Goal: Task Accomplishment & Management: Manage account settings

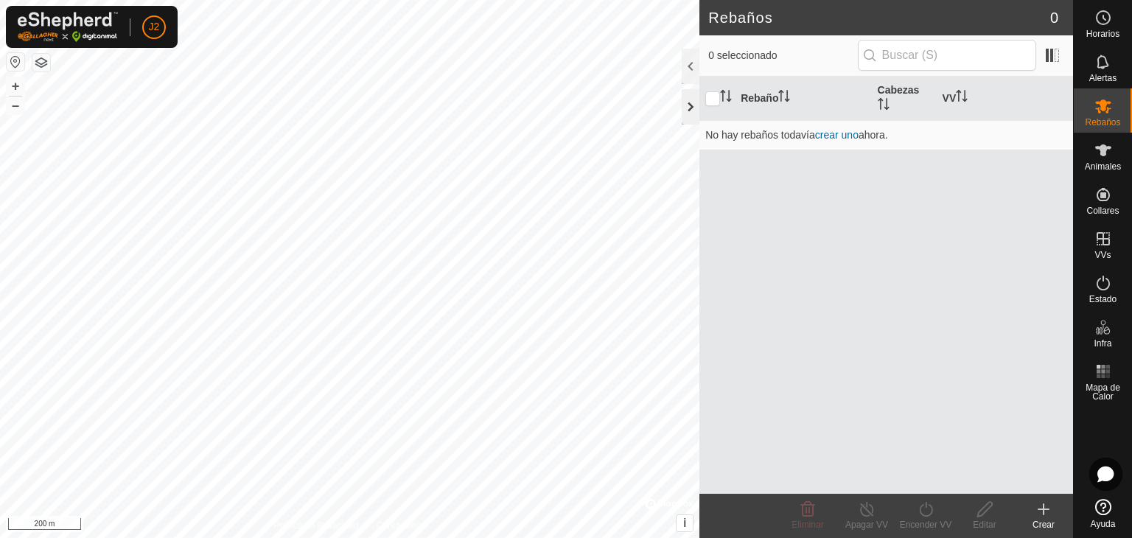
click at [688, 105] on div at bounding box center [691, 106] width 18 height 35
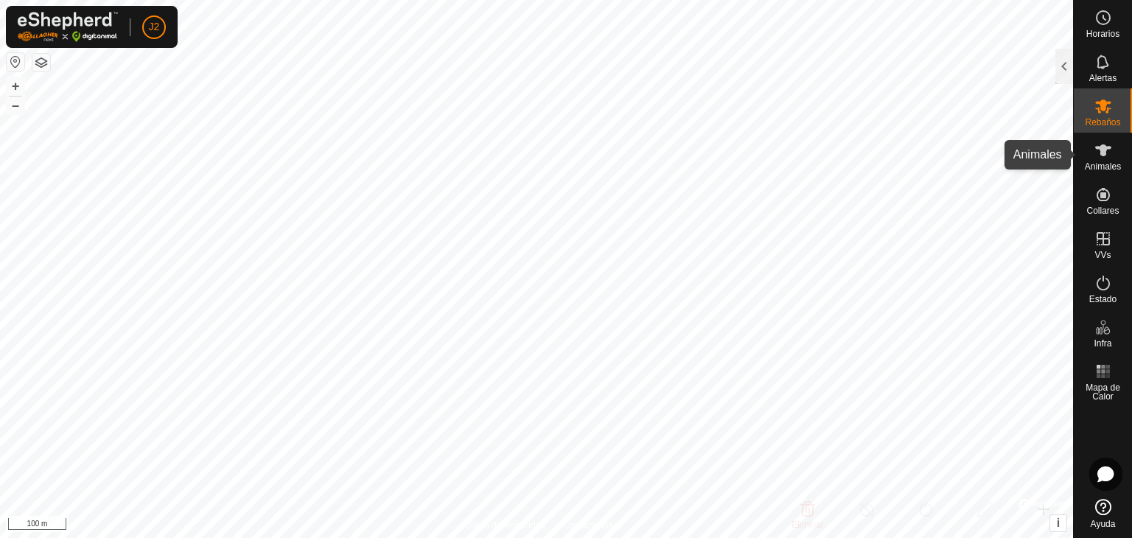
click at [1101, 164] on span "Animales" at bounding box center [1103, 166] width 36 height 9
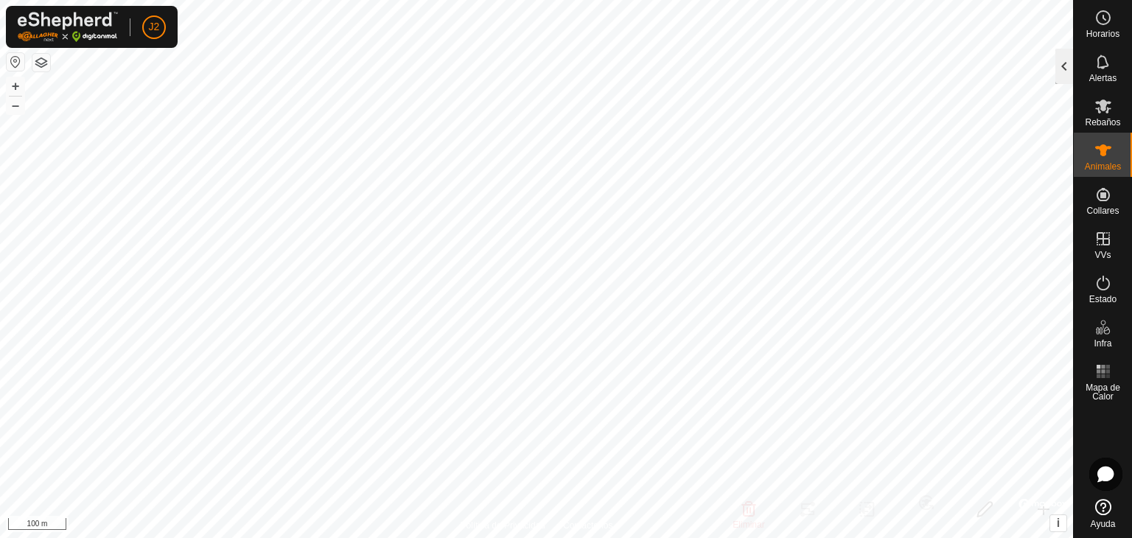
click at [1059, 76] on div at bounding box center [1064, 66] width 18 height 35
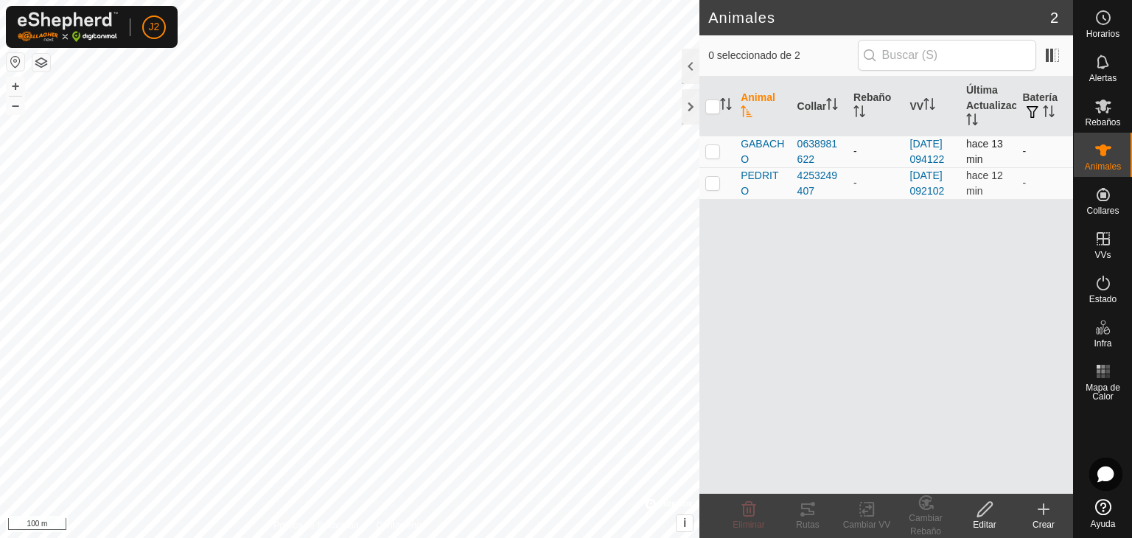
click at [729, 163] on td at bounding box center [716, 152] width 35 height 32
click at [812, 514] on icon at bounding box center [807, 509] width 13 height 12
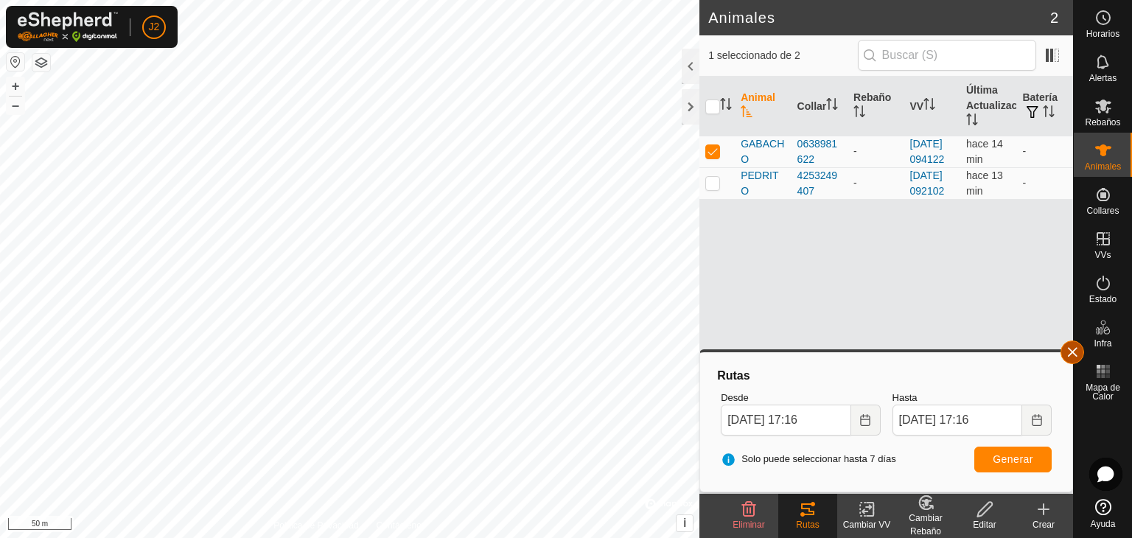
click at [1073, 354] on button "button" at bounding box center [1072, 352] width 24 height 24
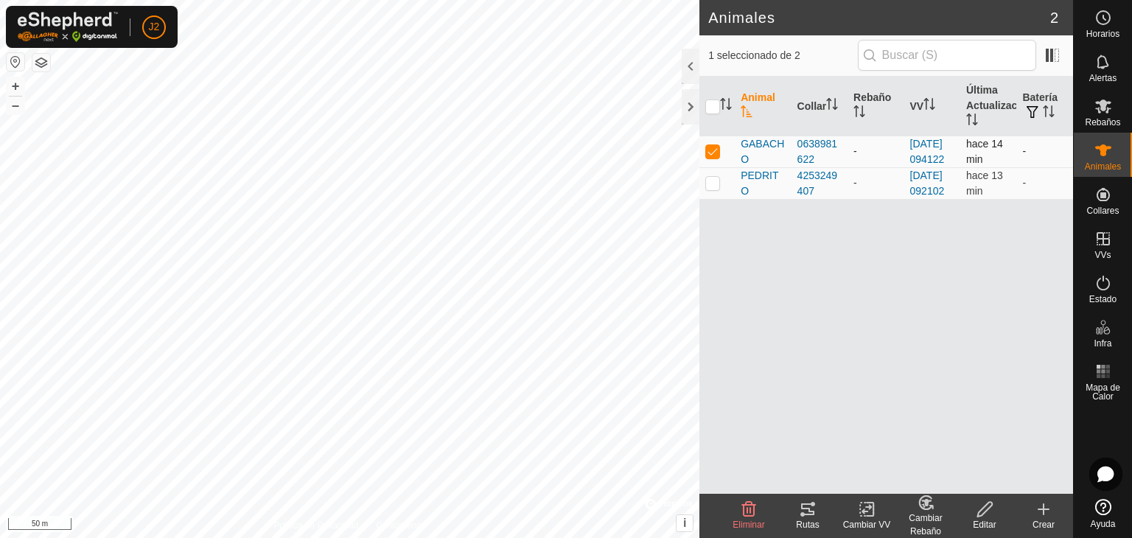
click at [715, 157] on p-checkbox at bounding box center [712, 151] width 15 height 12
checkbox input "false"
click at [710, 189] on p-checkbox at bounding box center [712, 183] width 15 height 12
click at [802, 509] on icon at bounding box center [808, 509] width 18 height 18
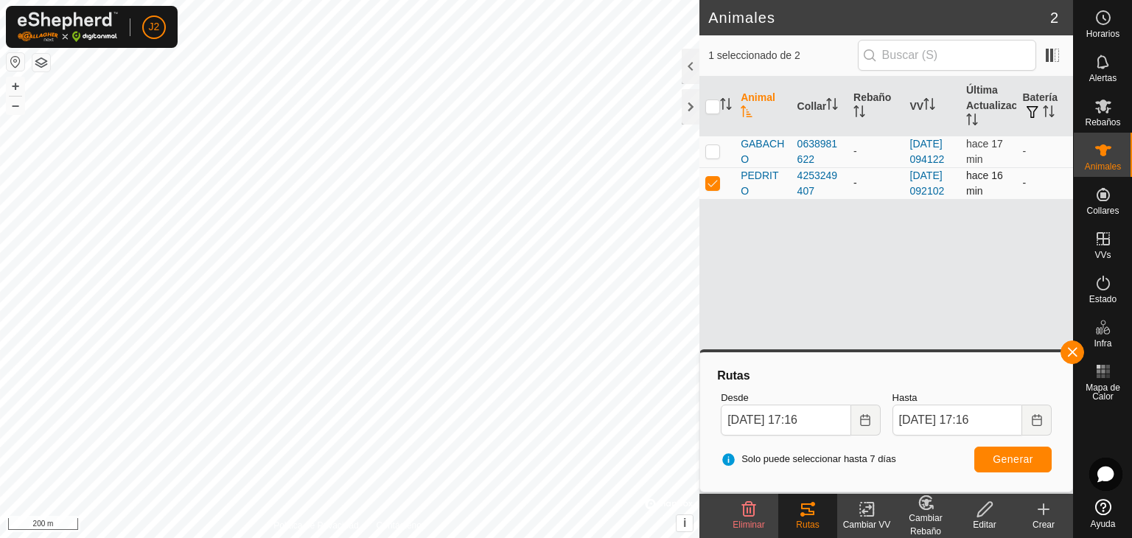
click at [713, 199] on td at bounding box center [716, 183] width 35 height 32
checkbox input "false"
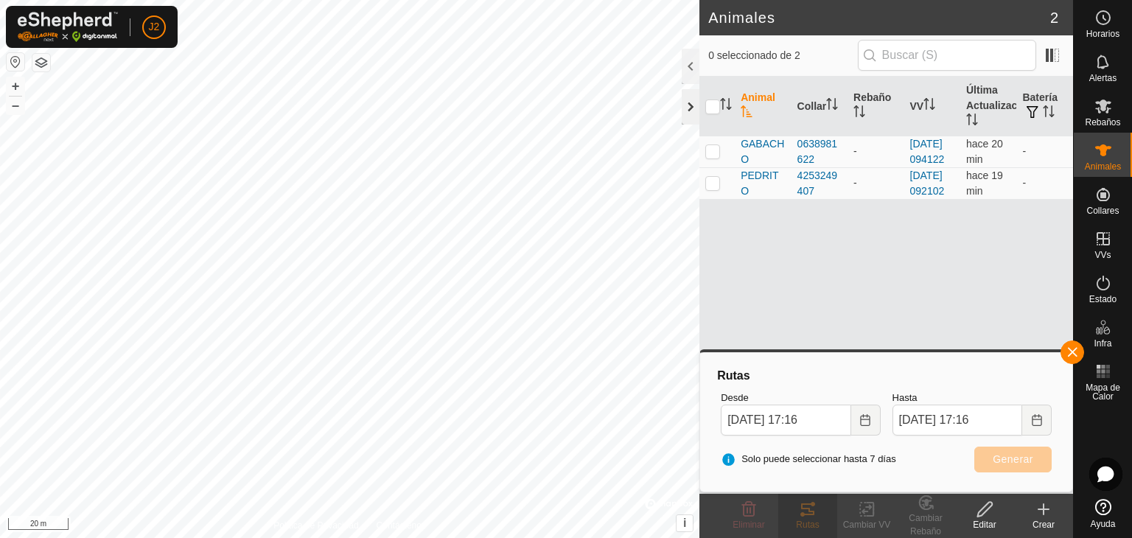
click at [694, 104] on div at bounding box center [691, 106] width 18 height 35
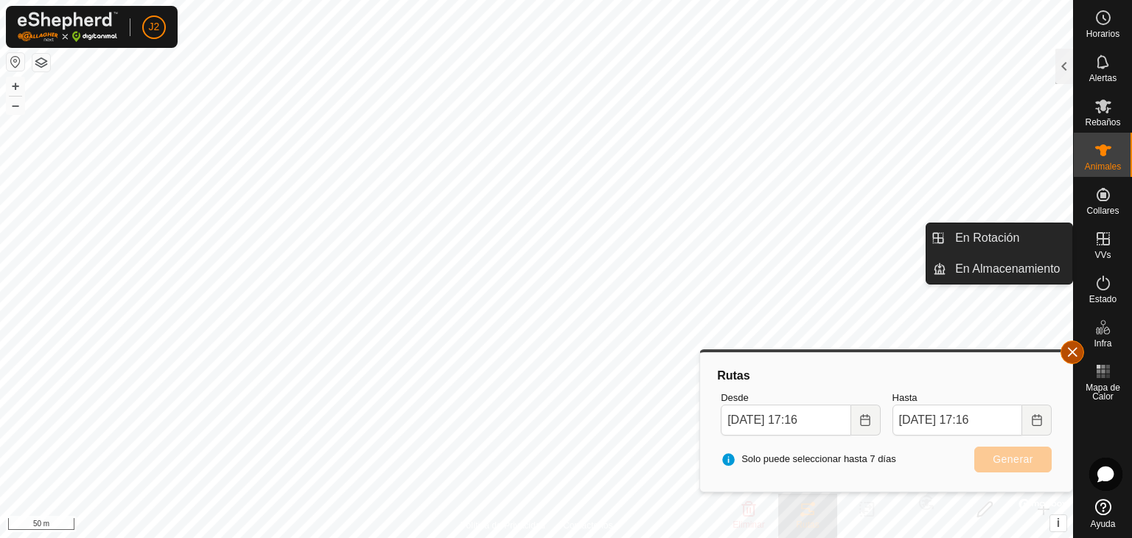
click at [1076, 346] on button "button" at bounding box center [1072, 352] width 24 height 24
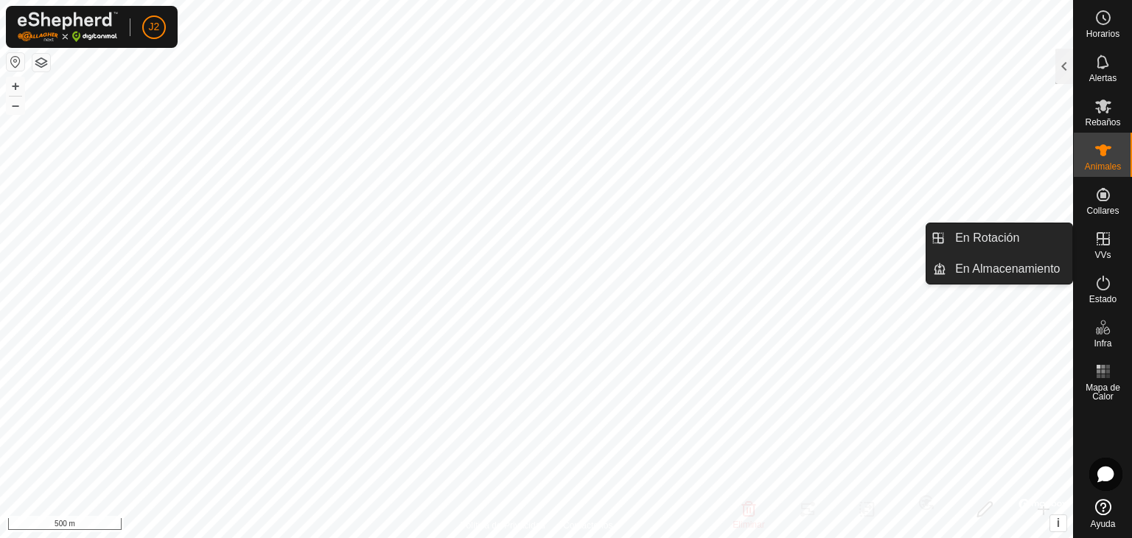
click at [1102, 246] on icon at bounding box center [1103, 239] width 18 height 18
click at [1023, 237] on link "En Rotación" at bounding box center [1009, 237] width 126 height 29
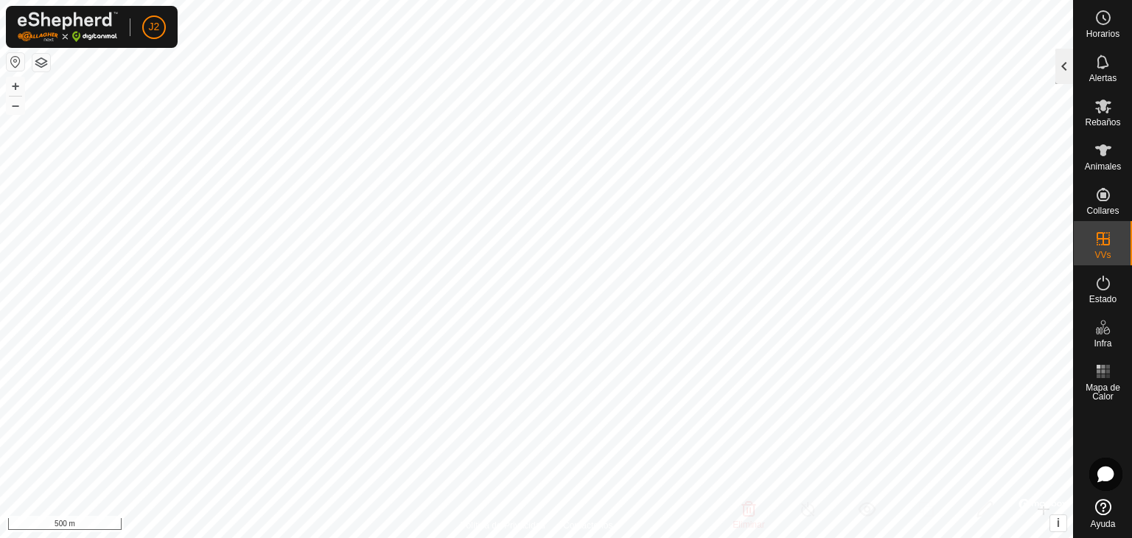
click at [1064, 68] on div at bounding box center [1064, 66] width 18 height 35
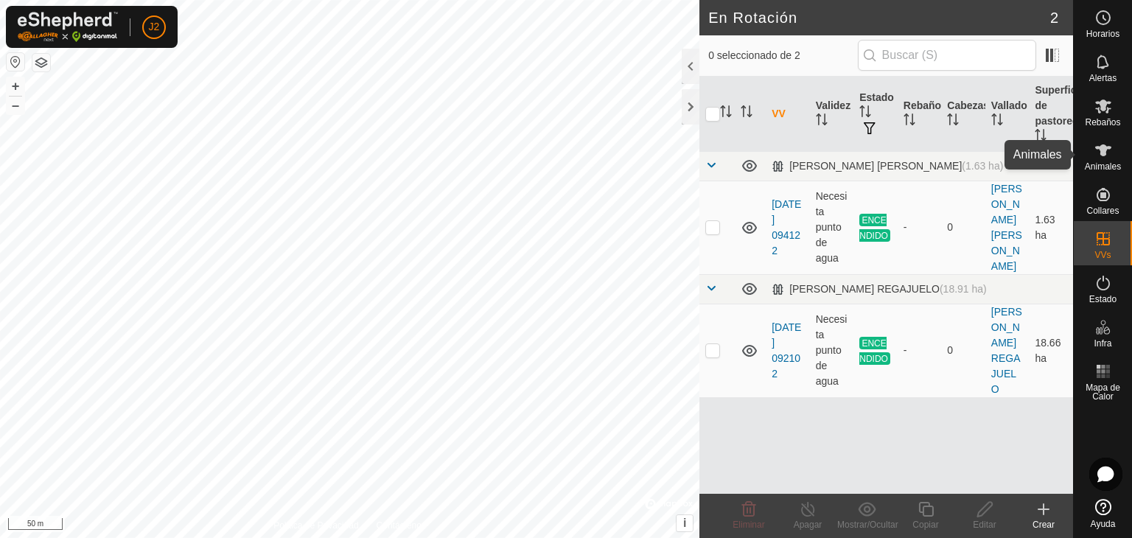
click at [1101, 162] on span "Animales" at bounding box center [1103, 166] width 36 height 9
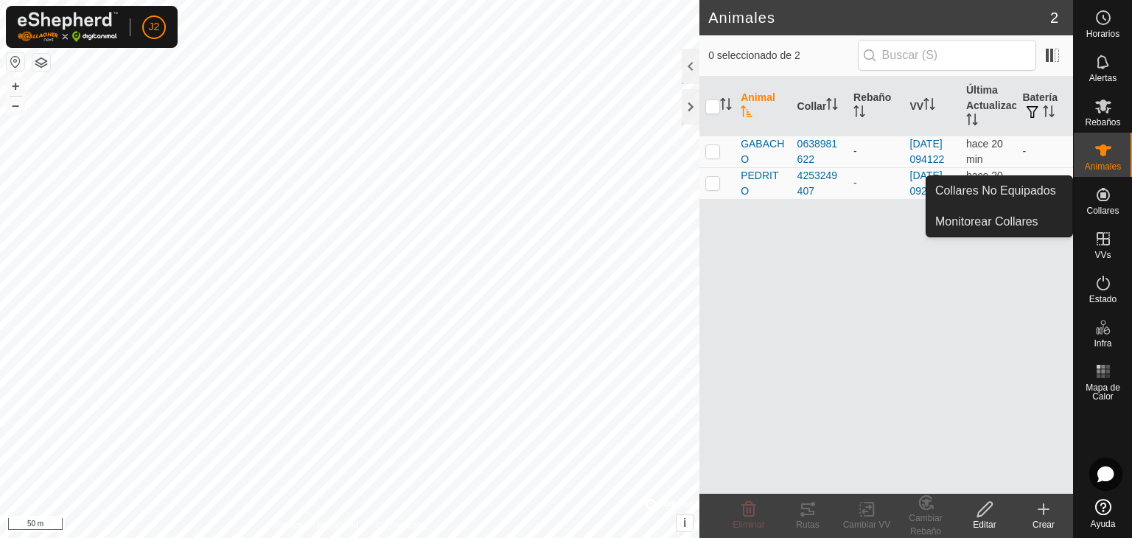
click at [1111, 197] on icon at bounding box center [1103, 195] width 18 height 18
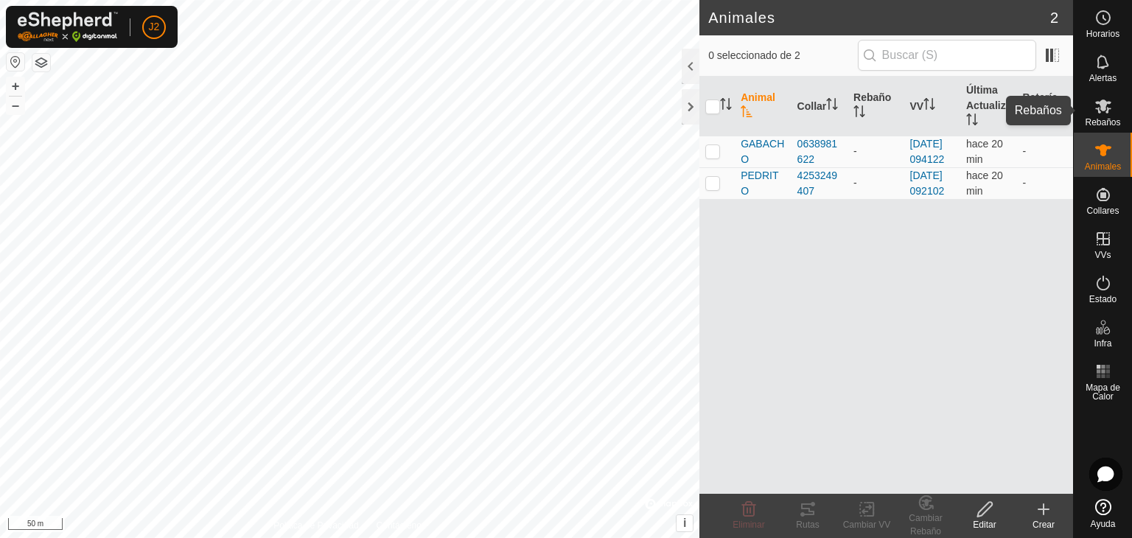
click at [1093, 114] on es-mob-svg-icon at bounding box center [1103, 106] width 27 height 24
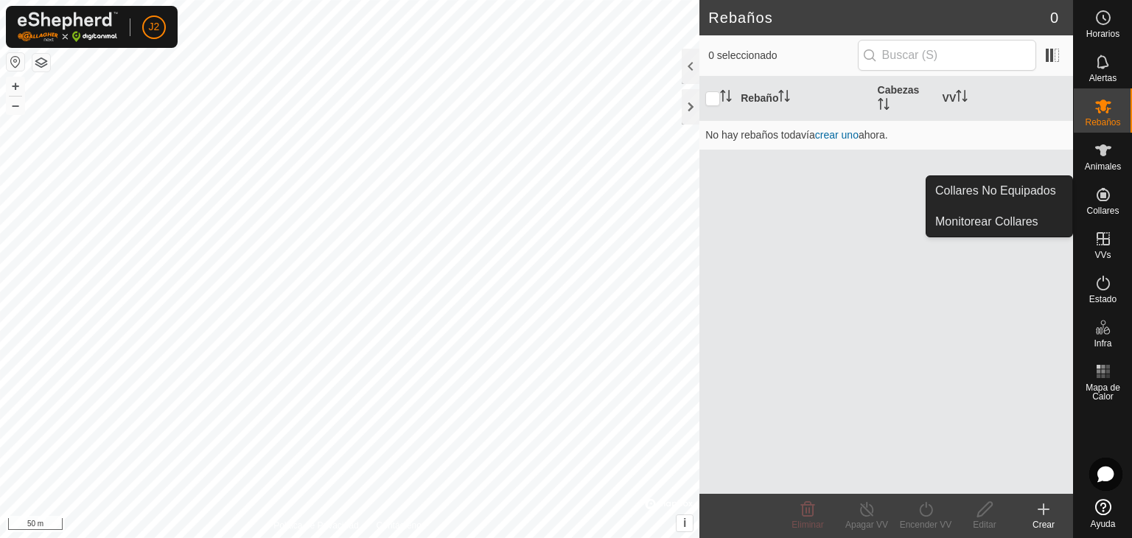
click at [1099, 179] on div "Collares" at bounding box center [1102, 199] width 58 height 44
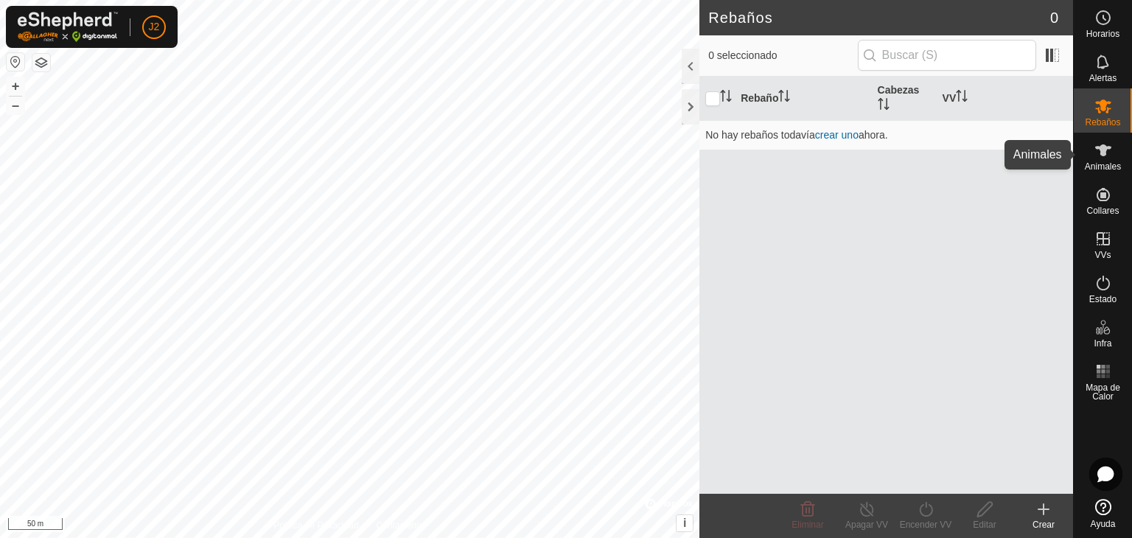
click at [1095, 153] on icon at bounding box center [1103, 150] width 18 height 18
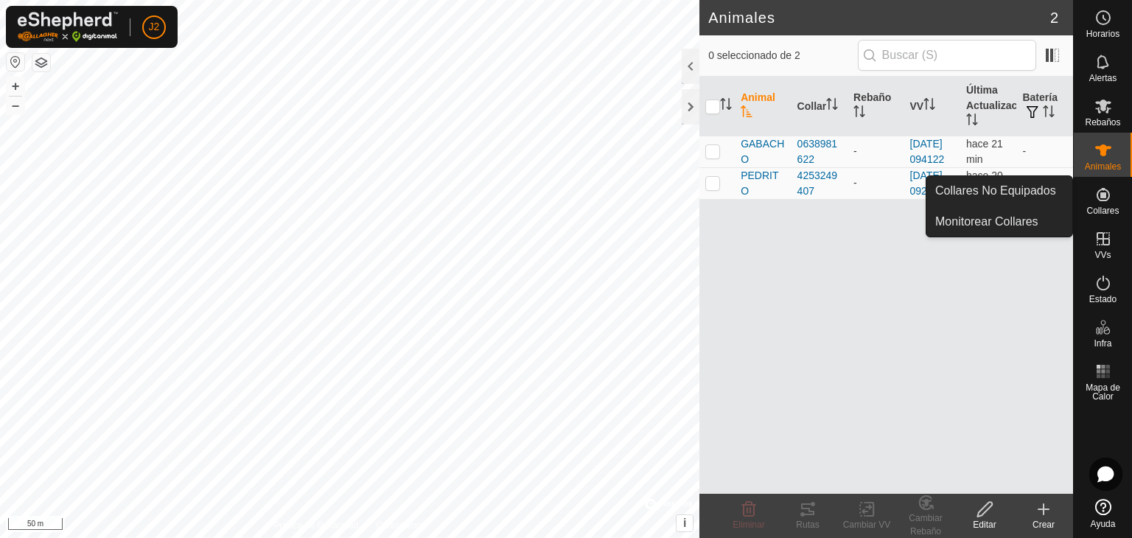
click at [1090, 192] on es-neckbands-svg-icon at bounding box center [1103, 195] width 27 height 24
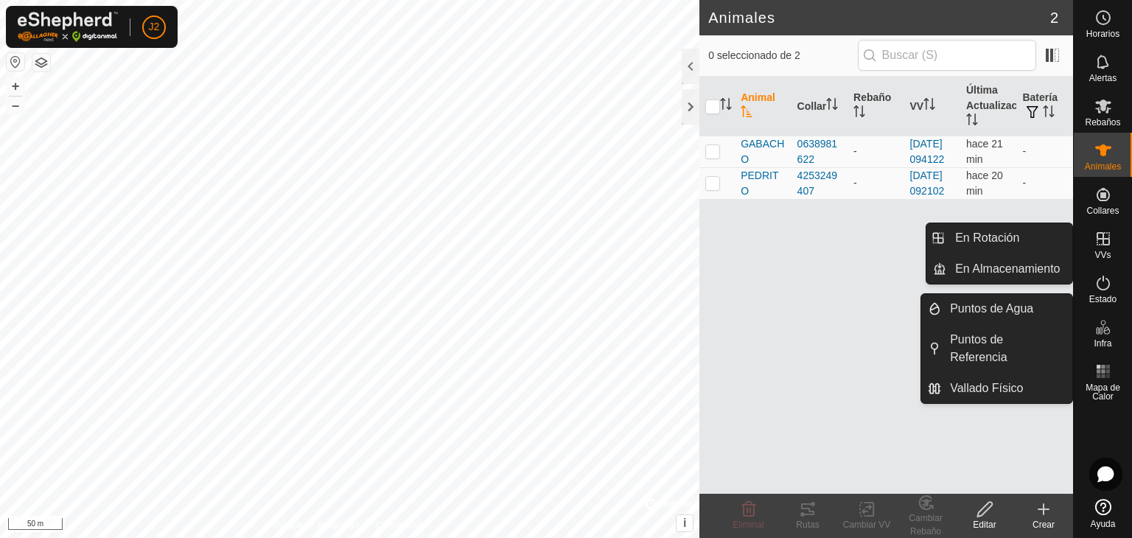
drag, startPoint x: 1108, startPoint y: 332, endPoint x: 1101, endPoint y: 337, distance: 8.0
click at [1108, 332] on icon at bounding box center [1106, 330] width 7 height 8
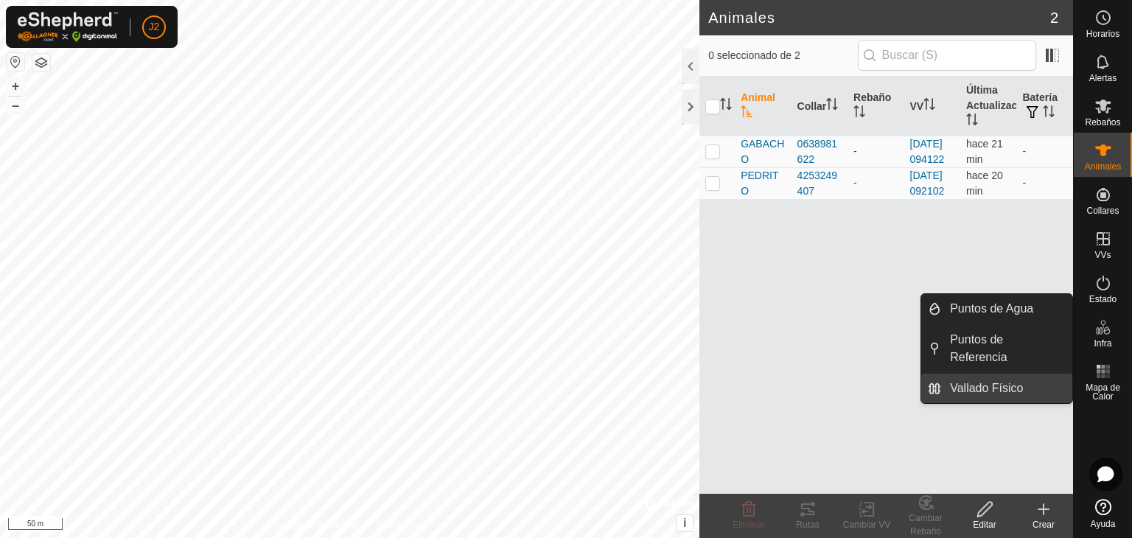
click at [1031, 374] on link "Vallado Físico" at bounding box center [1006, 388] width 131 height 29
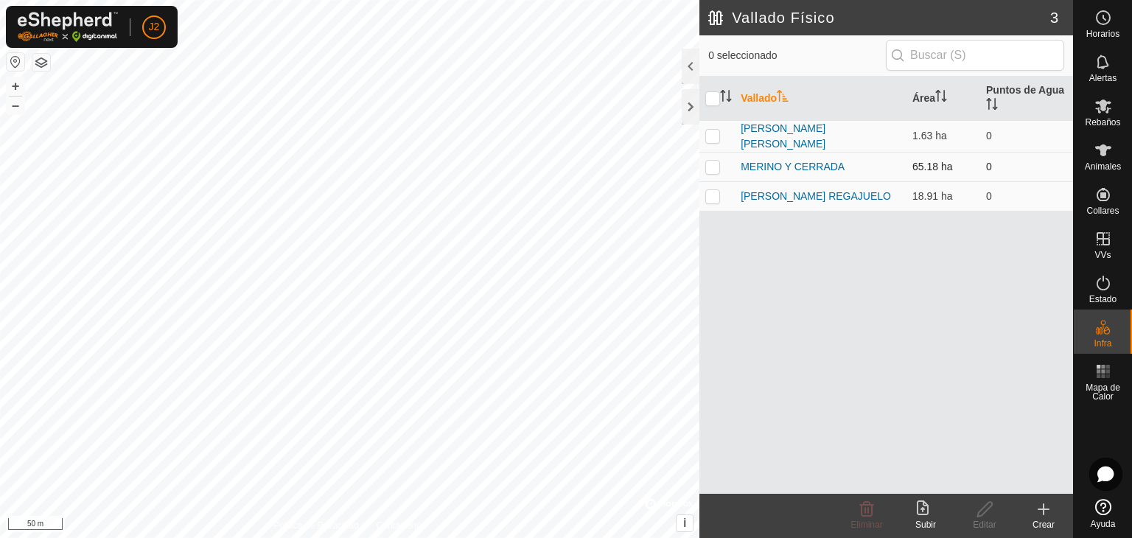
click at [715, 164] on p-checkbox at bounding box center [712, 167] width 15 height 12
click at [922, 508] on icon at bounding box center [923, 507] width 12 height 15
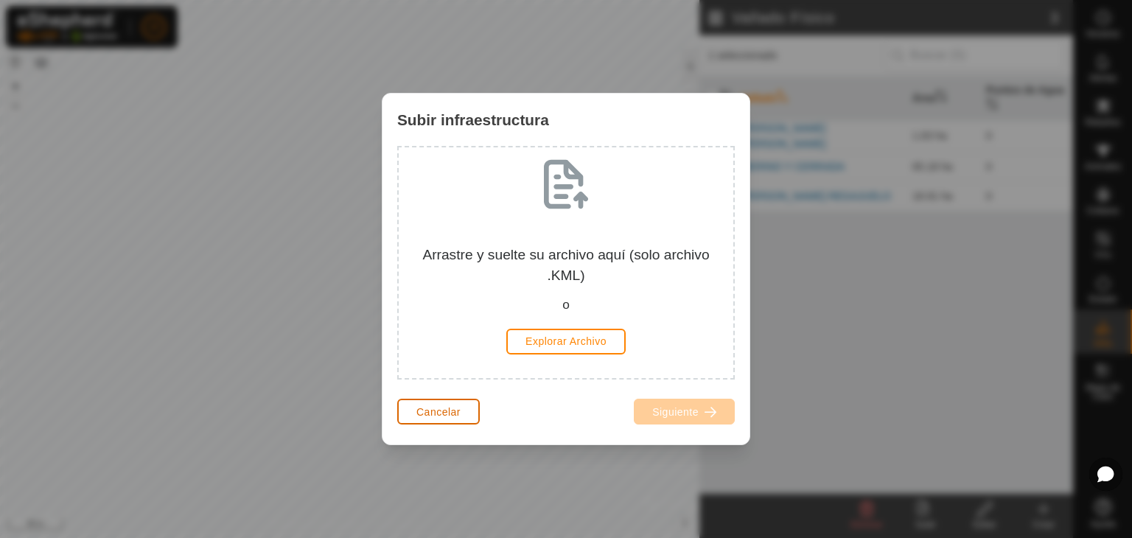
click at [469, 406] on button "Cancelar" at bounding box center [438, 412] width 83 height 26
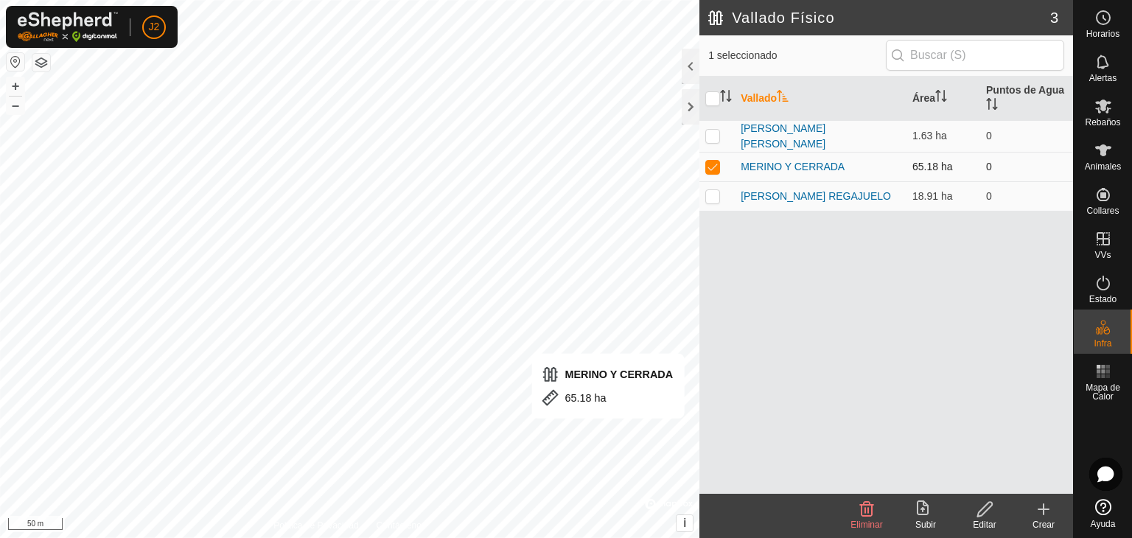
click at [710, 166] on p-checkbox at bounding box center [712, 167] width 15 height 12
checkbox input "false"
click at [776, 131] on link "[PERSON_NAME] [PERSON_NAME]" at bounding box center [782, 135] width 85 height 27
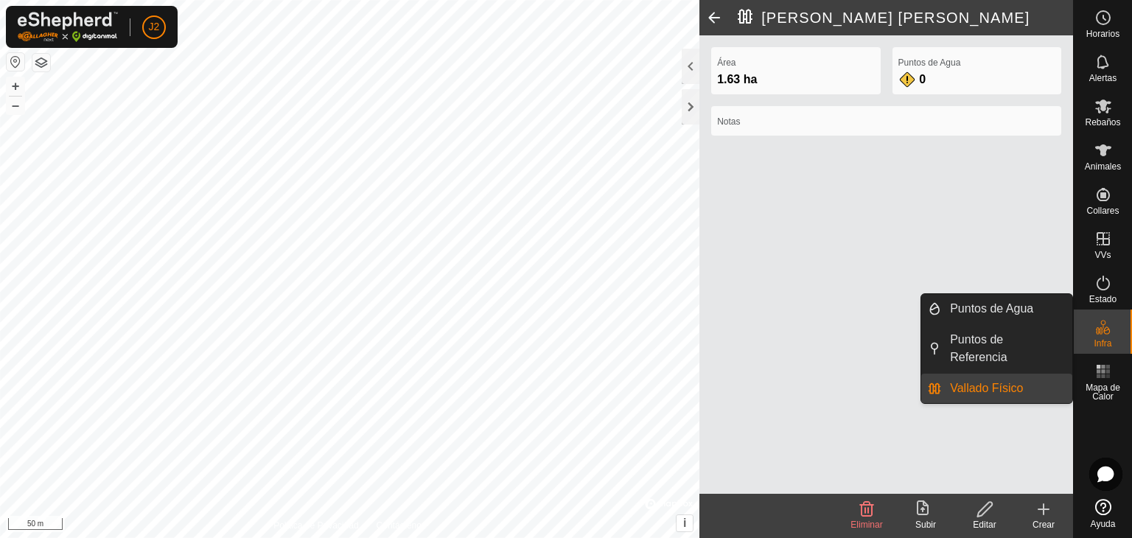
click at [989, 374] on link "Vallado Físico" at bounding box center [1006, 388] width 131 height 29
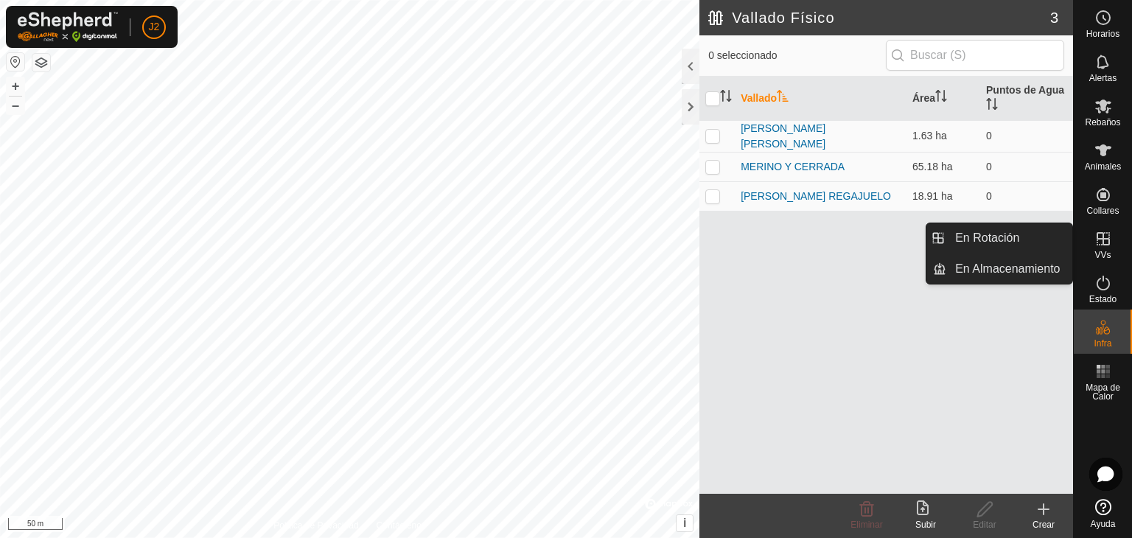
click at [1105, 250] on span "VVs" at bounding box center [1102, 254] width 16 height 9
click at [1004, 235] on link "En Rotación" at bounding box center [1009, 237] width 126 height 29
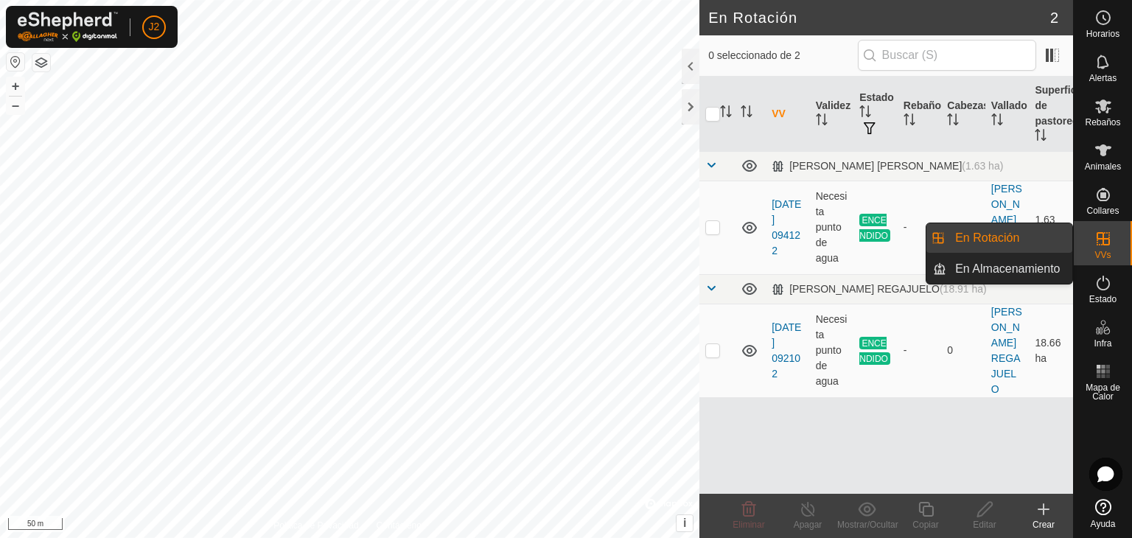
click at [1054, 239] on link "En Rotación" at bounding box center [1009, 237] width 126 height 29
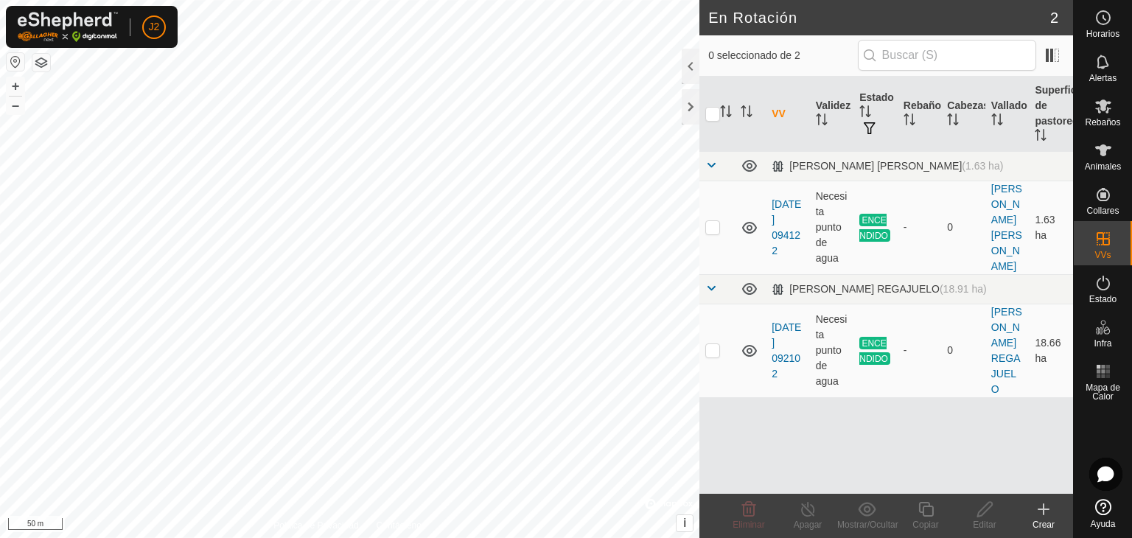
click at [1050, 518] on div "Crear" at bounding box center [1043, 524] width 59 height 13
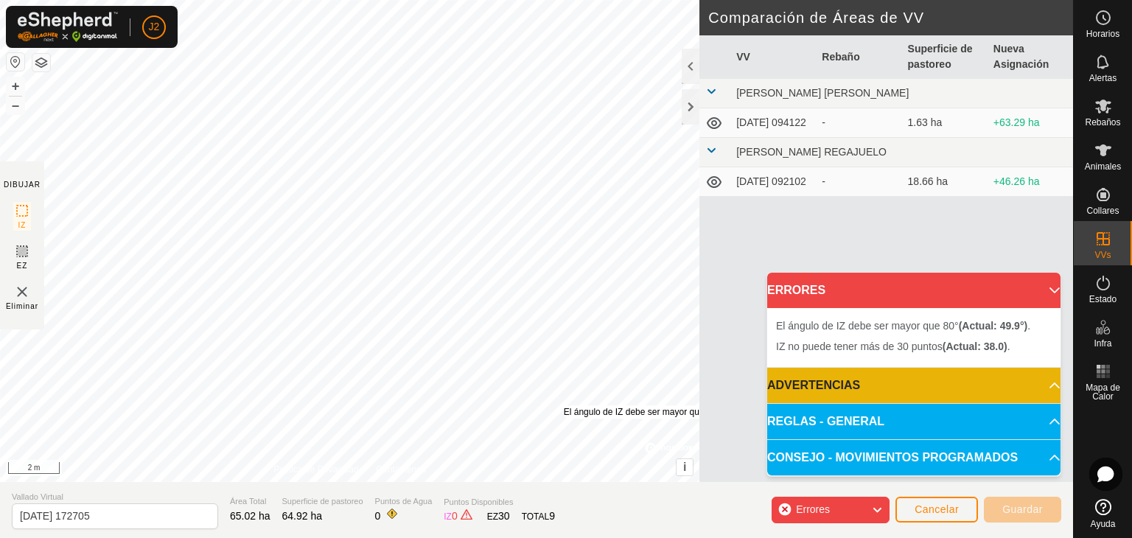
click at [563, 404] on div "El ángulo de IZ debe ser mayor que 80° (Actual: 49.9°) . + – ⇧ i © Mapbox , © O…" at bounding box center [349, 241] width 699 height 482
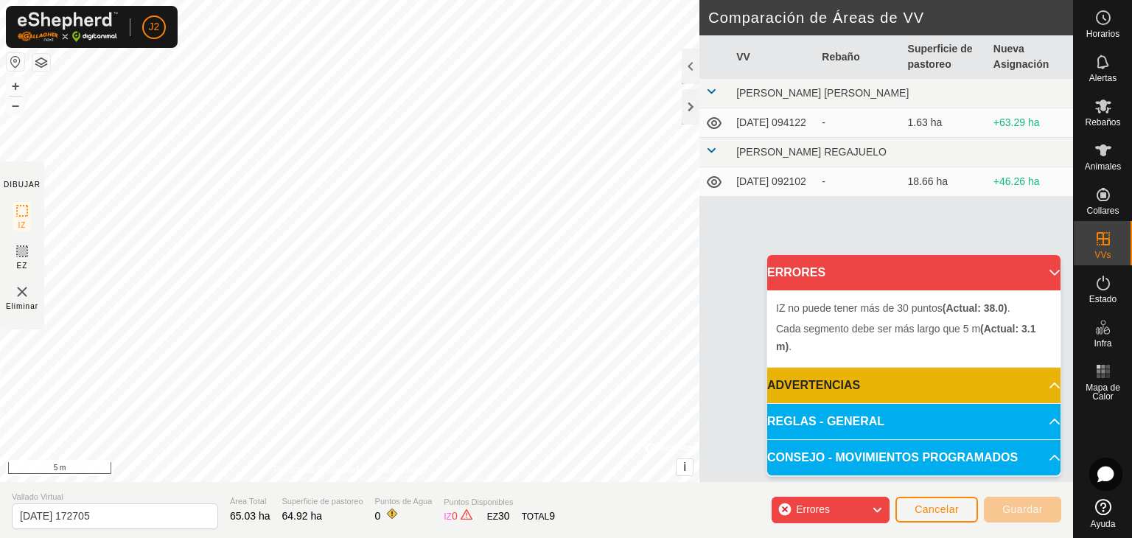
click at [449, 337] on div "Cada segmento debe ser más largo que 5 m (Actual: 3.1 m) . + – ⇧ i © Mapbox , ©…" at bounding box center [349, 241] width 699 height 482
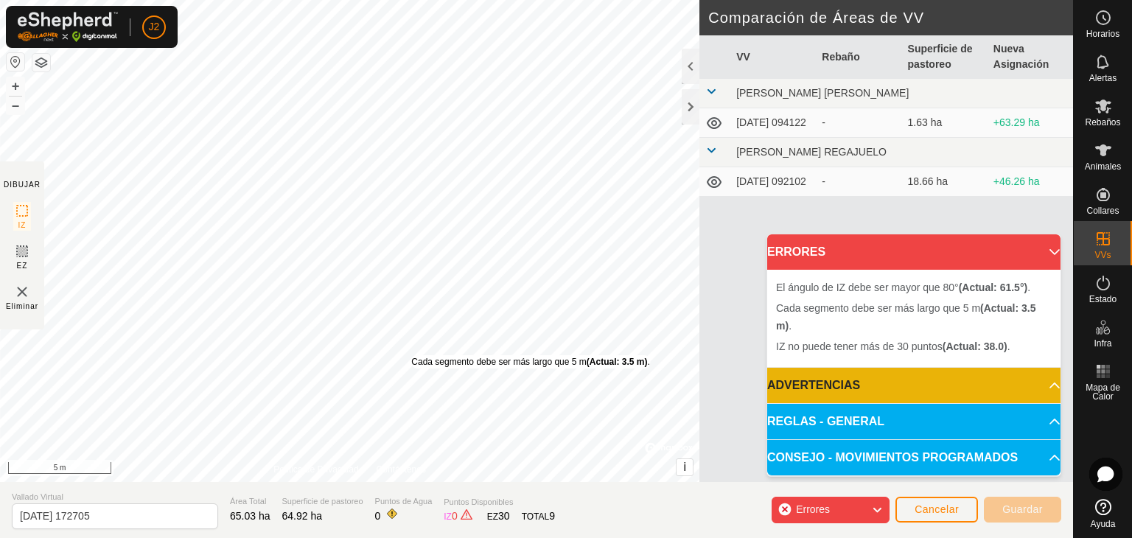
drag, startPoint x: 388, startPoint y: 351, endPoint x: 410, endPoint y: 351, distance: 22.1
click at [411, 355] on div "Cada segmento debe ser más largo que 5 m (Actual: 3.5 m) ." at bounding box center [530, 361] width 239 height 13
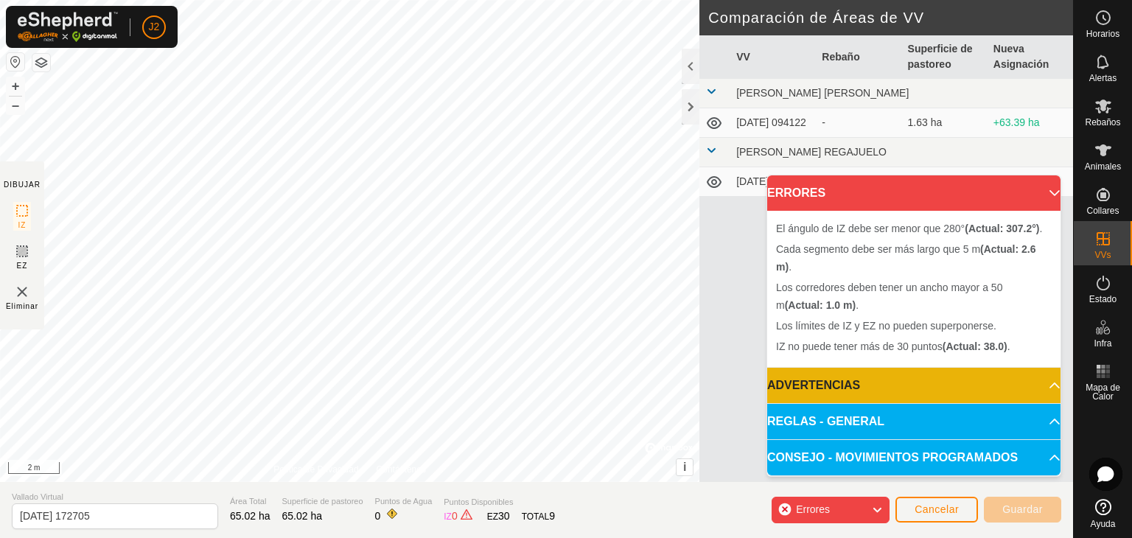
click at [459, 372] on div "Cada segmento debe ser más largo que 5 m (Actual: 2.6 m) . + – ⇧ i © Mapbox , ©…" at bounding box center [349, 241] width 699 height 482
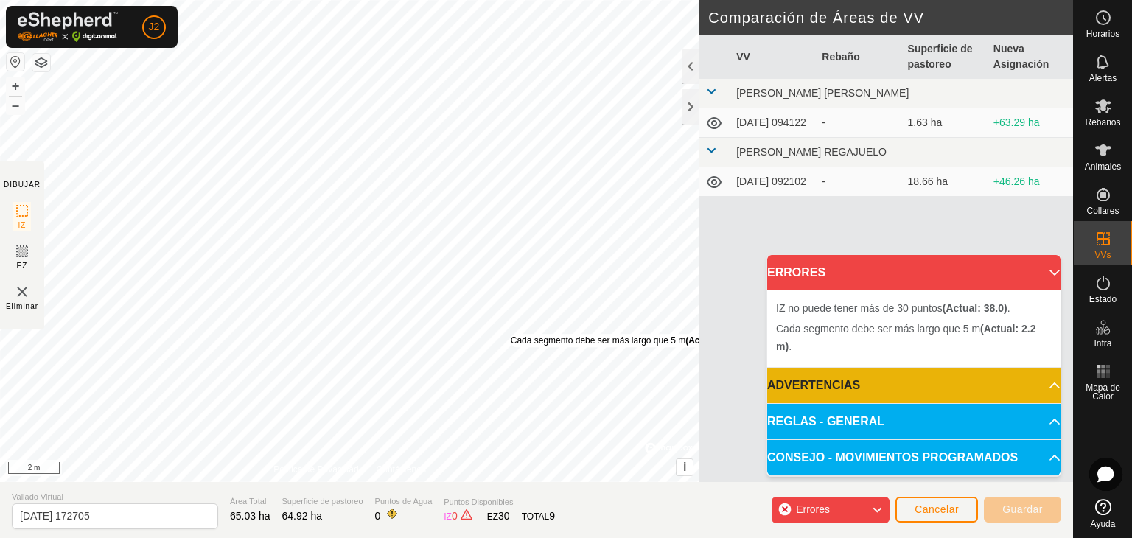
click at [510, 334] on div "Cada segmento debe ser más largo que 5 m (Actual: 2.2 m) . + – ⇧ i © Mapbox , ©…" at bounding box center [349, 241] width 699 height 482
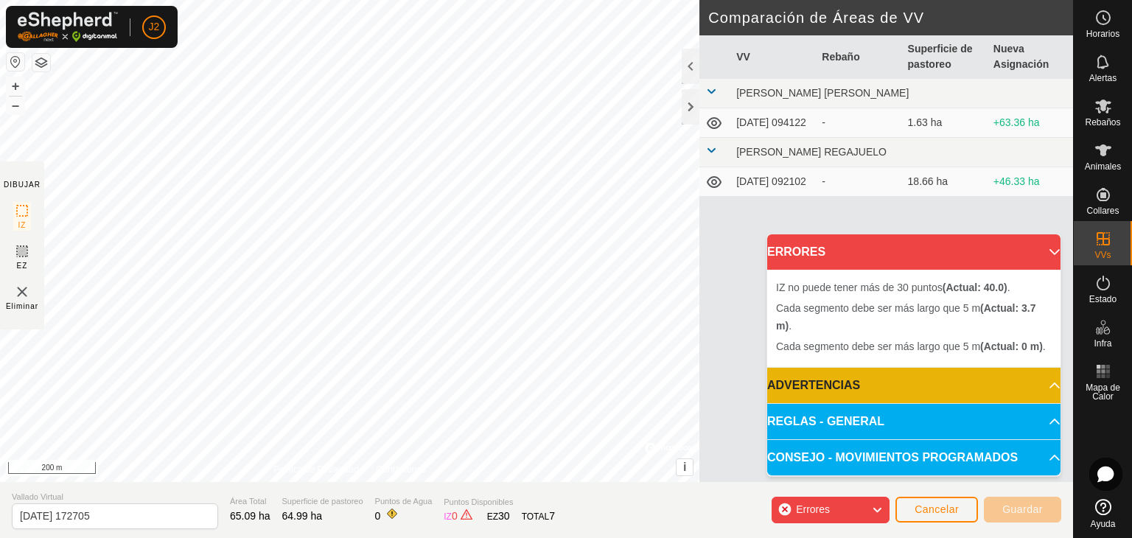
click at [1043, 455] on p-accordion-header "CONSEJO - MOVIMIENTOS PROGRAMADOS" at bounding box center [913, 457] width 293 height 35
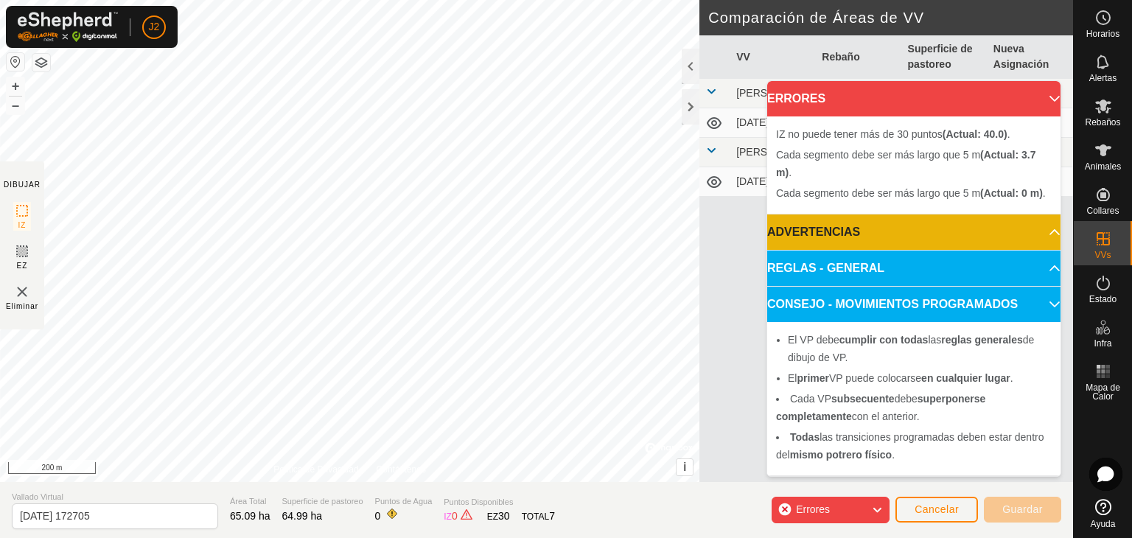
click at [1048, 301] on p-accordion-header "CONSEJO - MOVIMIENTOS PROGRAMADOS" at bounding box center [913, 304] width 293 height 35
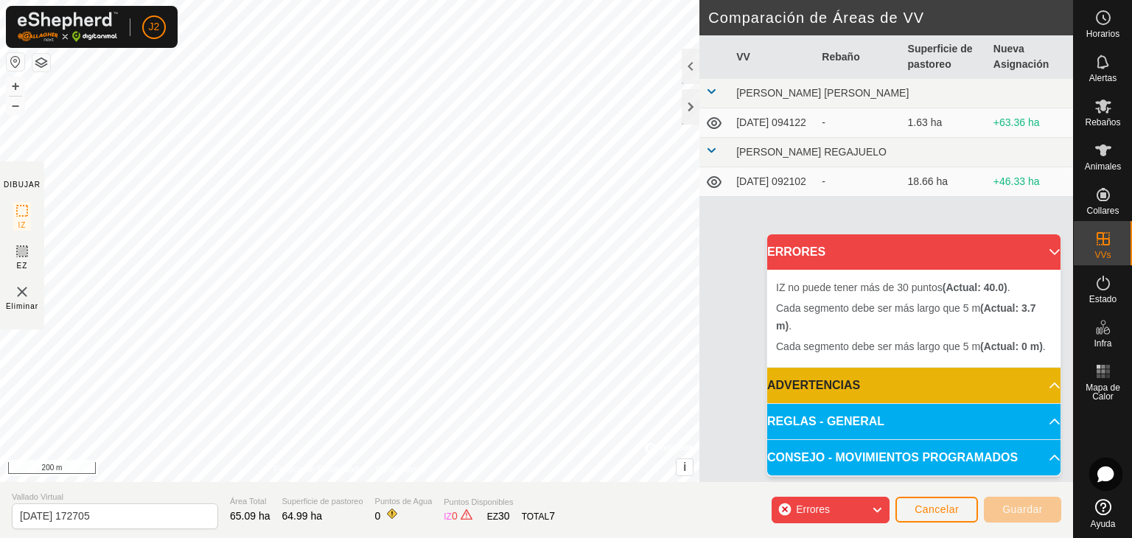
click at [1043, 424] on p-accordion-header "REGLAS - GENERAL" at bounding box center [913, 421] width 293 height 35
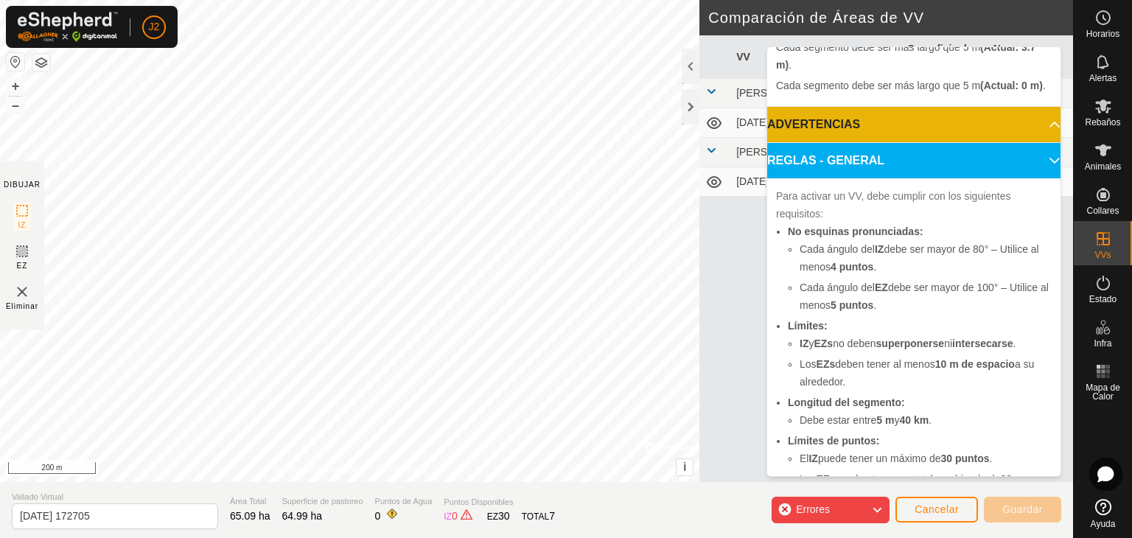
scroll to position [147, 0]
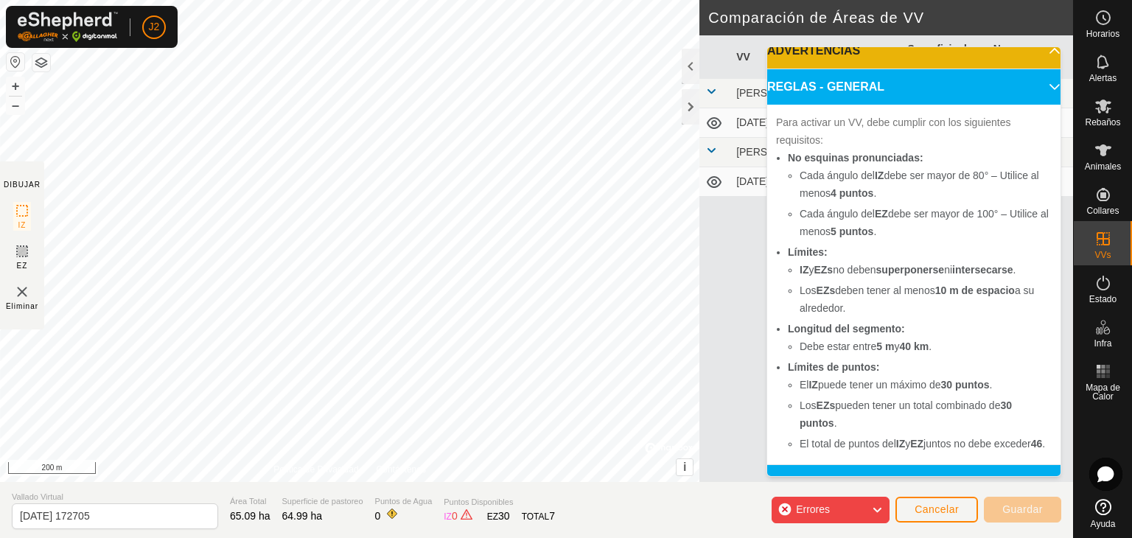
drag, startPoint x: 819, startPoint y: 373, endPoint x: 921, endPoint y: 374, distance: 101.7
click at [921, 374] on ul "No esquinas pronunciadas: Cada ángulo del IZ debe ser mayor de 80° – Utilice al…" at bounding box center [914, 301] width 276 height 304
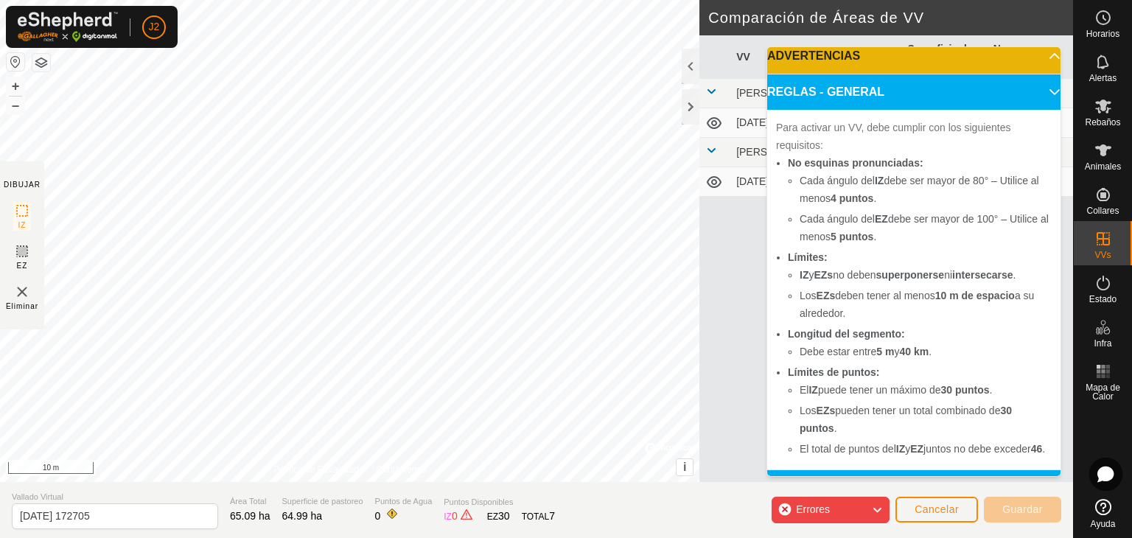
scroll to position [60, 0]
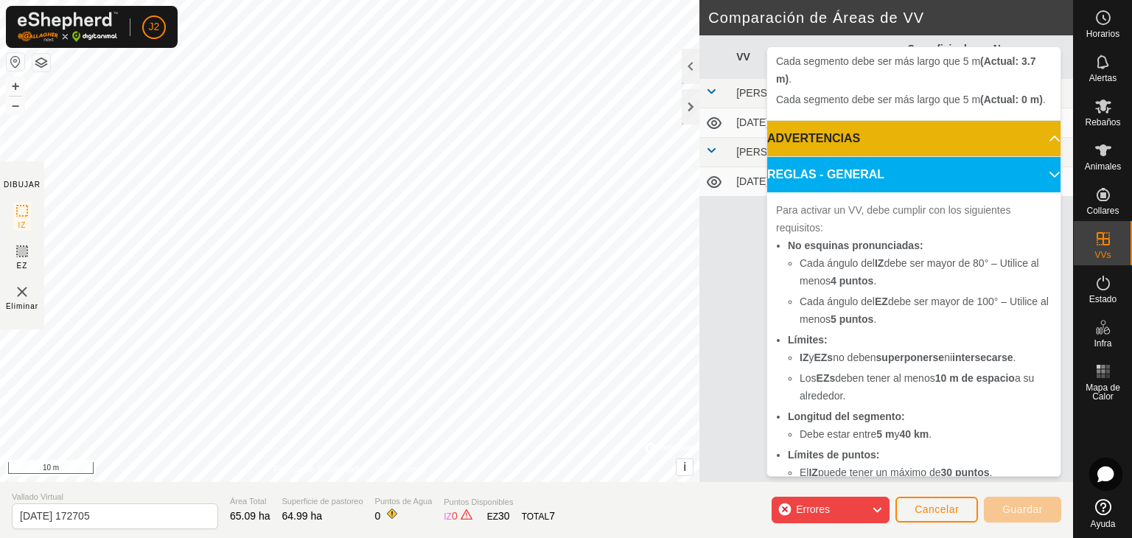
click at [1020, 189] on p-accordion-header "REGLAS - GENERAL" at bounding box center [913, 174] width 293 height 35
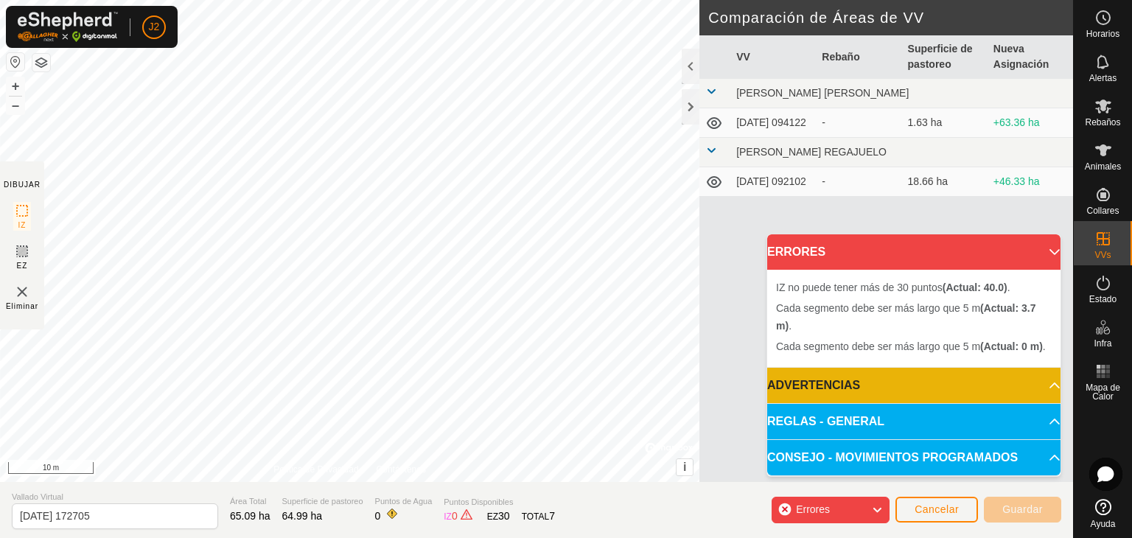
scroll to position [0, 0]
click at [418, 324] on div "Cada segmento debe ser más largo que 5 m (Actual: 0 m) . Cada segmento debe ser…" at bounding box center [533, 337] width 231 height 27
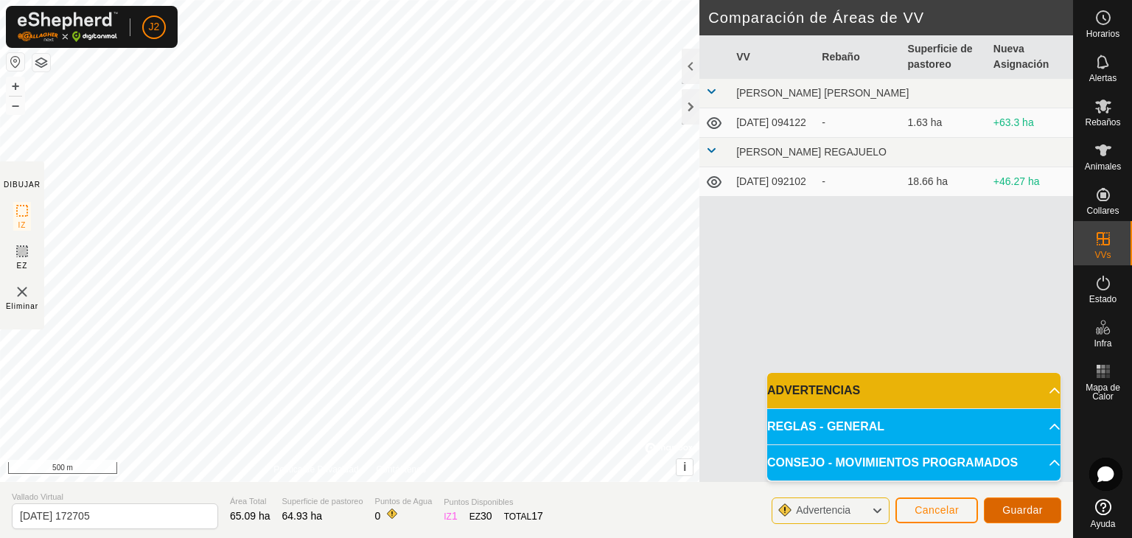
click at [1001, 505] on button "Guardar" at bounding box center [1022, 510] width 77 height 26
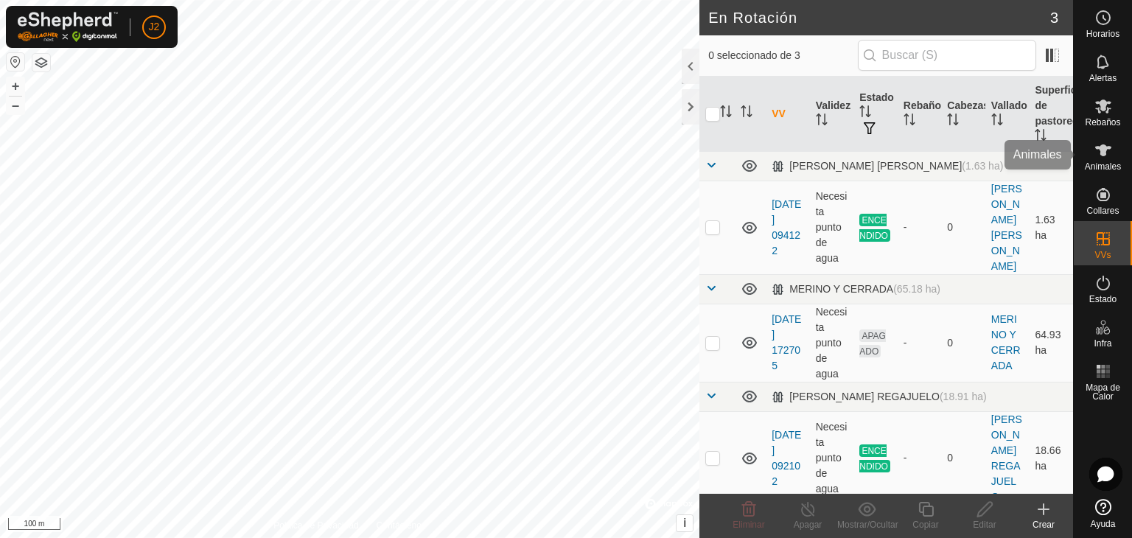
click at [1106, 157] on icon at bounding box center [1103, 150] width 18 height 18
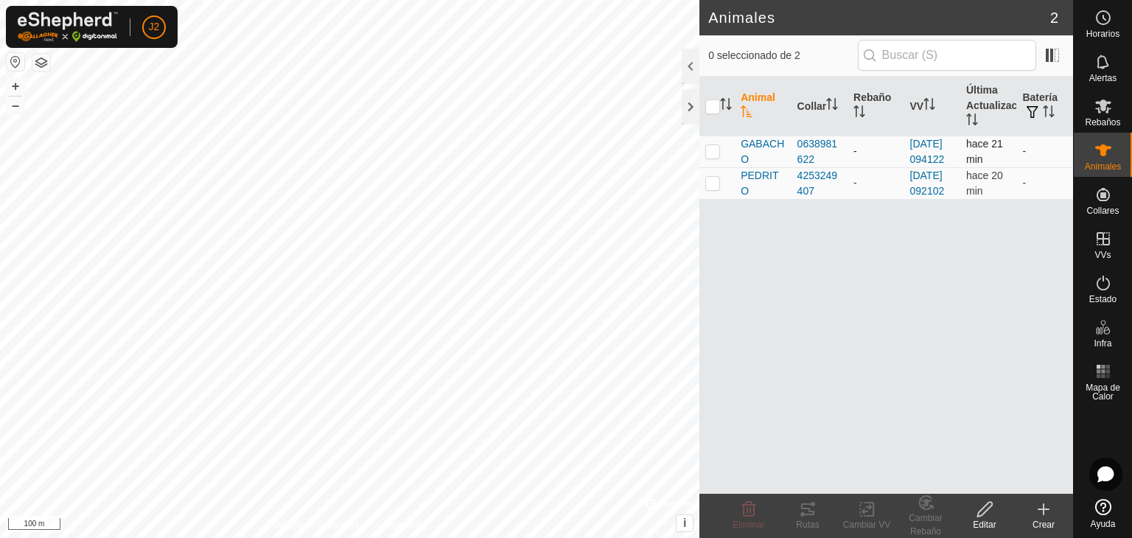
click at [717, 157] on p-checkbox at bounding box center [712, 151] width 15 height 12
click at [803, 514] on icon at bounding box center [808, 509] width 18 height 18
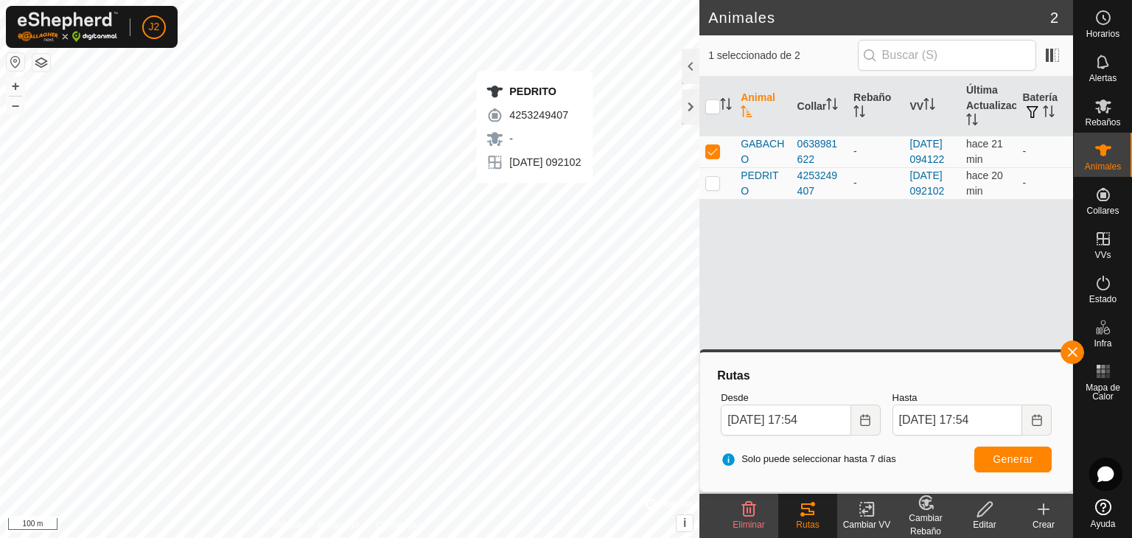
checkbox input "false"
click at [1068, 355] on button "button" at bounding box center [1072, 352] width 24 height 24
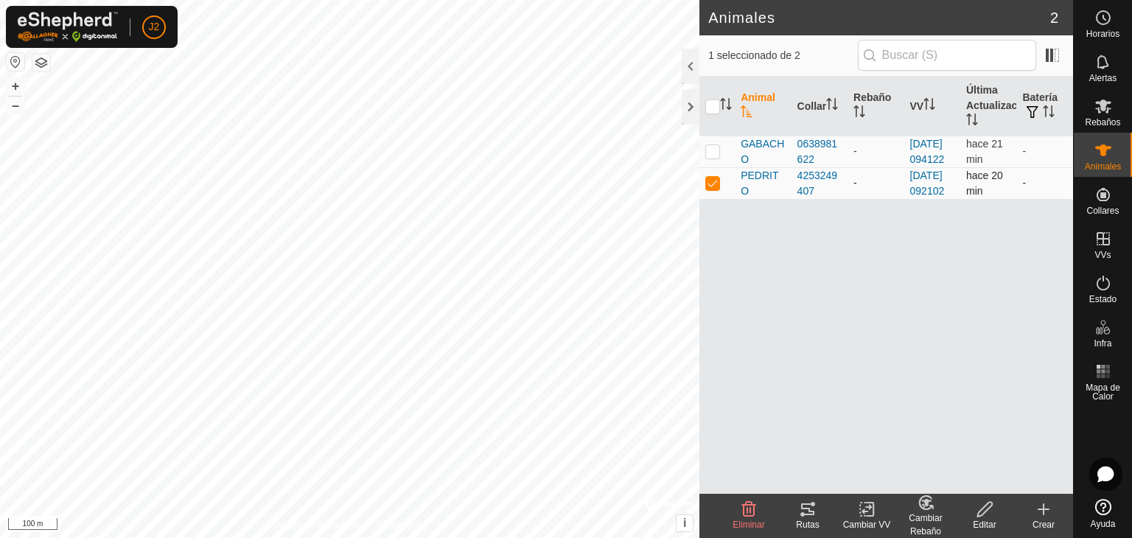
click at [710, 189] on p-checkbox at bounding box center [712, 183] width 15 height 12
click at [716, 189] on p-checkbox at bounding box center [712, 183] width 15 height 12
click at [793, 505] on tracks-svg-icon at bounding box center [807, 509] width 59 height 18
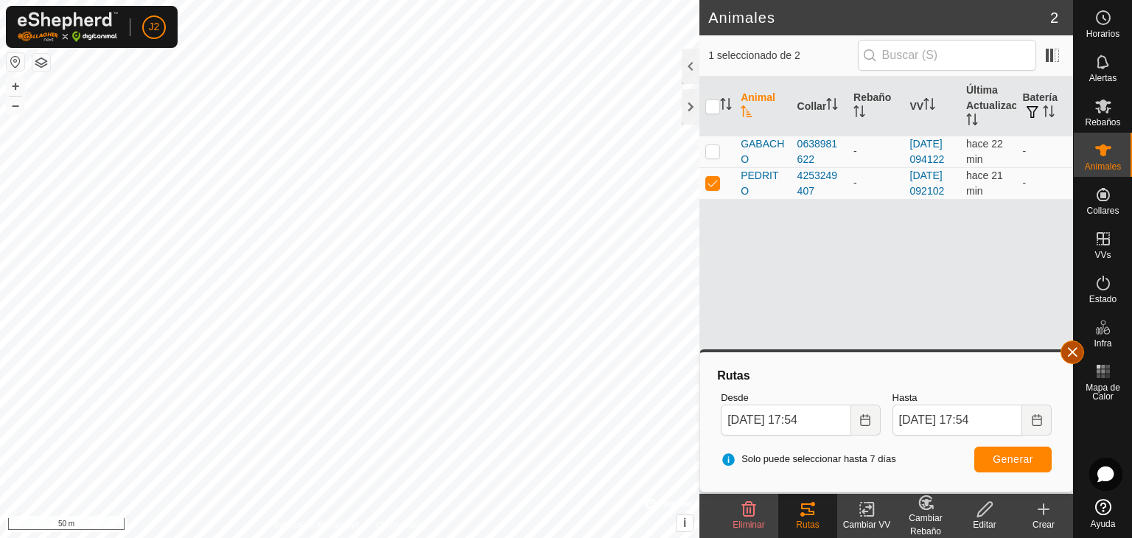
click at [1073, 354] on button "button" at bounding box center [1072, 352] width 24 height 24
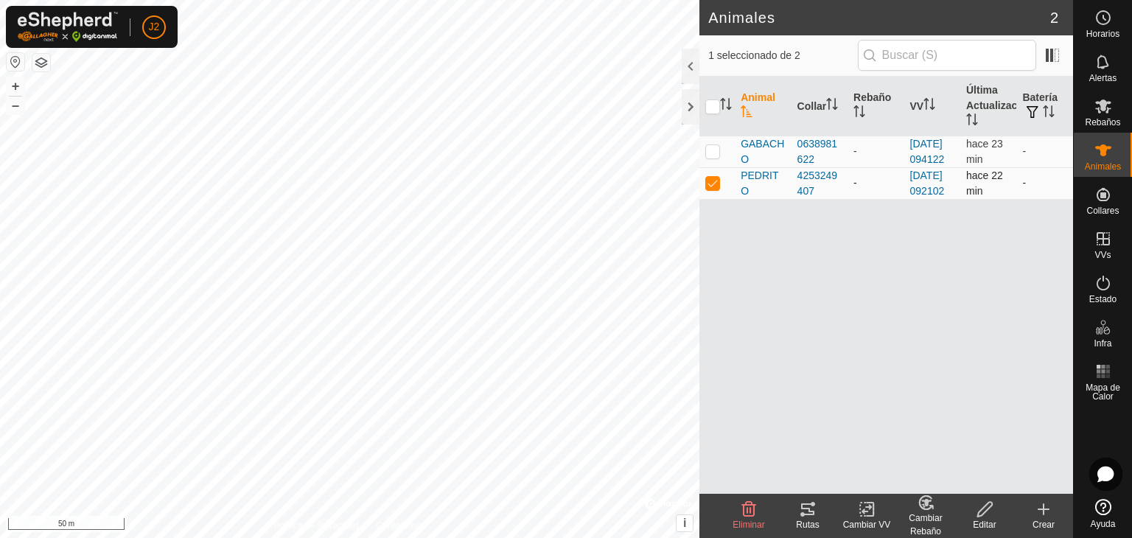
click at [715, 199] on td at bounding box center [716, 183] width 35 height 32
checkbox input "false"
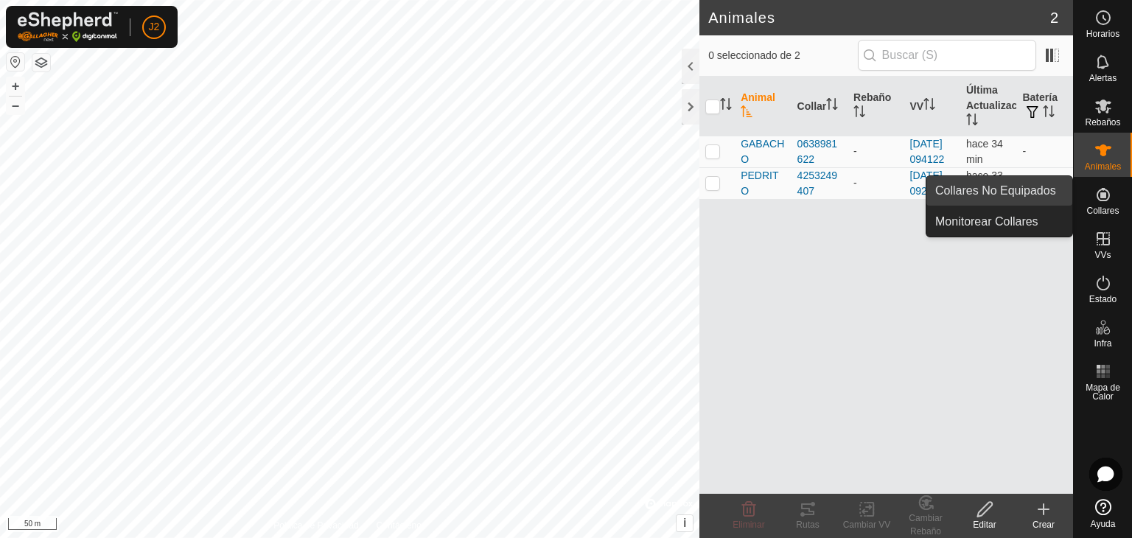
click at [1001, 183] on link "Collares No Equipados" at bounding box center [999, 190] width 146 height 29
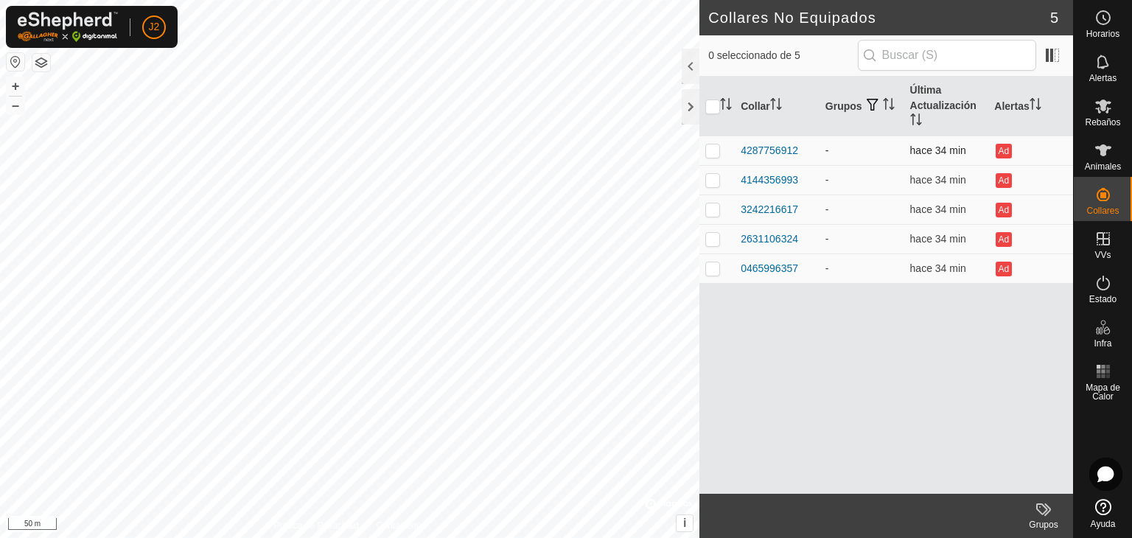
click at [712, 150] on p-checkbox at bounding box center [712, 150] width 15 height 12
checkbox input "true"
click at [784, 148] on div "4287756912" at bounding box center [768, 150] width 57 height 15
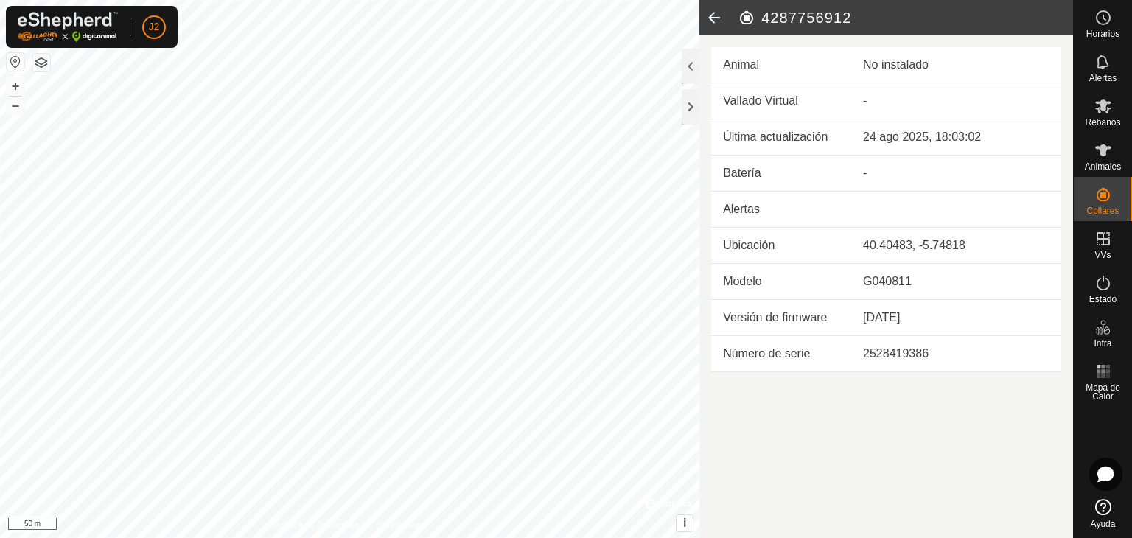
click at [712, 17] on icon at bounding box center [713, 17] width 29 height 35
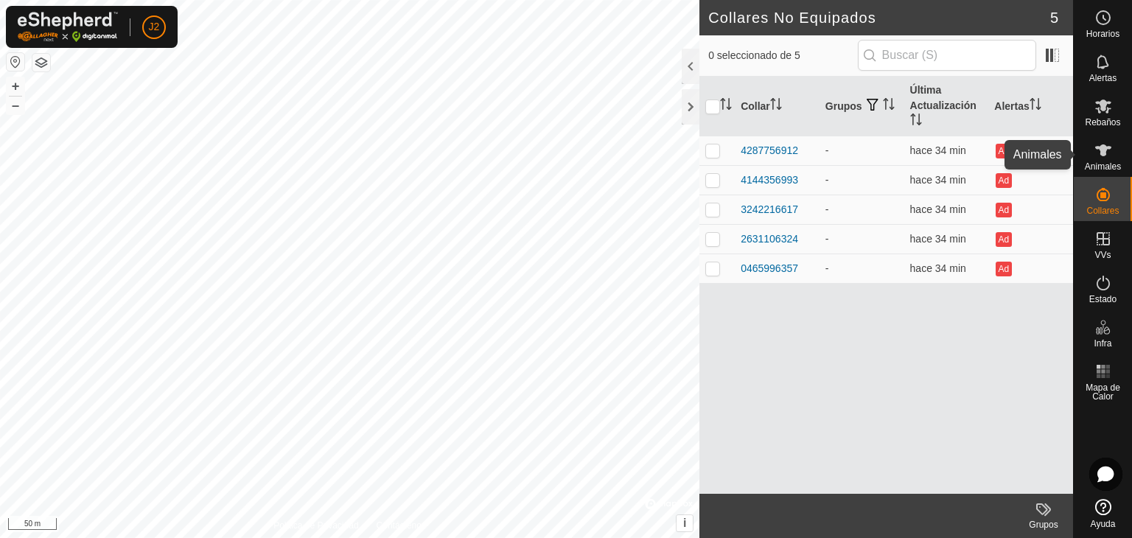
click at [1121, 151] on div "Animales" at bounding box center [1102, 155] width 58 height 44
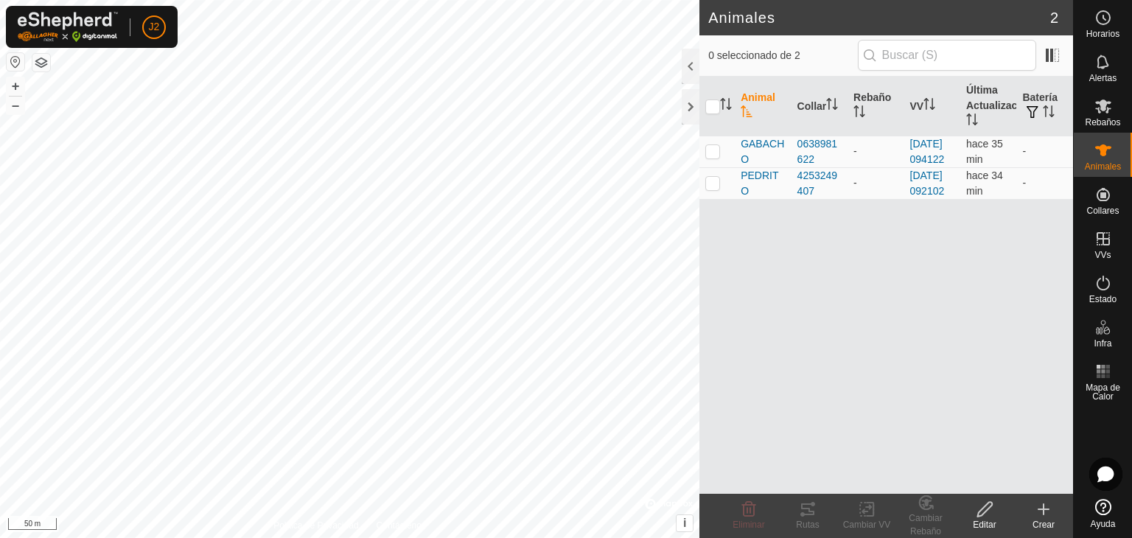
click at [1048, 509] on icon at bounding box center [1043, 509] width 10 height 0
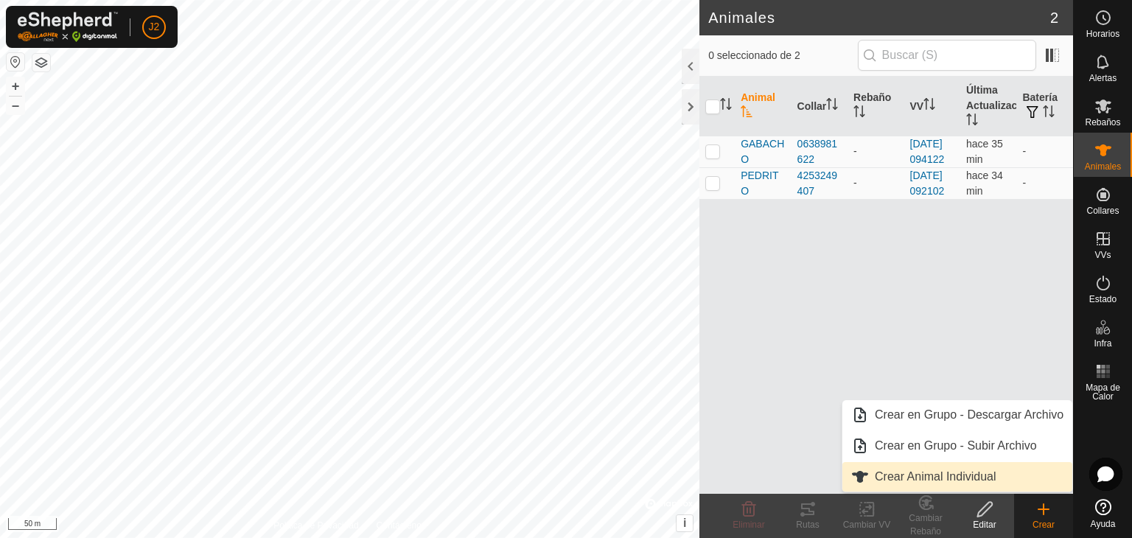
click at [890, 483] on link "Crear Animal Individual" at bounding box center [957, 476] width 230 height 29
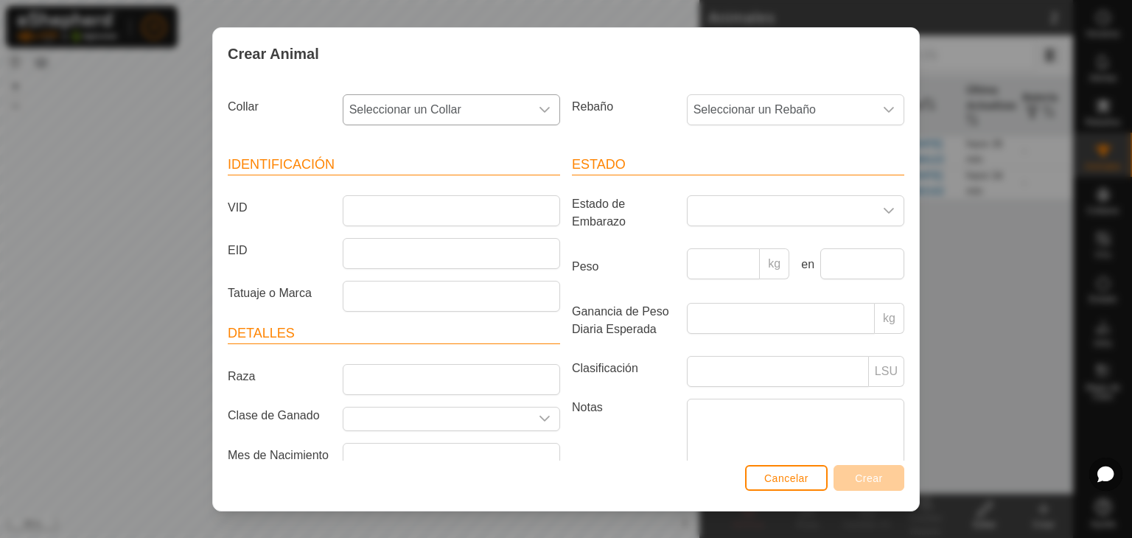
click at [398, 123] on span "Seleccionar un Collar" at bounding box center [436, 109] width 186 height 29
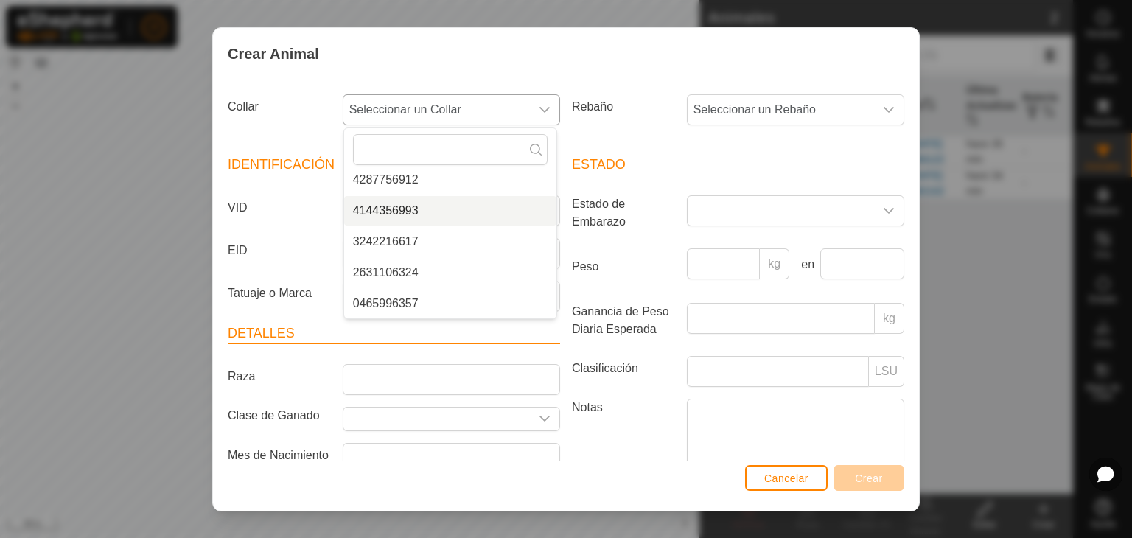
scroll to position [31, 0]
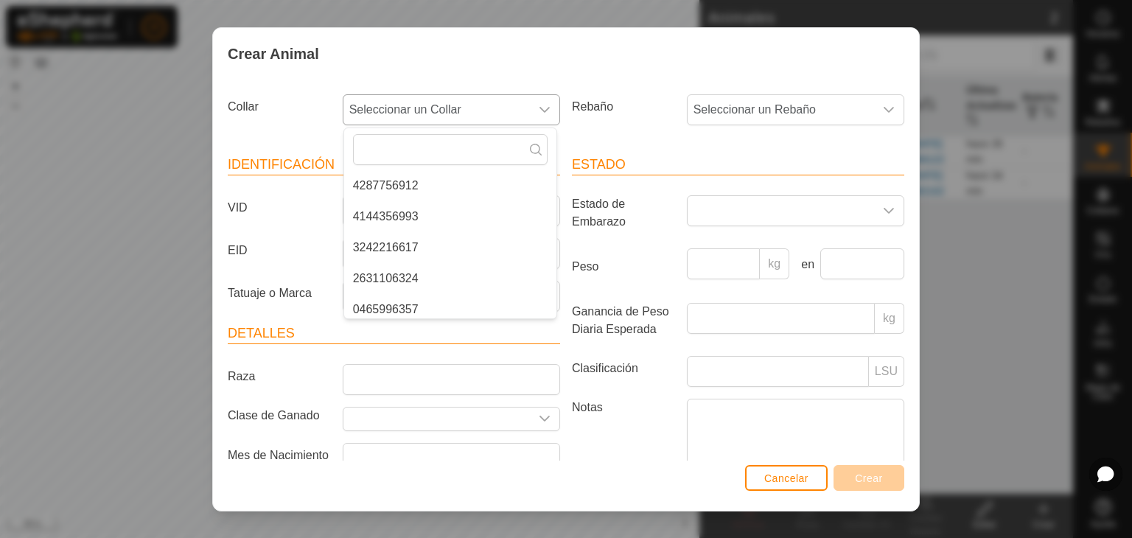
click at [367, 192] on li "4287756912" at bounding box center [450, 185] width 212 height 29
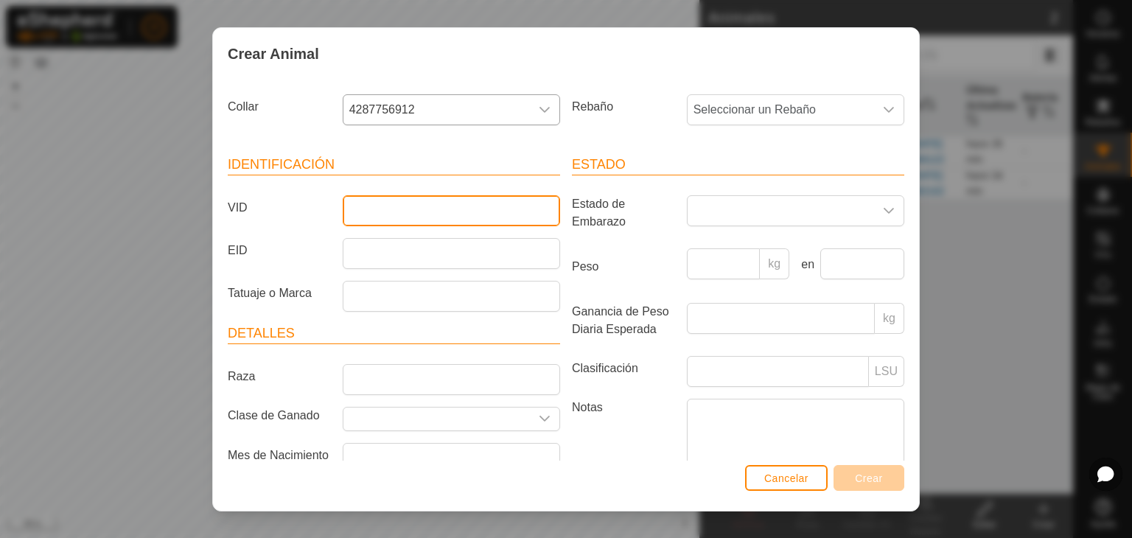
click at [362, 207] on input "VID" at bounding box center [451, 210] width 217 height 31
type input "yegua"
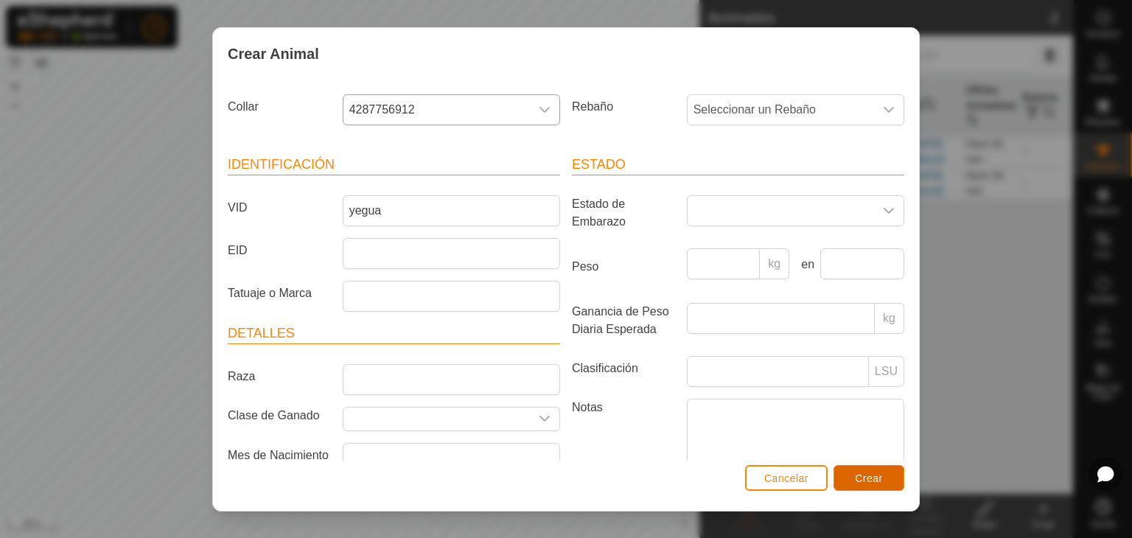
click at [869, 475] on span "Crear" at bounding box center [869, 478] width 28 height 12
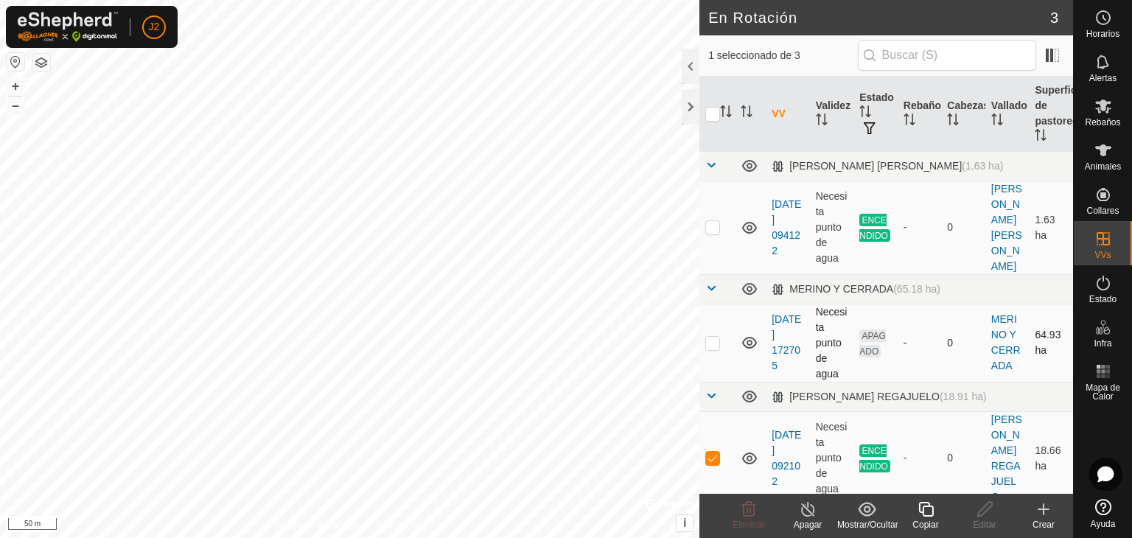
click at [721, 332] on td at bounding box center [716, 343] width 35 height 78
click at [720, 327] on td at bounding box center [716, 343] width 35 height 78
checkbox input "false"
click at [716, 452] on p-checkbox at bounding box center [712, 458] width 15 height 12
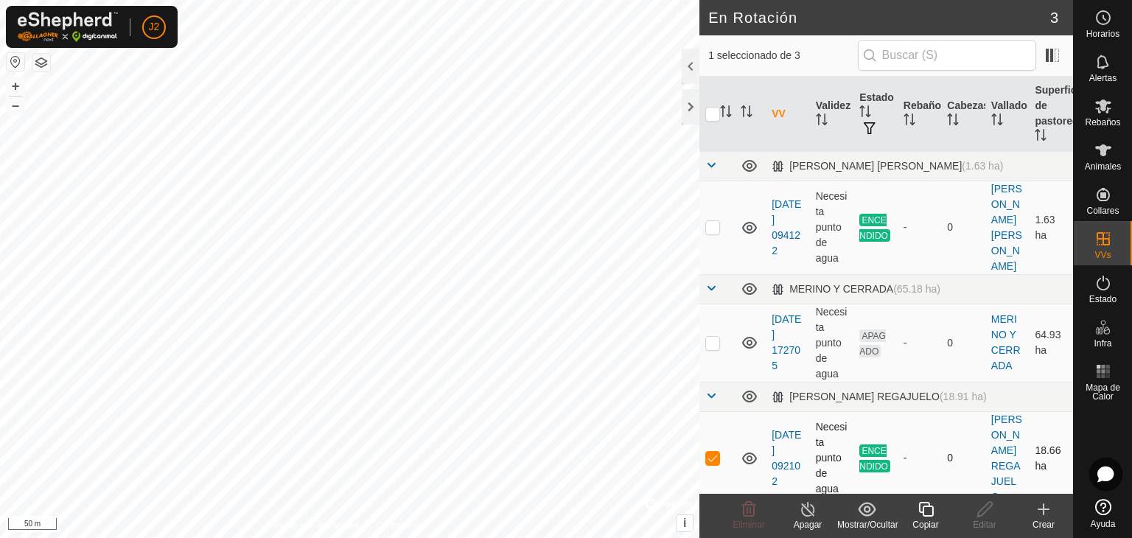
click at [716, 452] on p-checkbox at bounding box center [712, 458] width 15 height 12
checkbox input "false"
click at [719, 337] on p-tablecheckbox at bounding box center [712, 343] width 15 height 12
checkbox input "false"
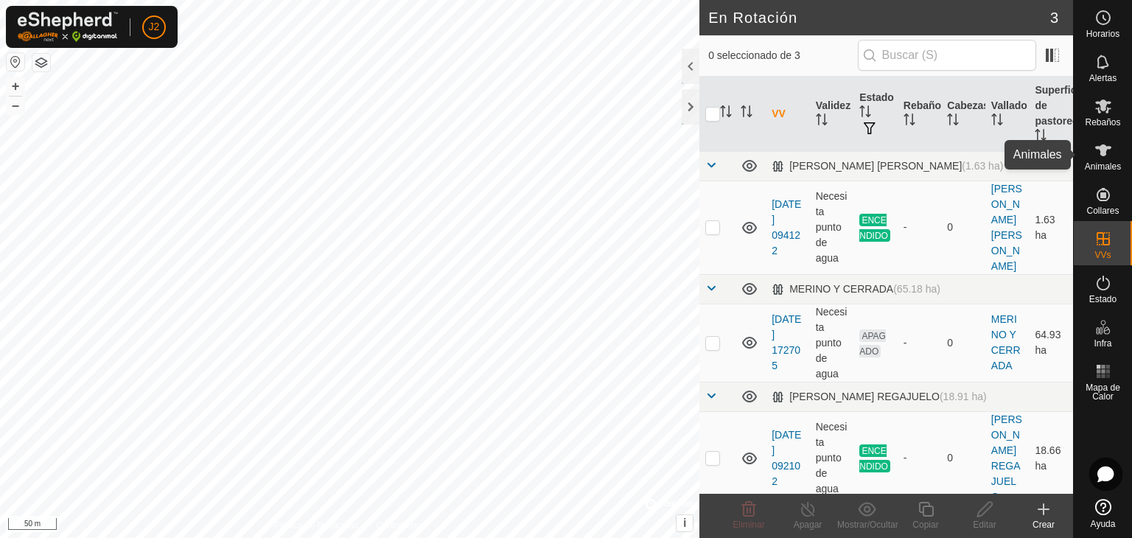
click at [1103, 166] on span "Animales" at bounding box center [1103, 166] width 36 height 9
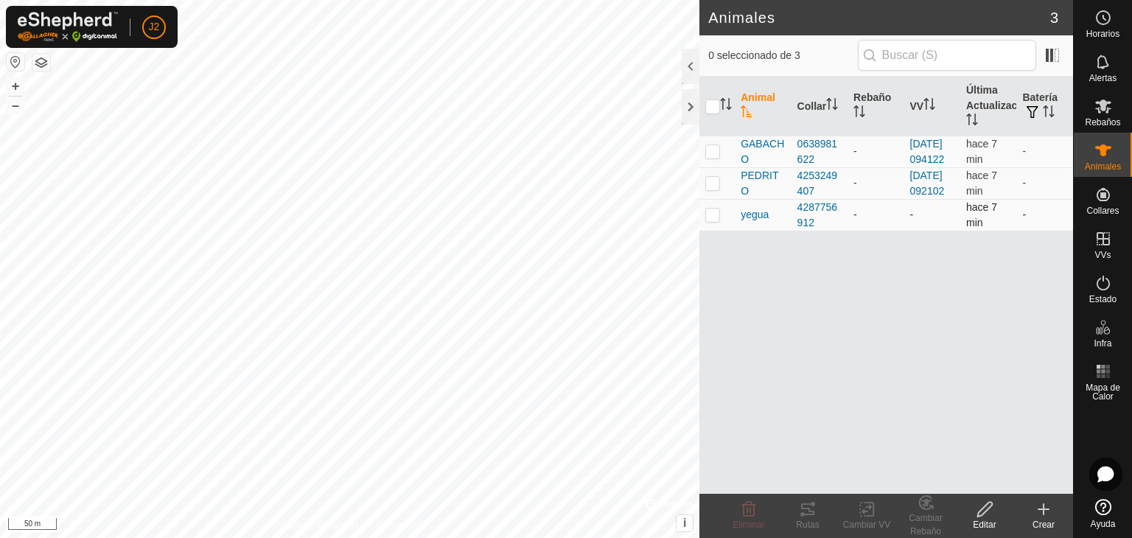
click at [716, 220] on p-checkbox at bounding box center [712, 215] width 15 height 12
checkbox input "true"
click at [870, 514] on icon at bounding box center [869, 508] width 7 height 13
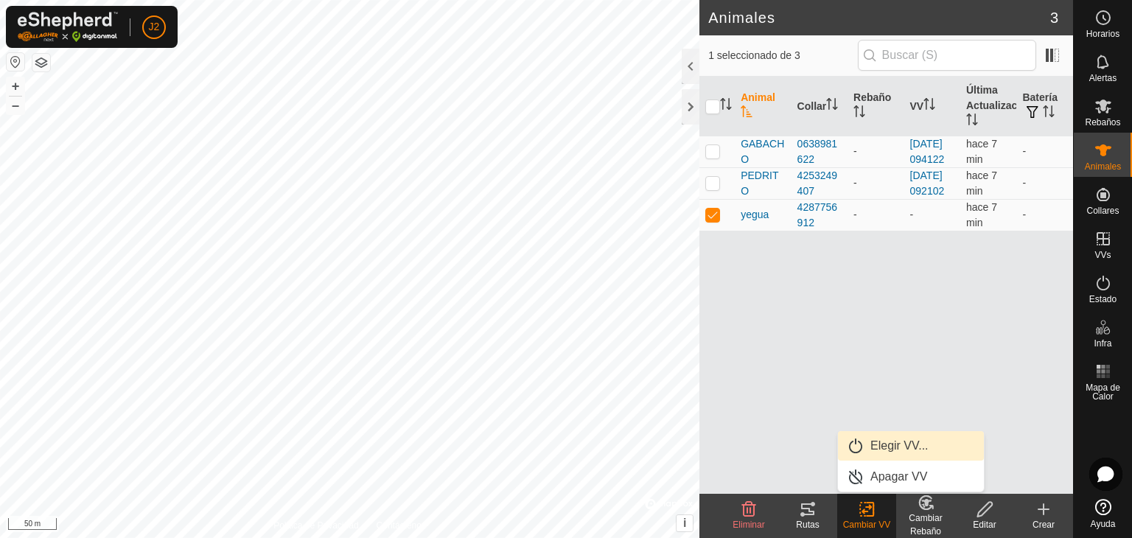
click at [893, 449] on link "Elegir VV..." at bounding box center [911, 445] width 146 height 29
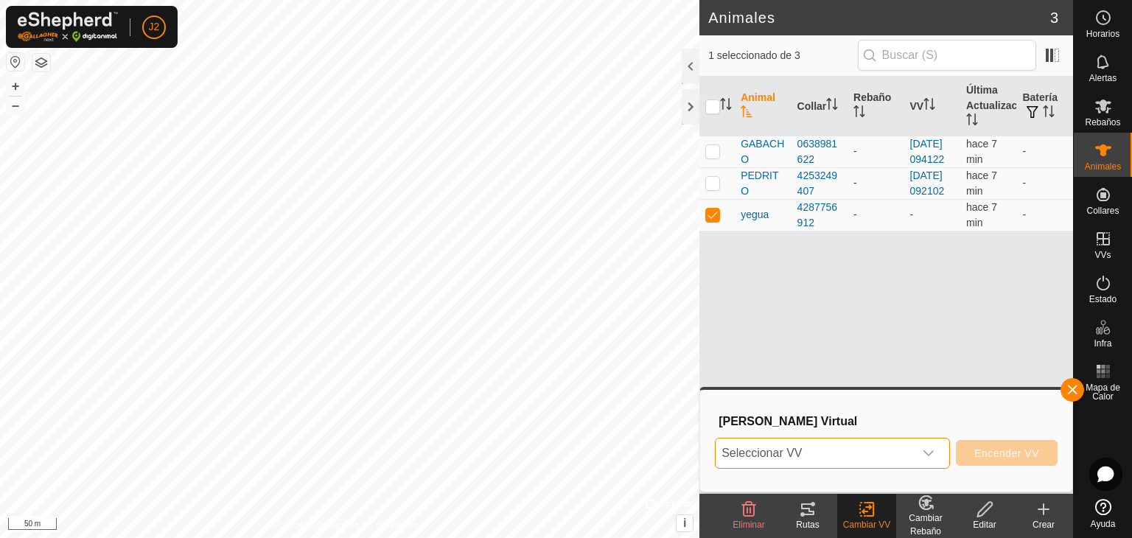
click at [858, 443] on span "Seleccionar VV" at bounding box center [814, 452] width 198 height 29
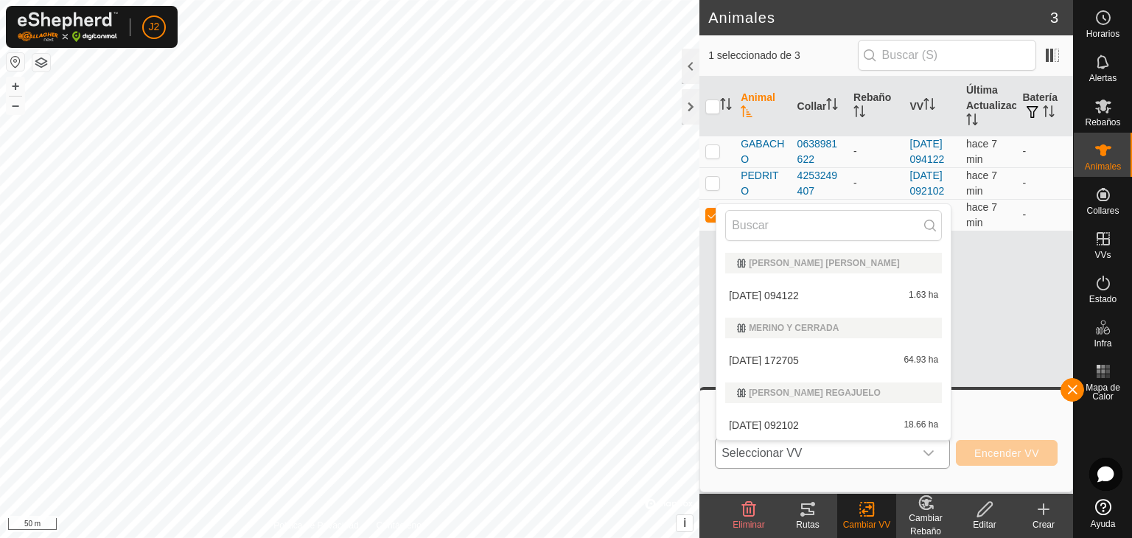
click at [808, 357] on li "2025-08-24 172705 64.93 ha" at bounding box center [833, 360] width 234 height 29
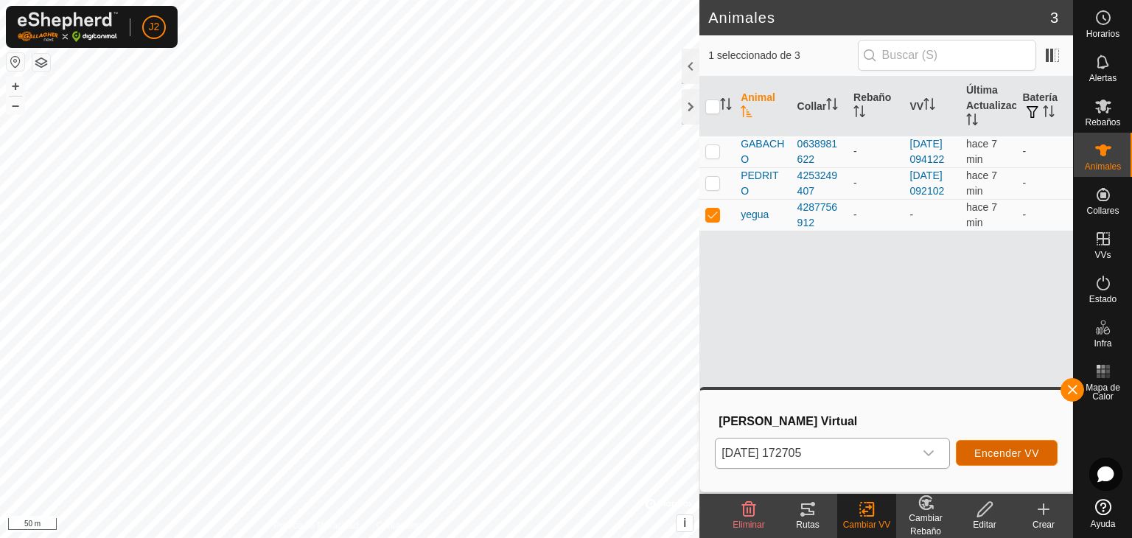
click at [984, 447] on span "Encender VV" at bounding box center [1006, 453] width 65 height 12
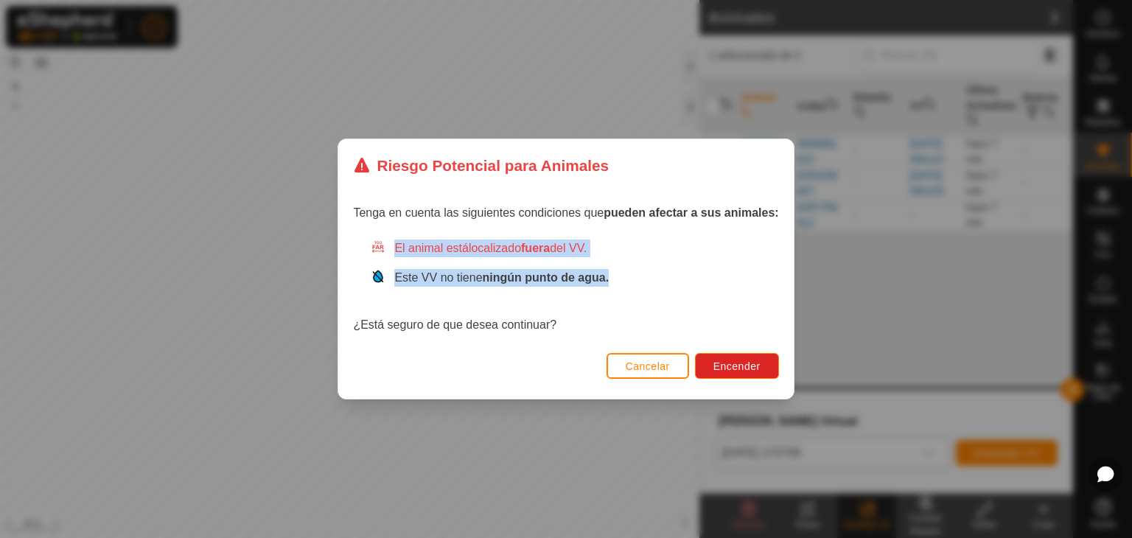
drag, startPoint x: 684, startPoint y: 264, endPoint x: 704, endPoint y: 317, distance: 56.7
click at [704, 317] on div "El animal está localizado fuera del VV. Este VV no tiene ningún punto de agua. …" at bounding box center [565, 286] width 425 height 94
click at [726, 365] on span "Encender" at bounding box center [736, 366] width 47 height 12
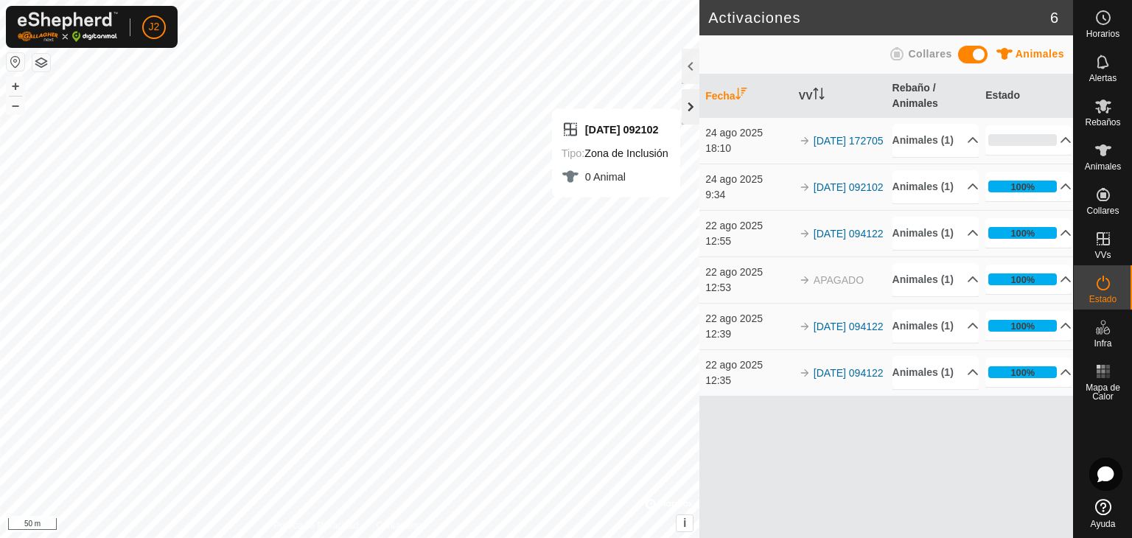
click at [687, 118] on div at bounding box center [691, 106] width 18 height 35
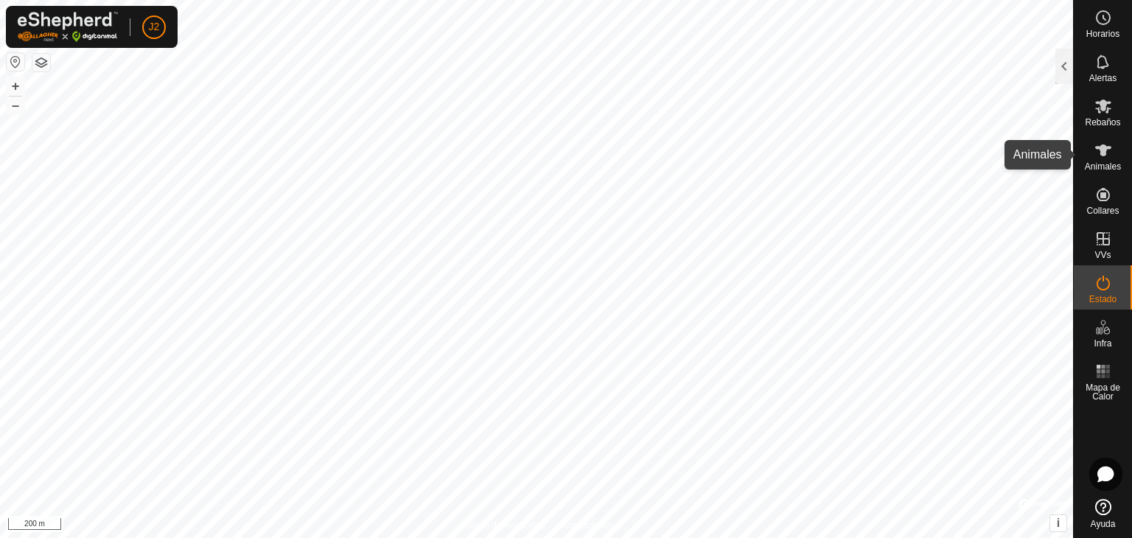
click at [1097, 158] on icon at bounding box center [1103, 150] width 18 height 18
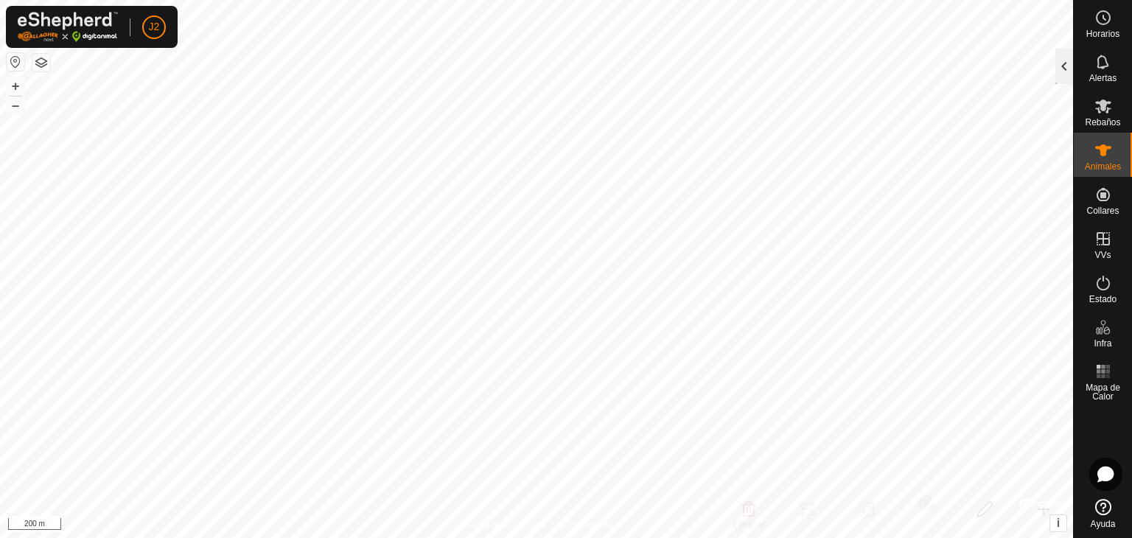
click at [1063, 71] on div at bounding box center [1064, 66] width 18 height 35
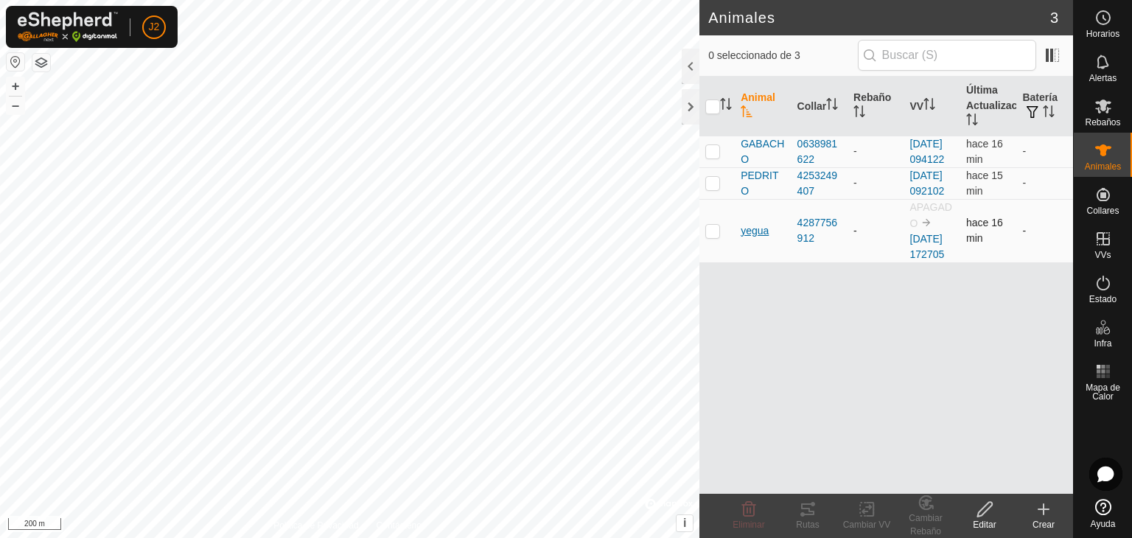
click at [757, 239] on span "yegua" at bounding box center [754, 230] width 28 height 15
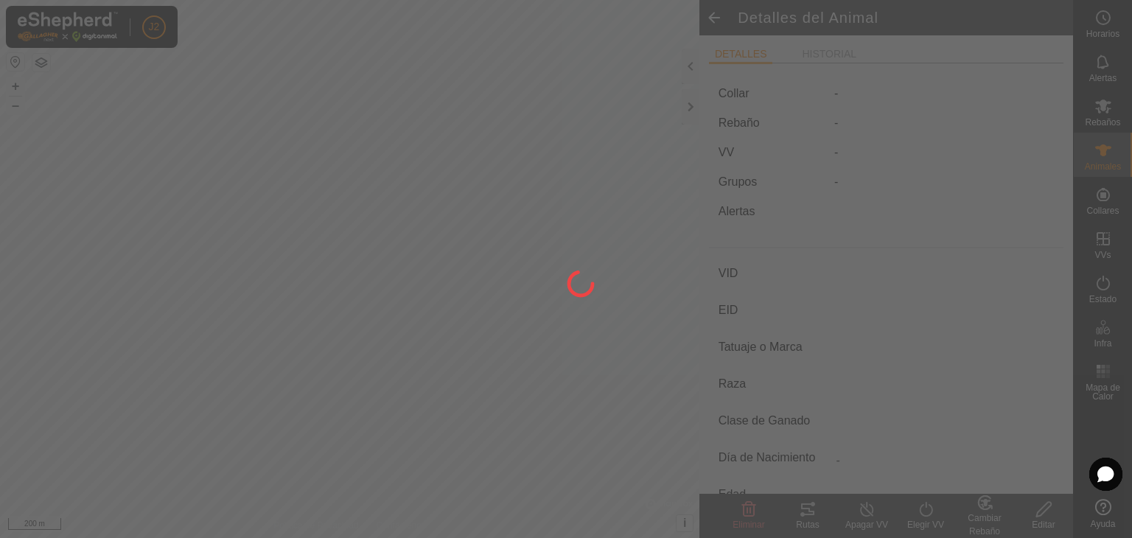
type input "yegua"
type input "-"
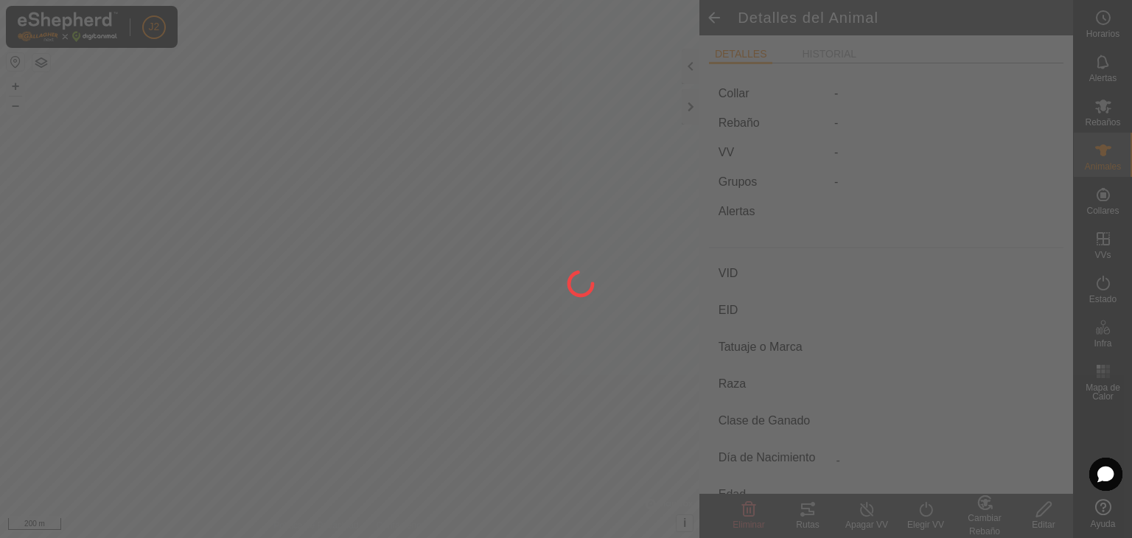
type input "0 kg"
type input "-"
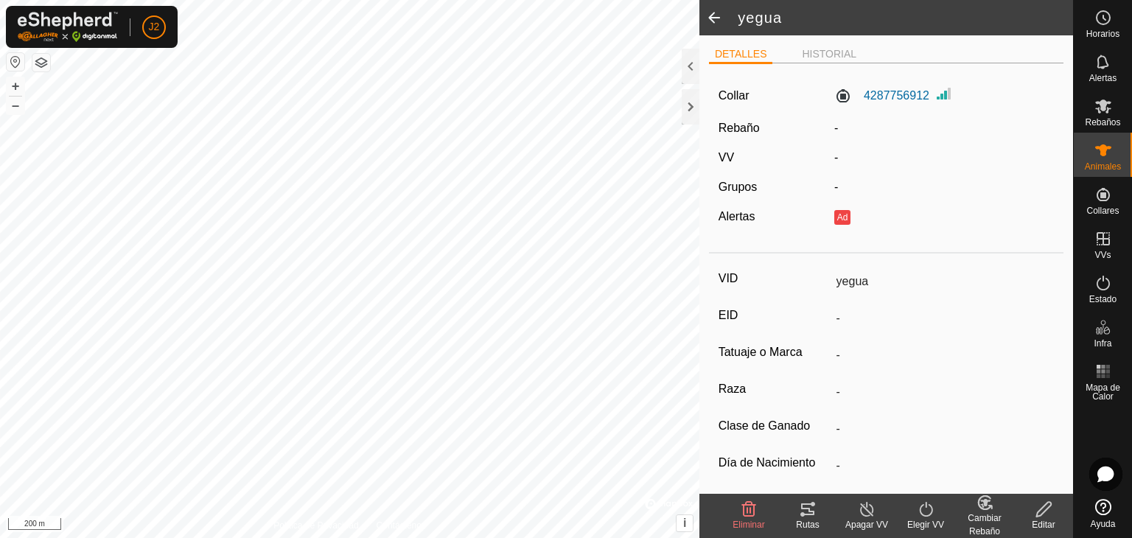
click at [919, 514] on icon at bounding box center [926, 509] width 18 height 18
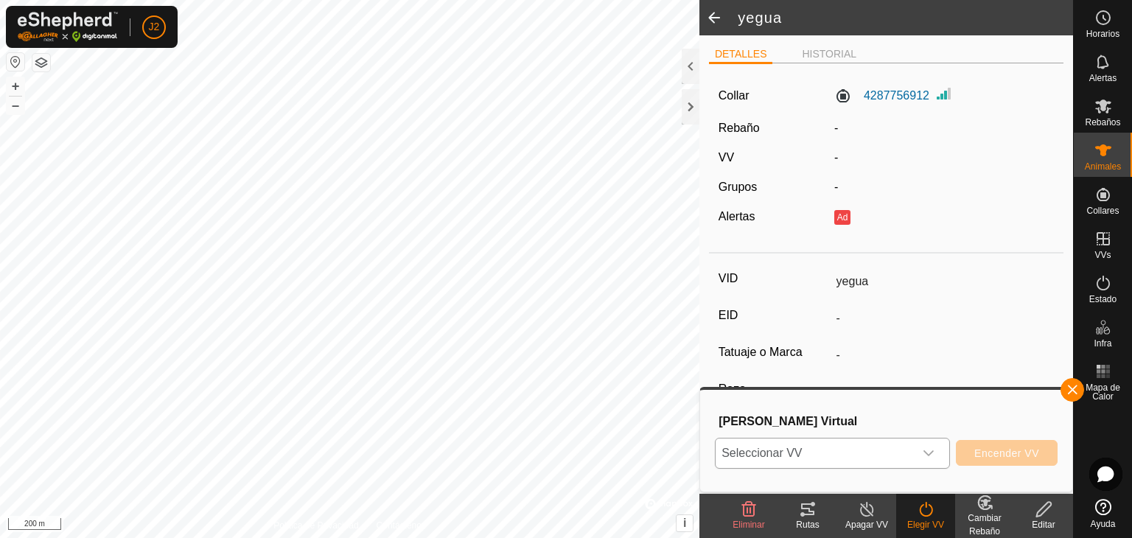
click at [790, 439] on p-select "Seleccionar VV" at bounding box center [832, 453] width 235 height 31
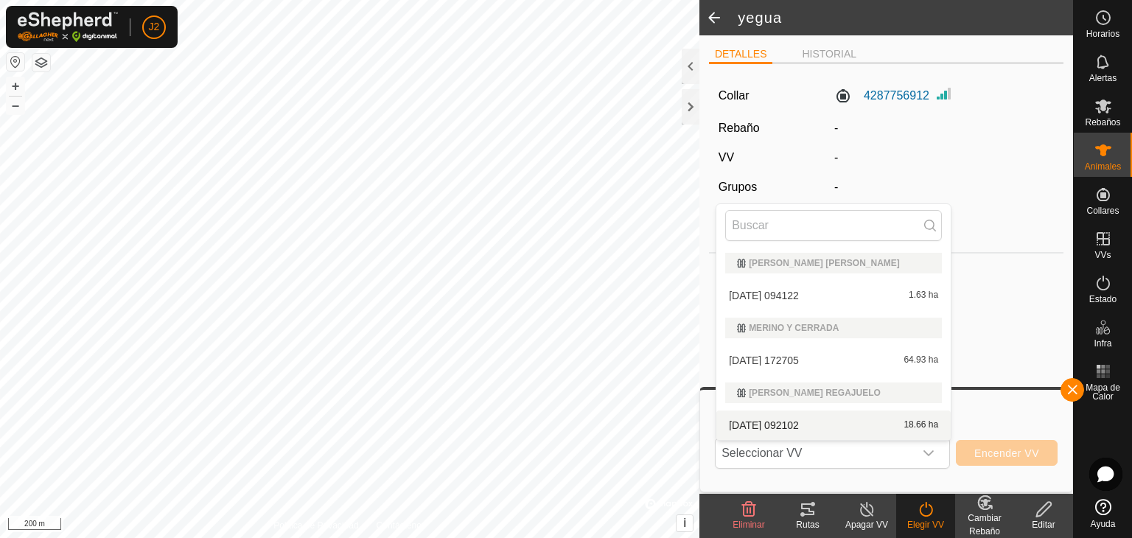
click at [996, 415] on h3 "Elegir Vallado Virtual" at bounding box center [887, 421] width 339 height 14
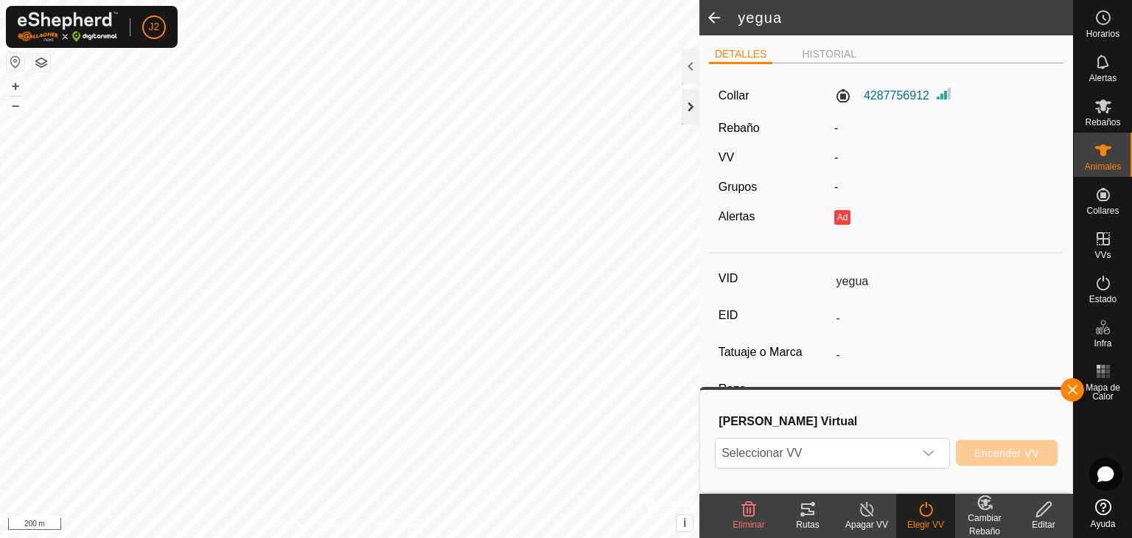
click at [694, 104] on div at bounding box center [691, 106] width 18 height 35
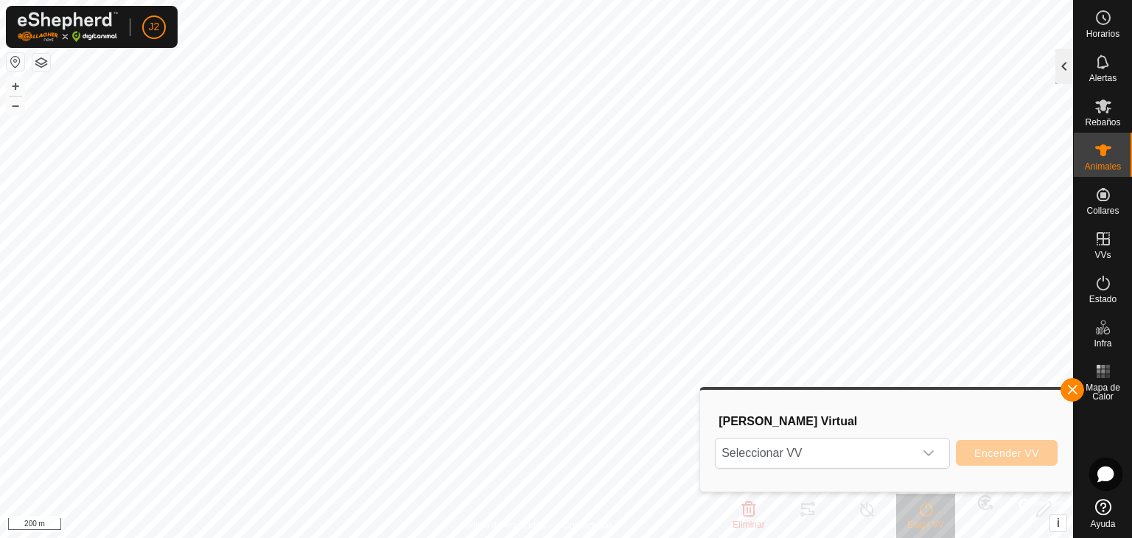
click at [1062, 69] on div at bounding box center [1064, 66] width 18 height 35
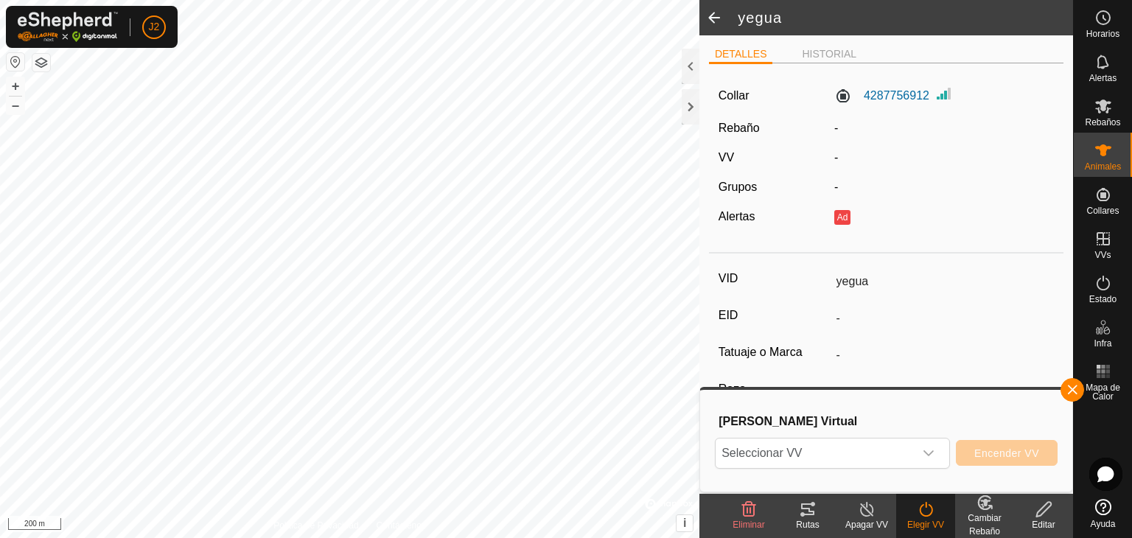
click at [716, 19] on span at bounding box center [713, 17] width 29 height 35
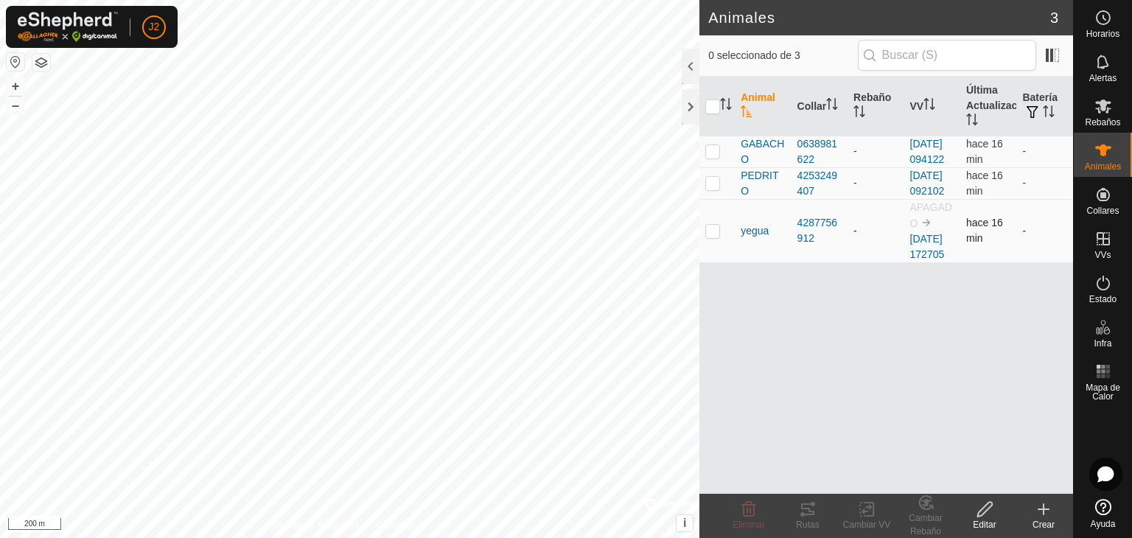
click at [708, 237] on p-checkbox at bounding box center [712, 231] width 15 height 12
checkbox input "true"
click at [867, 511] on icon at bounding box center [867, 509] width 18 height 18
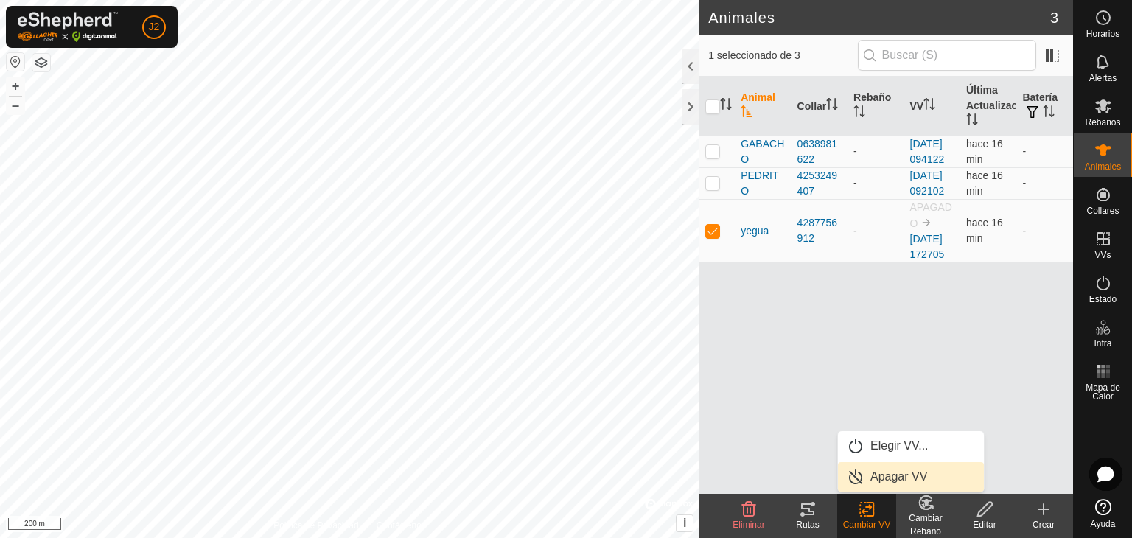
click at [874, 475] on link "Apagar VV" at bounding box center [911, 476] width 146 height 29
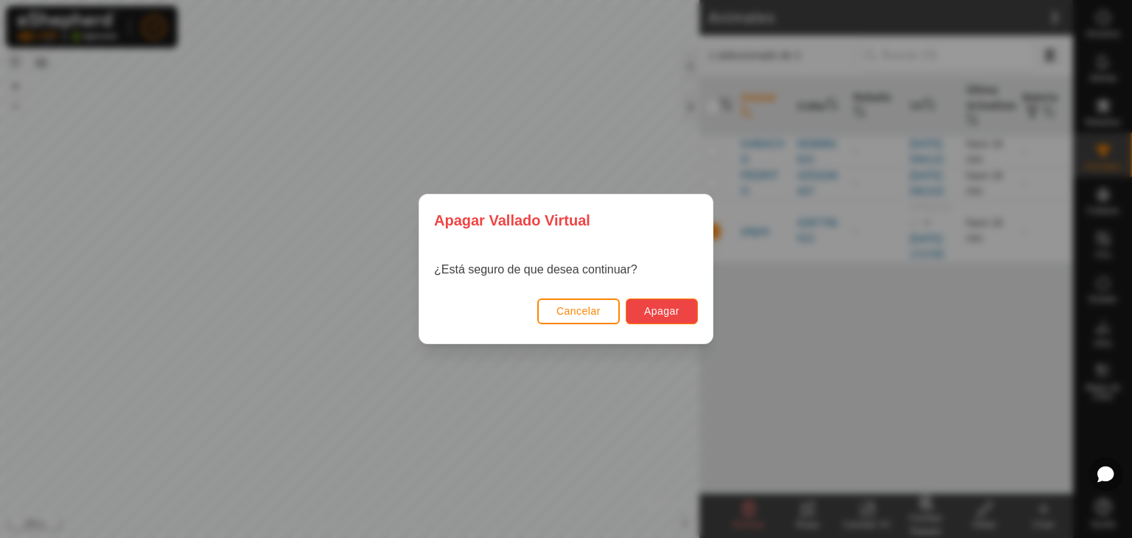
click at [654, 315] on span "Apagar" at bounding box center [661, 311] width 35 height 12
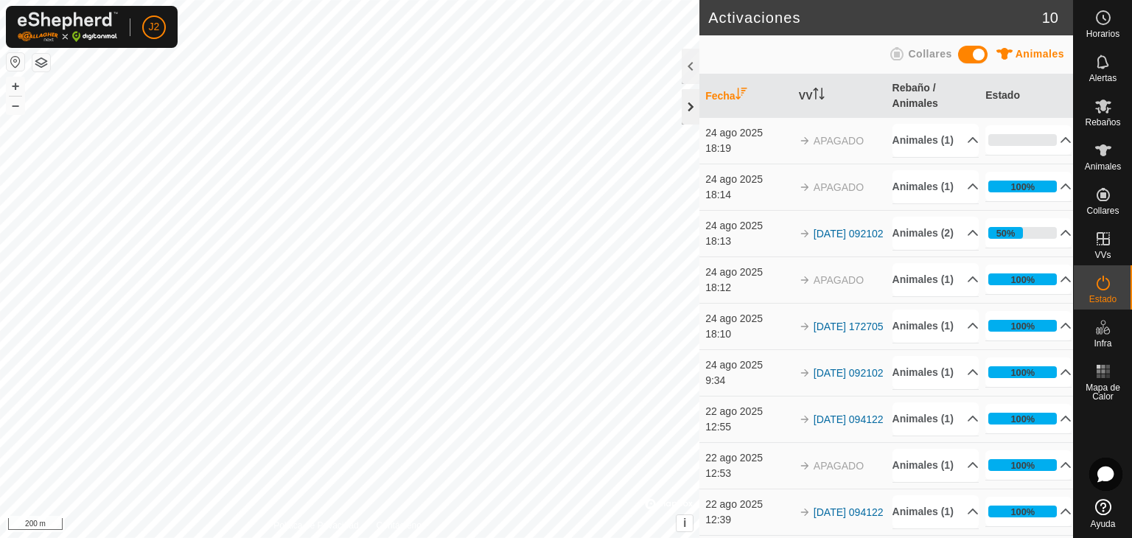
click at [684, 108] on div at bounding box center [691, 106] width 18 height 35
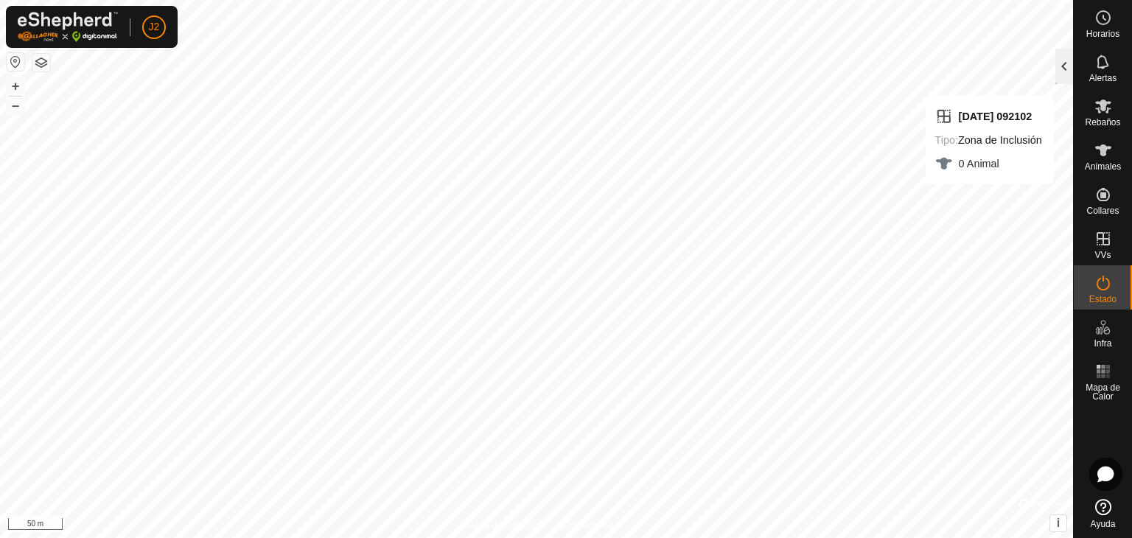
click at [1065, 67] on div at bounding box center [1064, 66] width 18 height 35
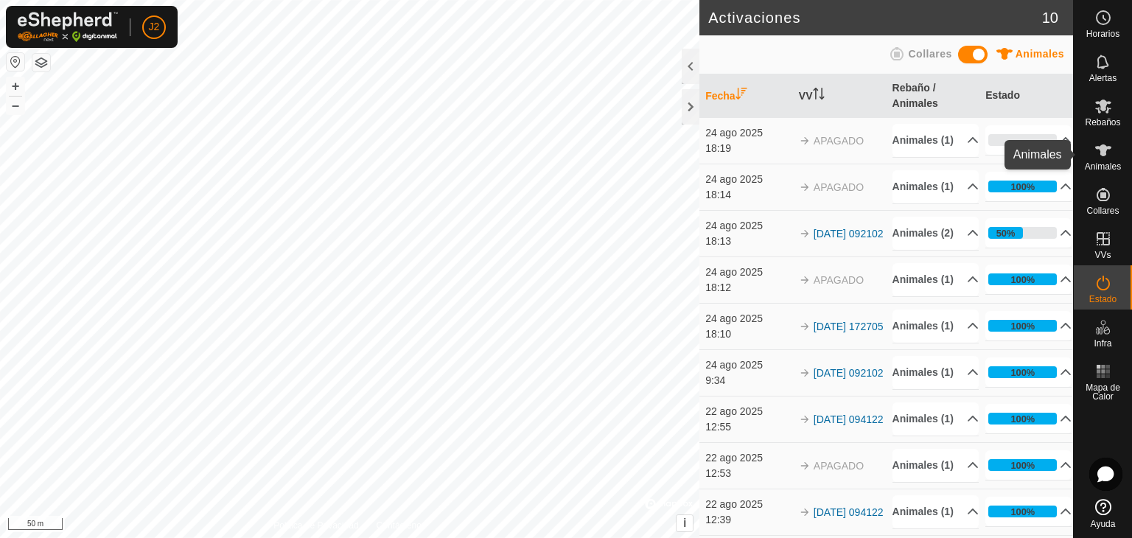
click at [1106, 154] on icon at bounding box center [1103, 150] width 18 height 18
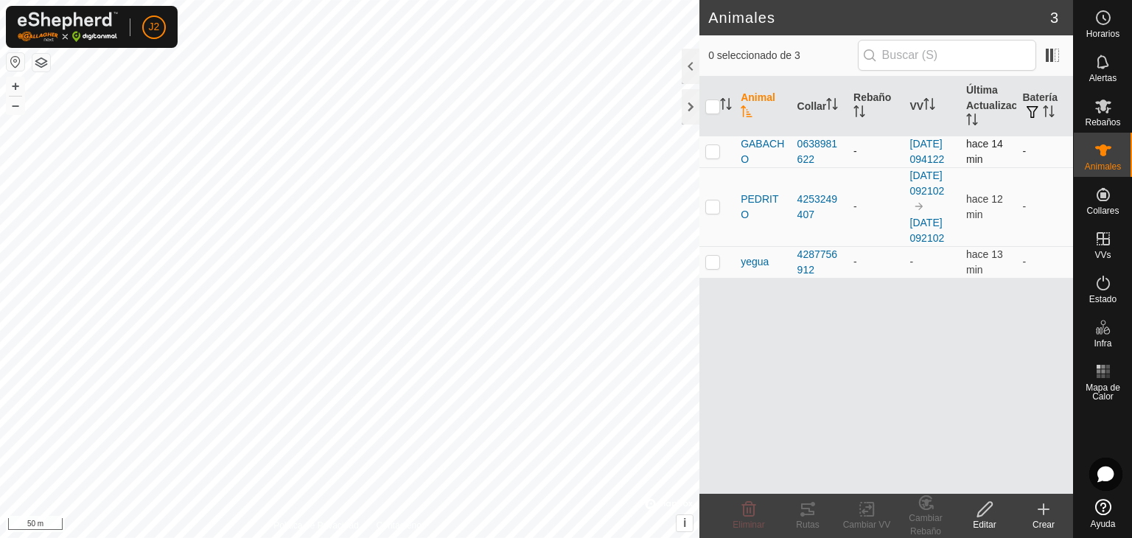
click at [714, 157] on p-checkbox at bounding box center [712, 151] width 15 height 12
checkbox input "true"
click at [816, 515] on tracks-svg-icon at bounding box center [807, 509] width 59 height 18
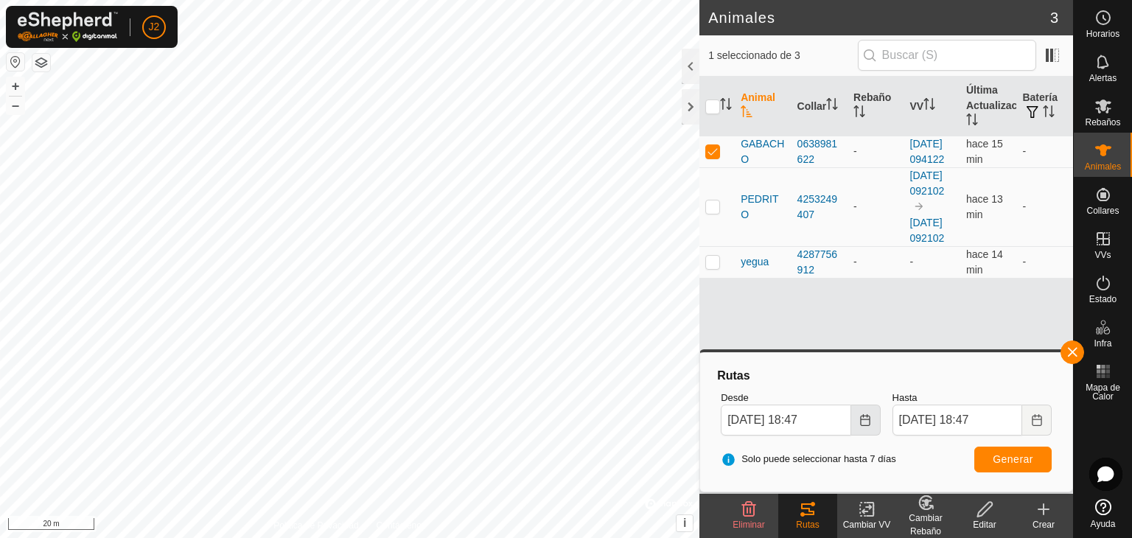
click at [871, 419] on button "Choose Date" at bounding box center [865, 419] width 29 height 31
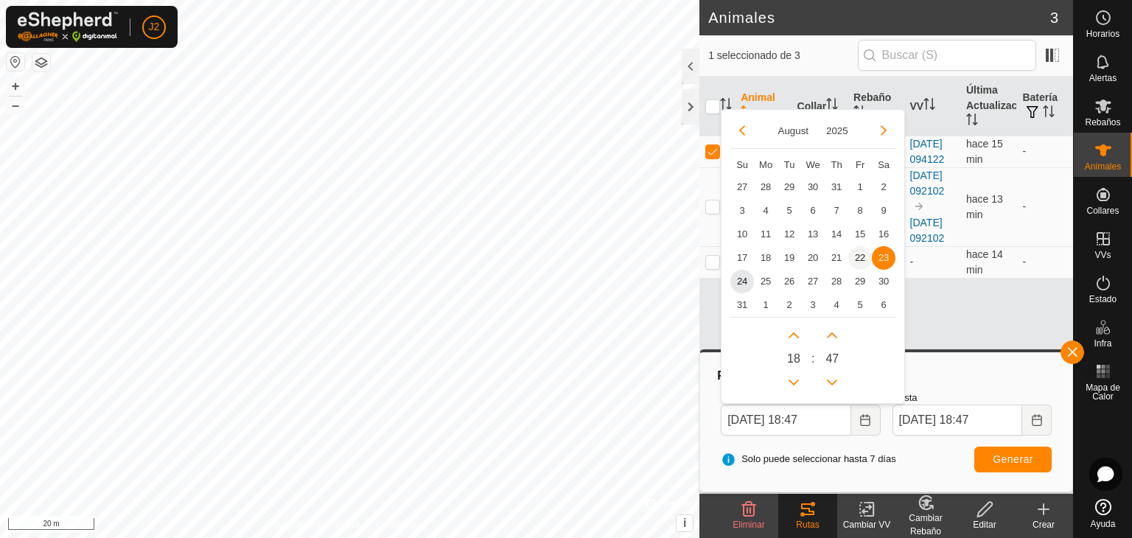
click at [855, 253] on span "22" at bounding box center [860, 258] width 24 height 24
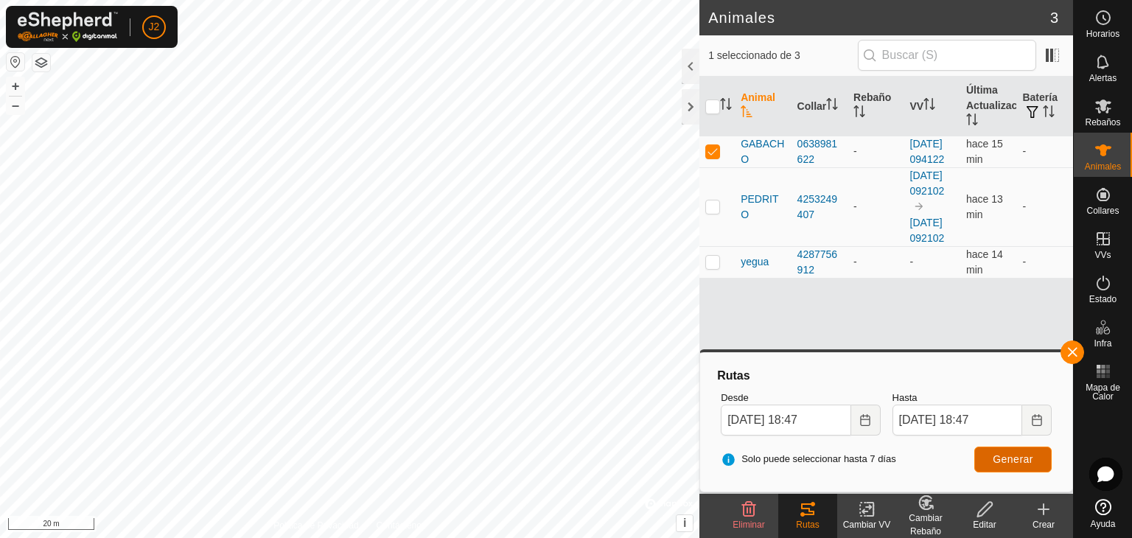
click at [1017, 458] on span "Generar" at bounding box center [1012, 459] width 41 height 12
click at [866, 420] on icon "Choose Date" at bounding box center [865, 420] width 12 height 12
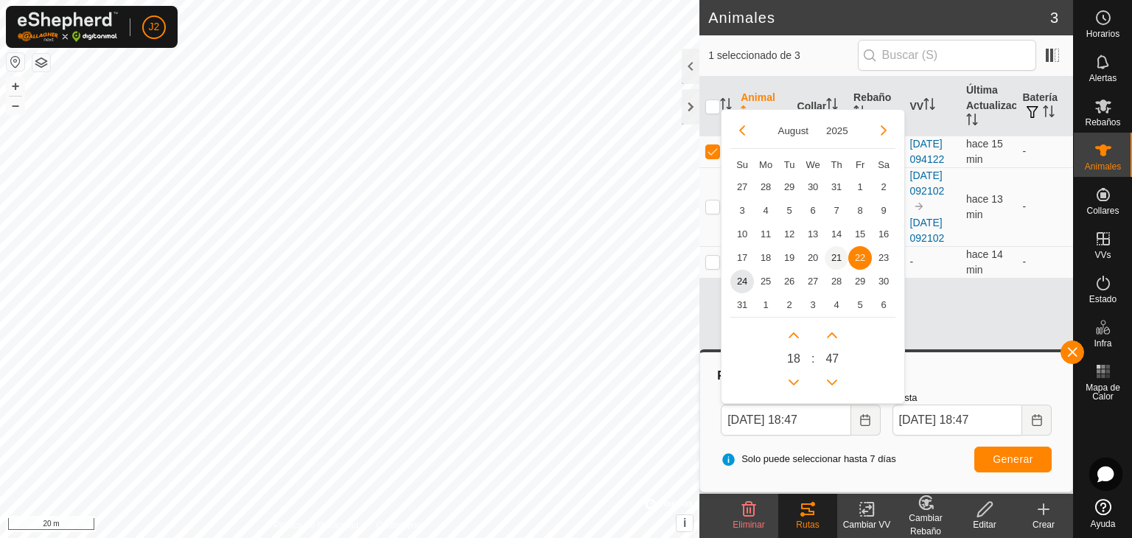
click at [830, 258] on span "21" at bounding box center [836, 258] width 24 height 24
type input "21 Aug, 2025 18:47"
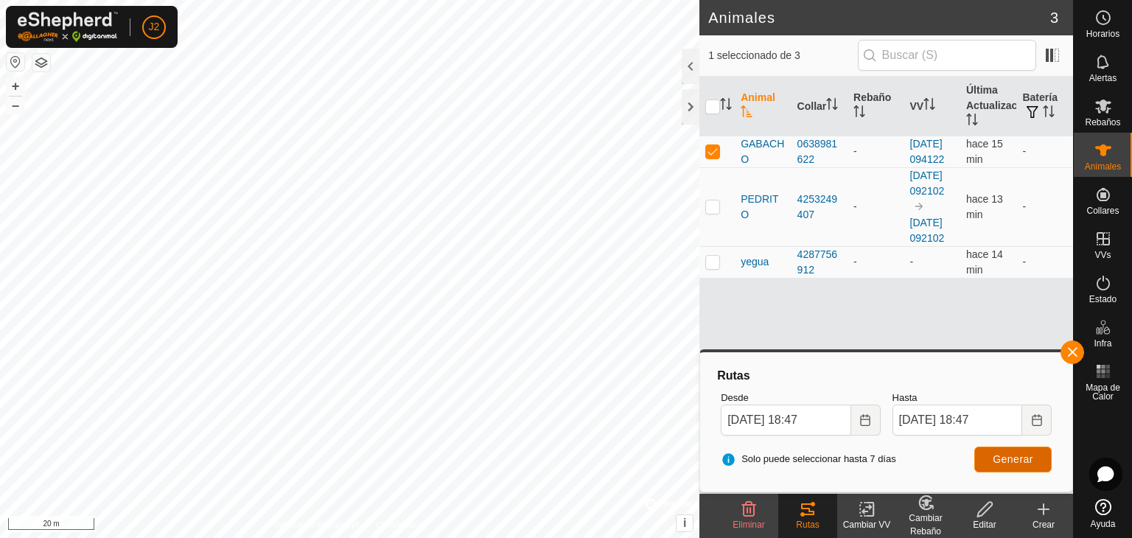
click at [1012, 461] on span "Generar" at bounding box center [1012, 459] width 41 height 12
click at [713, 267] on p-checkbox at bounding box center [712, 262] width 15 height 12
checkbox input "true"
click at [1071, 356] on button "button" at bounding box center [1072, 352] width 24 height 24
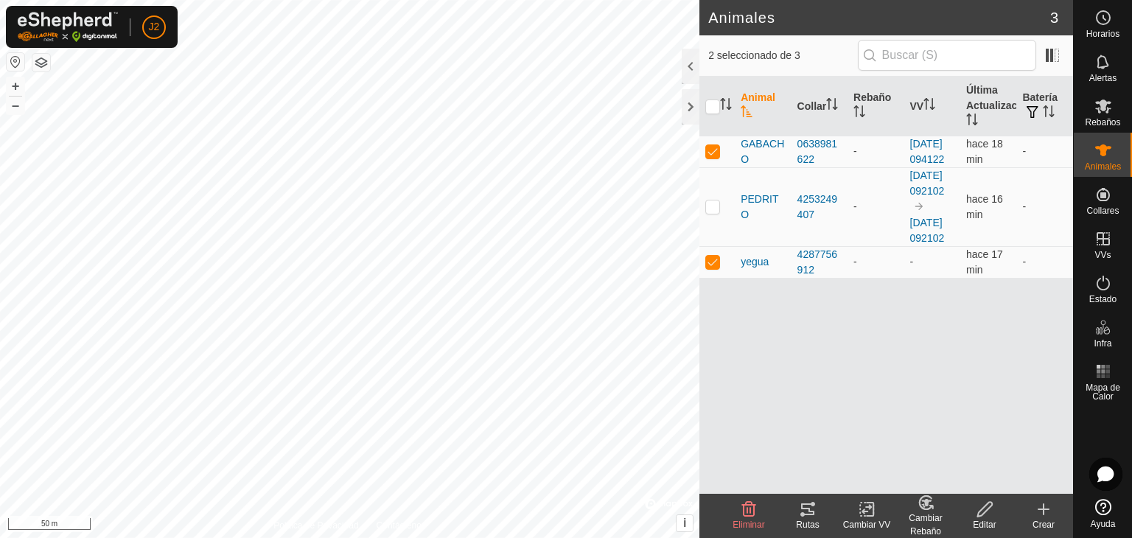
click at [858, 516] on icon at bounding box center [867, 509] width 18 height 18
click at [715, 164] on td at bounding box center [716, 152] width 35 height 32
checkbox input "false"
click at [869, 512] on icon at bounding box center [867, 509] width 18 height 18
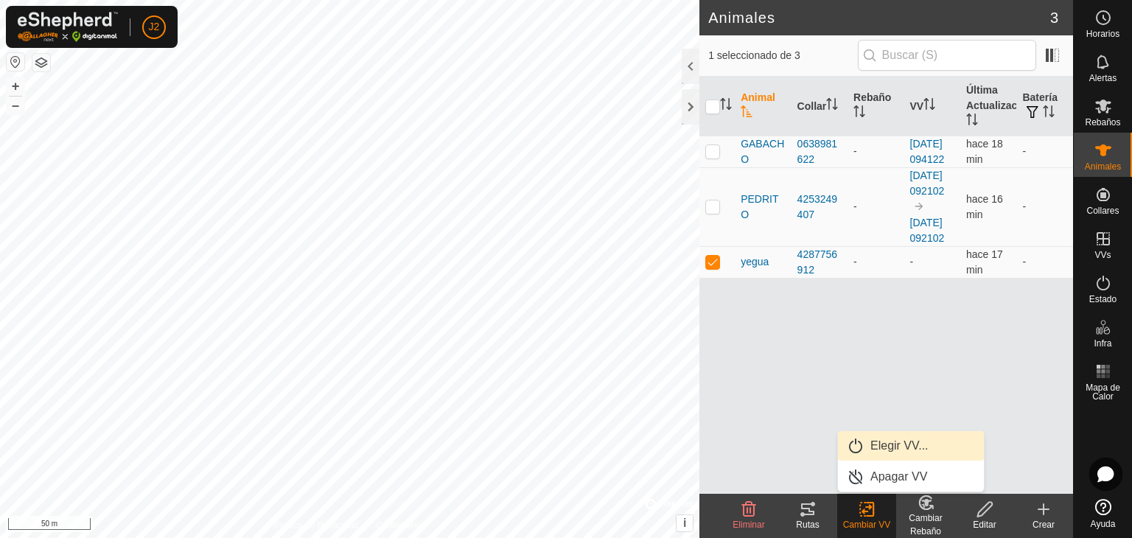
click at [876, 449] on link "Elegir VV..." at bounding box center [911, 445] width 146 height 29
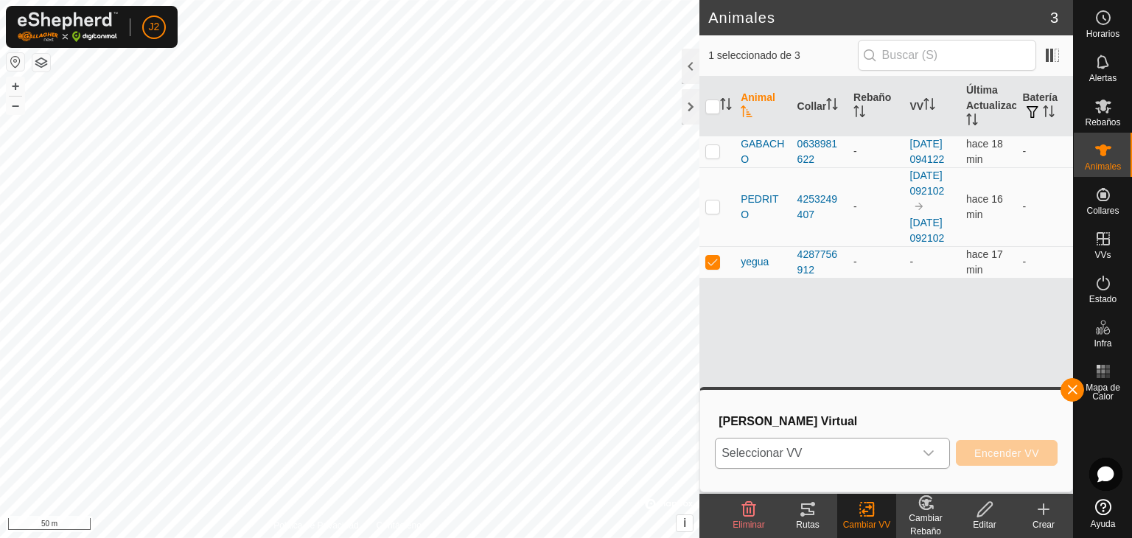
click at [776, 452] on span "Seleccionar VV" at bounding box center [814, 452] width 198 height 29
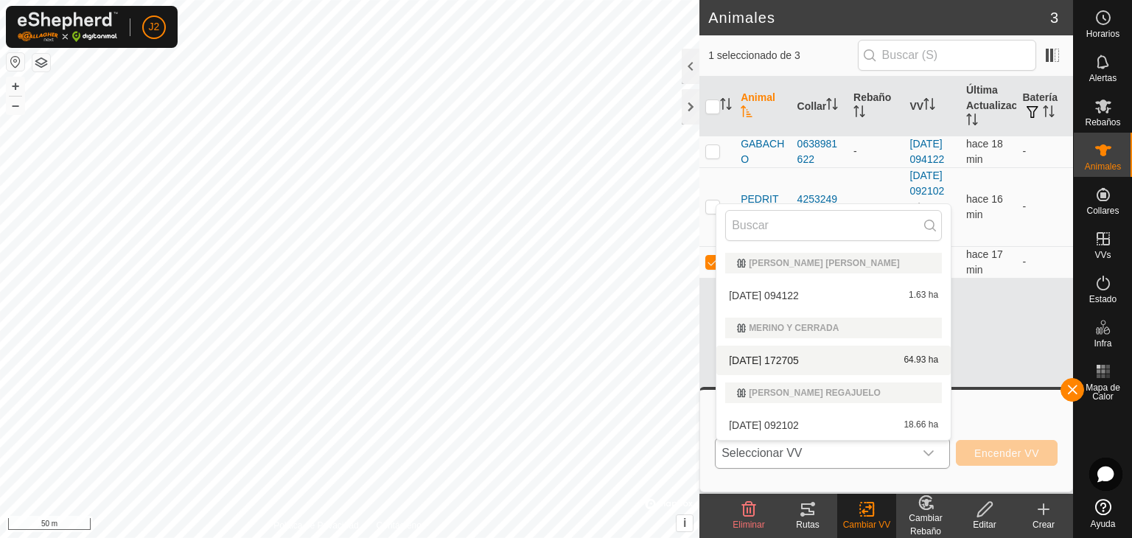
click at [838, 363] on li "2025-08-24 172705 64.93 ha" at bounding box center [833, 360] width 234 height 29
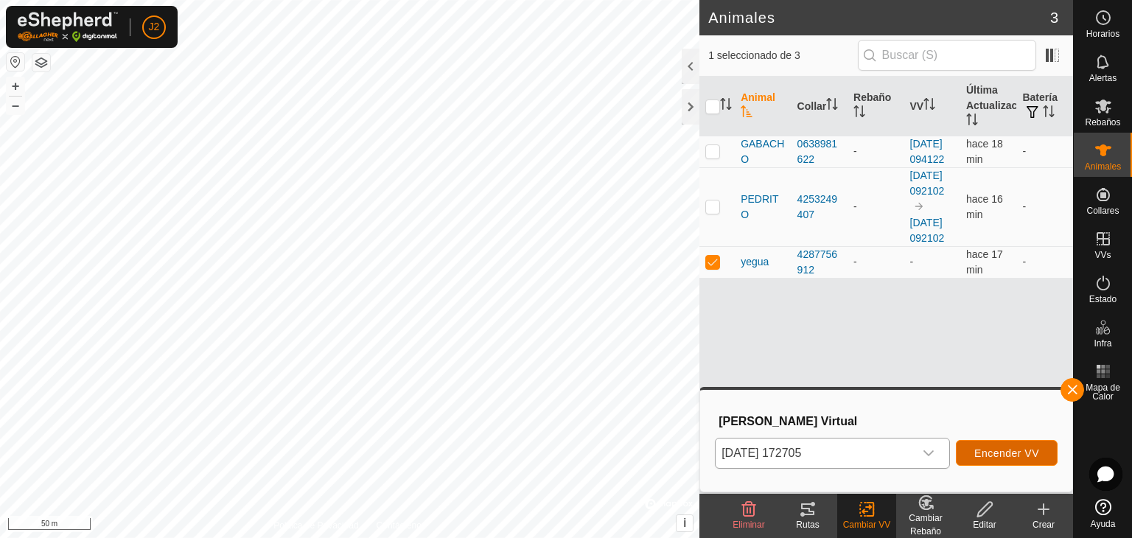
click at [996, 458] on span "Encender VV" at bounding box center [1006, 453] width 65 height 12
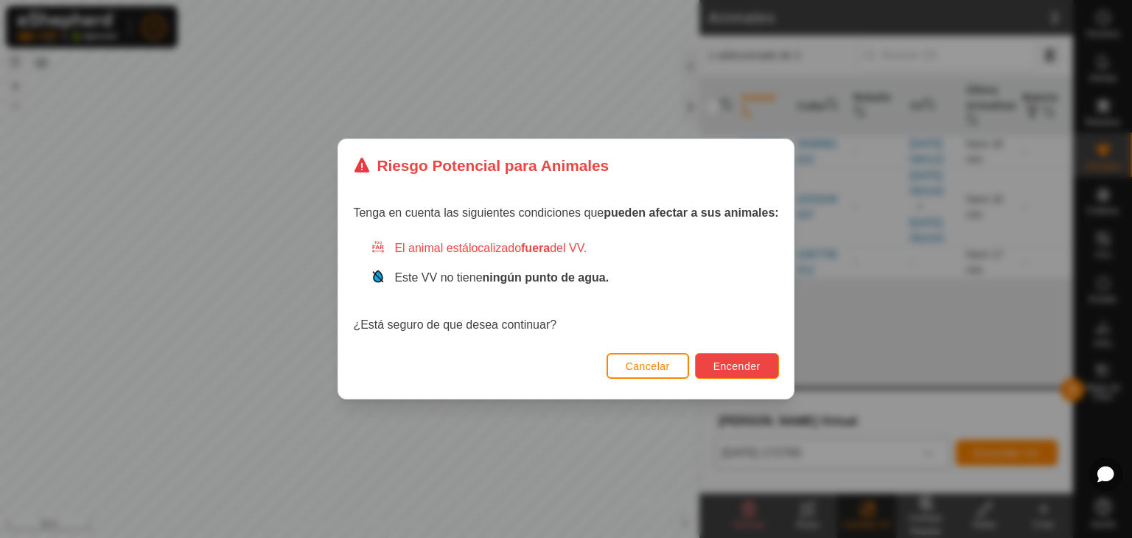
click at [728, 366] on span "Encender" at bounding box center [736, 366] width 47 height 12
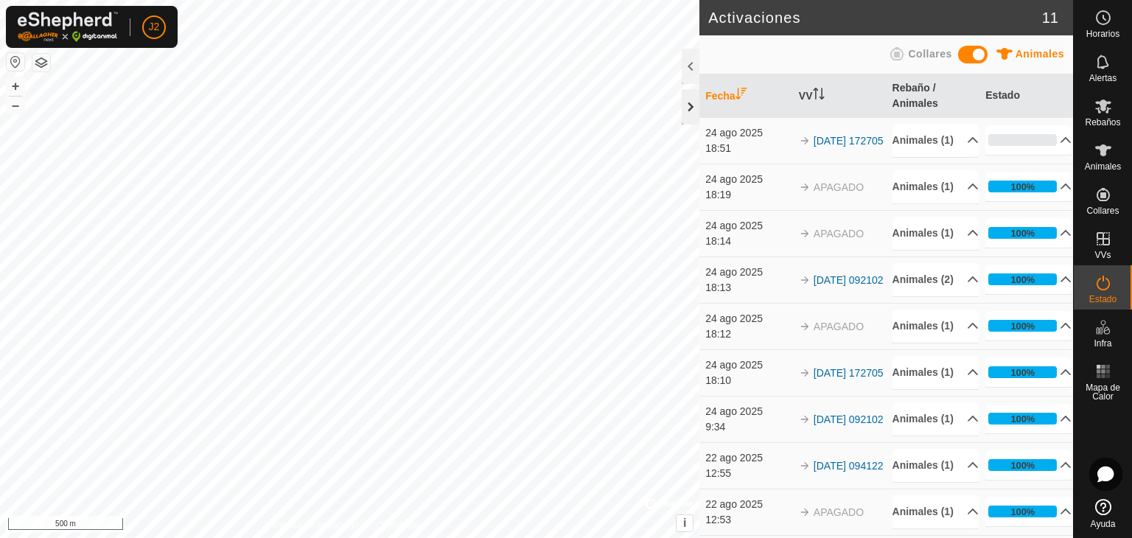
click at [692, 110] on div at bounding box center [691, 106] width 18 height 35
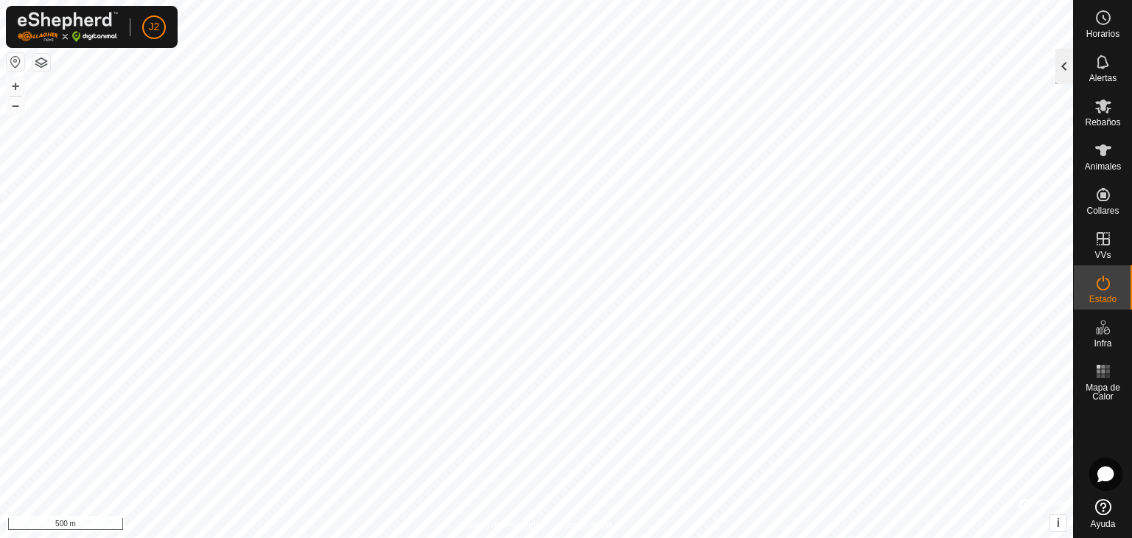
click at [1061, 67] on div at bounding box center [1064, 66] width 18 height 35
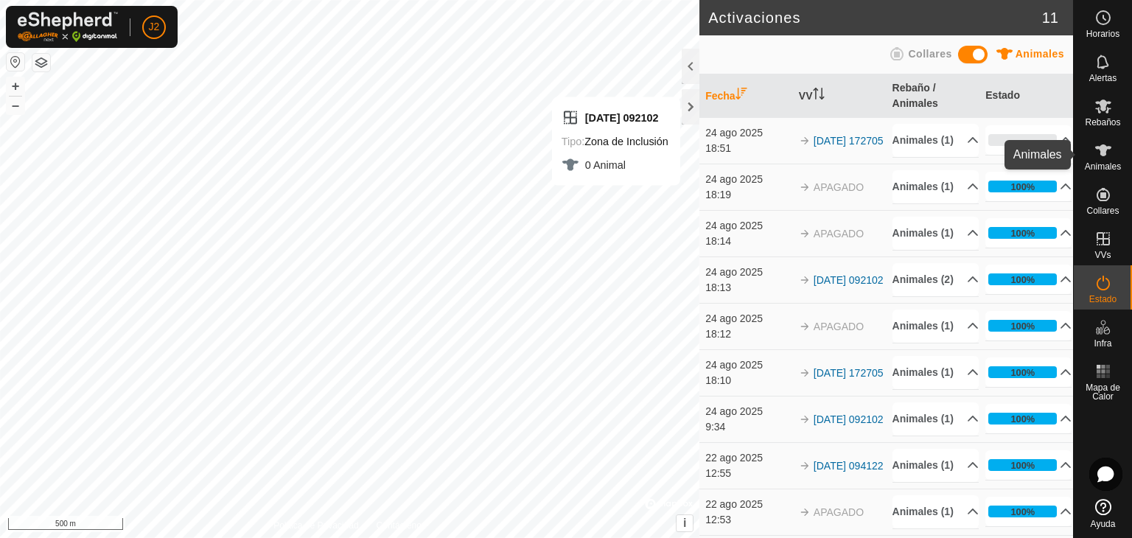
click at [1098, 157] on icon at bounding box center [1103, 150] width 18 height 18
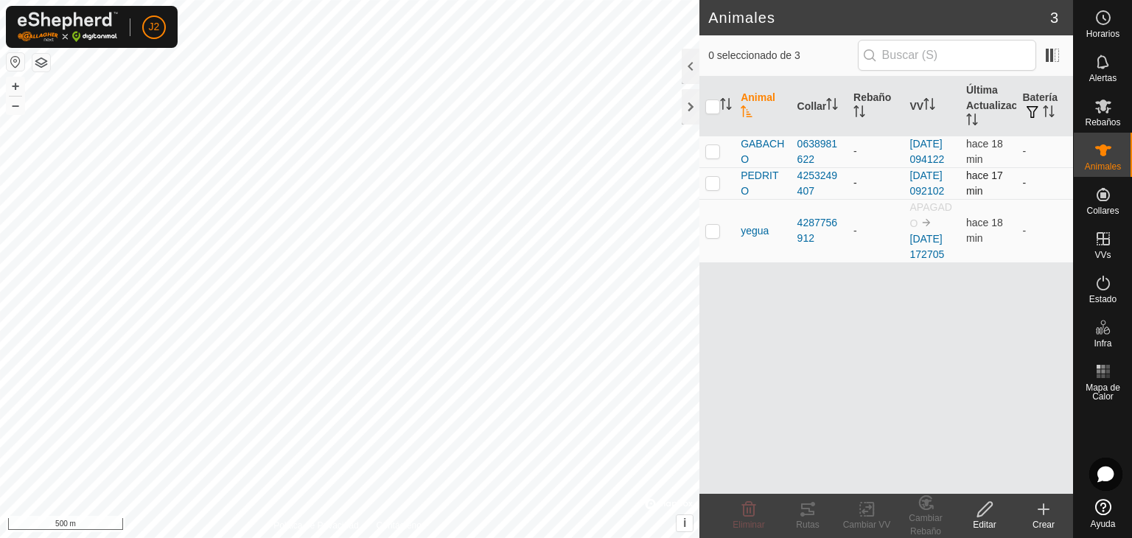
click at [715, 189] on p-checkbox at bounding box center [712, 183] width 15 height 12
checkbox input "true"
click at [861, 511] on icon at bounding box center [866, 510] width 10 height 10
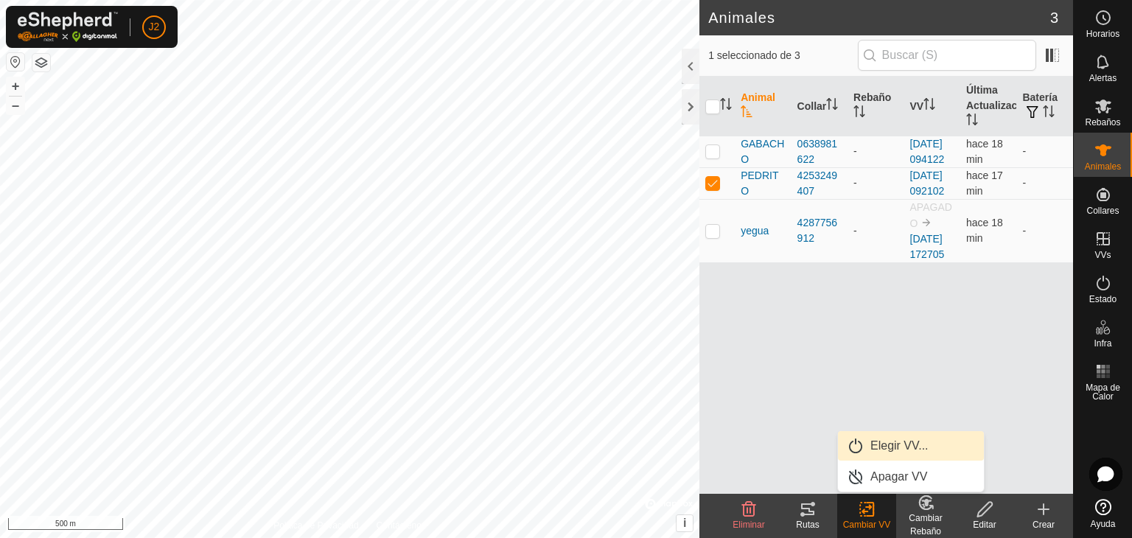
click at [881, 451] on link "Elegir VV..." at bounding box center [911, 445] width 146 height 29
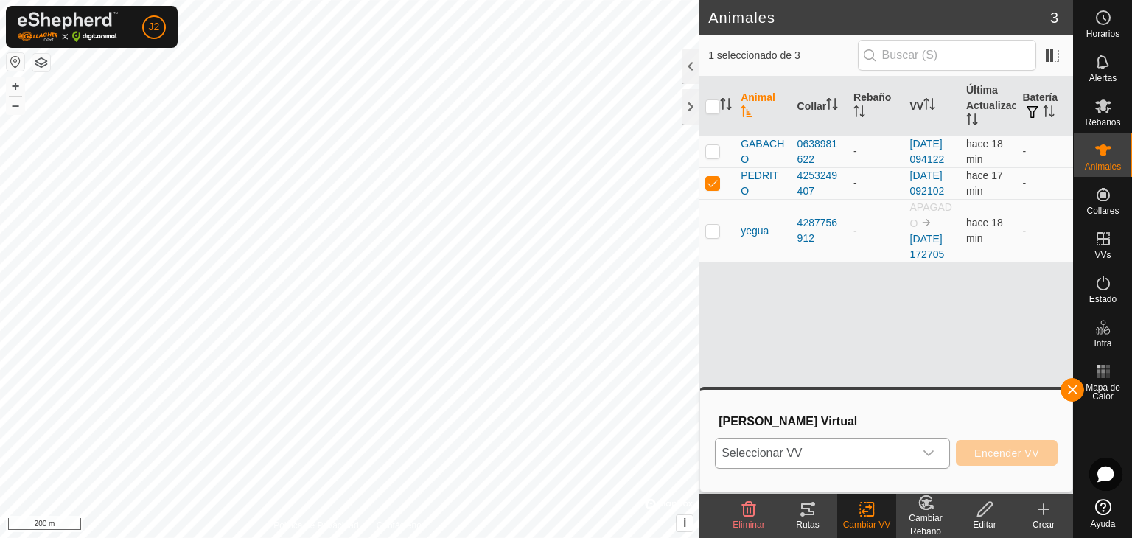
click at [767, 458] on span "Seleccionar VV" at bounding box center [814, 452] width 198 height 29
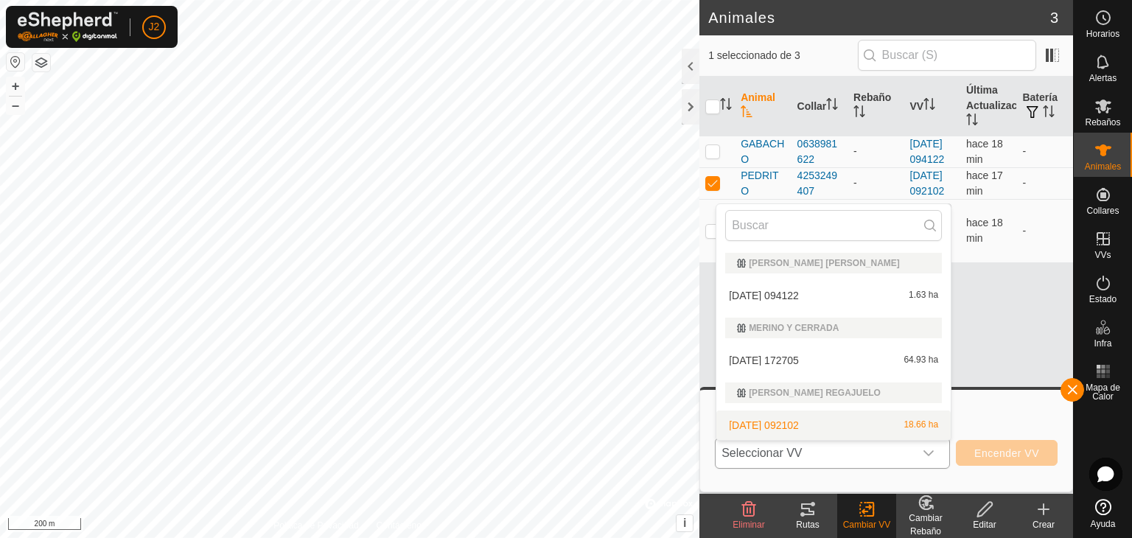
click at [775, 425] on li "2025-08-22 092102 18.66 ha" at bounding box center [833, 424] width 234 height 29
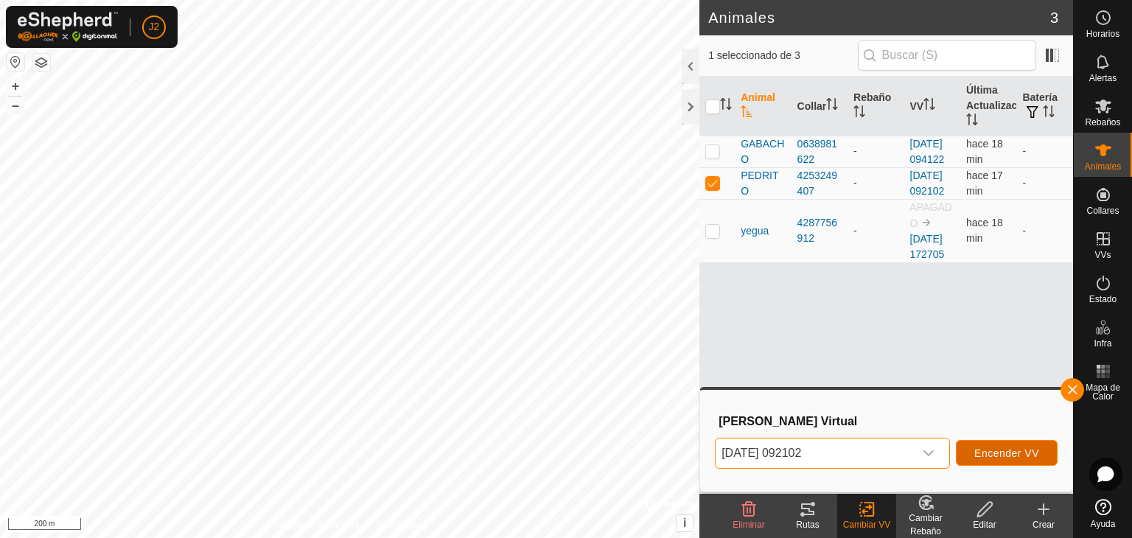
click at [983, 449] on span "Encender VV" at bounding box center [1006, 453] width 65 height 12
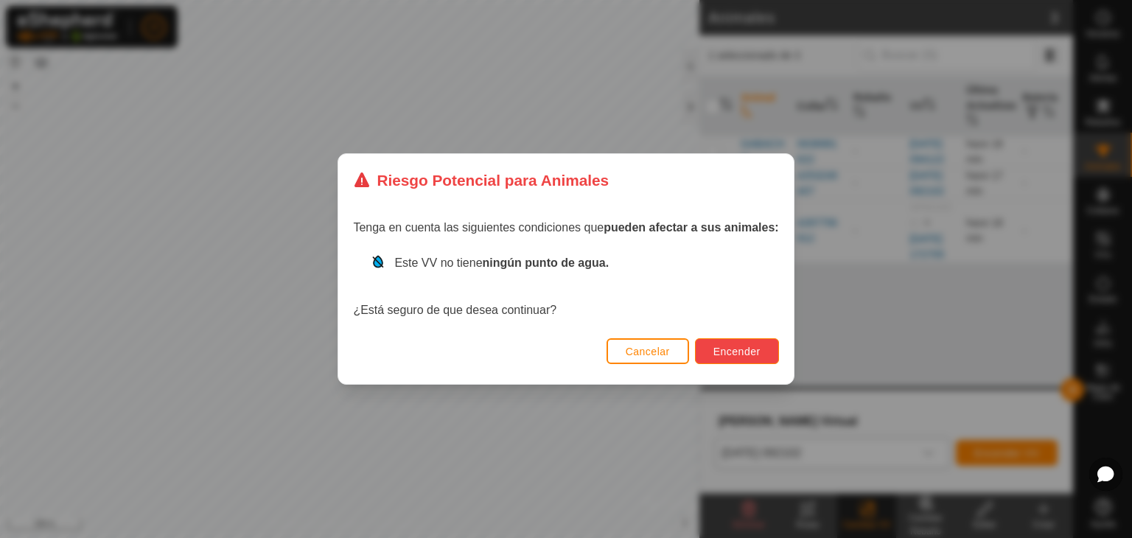
click at [727, 348] on span "Encender" at bounding box center [736, 352] width 47 height 12
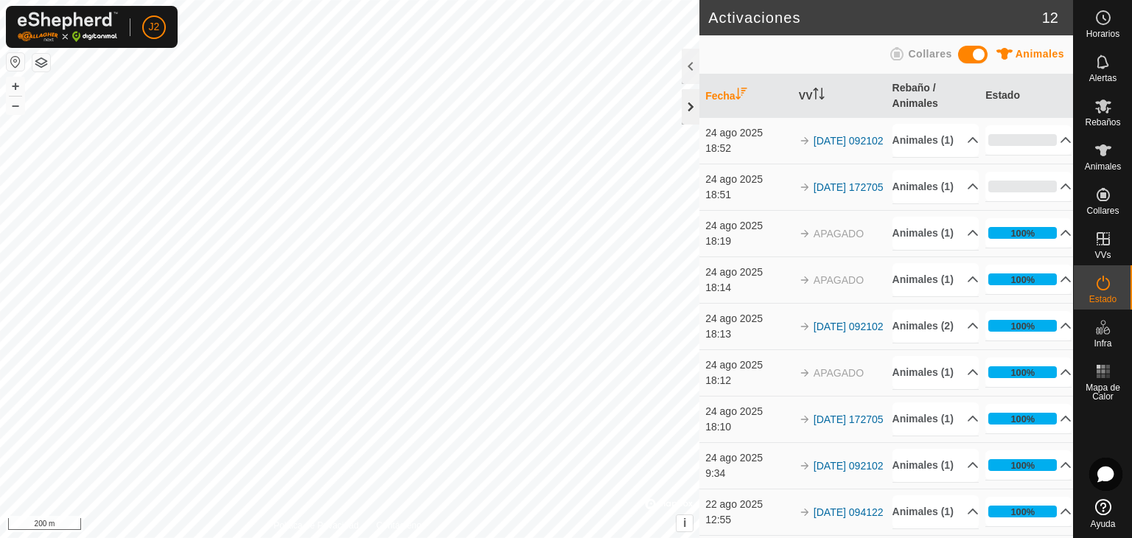
click at [690, 109] on div at bounding box center [691, 106] width 18 height 35
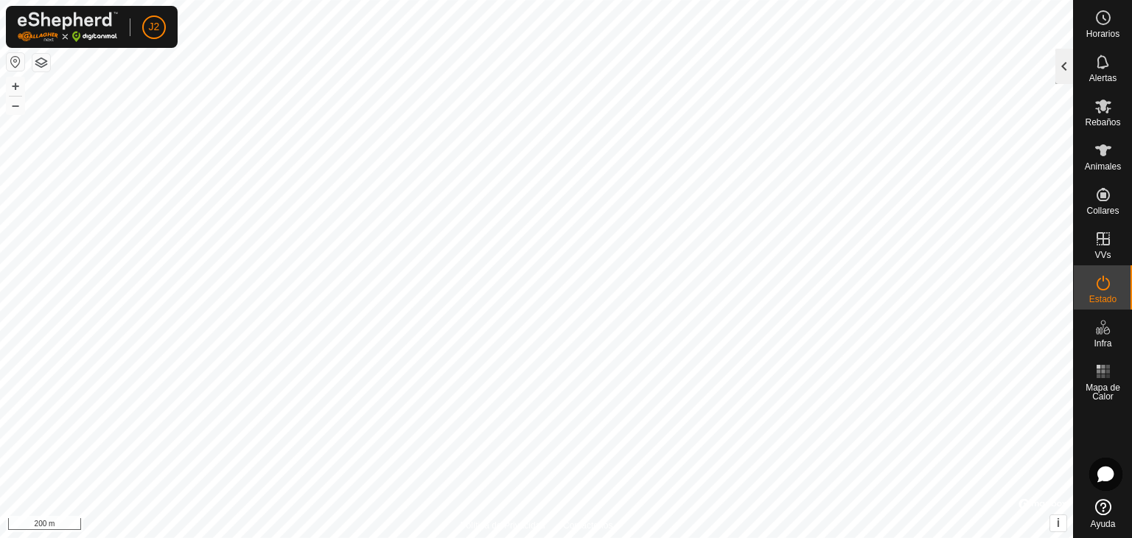
click at [1058, 74] on div at bounding box center [1064, 66] width 18 height 35
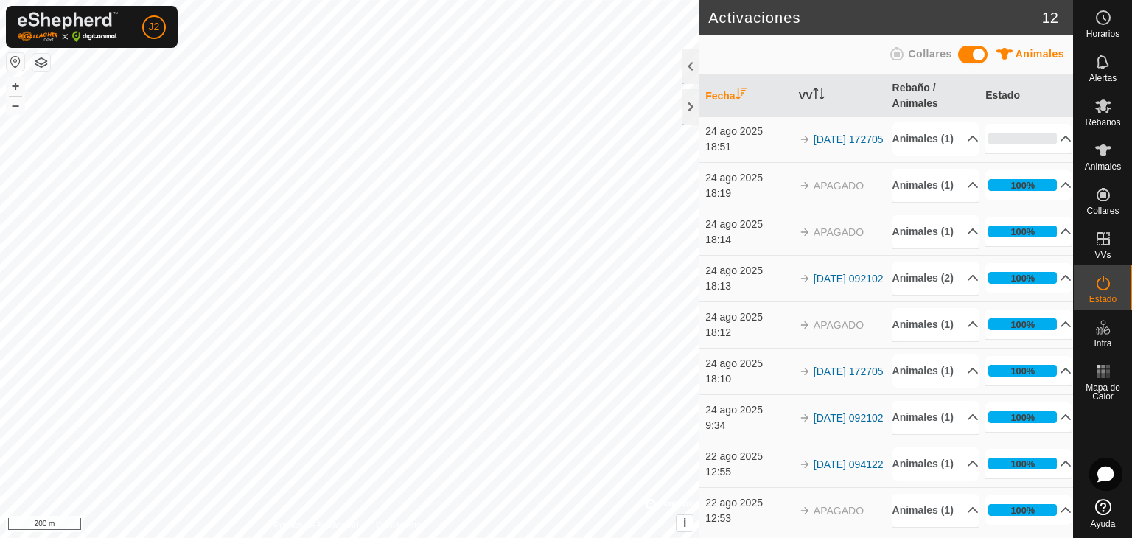
scroll to position [74, 0]
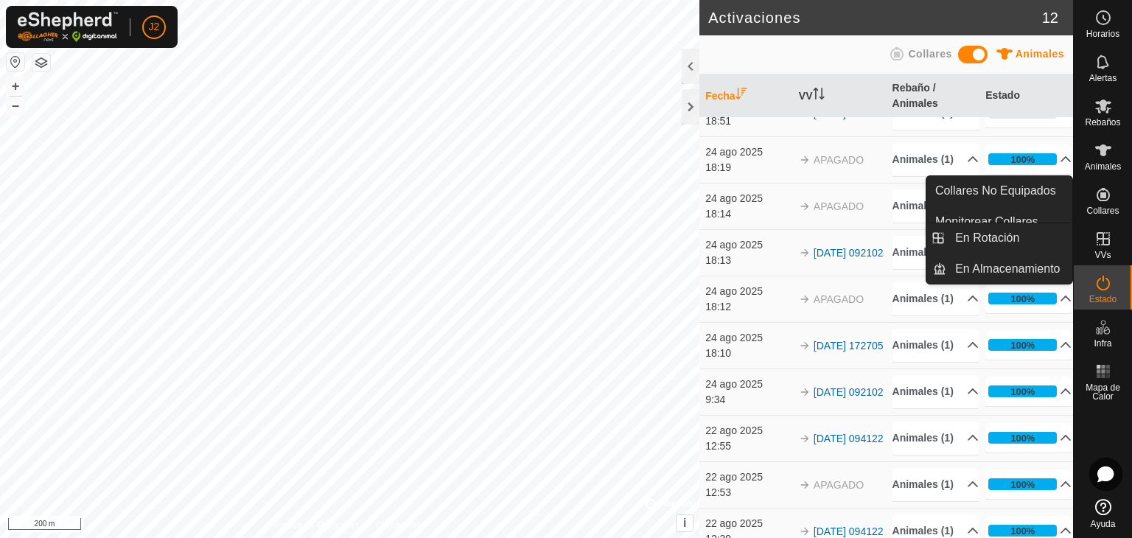
click at [1096, 244] on icon at bounding box center [1103, 239] width 18 height 18
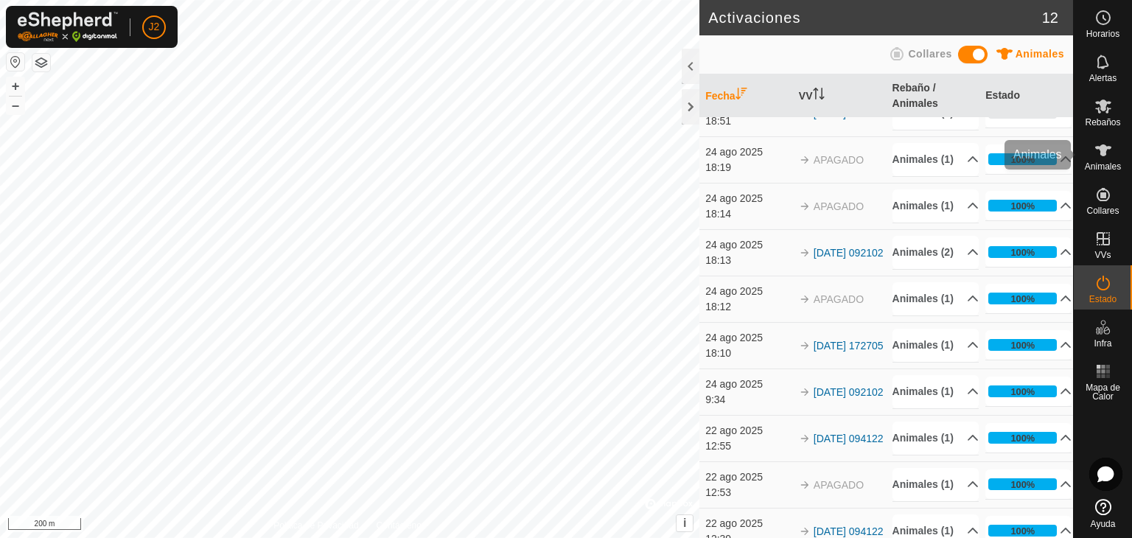
click at [1109, 160] on es-animals-svg-icon at bounding box center [1103, 151] width 27 height 24
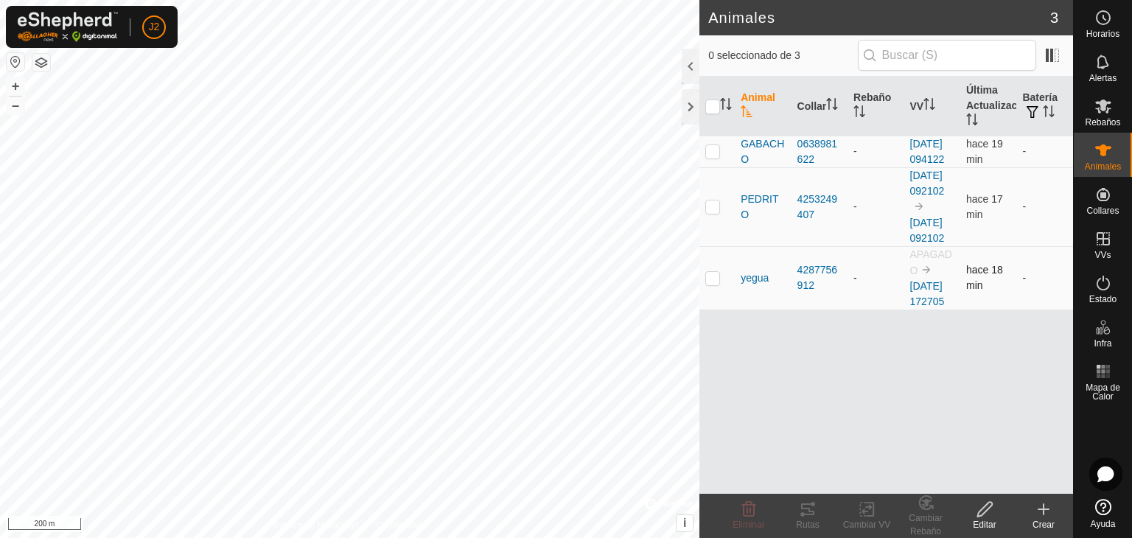
click at [705, 284] on p-checkbox at bounding box center [712, 278] width 15 height 12
checkbox input "true"
click at [865, 511] on icon at bounding box center [867, 509] width 18 height 18
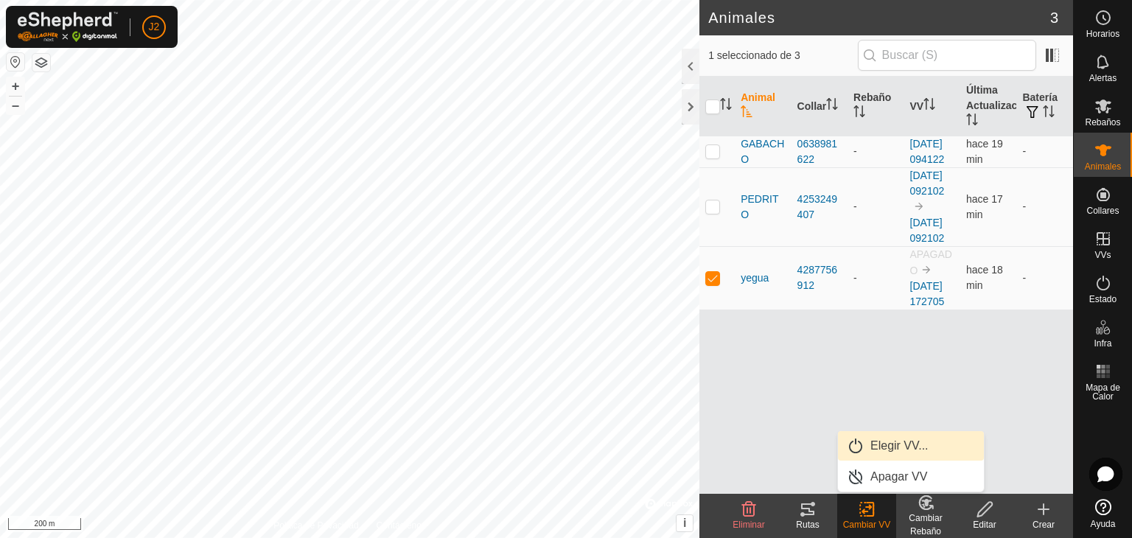
click at [897, 444] on link "Elegir VV..." at bounding box center [911, 445] width 146 height 29
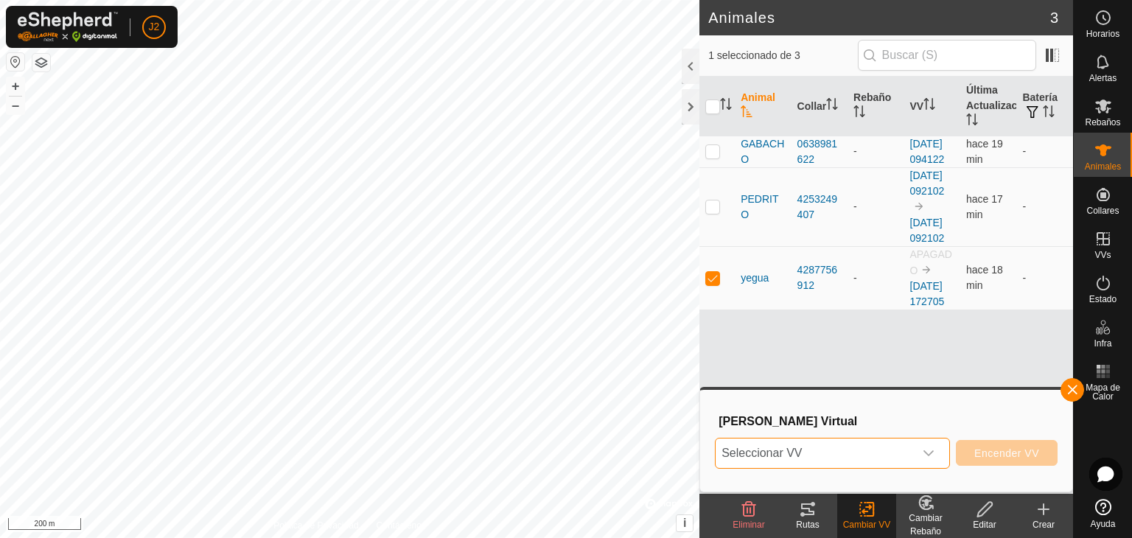
click at [827, 455] on span "Seleccionar VV" at bounding box center [814, 452] width 198 height 29
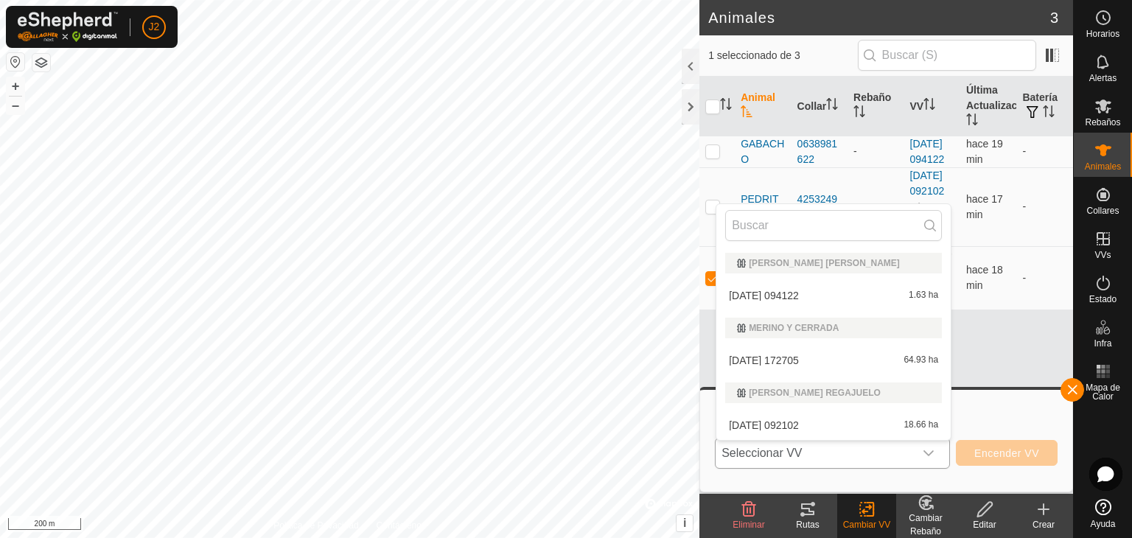
click at [854, 357] on li "2025-08-24 172705 64.93 ha" at bounding box center [833, 360] width 234 height 29
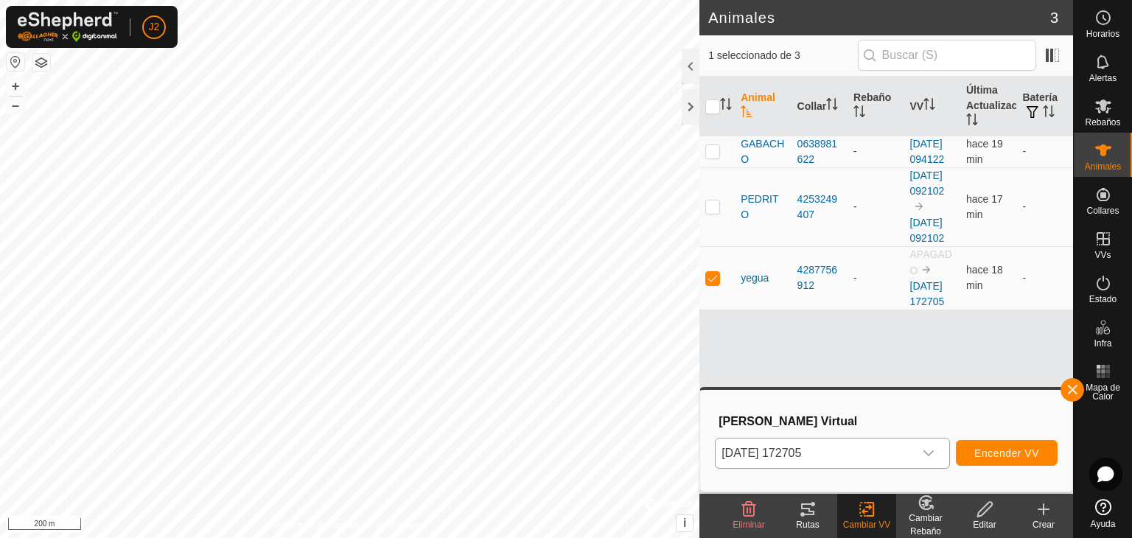
drag, startPoint x: 978, startPoint y: 432, endPoint x: 976, endPoint y: 466, distance: 33.9
click at [978, 441] on div "Elegir Vallado Virtual 2025-08-24 172705 Encender VV" at bounding box center [886, 441] width 354 height 84
click at [977, 459] on button "Encender VV" at bounding box center [1007, 453] width 102 height 26
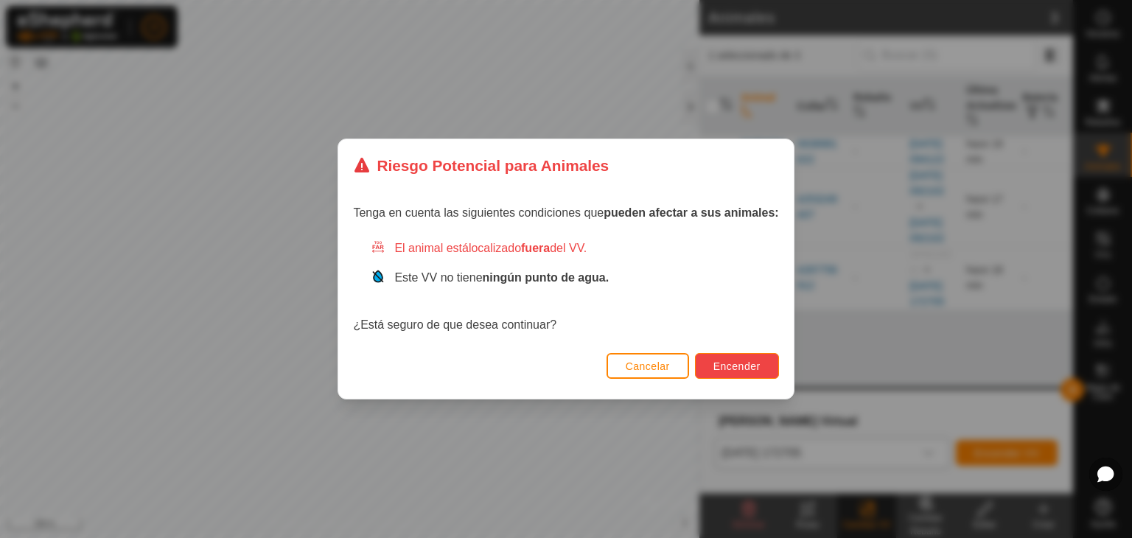
click at [712, 362] on button "Encender" at bounding box center [737, 366] width 84 height 26
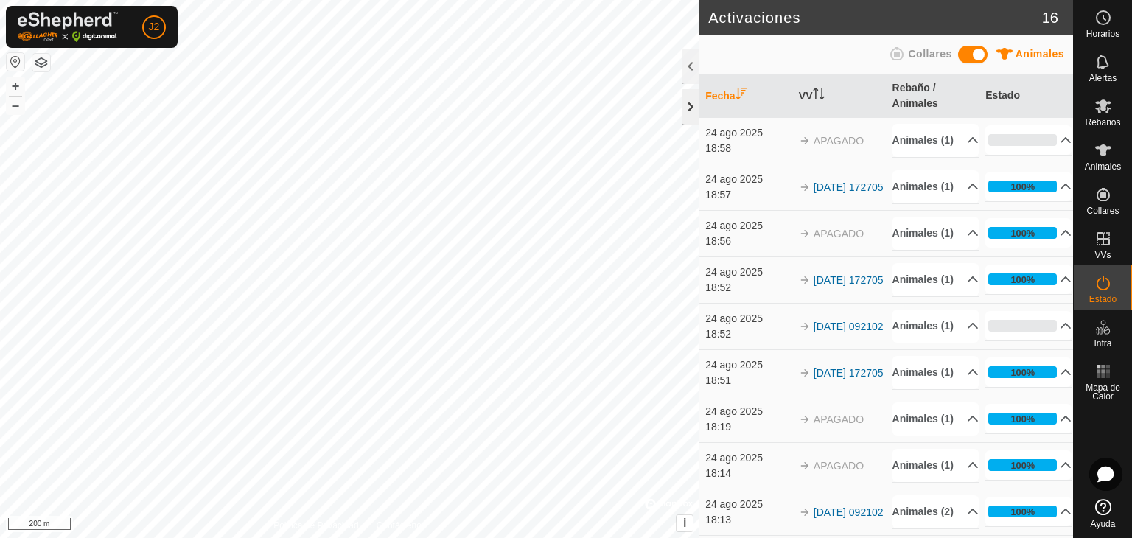
click at [694, 107] on div at bounding box center [691, 106] width 18 height 35
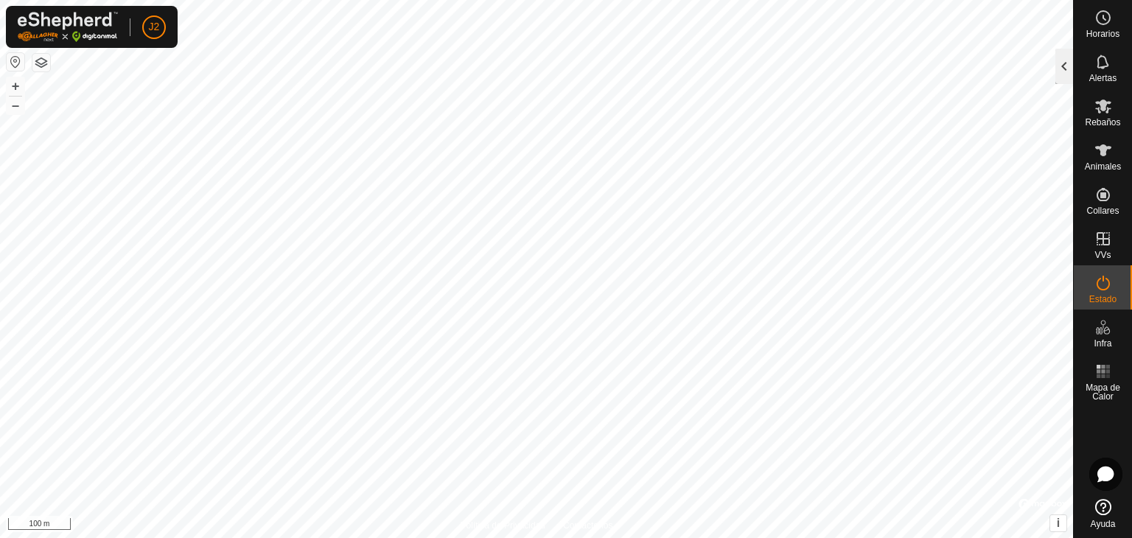
click at [1068, 77] on div at bounding box center [1064, 66] width 18 height 35
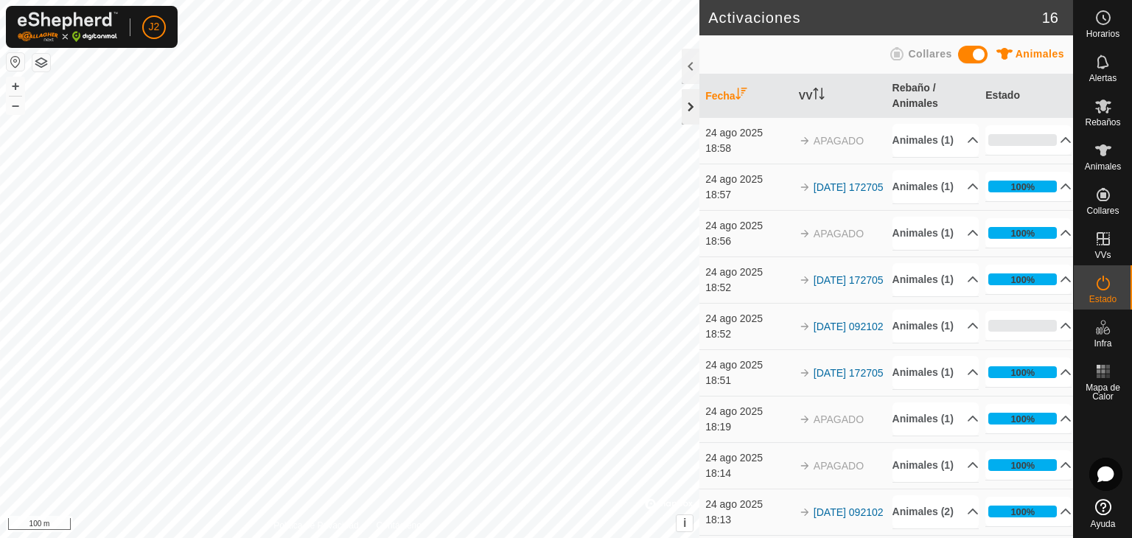
click at [687, 102] on div at bounding box center [691, 106] width 18 height 35
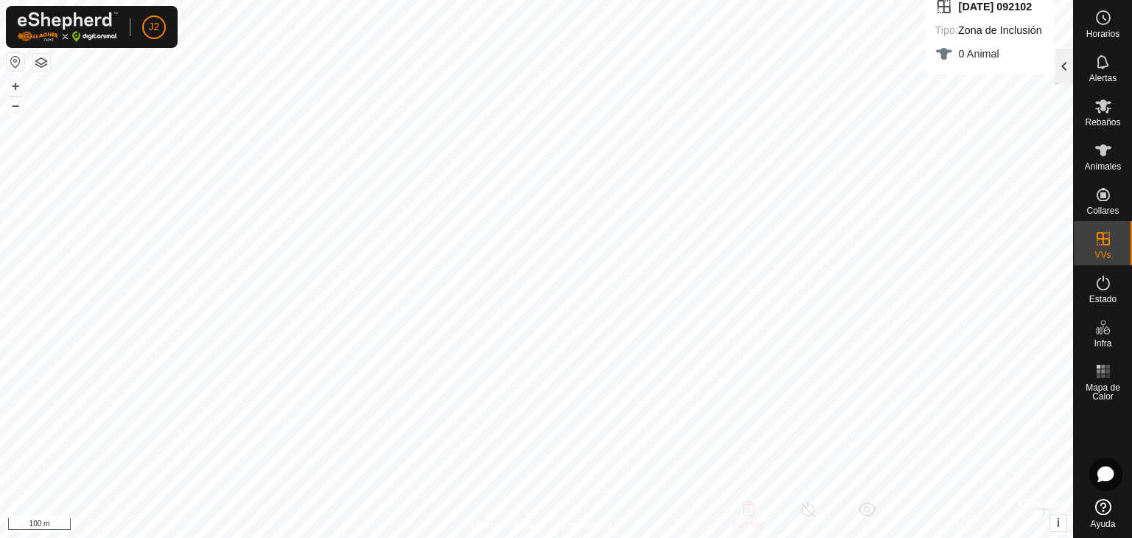
click at [1070, 66] on div at bounding box center [1064, 66] width 18 height 35
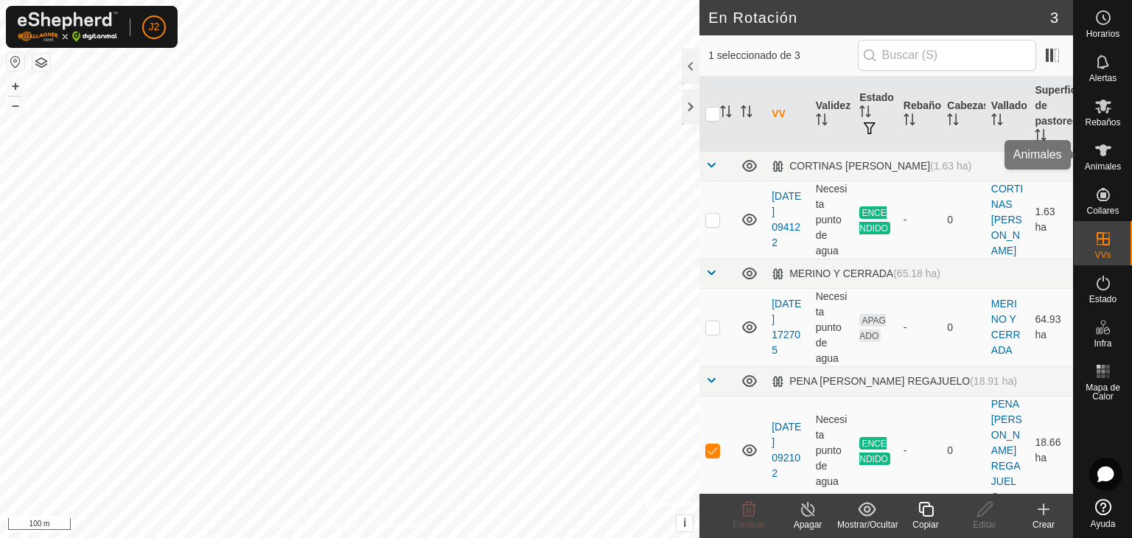
click at [1090, 168] on span "Animales" at bounding box center [1103, 166] width 36 height 9
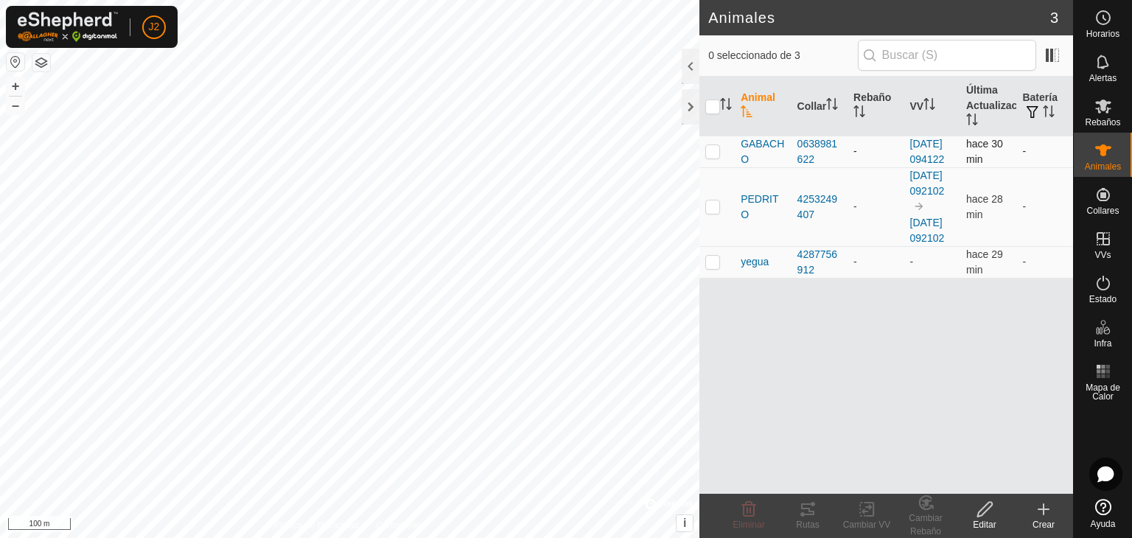
click at [713, 157] on p-checkbox at bounding box center [712, 151] width 15 height 12
click at [801, 514] on icon at bounding box center [807, 509] width 13 height 12
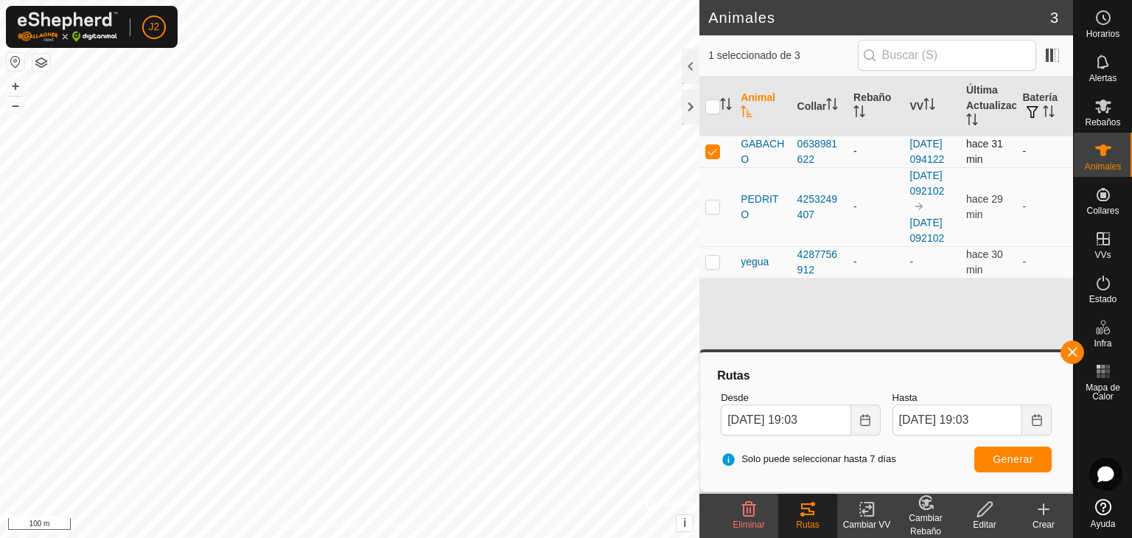
click at [707, 157] on p-checkbox at bounding box center [712, 151] width 15 height 12
checkbox input "false"
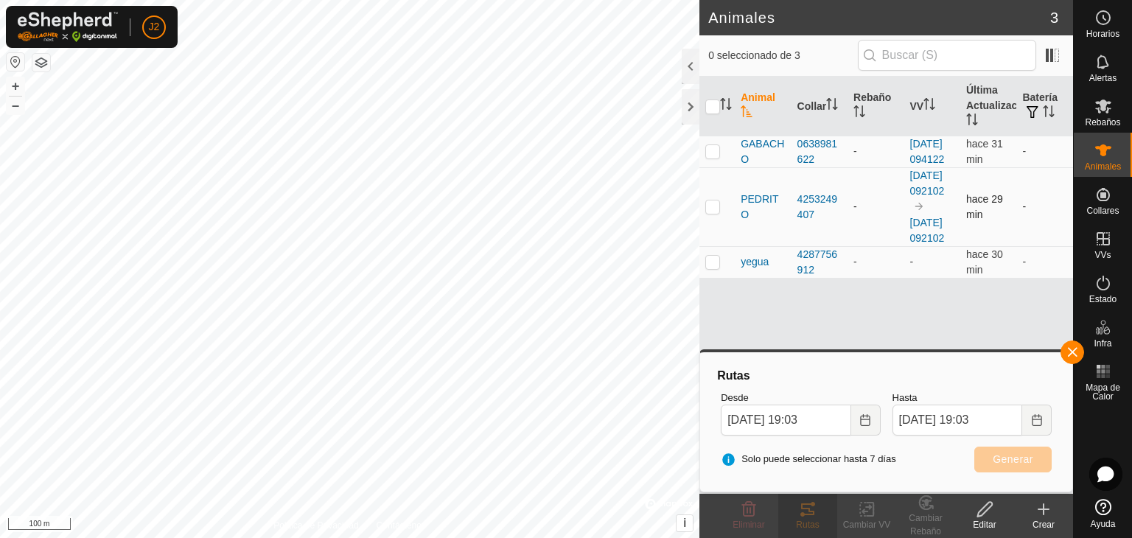
click at [722, 225] on td at bounding box center [716, 206] width 35 height 79
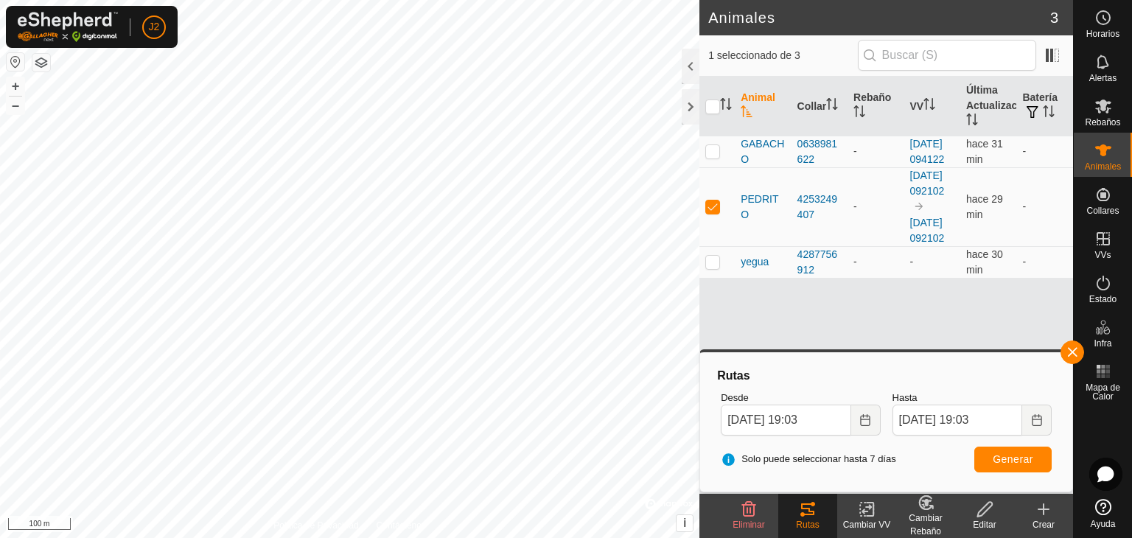
click at [803, 508] on icon at bounding box center [807, 509] width 13 height 12
click at [1073, 346] on button "button" at bounding box center [1072, 352] width 24 height 24
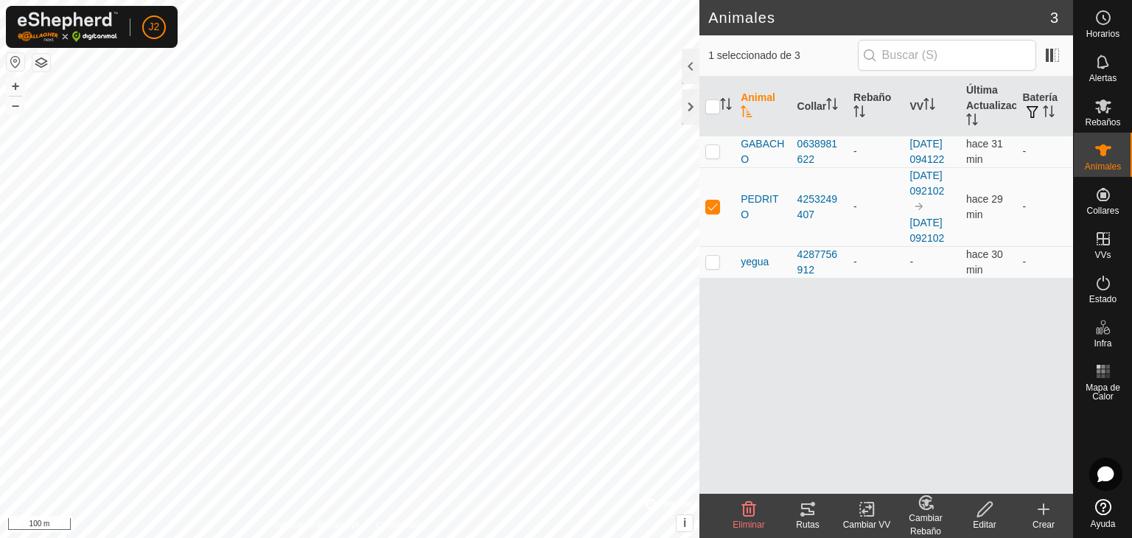
click at [815, 513] on icon at bounding box center [808, 509] width 18 height 18
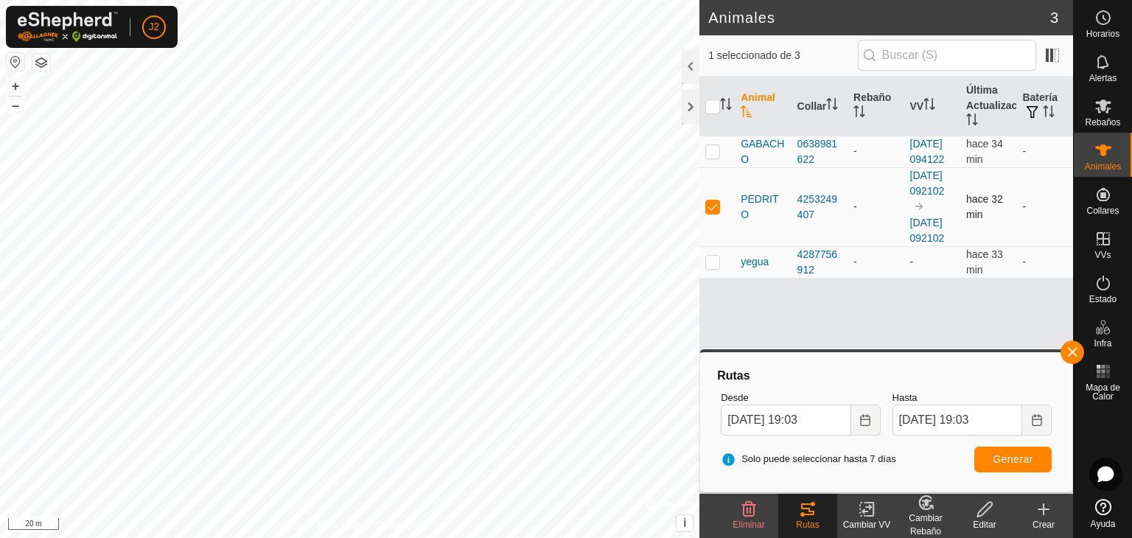
click at [706, 212] on p-checkbox at bounding box center [712, 206] width 15 height 12
checkbox input "false"
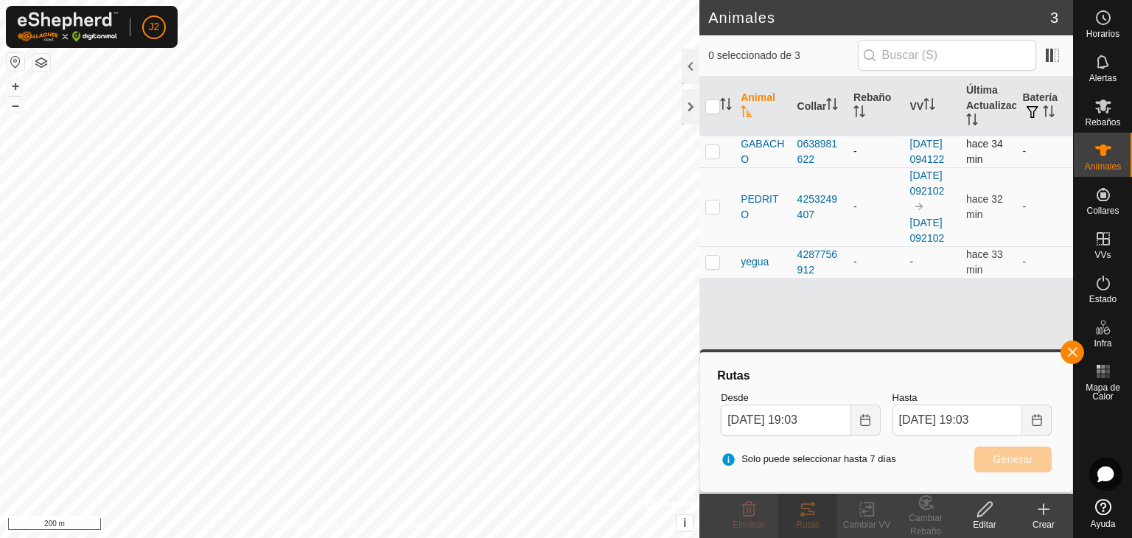
click at [720, 164] on td at bounding box center [716, 152] width 35 height 32
checkbox input "true"
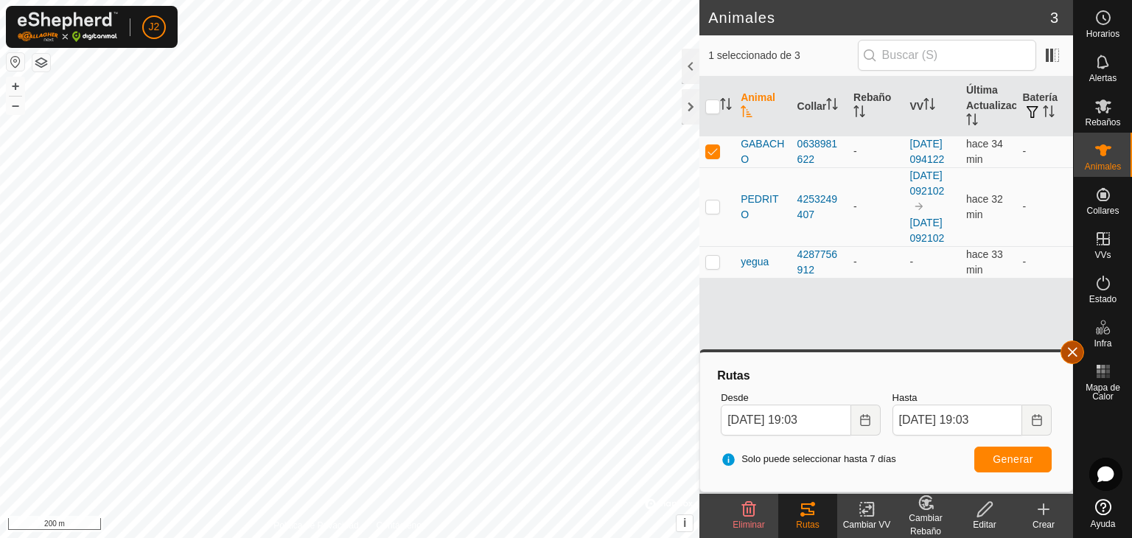
click at [1073, 346] on button "button" at bounding box center [1072, 352] width 24 height 24
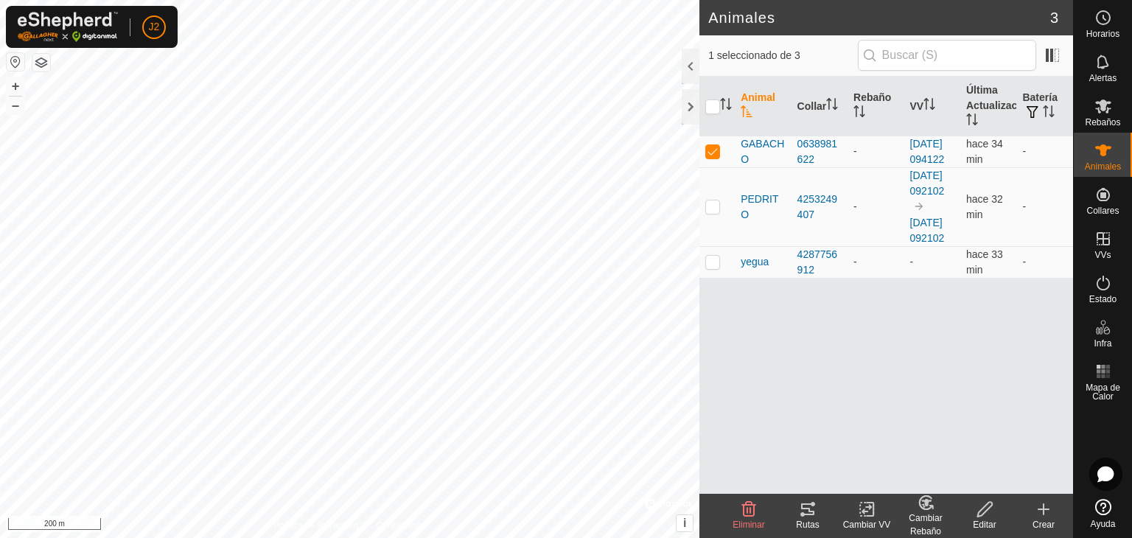
click at [819, 514] on tracks-svg-icon at bounding box center [807, 509] width 59 height 18
click at [813, 518] on div "Rutas" at bounding box center [807, 524] width 59 height 13
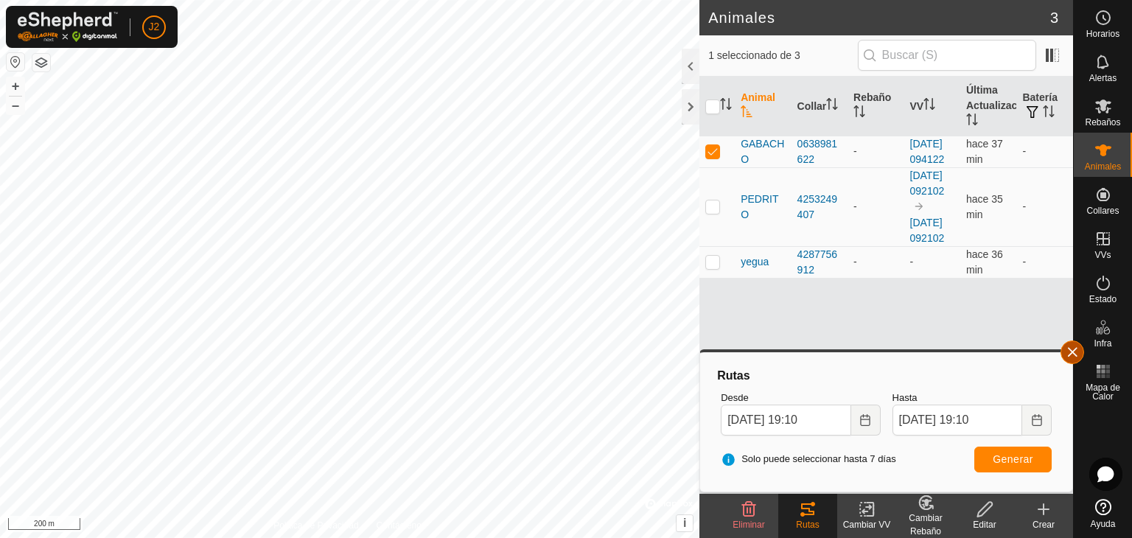
click at [1071, 354] on button "button" at bounding box center [1072, 352] width 24 height 24
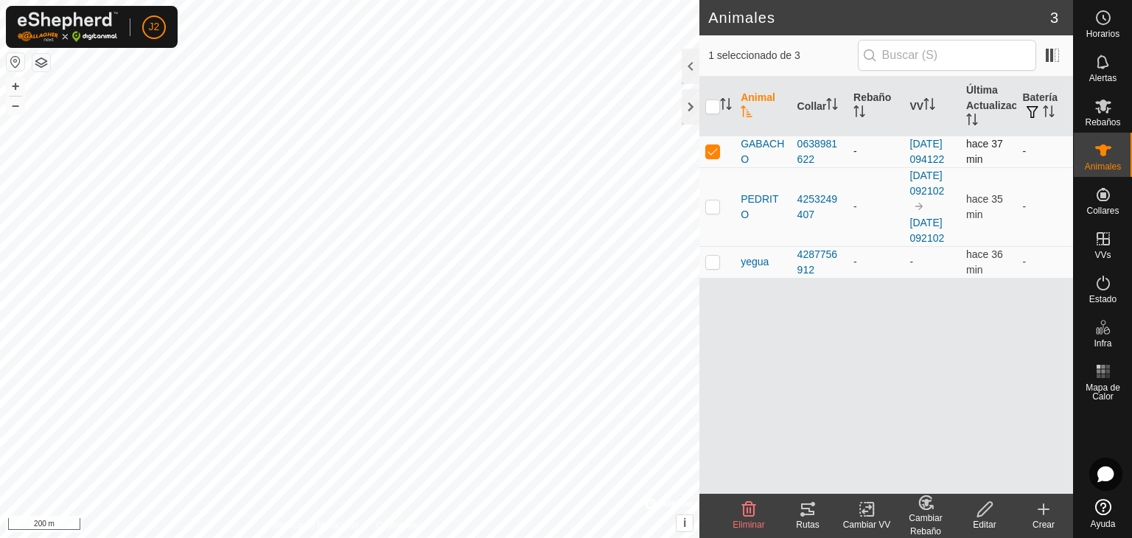
drag, startPoint x: 713, startPoint y: 158, endPoint x: 712, endPoint y: 168, distance: 9.7
click at [712, 157] on p-checkbox at bounding box center [712, 151] width 15 height 12
checkbox input "false"
click at [701, 239] on td at bounding box center [716, 206] width 35 height 79
click at [722, 233] on td at bounding box center [716, 206] width 35 height 79
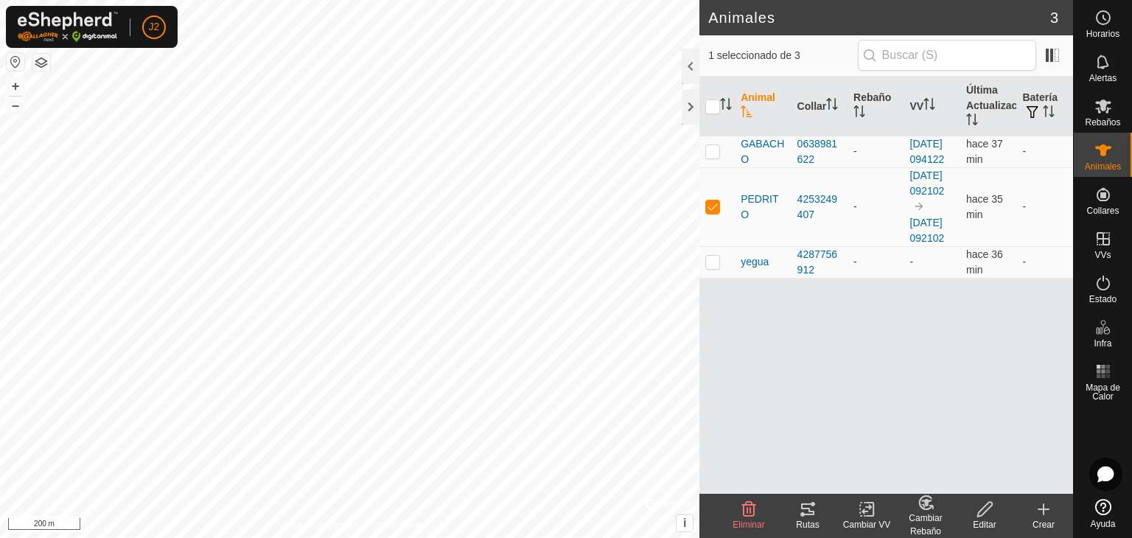
click at [802, 514] on icon at bounding box center [807, 509] width 13 height 12
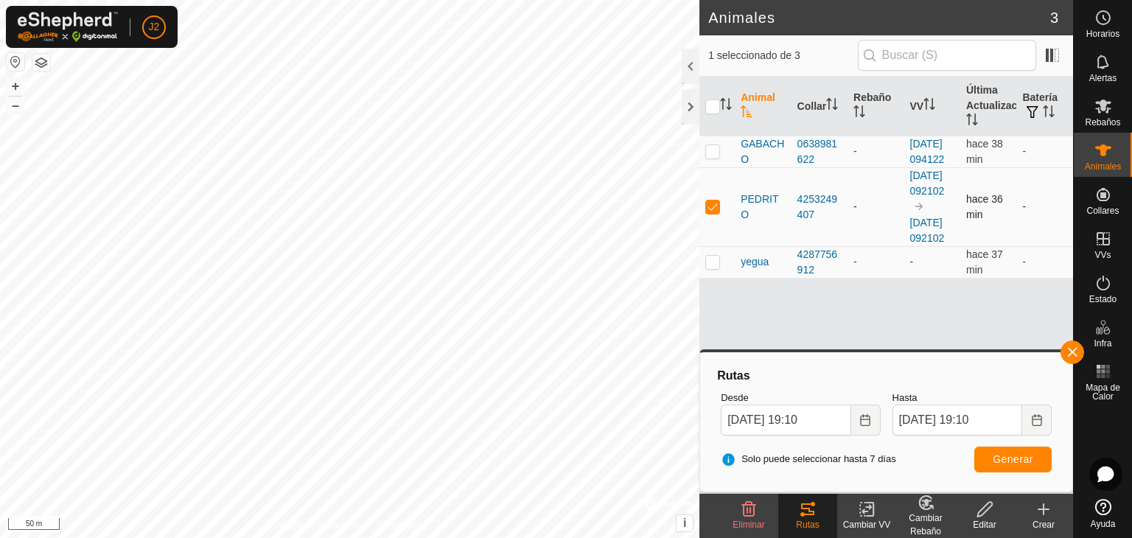
click at [716, 212] on p-checkbox at bounding box center [712, 206] width 15 height 12
checkbox input "false"
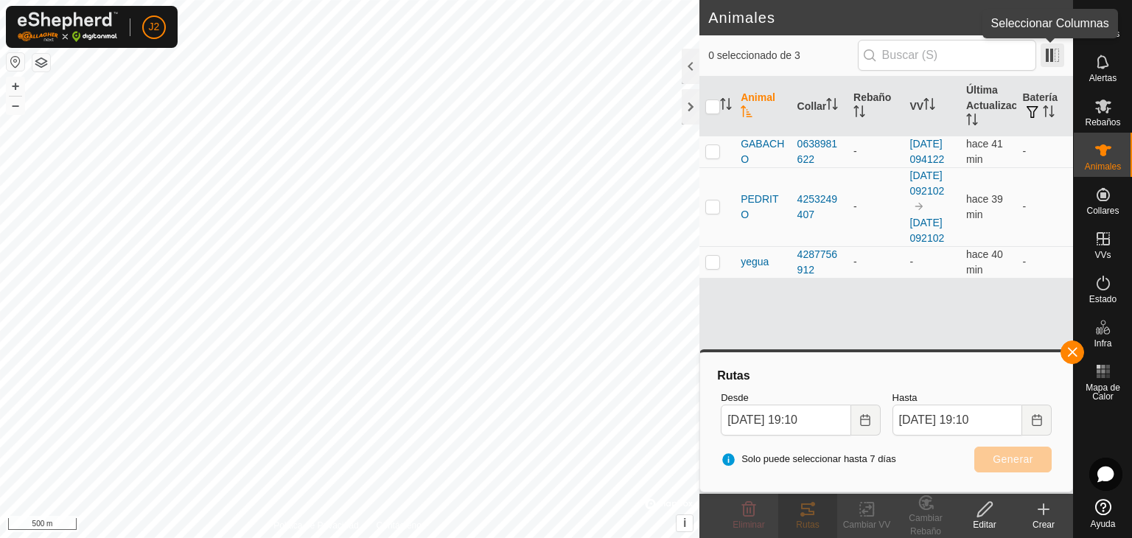
click at [1051, 52] on span at bounding box center [1052, 55] width 24 height 24
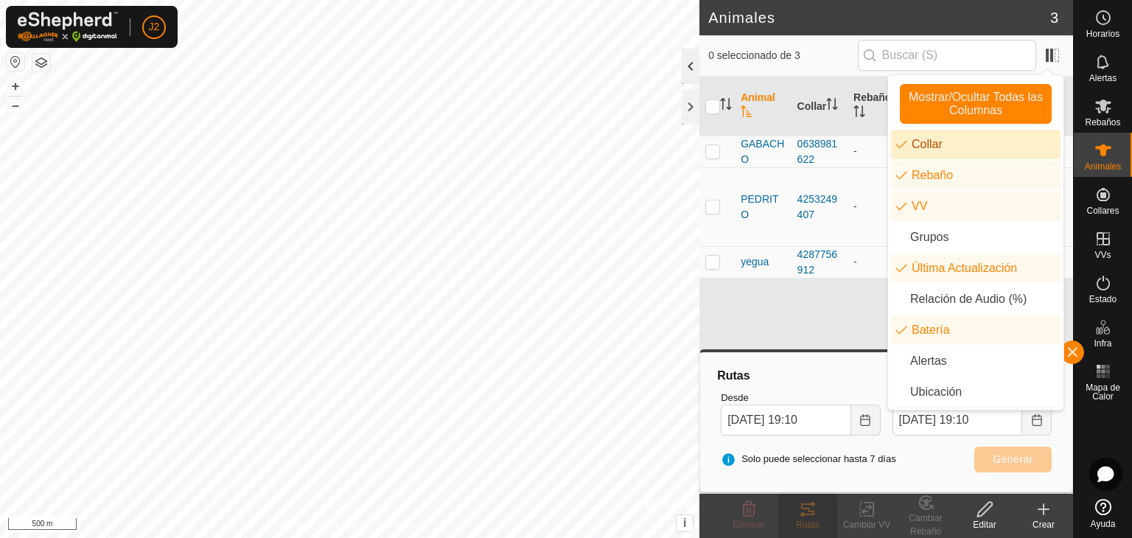
click at [688, 63] on div at bounding box center [691, 66] width 18 height 35
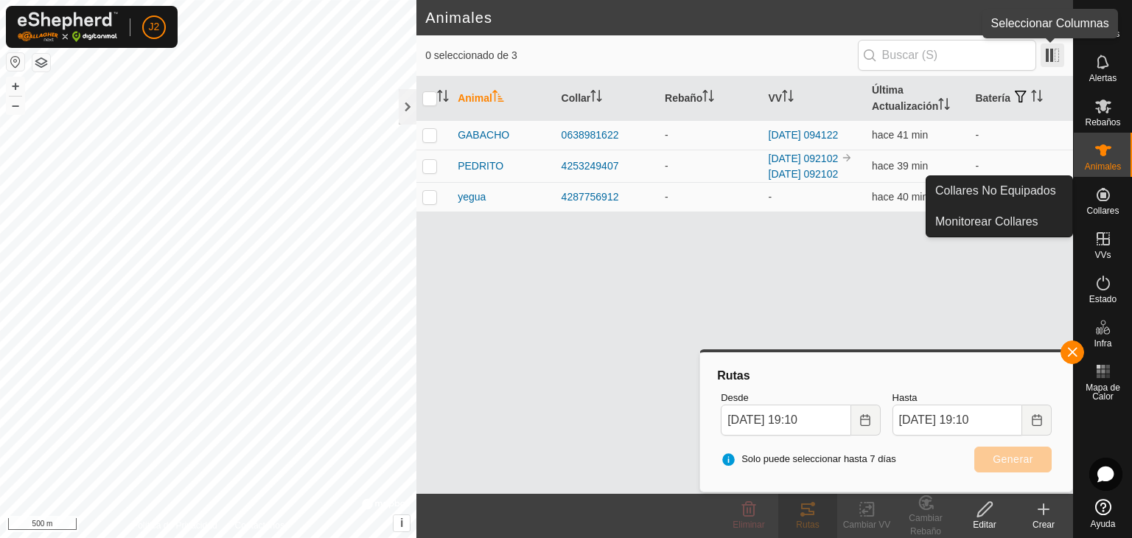
click at [1049, 57] on span at bounding box center [1052, 55] width 24 height 24
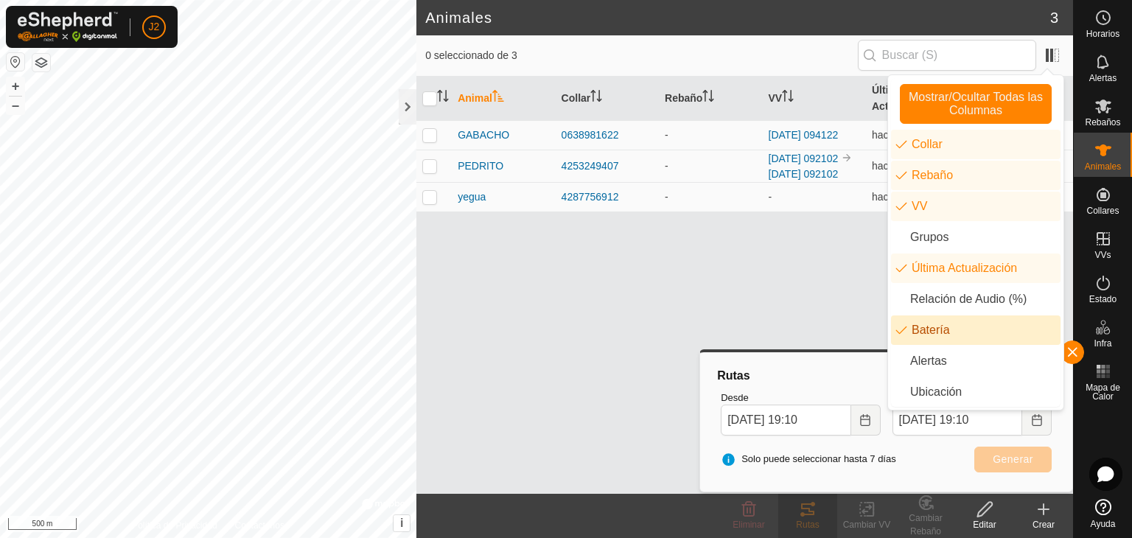
click at [933, 335] on li "Batería" at bounding box center [975, 329] width 169 height 29
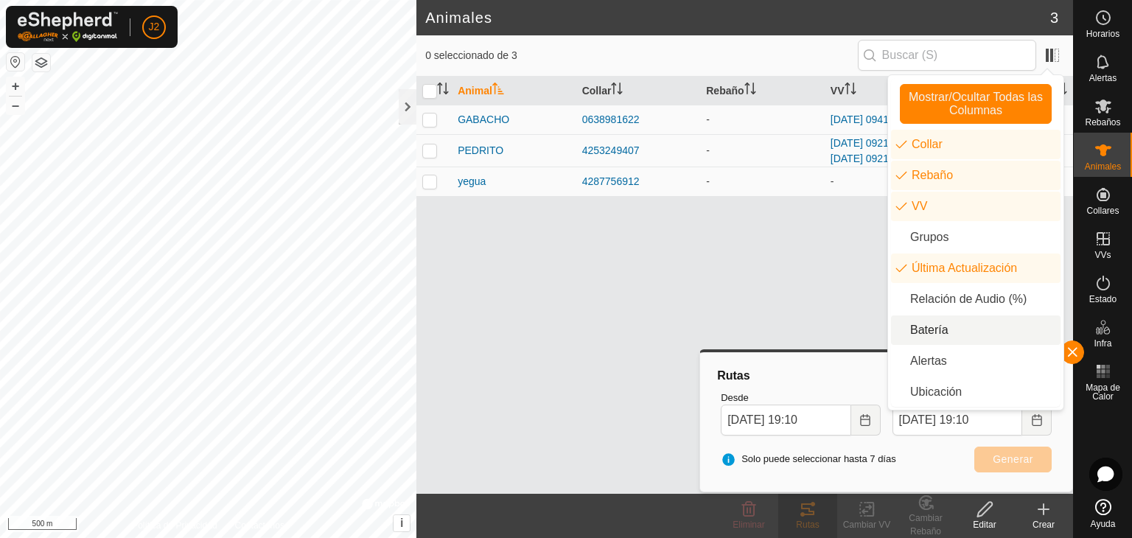
click at [931, 326] on li "Batería" at bounding box center [975, 329] width 169 height 29
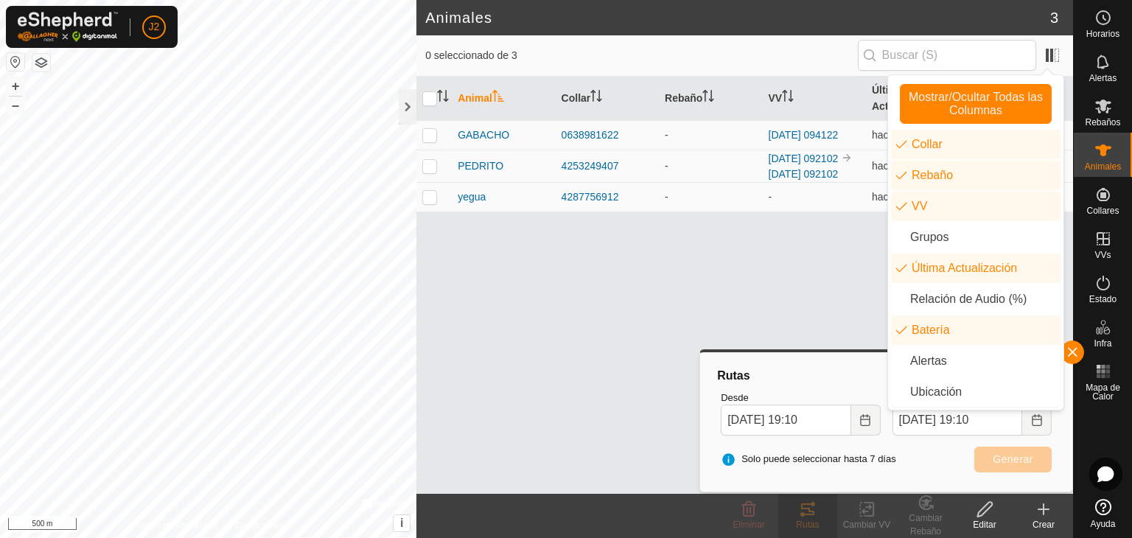
click at [819, 290] on div "Animal Collar Rebaño VV Última Actualización Batería GABACHO 0638981622 - 2025-…" at bounding box center [744, 285] width 656 height 417
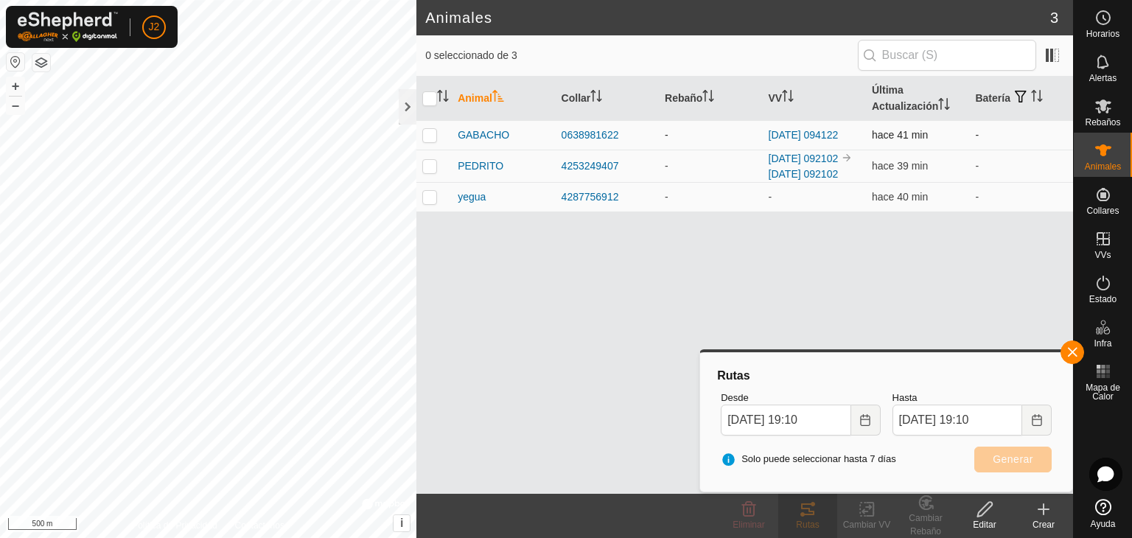
click at [976, 133] on td "-" at bounding box center [1021, 134] width 104 height 29
click at [976, 136] on td "-" at bounding box center [1021, 134] width 104 height 29
click at [584, 133] on div "0638981622" at bounding box center [606, 134] width 91 height 15
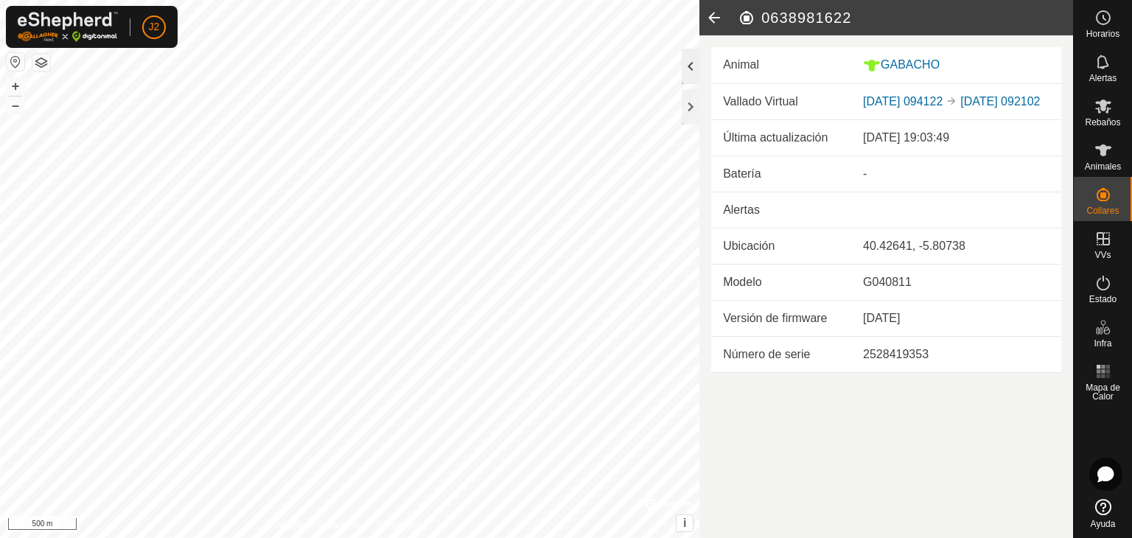
click at [688, 68] on div at bounding box center [691, 66] width 18 height 35
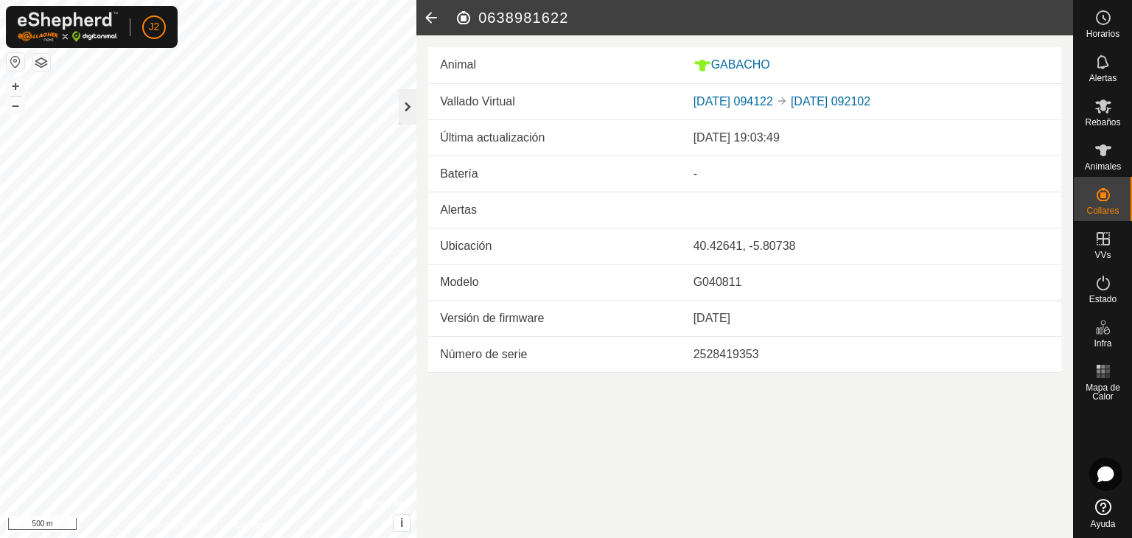
click at [411, 105] on div at bounding box center [408, 106] width 18 height 35
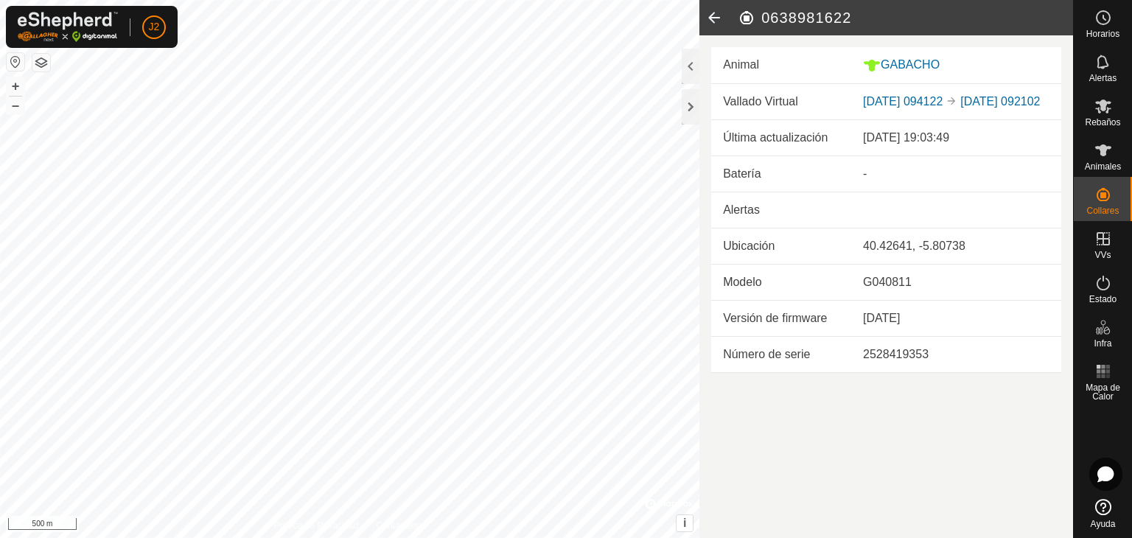
click at [716, 19] on icon at bounding box center [713, 17] width 29 height 35
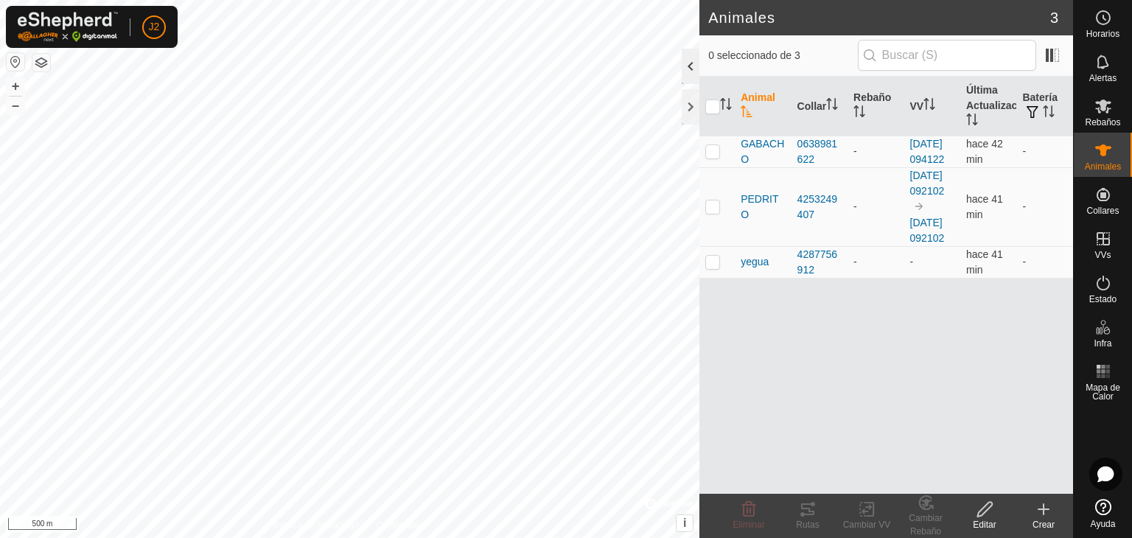
click at [688, 69] on div at bounding box center [691, 66] width 18 height 35
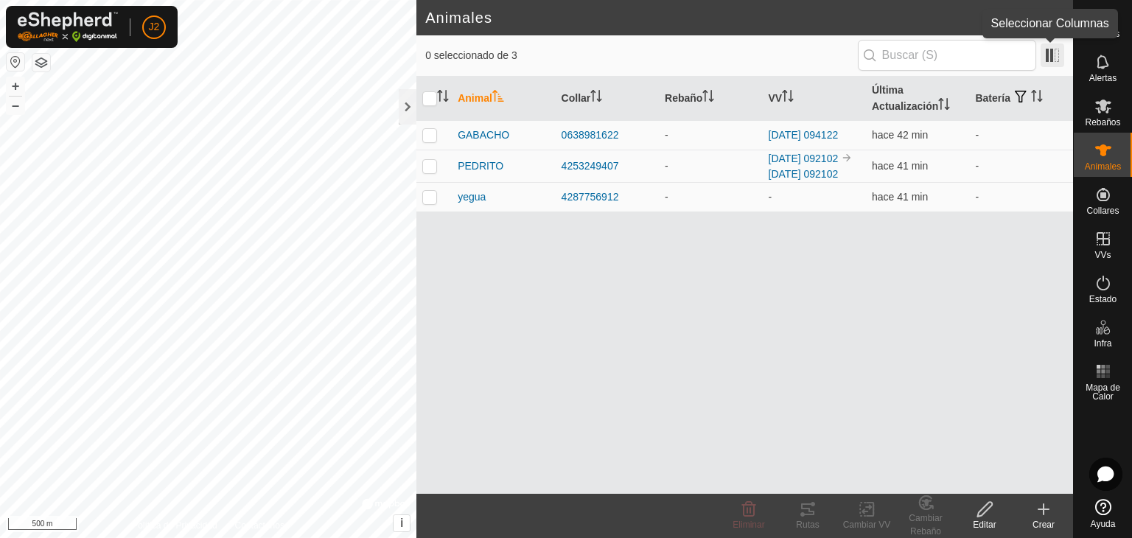
click at [1056, 52] on span at bounding box center [1052, 55] width 24 height 24
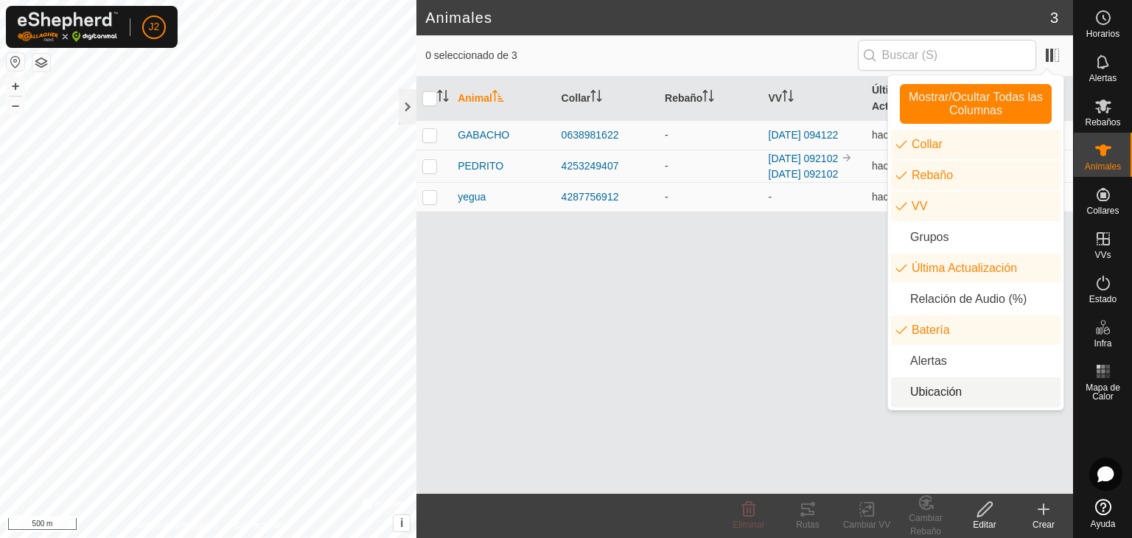
click at [819, 402] on div "Animal Collar Rebaño VV Última Actualización Batería GABACHO 0638981622 - 2025-…" at bounding box center [744, 285] width 656 height 417
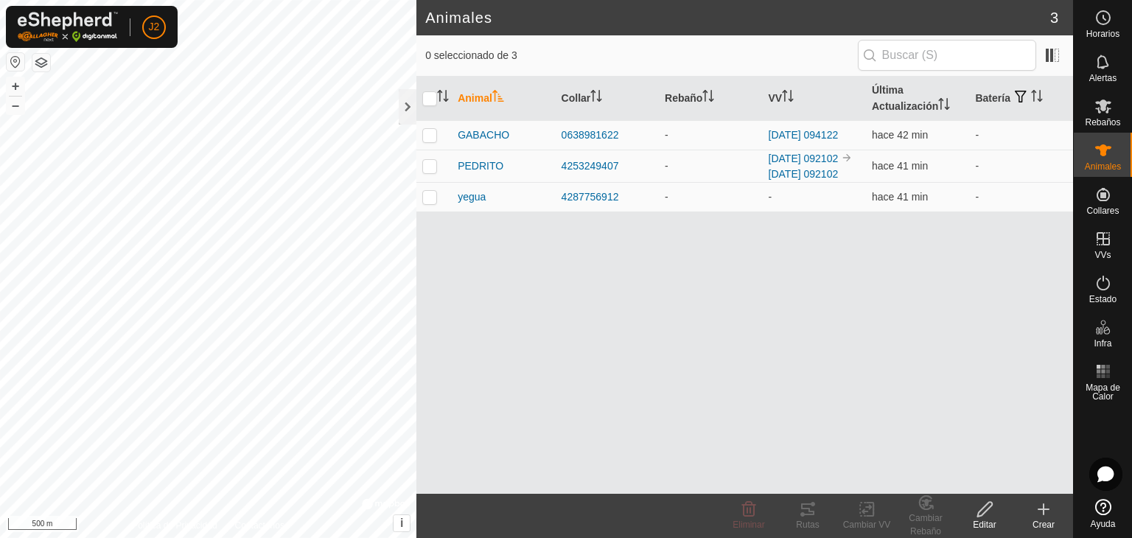
click at [580, 296] on div "Animal Collar Rebaño VV Última Actualización Batería GABACHO 0638981622 - 2025-…" at bounding box center [744, 285] width 656 height 417
click at [412, 104] on div at bounding box center [408, 106] width 18 height 35
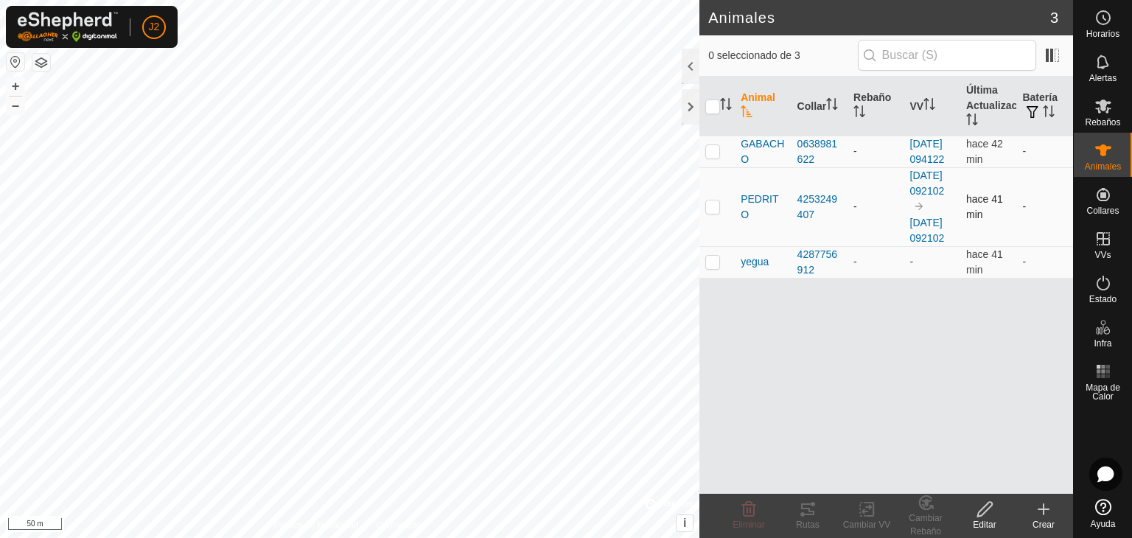
click at [712, 212] on p-checkbox at bounding box center [712, 206] width 15 height 12
checkbox input "true"
click at [823, 520] on div "Rutas" at bounding box center [807, 524] width 59 height 13
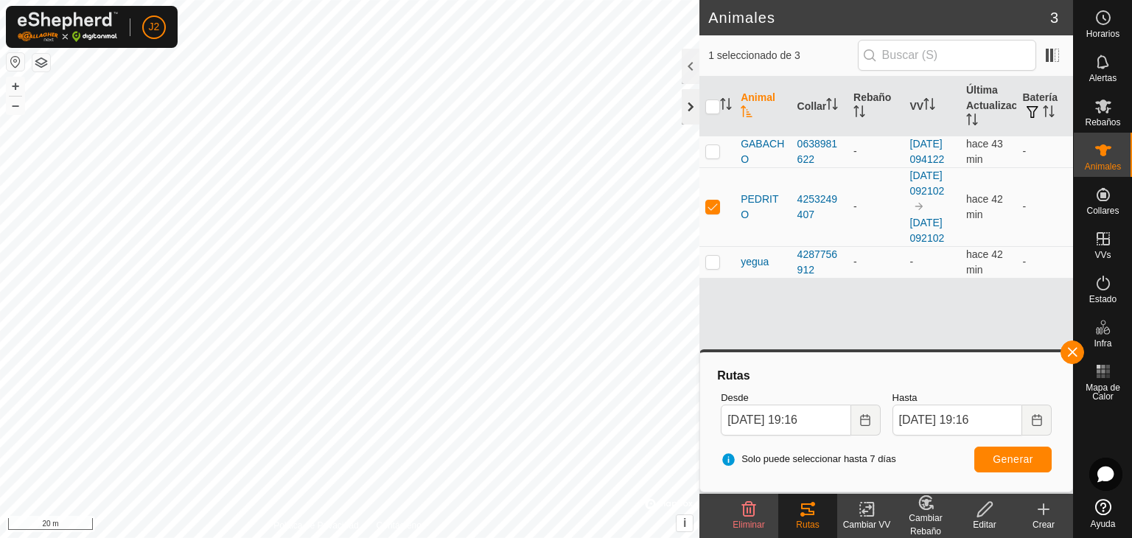
click at [687, 107] on div at bounding box center [691, 106] width 18 height 35
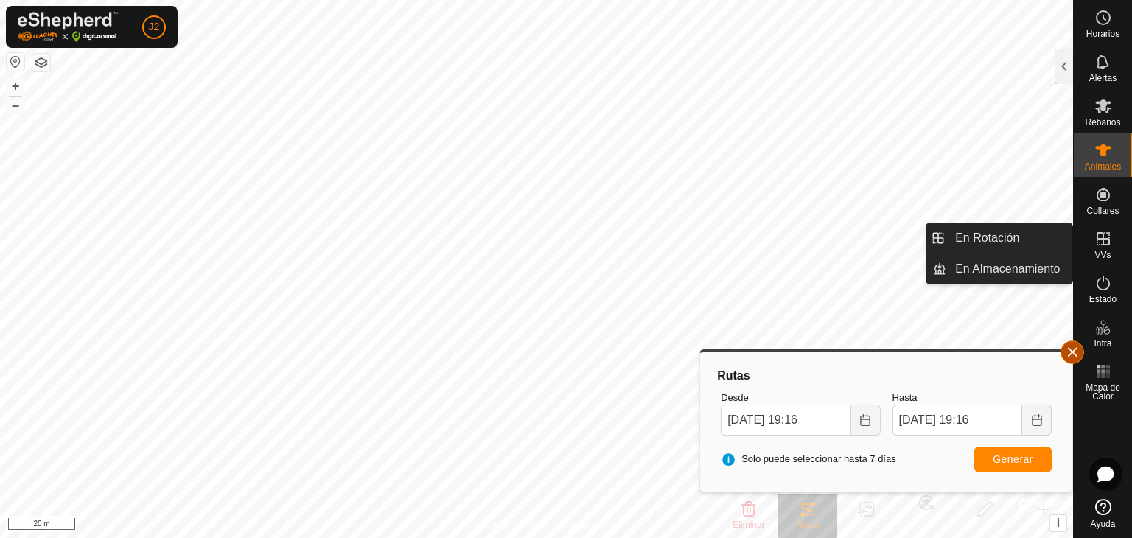
click at [1071, 350] on button "button" at bounding box center [1072, 352] width 24 height 24
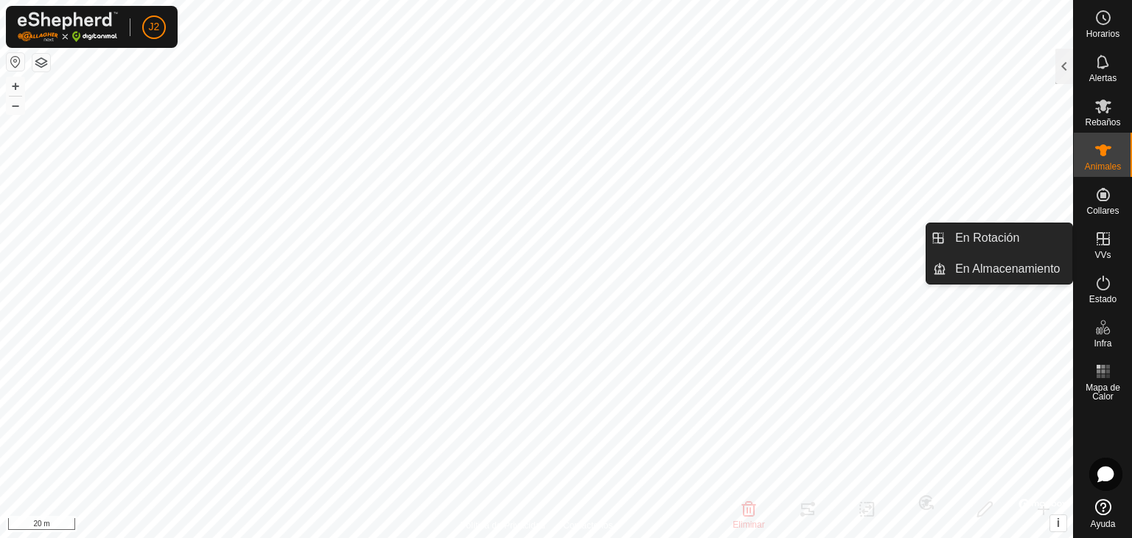
click at [1103, 246] on icon at bounding box center [1103, 239] width 18 height 18
click at [1052, 239] on link "En Rotación" at bounding box center [1009, 237] width 126 height 29
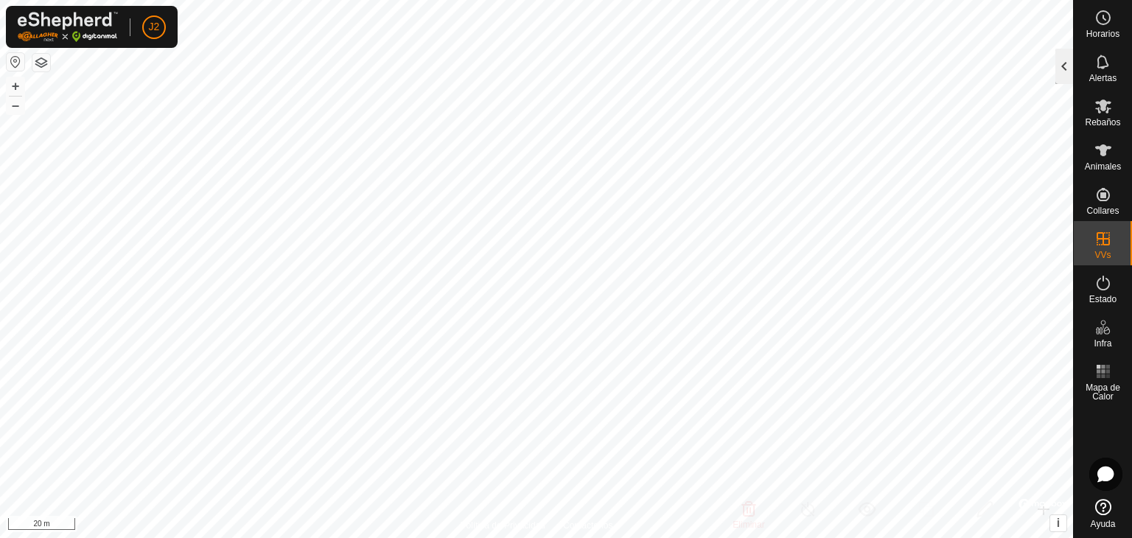
click at [1061, 66] on div at bounding box center [1064, 66] width 18 height 35
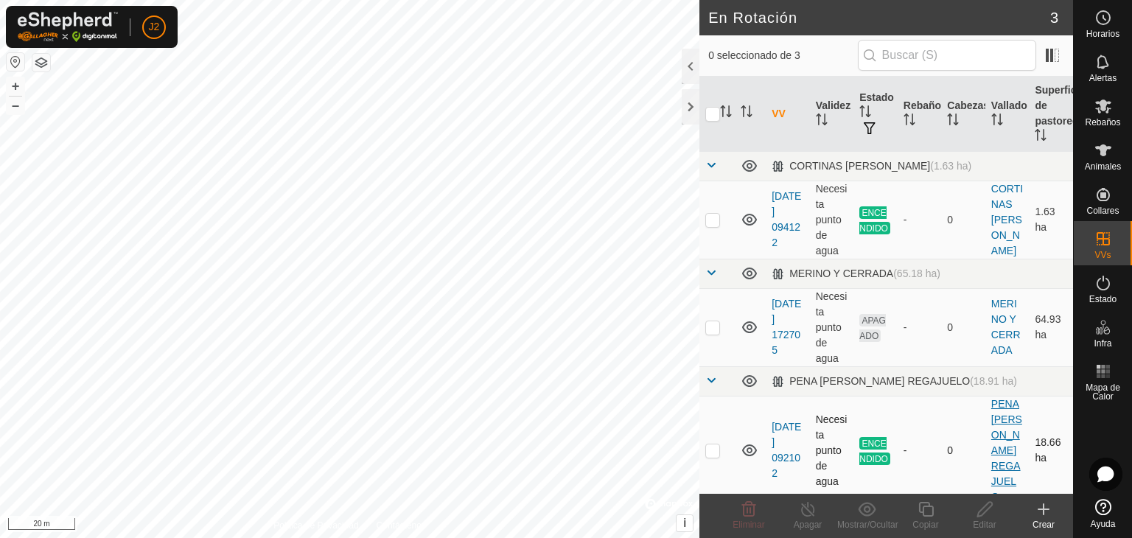
click at [1005, 413] on link "[PERSON_NAME] REGAJUELO" at bounding box center [1006, 450] width 31 height 105
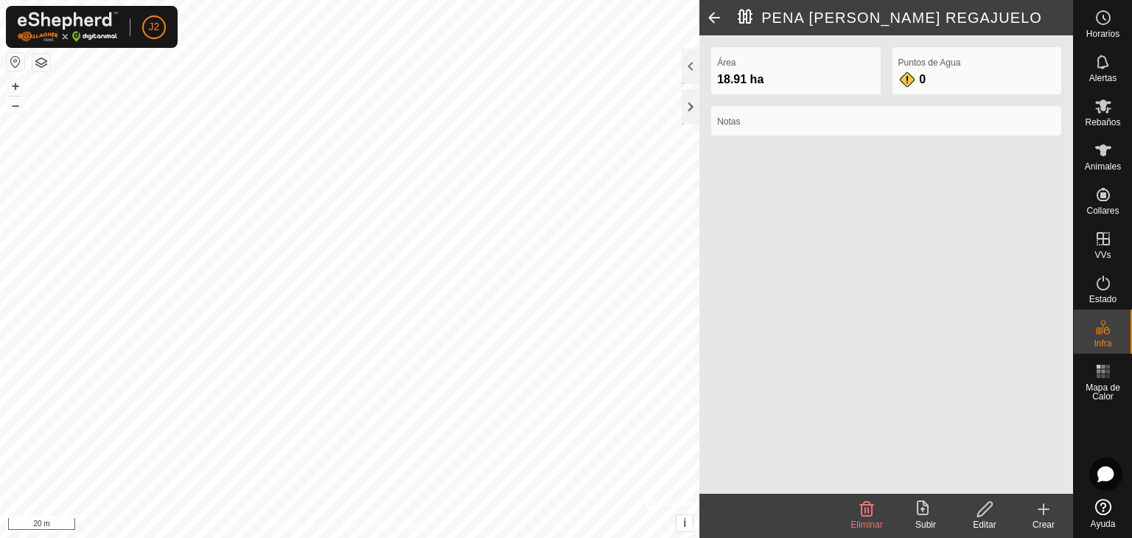
click at [987, 511] on icon at bounding box center [984, 509] width 18 height 18
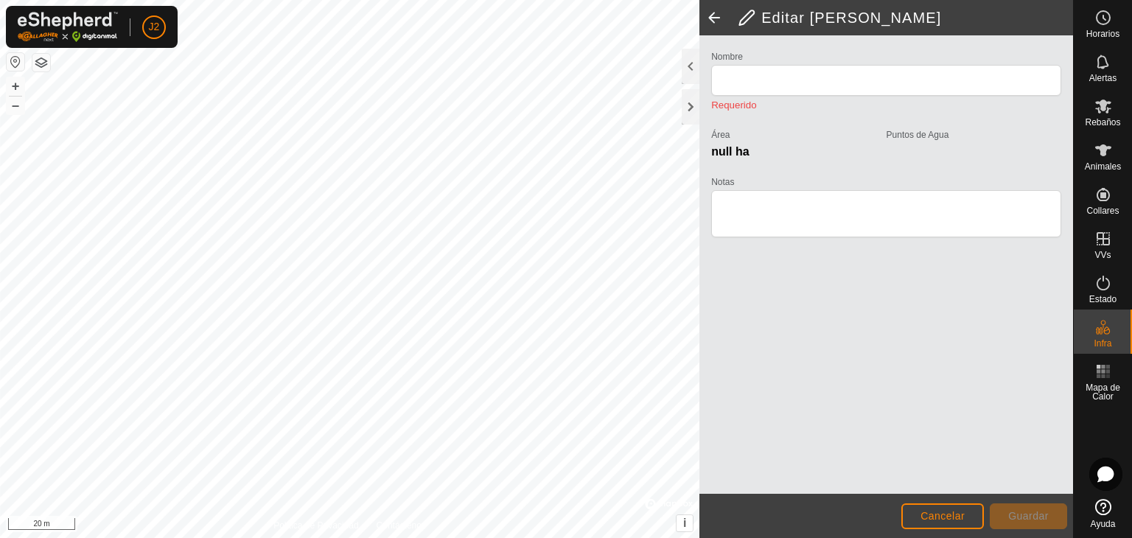
type input "[PERSON_NAME] REGAJUELO"
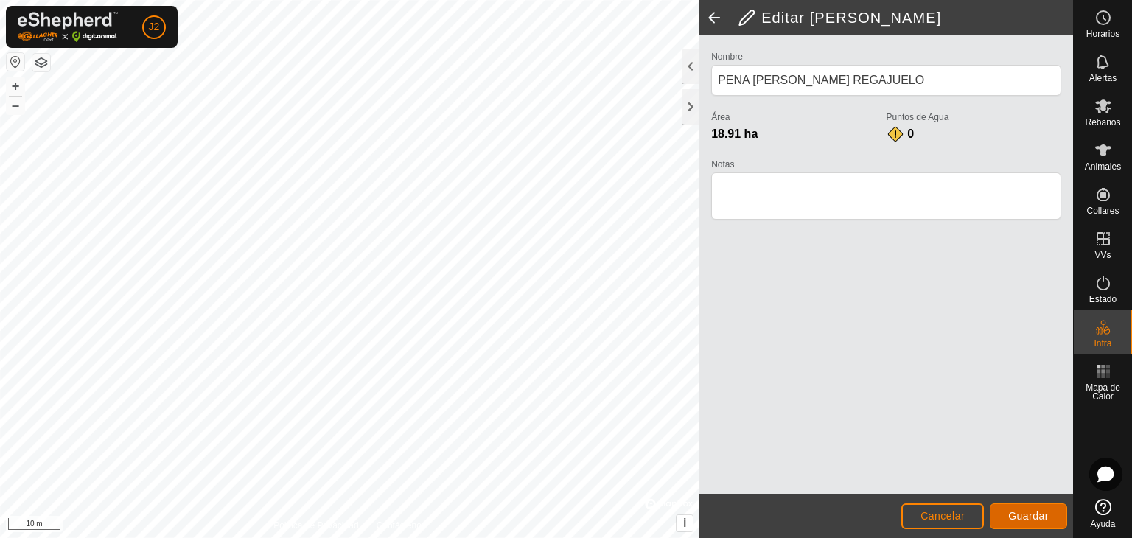
click at [1012, 508] on button "Guardar" at bounding box center [1027, 516] width 77 height 26
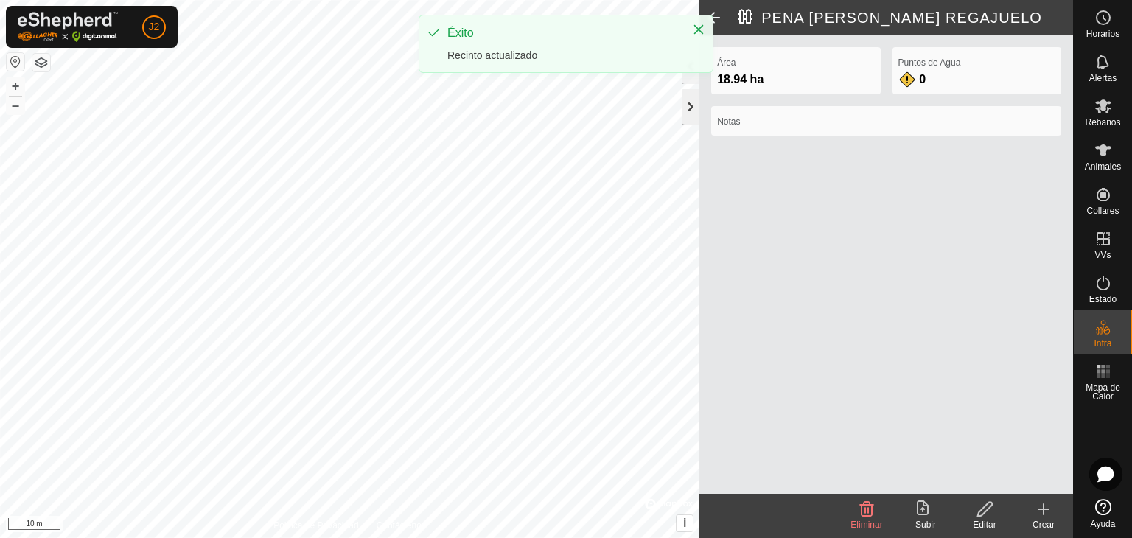
click at [689, 101] on div at bounding box center [691, 106] width 18 height 35
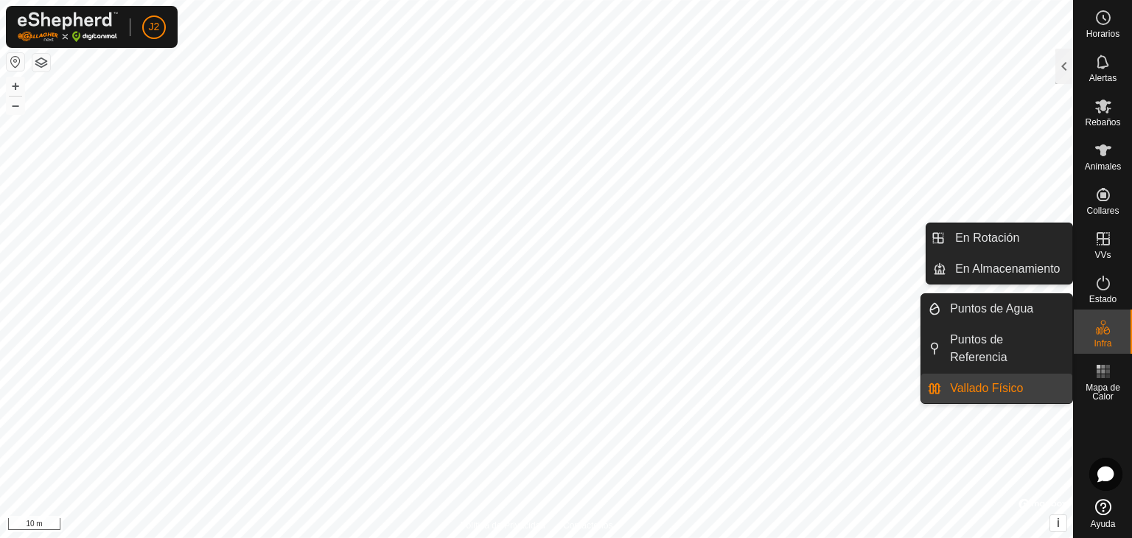
click at [1100, 239] on icon at bounding box center [1103, 239] width 18 height 18
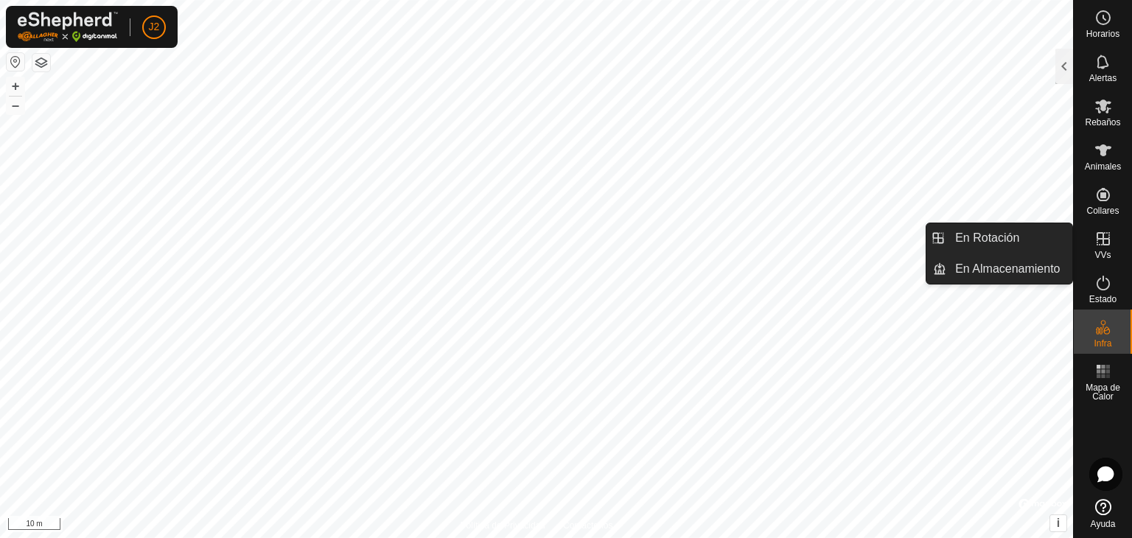
click at [1012, 246] on link "En Rotación" at bounding box center [1009, 237] width 126 height 29
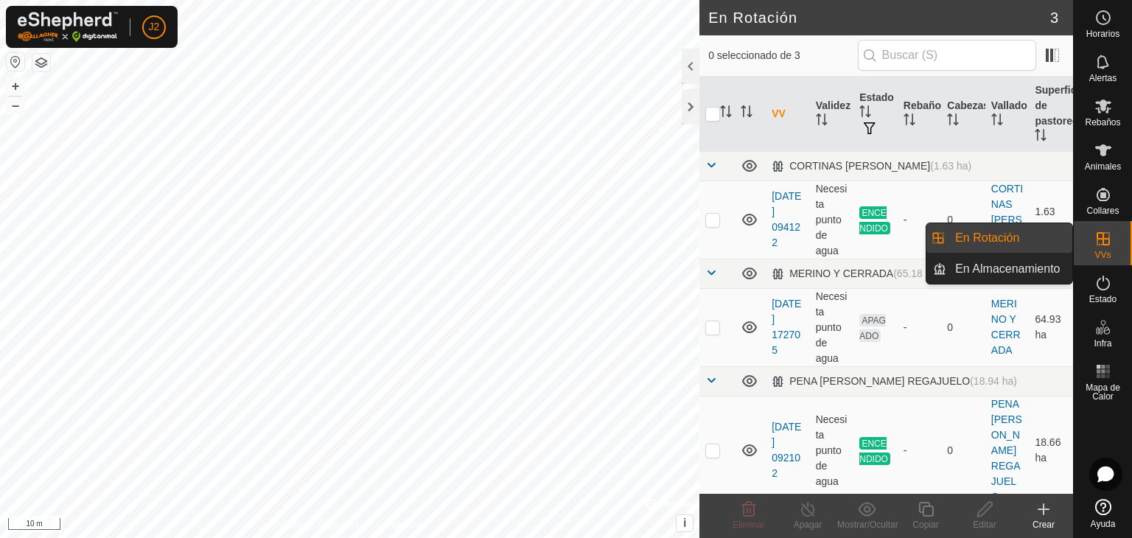
click at [1023, 239] on link "En Rotación" at bounding box center [1009, 237] width 126 height 29
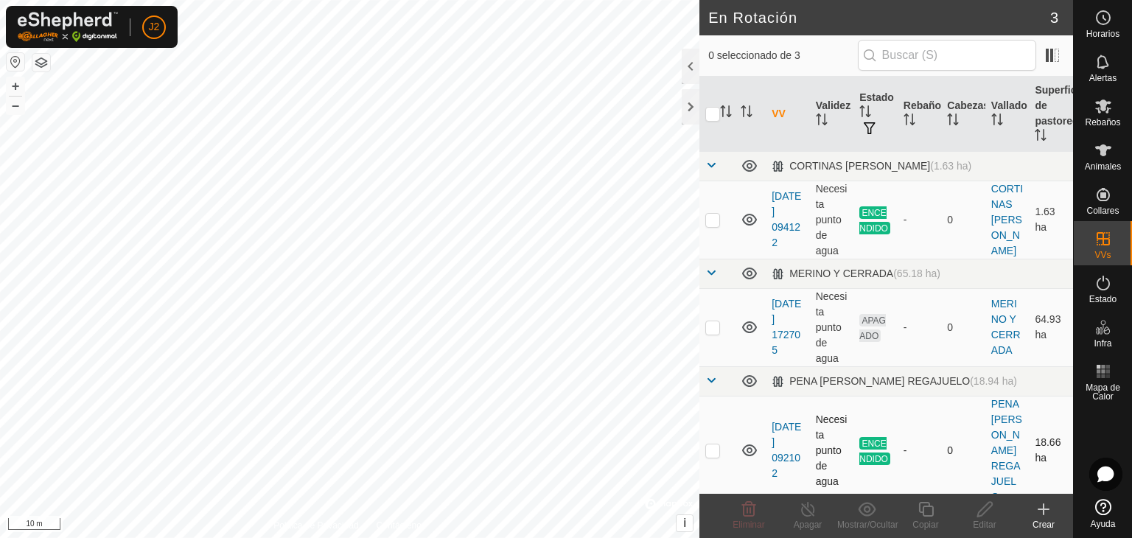
click at [713, 447] on td at bounding box center [716, 450] width 35 height 109
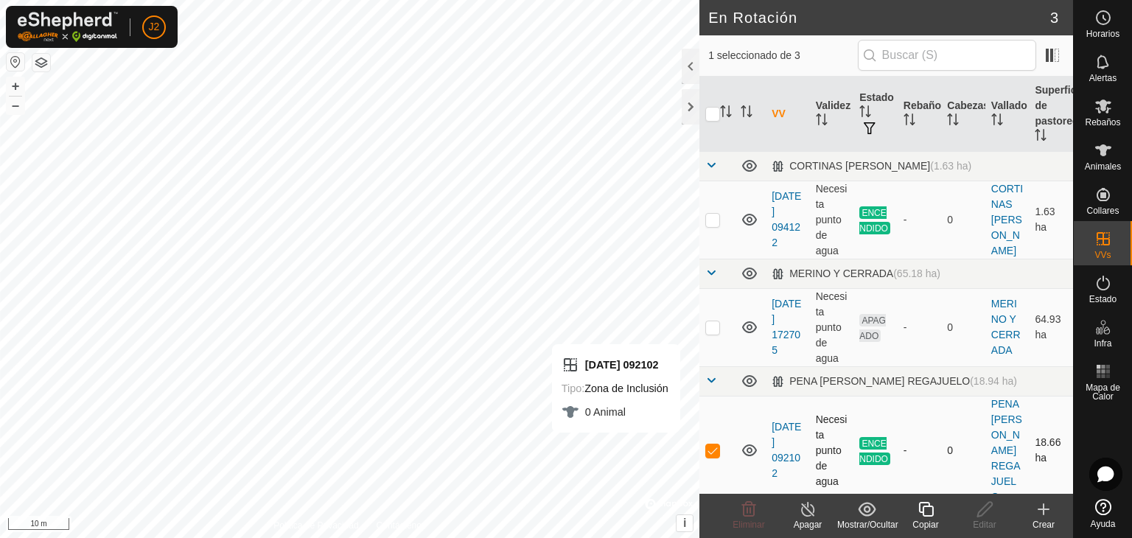
click at [719, 444] on p-checkbox at bounding box center [712, 450] width 15 height 12
click at [712, 444] on p-checkbox at bounding box center [712, 450] width 15 height 12
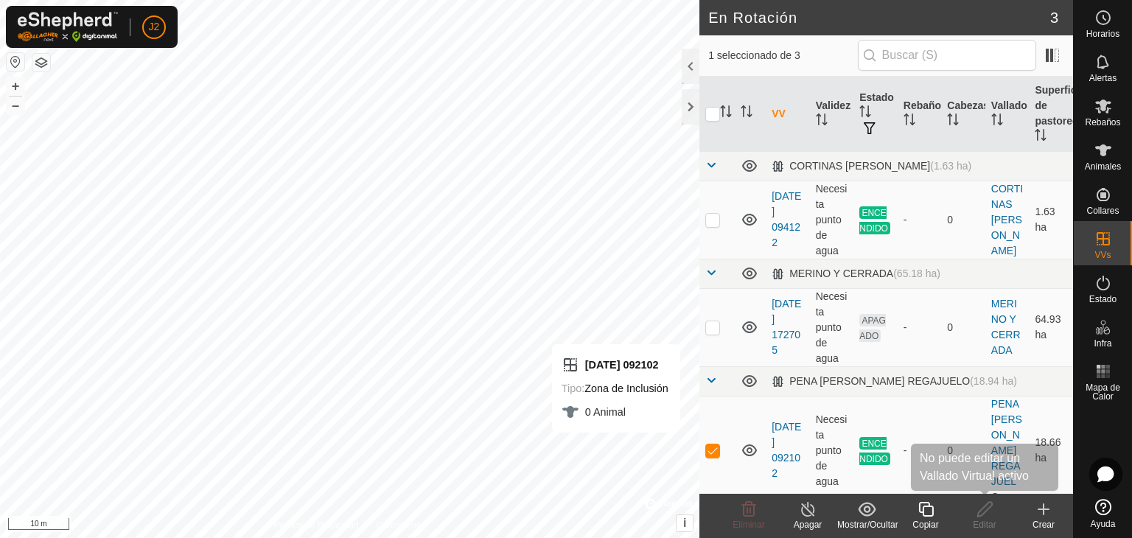
click at [983, 505] on icon at bounding box center [984, 509] width 18 height 18
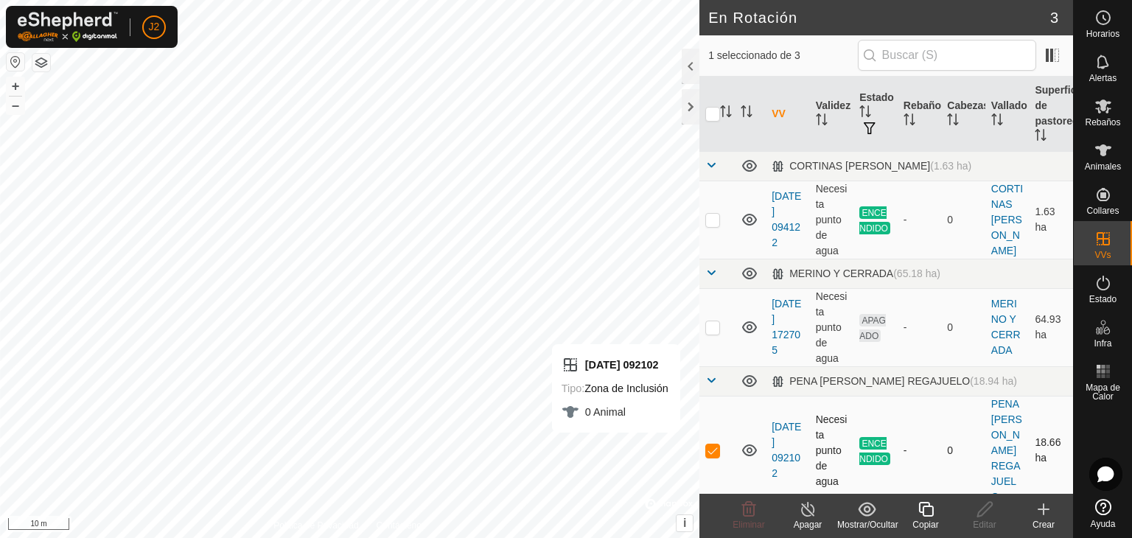
click at [713, 444] on p-checkbox at bounding box center [712, 450] width 15 height 12
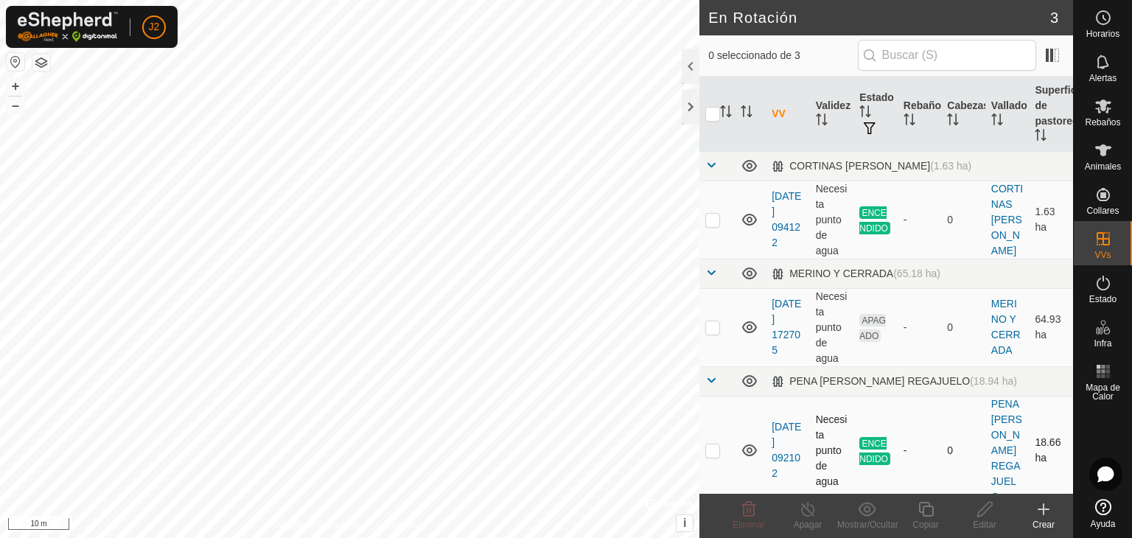
click at [710, 444] on p-checkbox at bounding box center [712, 450] width 15 height 12
click at [711, 444] on p-checkbox at bounding box center [712, 450] width 15 height 12
click at [707, 446] on p-checkbox at bounding box center [712, 450] width 15 height 12
click at [712, 444] on p-checkbox at bounding box center [712, 450] width 15 height 12
click at [718, 444] on p-checkbox at bounding box center [712, 450] width 15 height 12
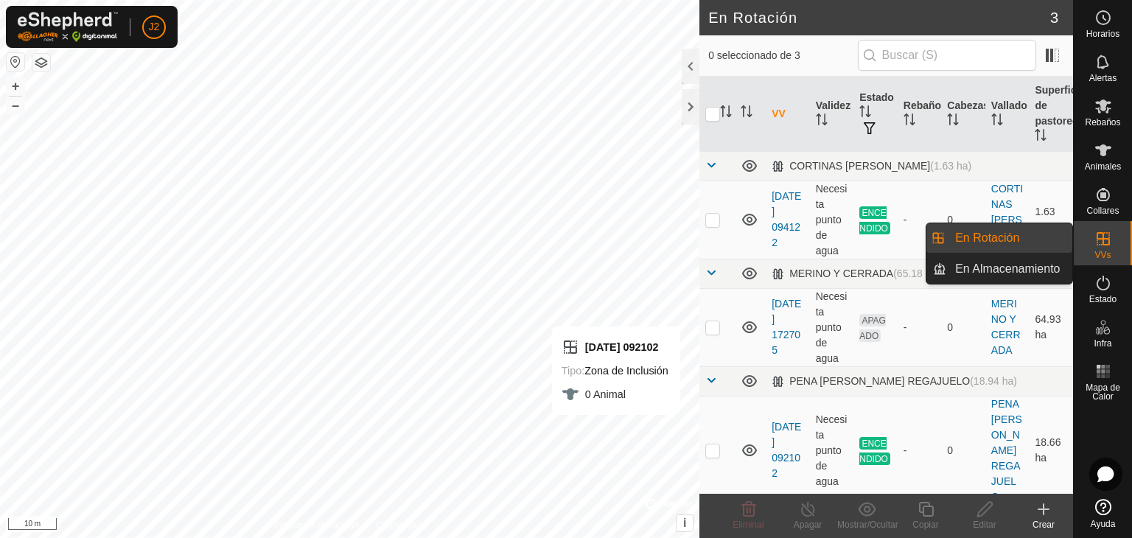
click at [1029, 239] on link "En Rotación" at bounding box center [1009, 237] width 126 height 29
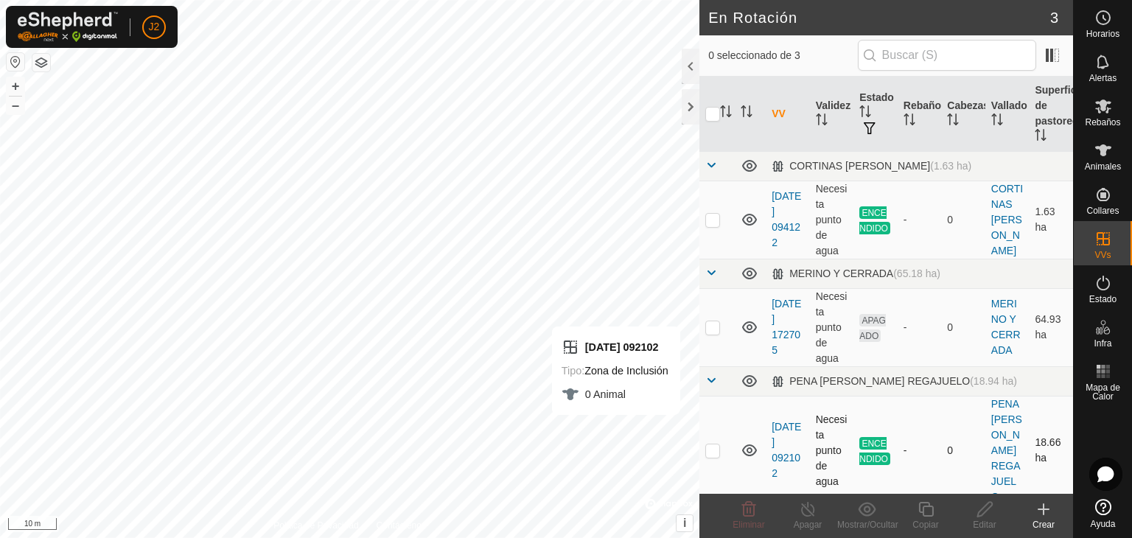
click at [716, 444] on p-checkbox at bounding box center [712, 450] width 15 height 12
checkbox input "true"
click at [691, 107] on div at bounding box center [691, 106] width 18 height 35
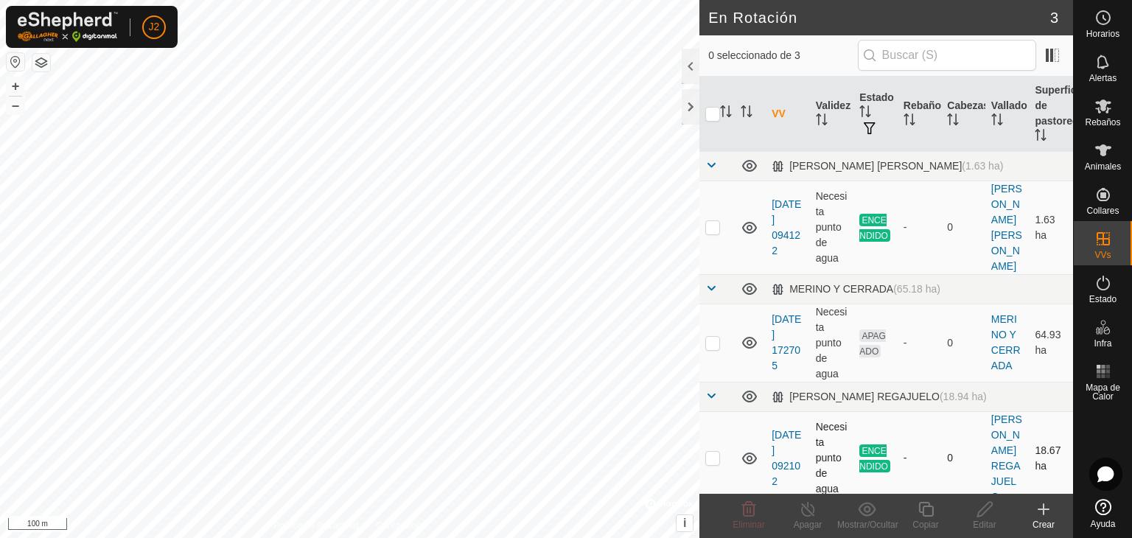
click at [715, 452] on p-checkbox at bounding box center [712, 458] width 15 height 12
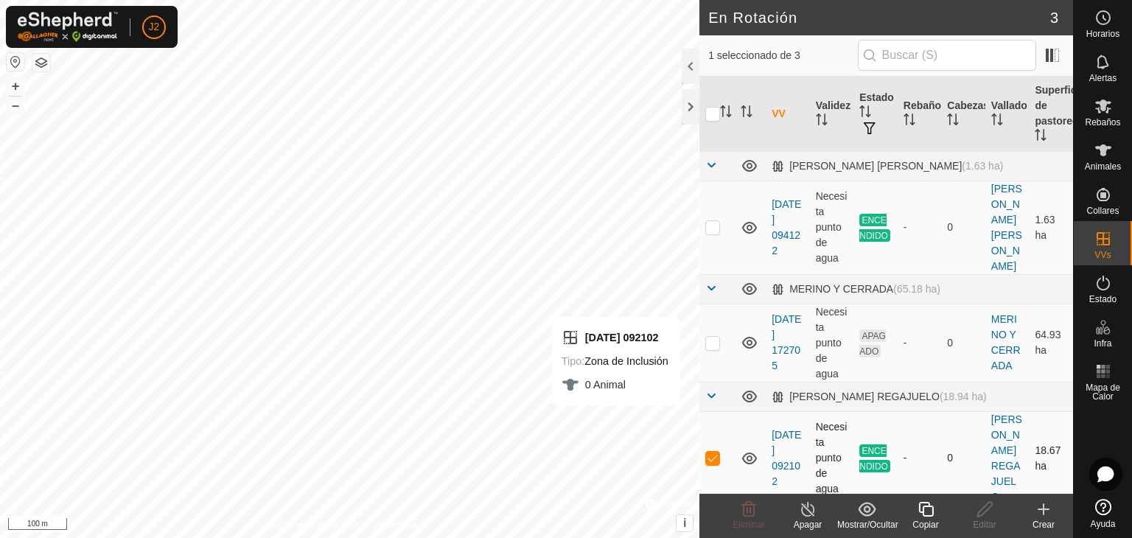
click at [711, 452] on p-checkbox at bounding box center [712, 458] width 15 height 12
checkbox input "false"
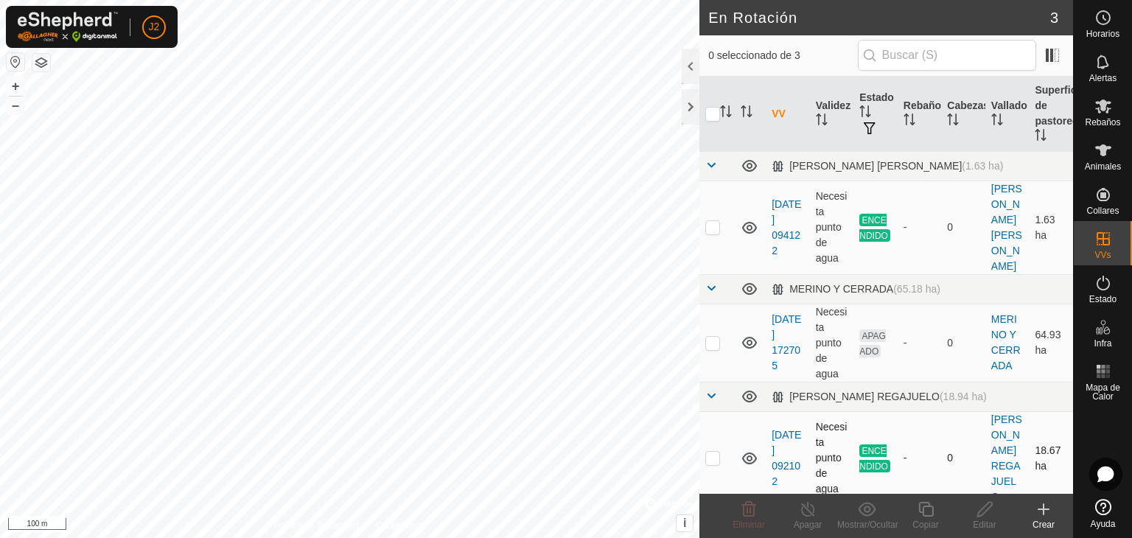
click at [712, 452] on p-checkbox at bounding box center [712, 458] width 15 height 12
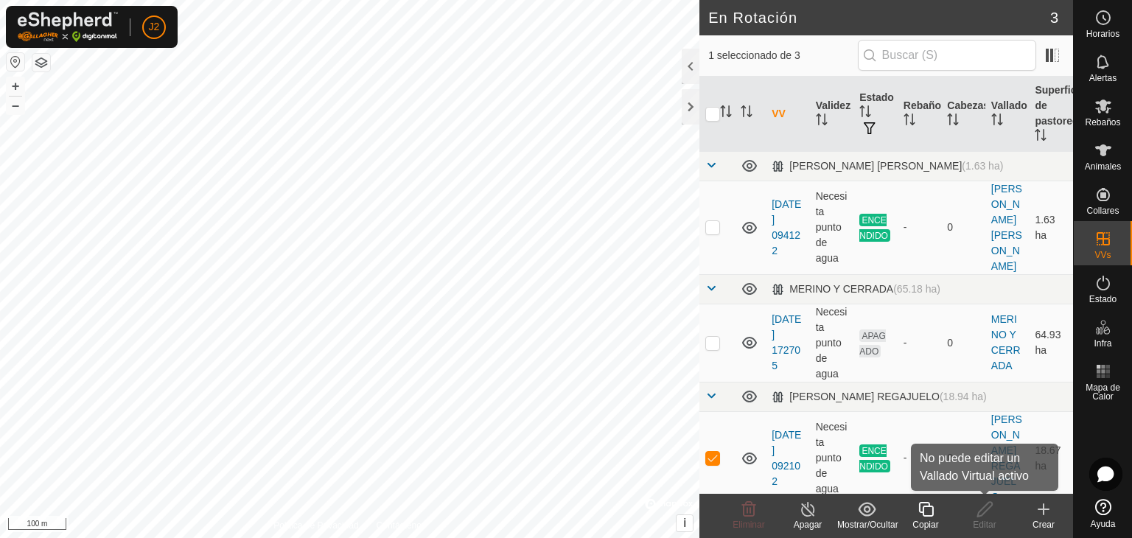
click at [979, 513] on icon at bounding box center [984, 509] width 18 height 18
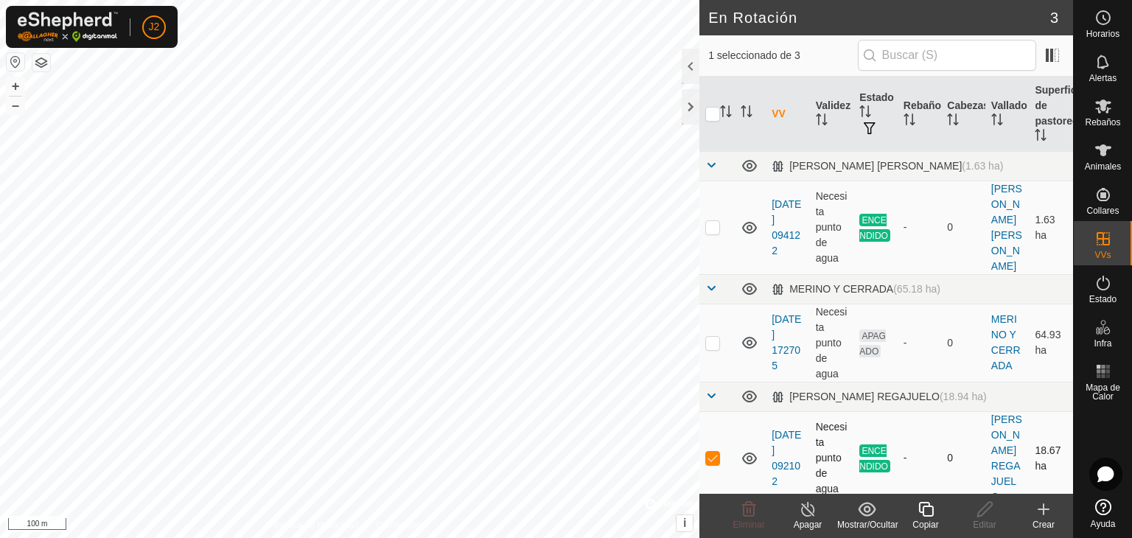
click at [719, 452] on p-checkbox at bounding box center [712, 458] width 15 height 12
checkbox input "false"
click at [722, 329] on td at bounding box center [716, 343] width 35 height 78
click at [718, 337] on p-checkbox at bounding box center [712, 343] width 15 height 12
checkbox input "false"
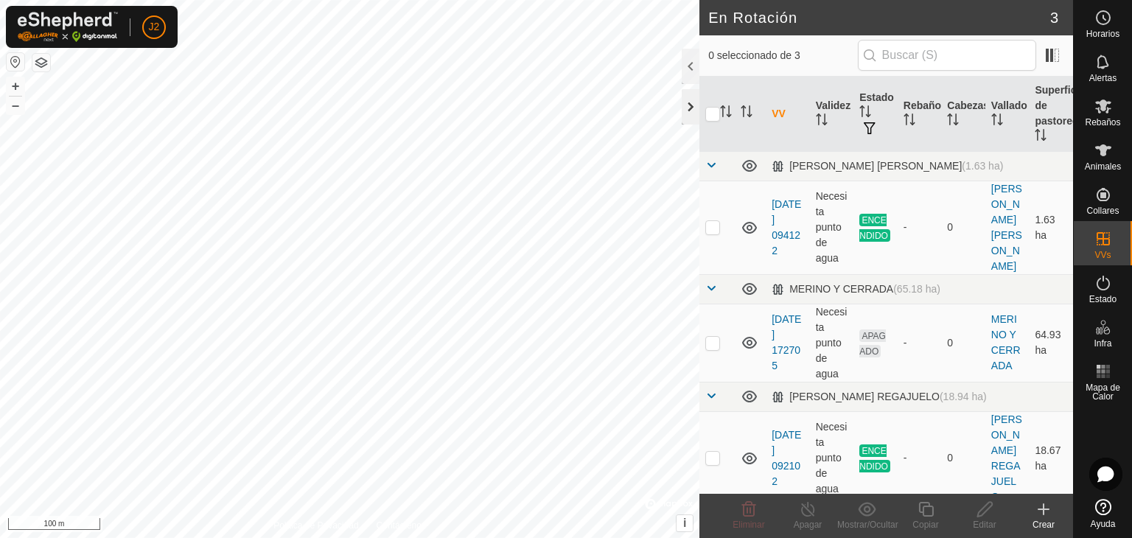
click at [686, 109] on div at bounding box center [691, 106] width 18 height 35
click at [713, 452] on p-checkbox at bounding box center [712, 458] width 15 height 12
click at [710, 447] on td at bounding box center [716, 458] width 35 height 94
checkbox input "false"
click at [713, 452] on p-checkbox at bounding box center [712, 458] width 15 height 12
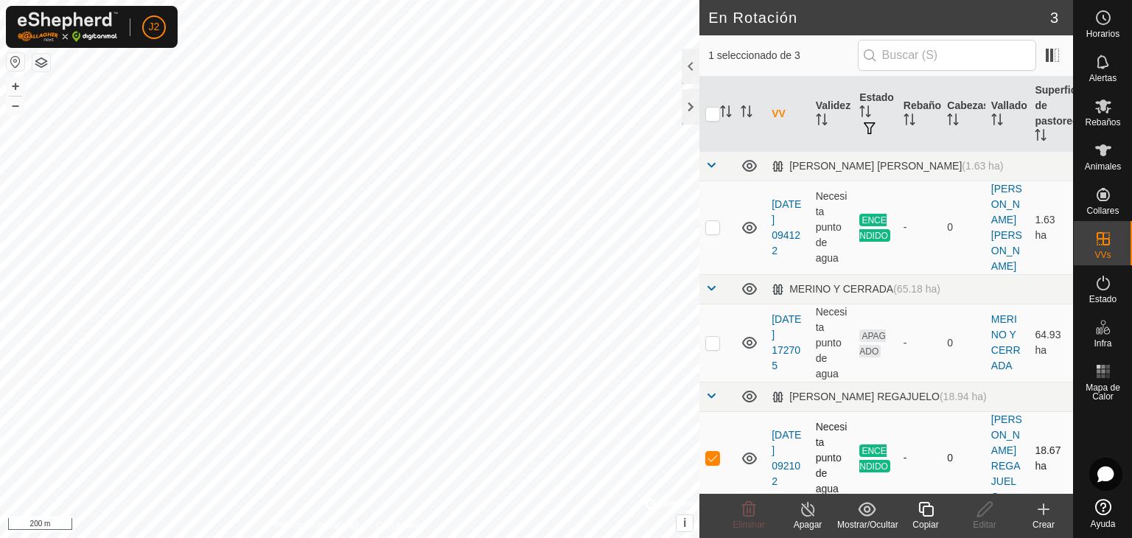
click at [713, 452] on p-checkbox at bounding box center [712, 458] width 15 height 12
checkbox input "false"
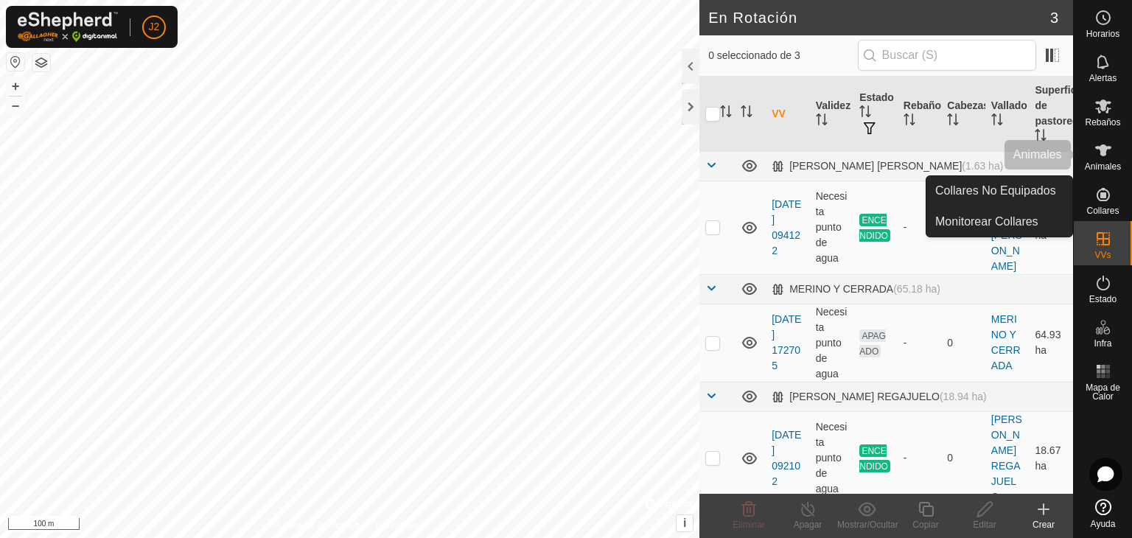
click at [1106, 163] on span "Animales" at bounding box center [1103, 166] width 36 height 9
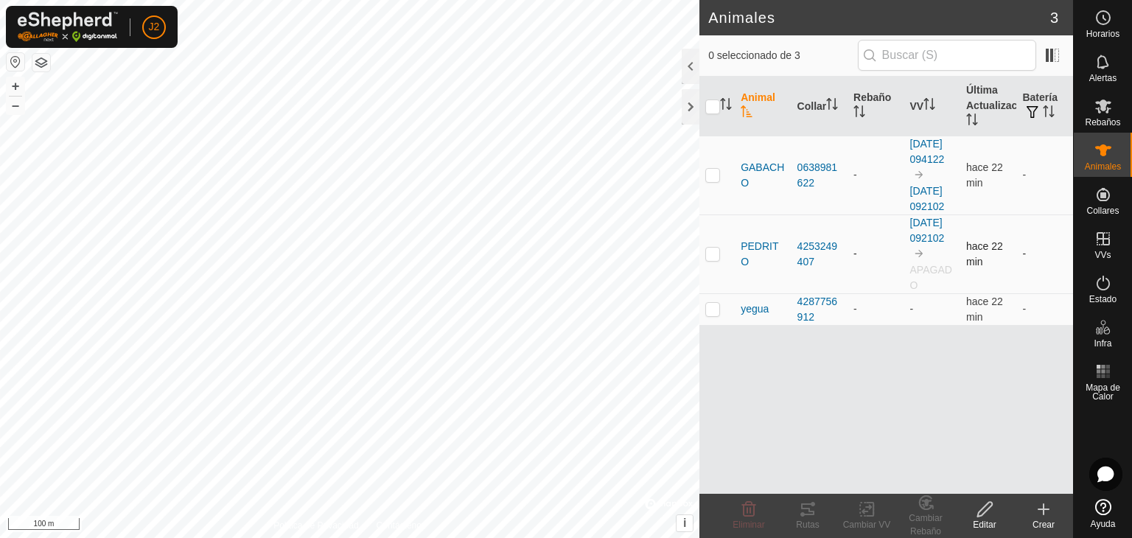
click at [710, 259] on p-checkbox at bounding box center [712, 254] width 15 height 12
click at [714, 259] on p-checkbox at bounding box center [712, 254] width 15 height 12
checkbox input "false"
click at [707, 259] on p-checkbox at bounding box center [712, 254] width 15 height 12
click at [720, 278] on td at bounding box center [716, 253] width 35 height 79
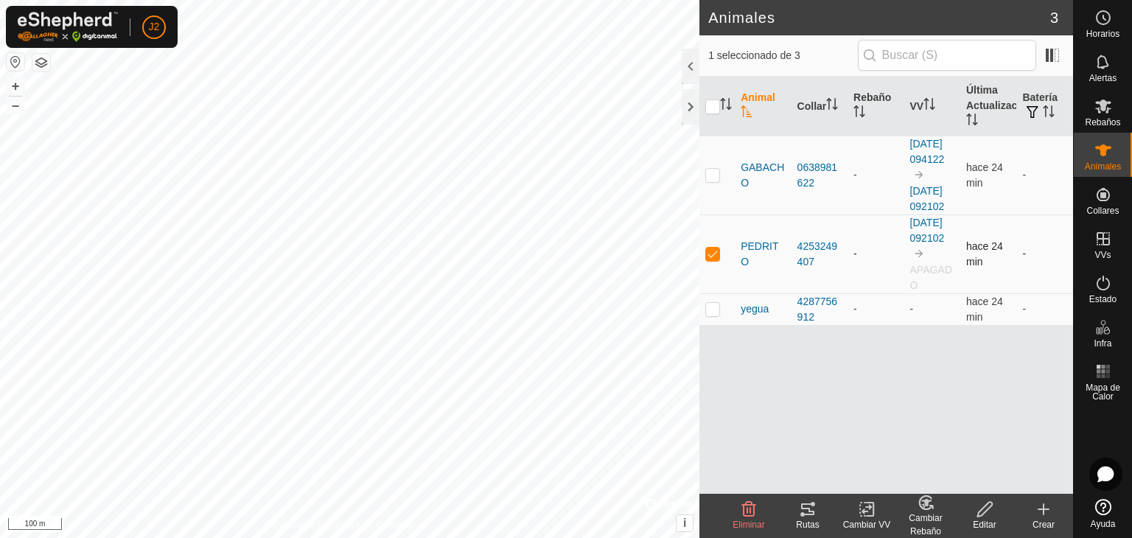
checkbox input "false"
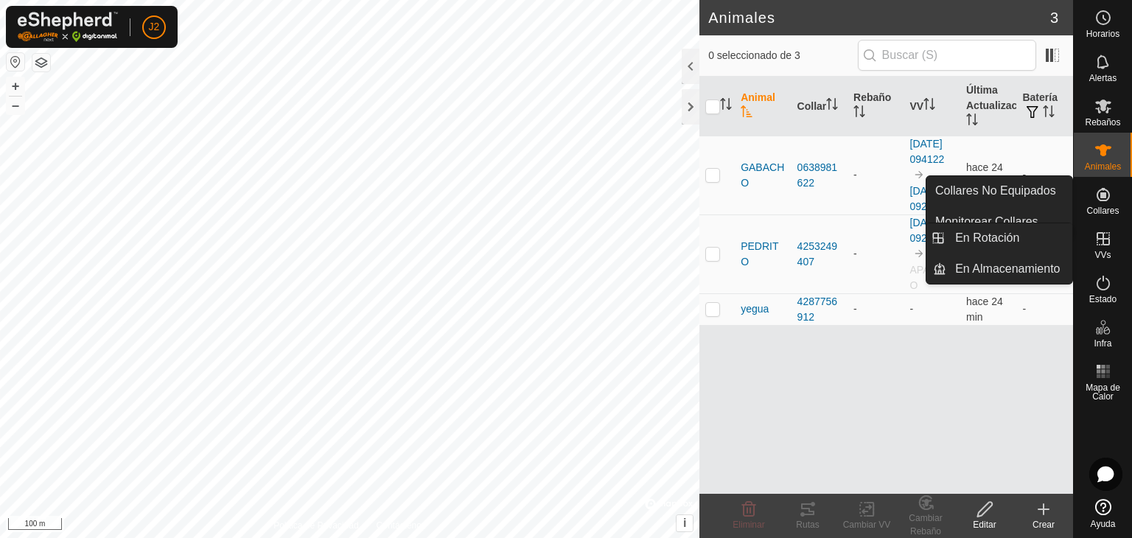
click at [1099, 245] on icon at bounding box center [1103, 239] width 18 height 18
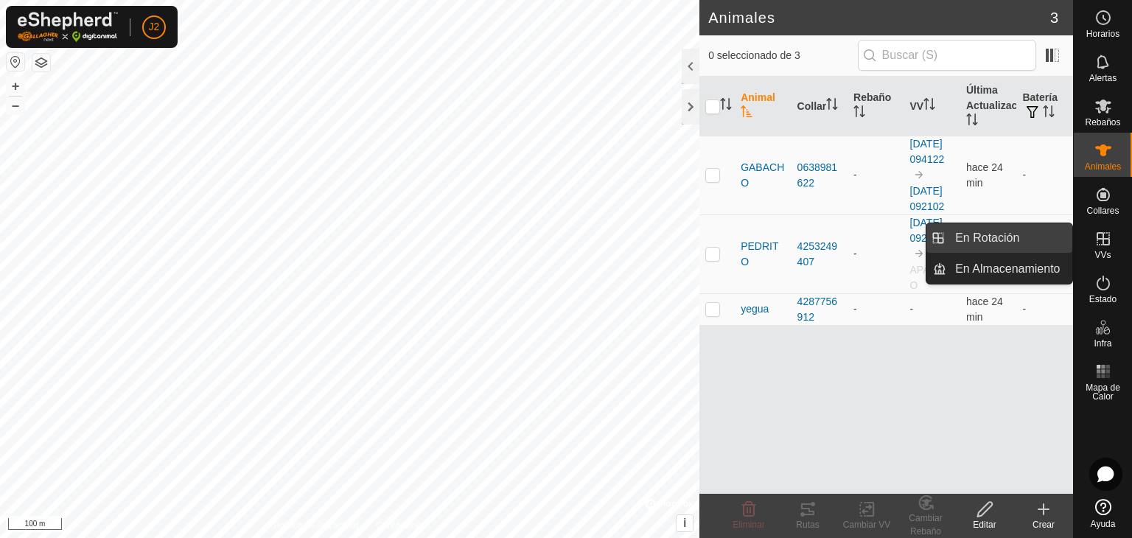
click at [983, 242] on link "En Rotación" at bounding box center [1009, 237] width 126 height 29
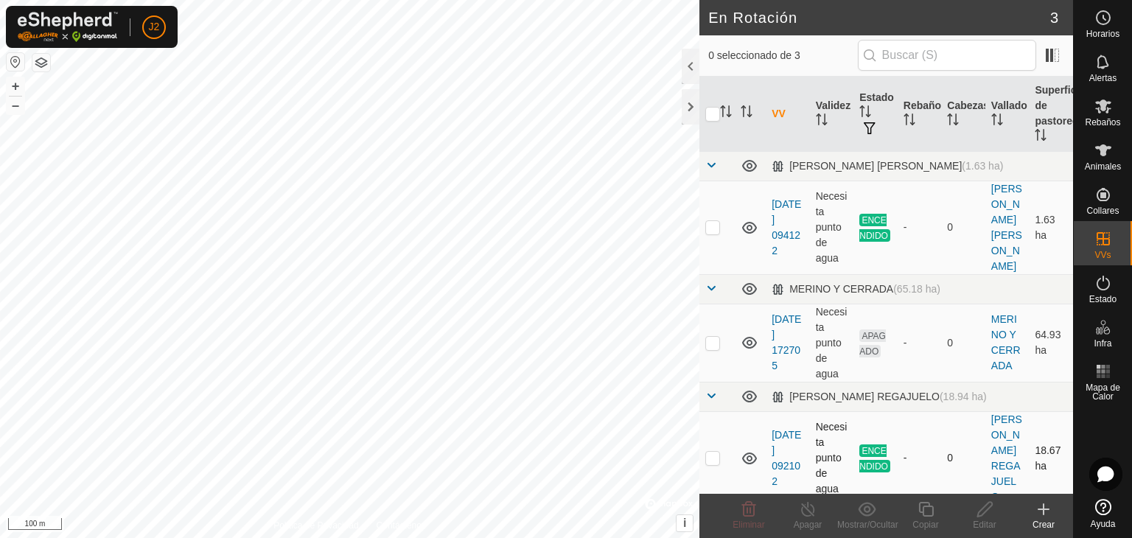
click at [716, 452] on p-checkbox at bounding box center [712, 458] width 15 height 12
checkbox input "true"
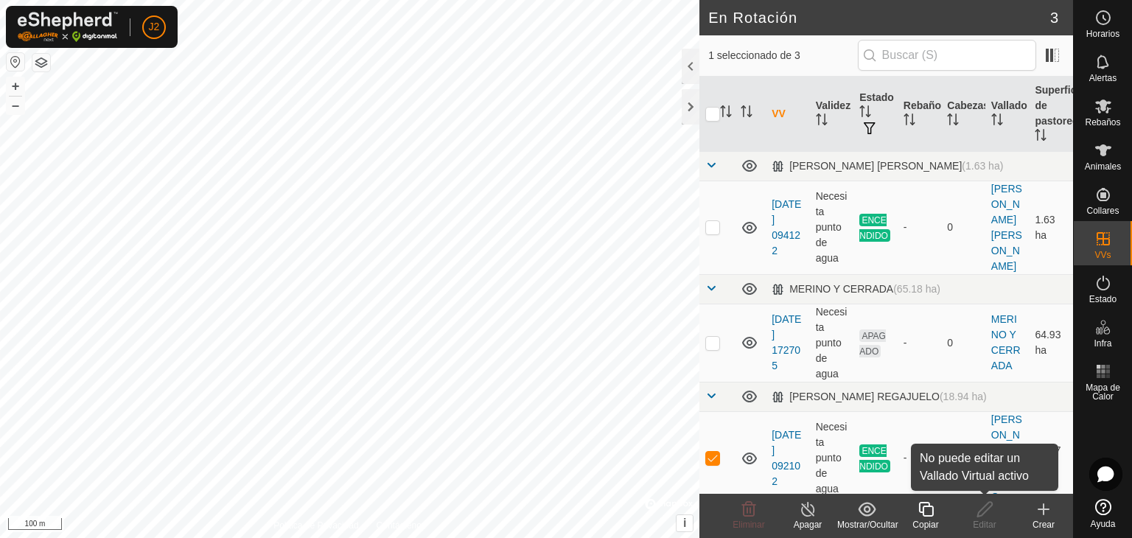
click at [992, 511] on icon at bounding box center [984, 509] width 18 height 18
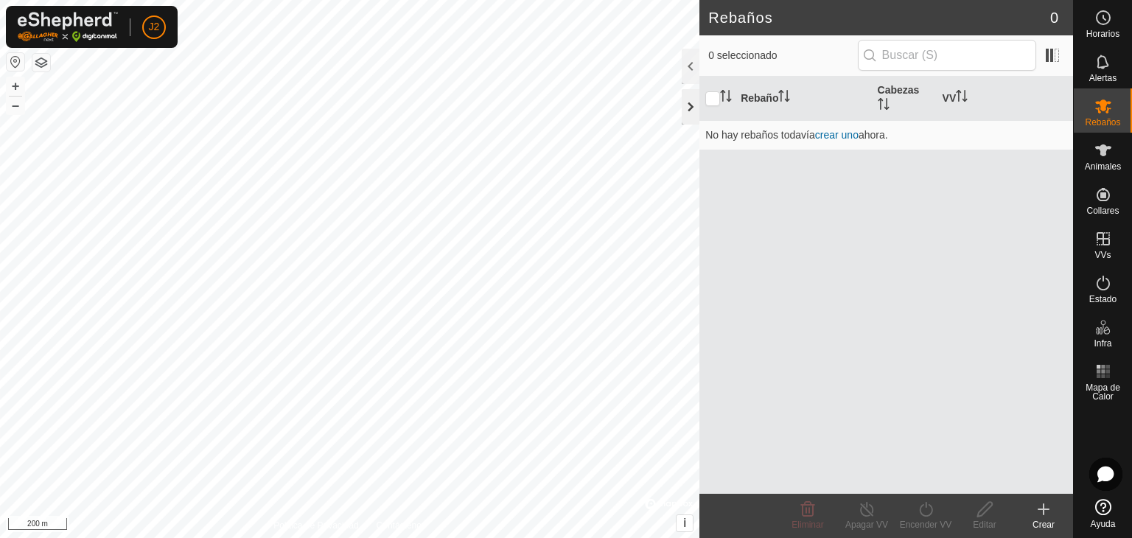
click at [687, 111] on div at bounding box center [691, 106] width 18 height 35
click at [1087, 145] on div "Animales" at bounding box center [1102, 155] width 58 height 44
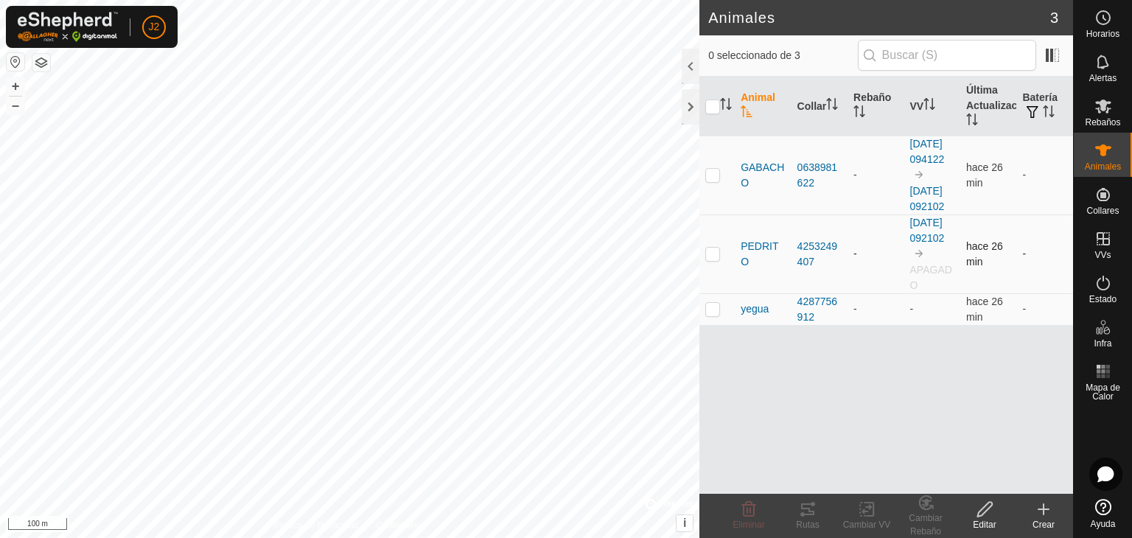
click at [710, 259] on p-checkbox at bounding box center [712, 254] width 15 height 12
click at [707, 259] on p-checkbox at bounding box center [712, 254] width 15 height 12
checkbox input "false"
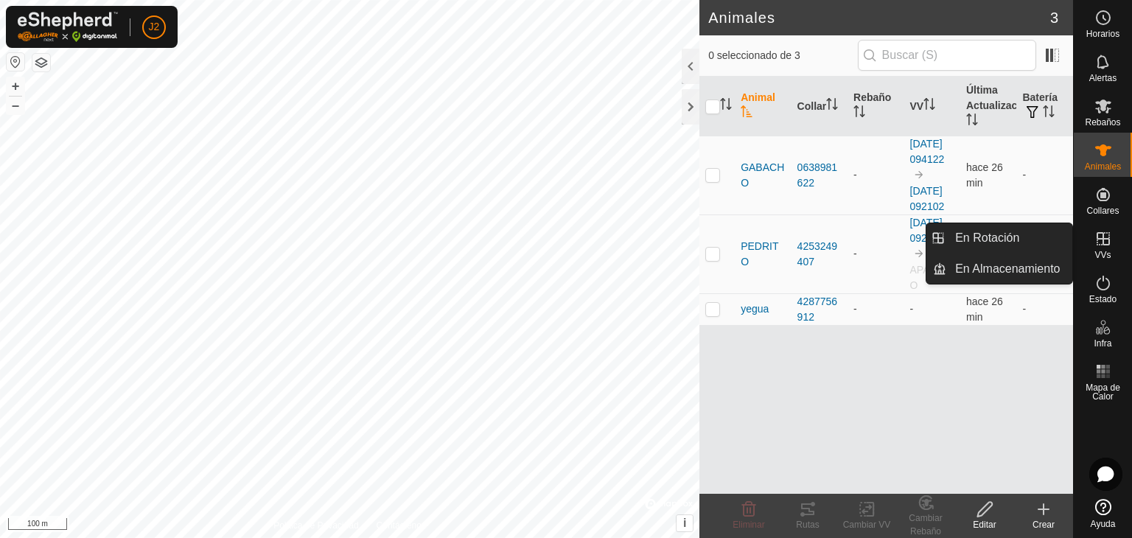
drag, startPoint x: 1108, startPoint y: 257, endPoint x: 1107, endPoint y: 244, distance: 13.3
click at [1107, 244] on icon at bounding box center [1102, 238] width 13 height 13
click at [993, 245] on link "En Rotación" at bounding box center [1009, 237] width 126 height 29
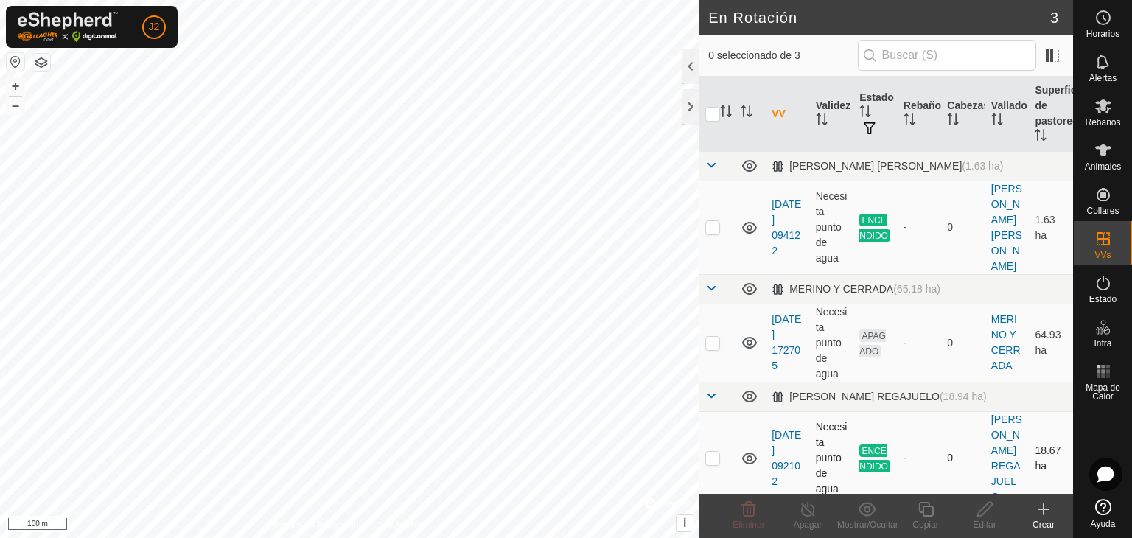
click at [707, 452] on p-checkbox at bounding box center [712, 458] width 15 height 12
checkbox input "true"
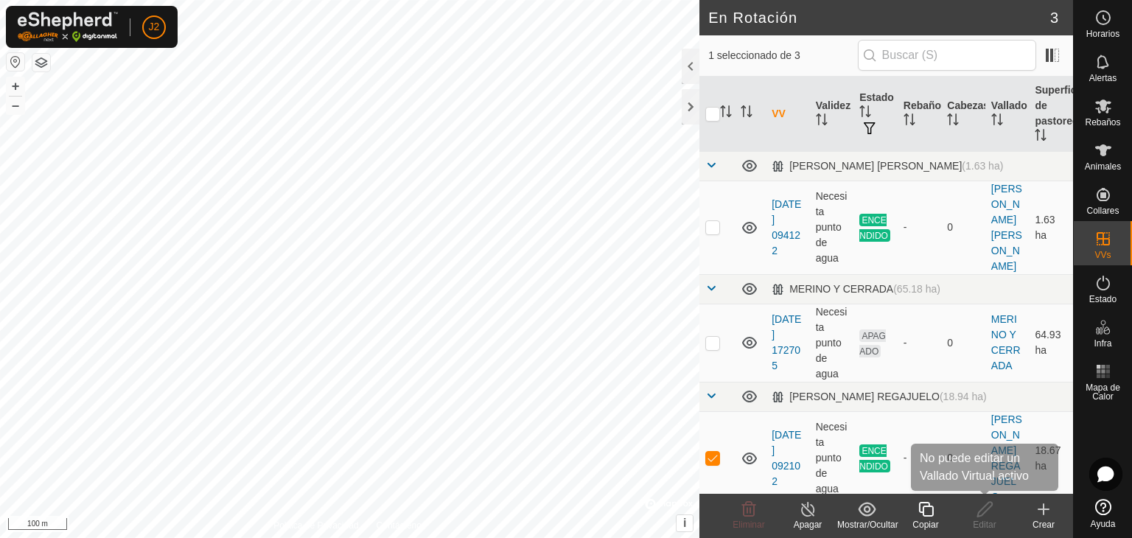
click at [984, 519] on div "Editar" at bounding box center [984, 524] width 59 height 13
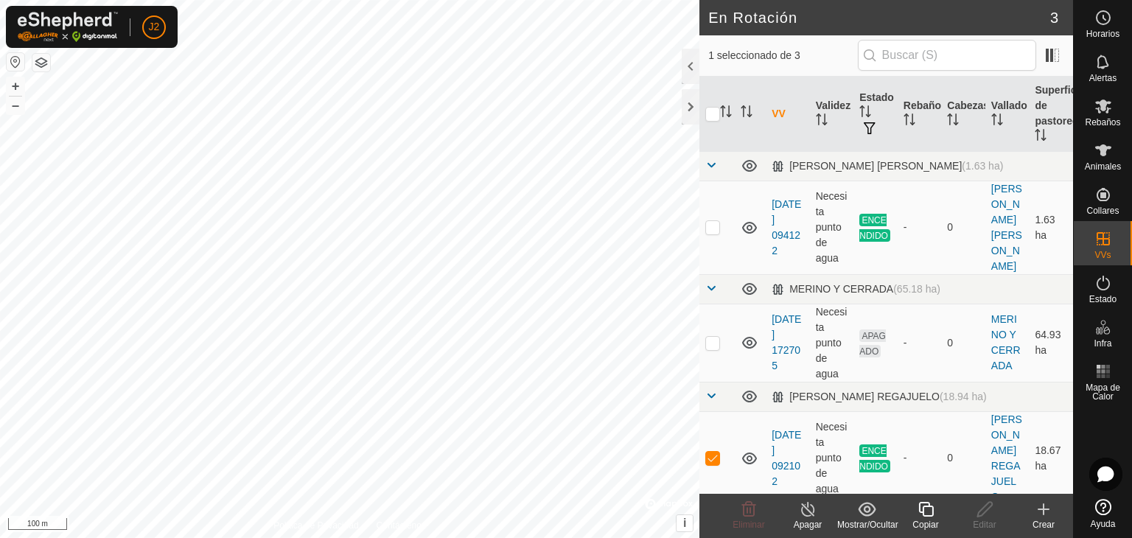
click at [984, 519] on div "Editar" at bounding box center [984, 524] width 59 height 13
click at [805, 511] on icon at bounding box center [808, 509] width 18 height 18
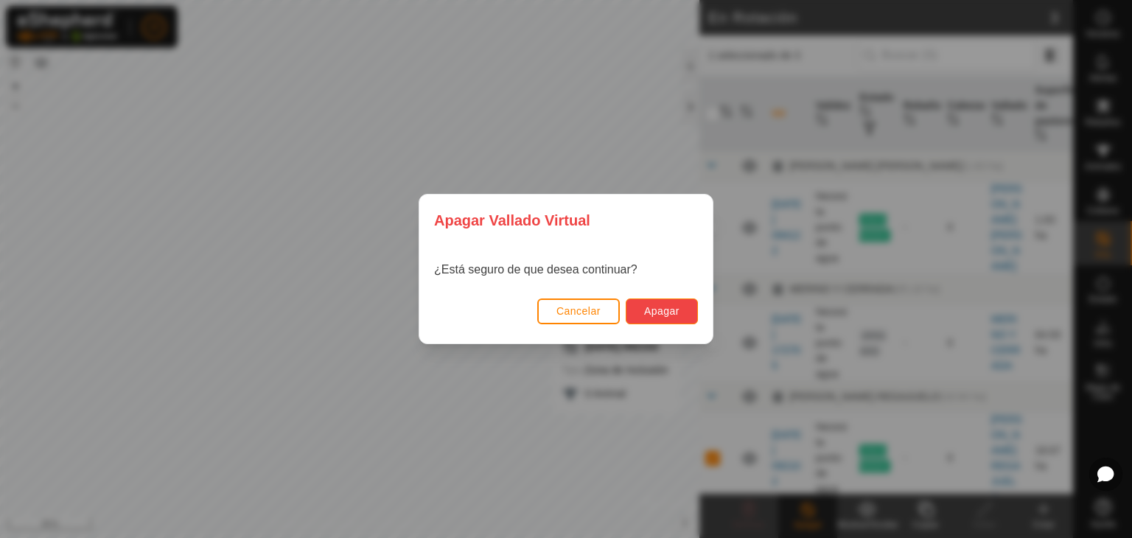
click at [668, 315] on span "Apagar" at bounding box center [661, 311] width 35 height 12
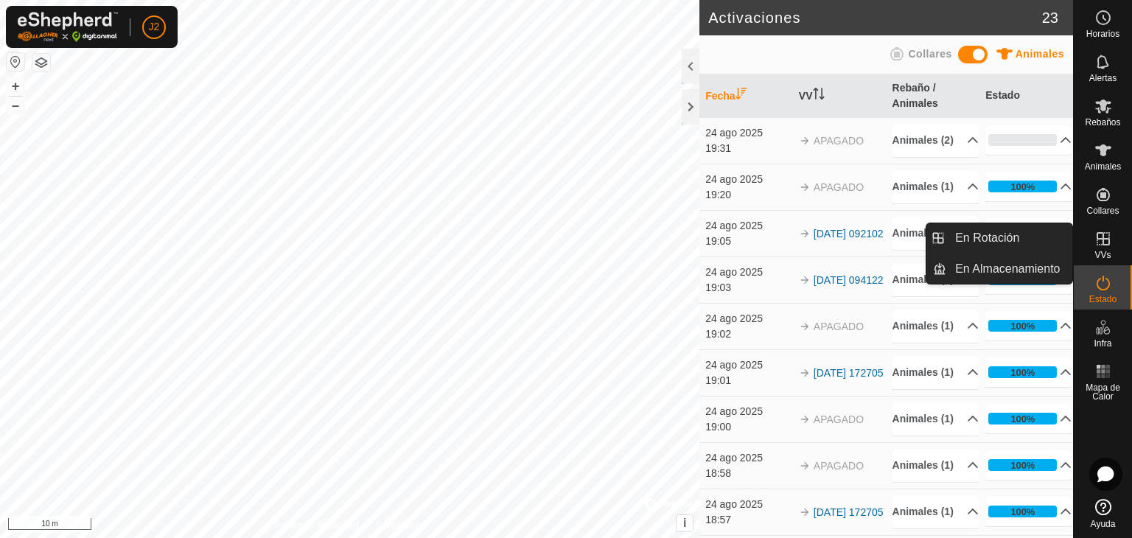
click at [1101, 245] on icon at bounding box center [1103, 239] width 18 height 18
click at [966, 243] on link "En Rotación" at bounding box center [1009, 237] width 126 height 29
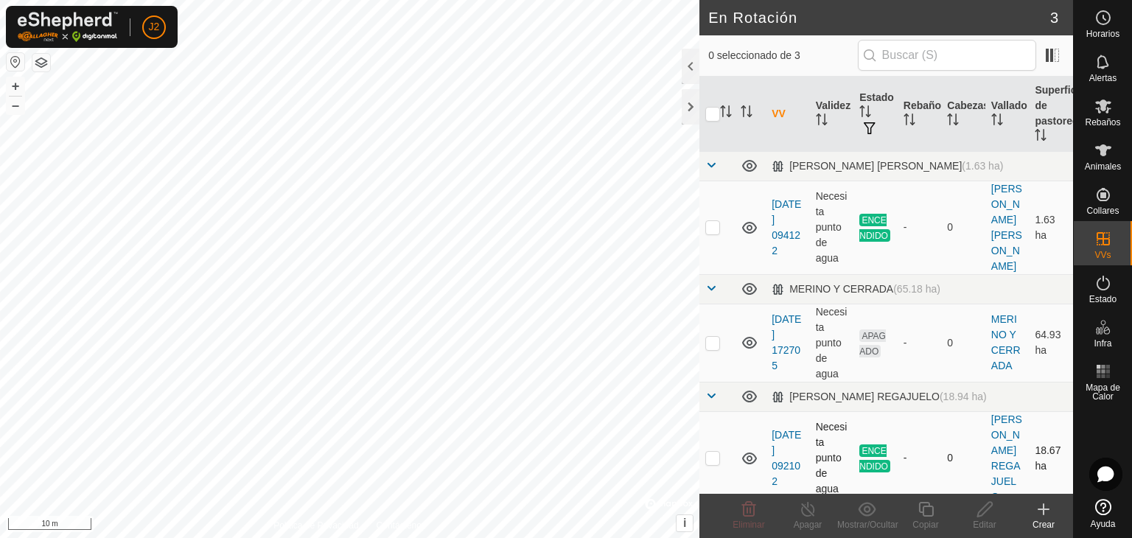
click at [716, 452] on p-checkbox at bounding box center [712, 458] width 15 height 12
checkbox input "true"
click at [804, 514] on icon at bounding box center [807, 509] width 13 height 15
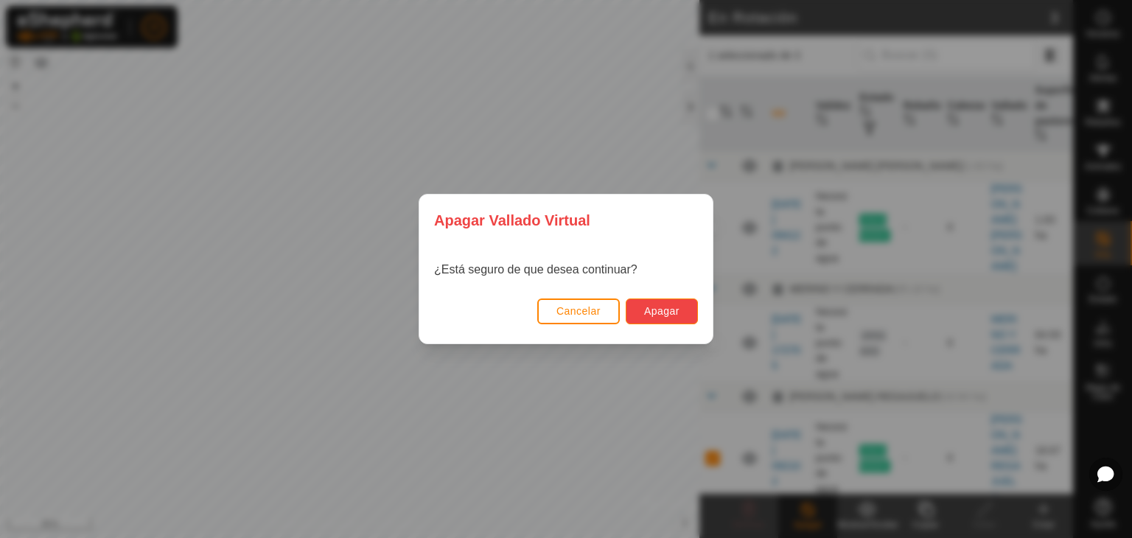
click at [679, 319] on button "Apagar" at bounding box center [662, 311] width 72 height 26
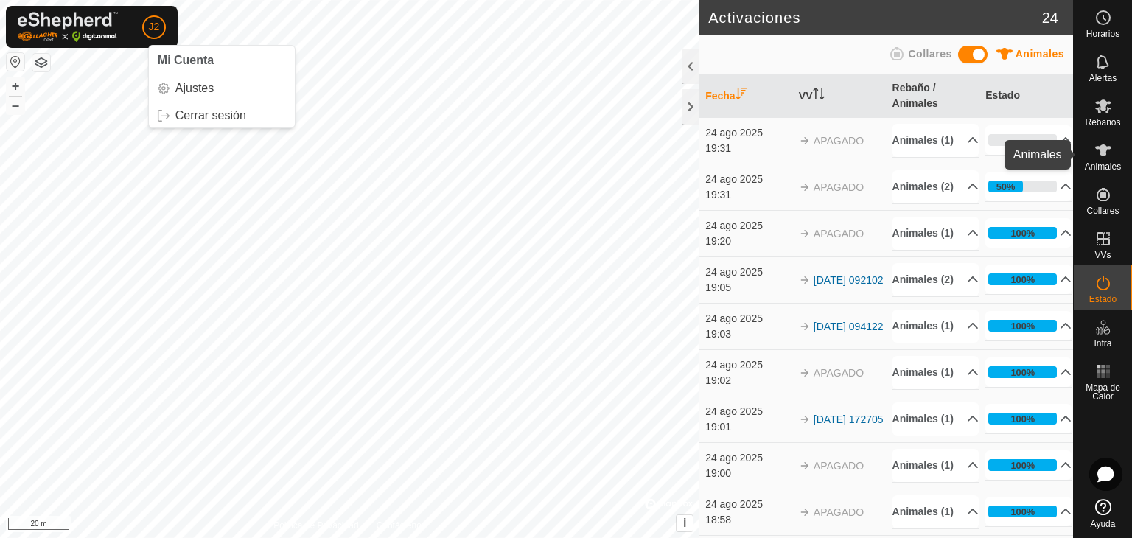
click at [1107, 160] on es-animals-svg-icon at bounding box center [1103, 151] width 27 height 24
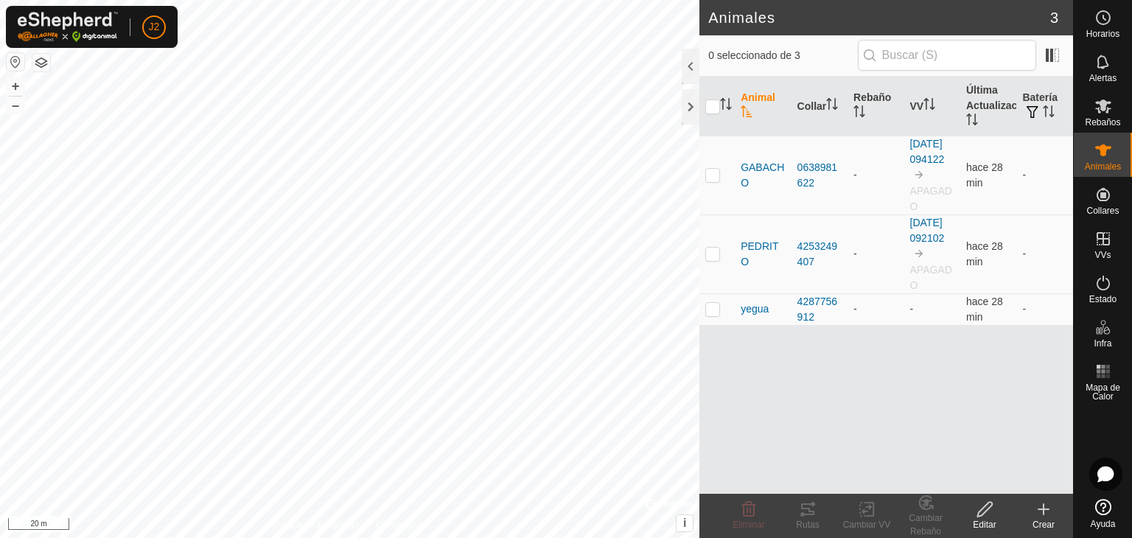
click at [910, 407] on div "Animal Collar Rebaño VV Última Actualización Batería GABACHO 0638981622 - [DATE…" at bounding box center [886, 285] width 374 height 417
click at [898, 404] on div "Animal Collar Rebaño VV Última Actualización Batería GABACHO 0638981622 - [DATE…" at bounding box center [886, 285] width 374 height 417
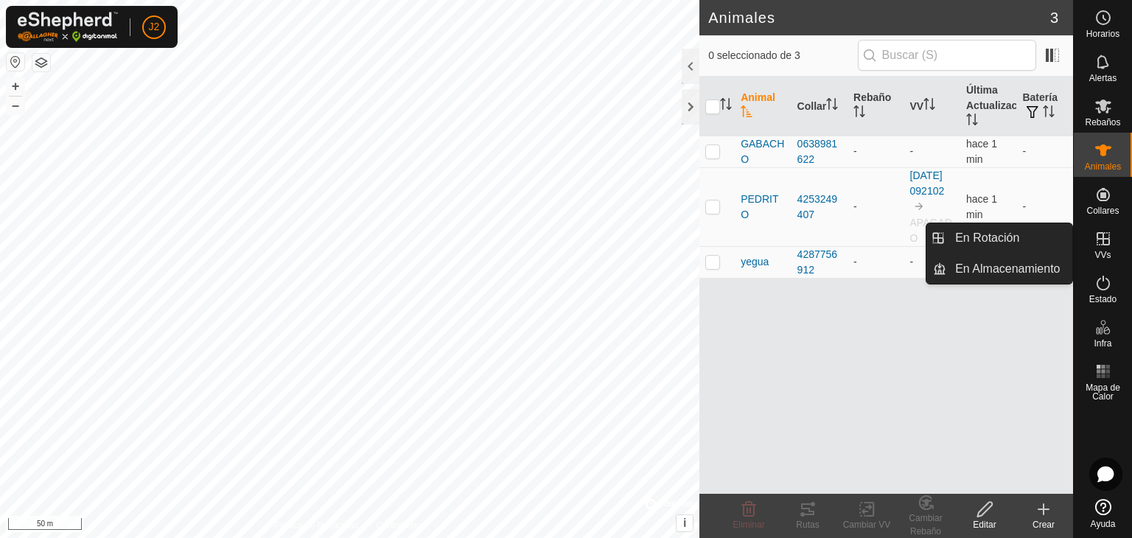
click at [1104, 253] on span "VVs" at bounding box center [1102, 254] width 16 height 9
click at [1014, 243] on link "En Rotación" at bounding box center [1009, 237] width 126 height 29
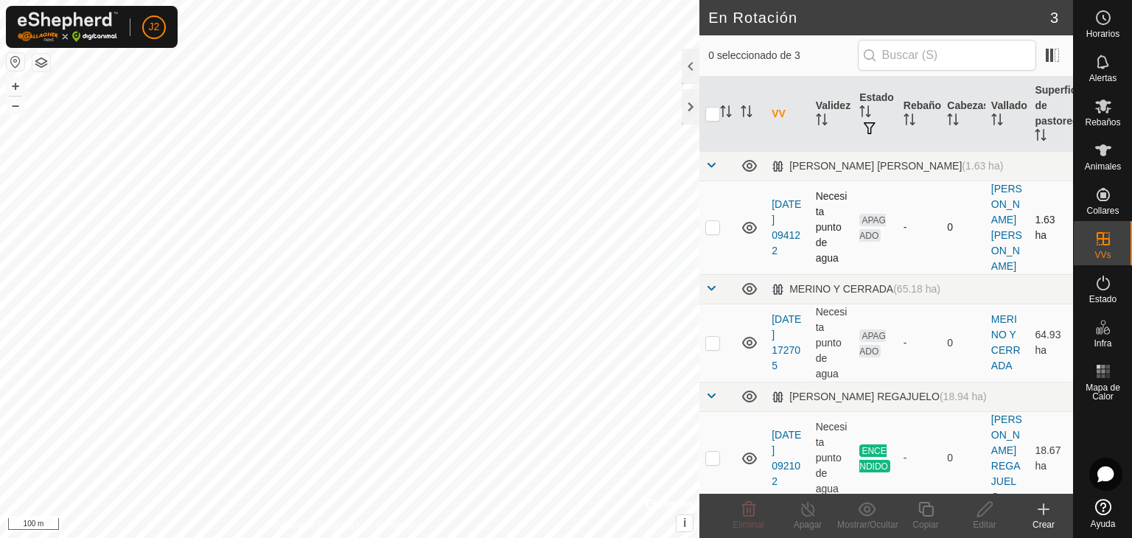
click at [707, 210] on td at bounding box center [716, 228] width 35 height 94
checkbox input "true"
click at [782, 211] on link "[DATE] 094122" at bounding box center [785, 227] width 29 height 58
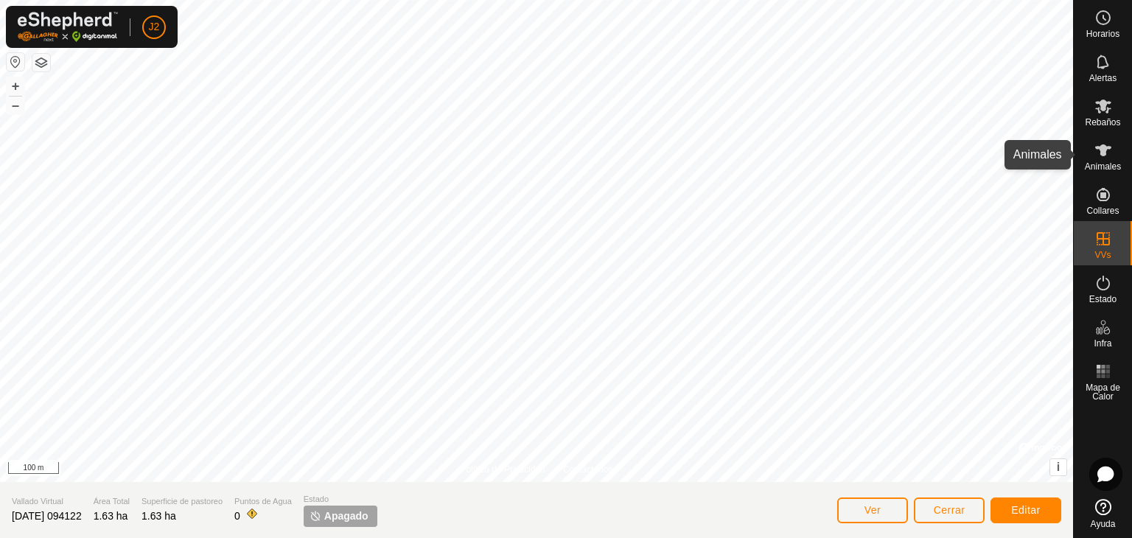
click at [1101, 145] on icon at bounding box center [1103, 150] width 16 height 12
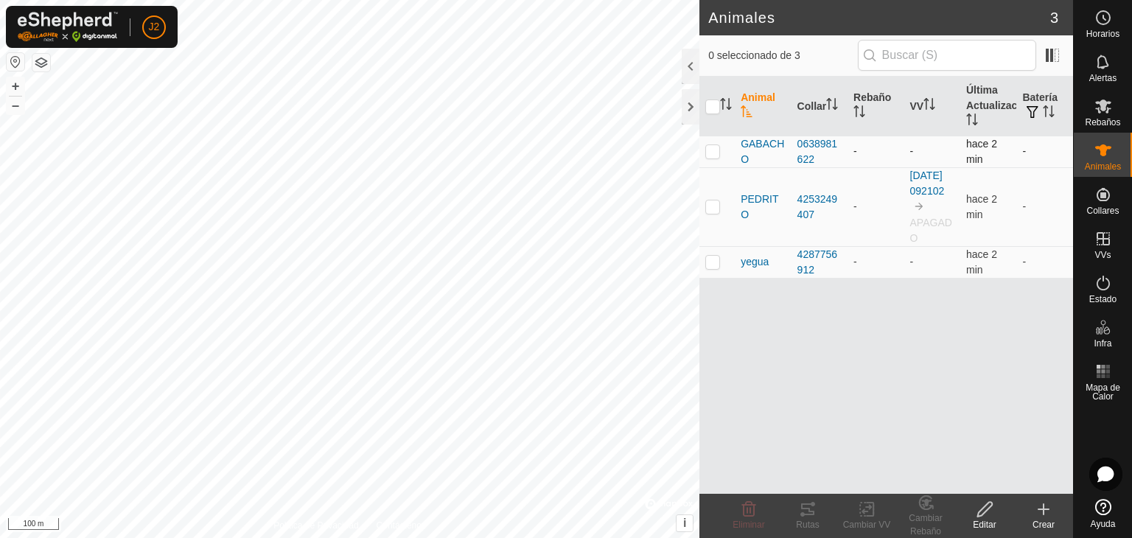
click at [715, 149] on p-checkbox at bounding box center [712, 151] width 15 height 12
checkbox input "true"
click at [864, 511] on icon at bounding box center [866, 510] width 10 height 10
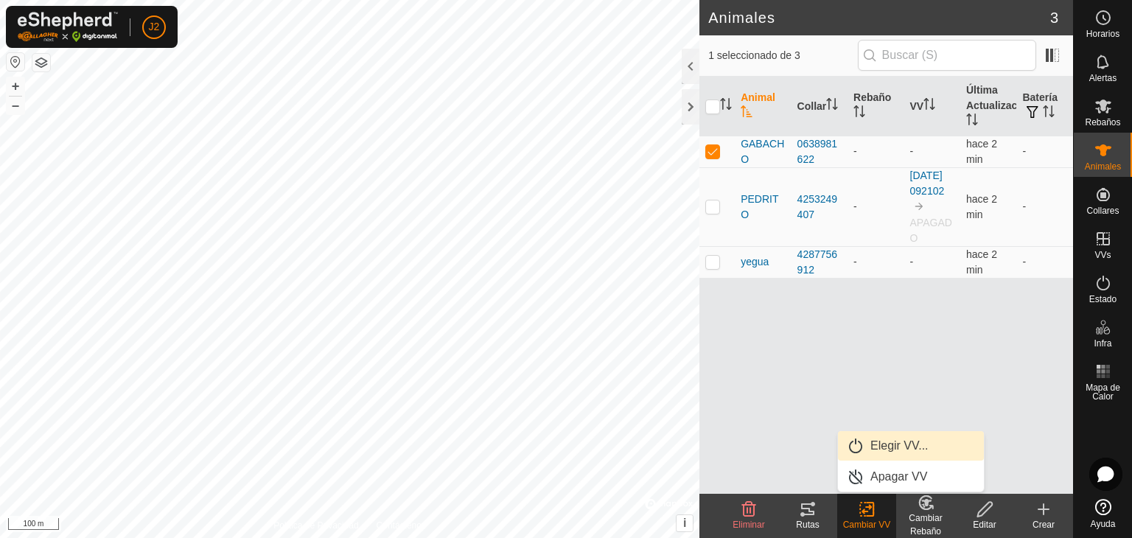
click at [859, 446] on link "Elegir VV..." at bounding box center [911, 445] width 146 height 29
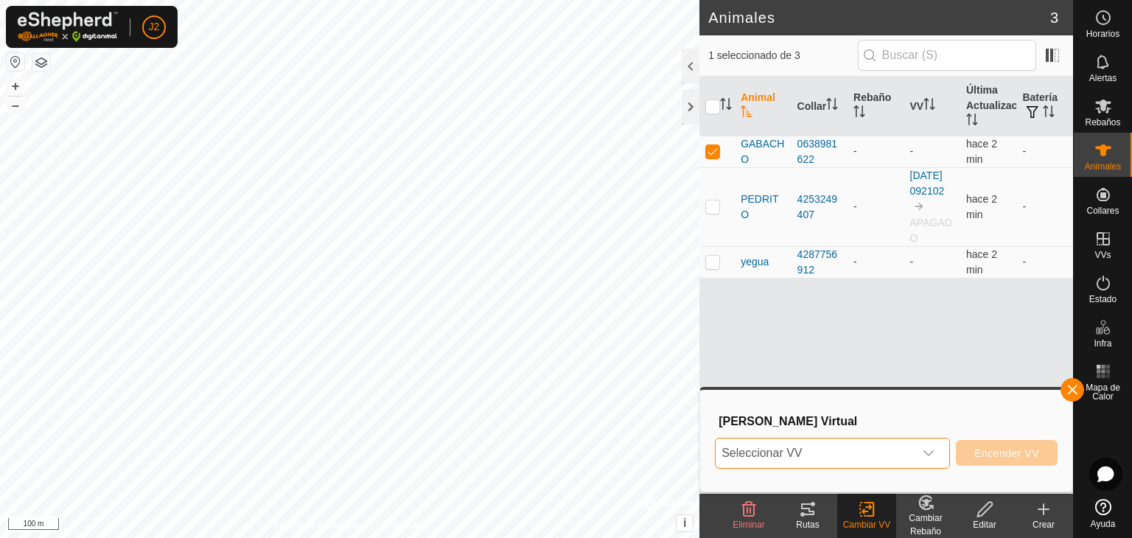
click at [883, 447] on span "Seleccionar VV" at bounding box center [814, 452] width 198 height 29
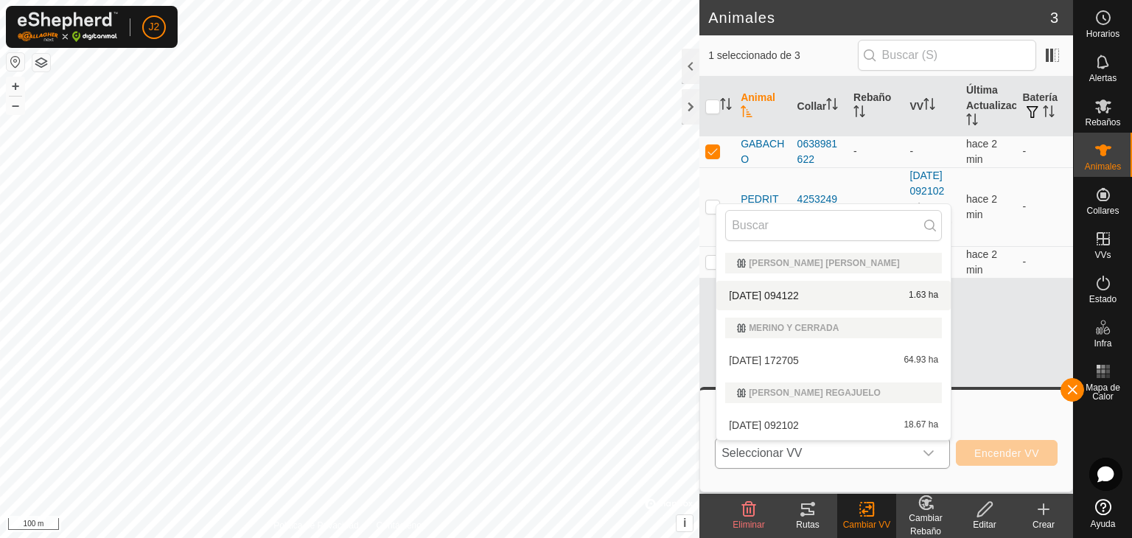
click at [804, 290] on li "[DATE] 094122 1.63 ha" at bounding box center [833, 295] width 234 height 29
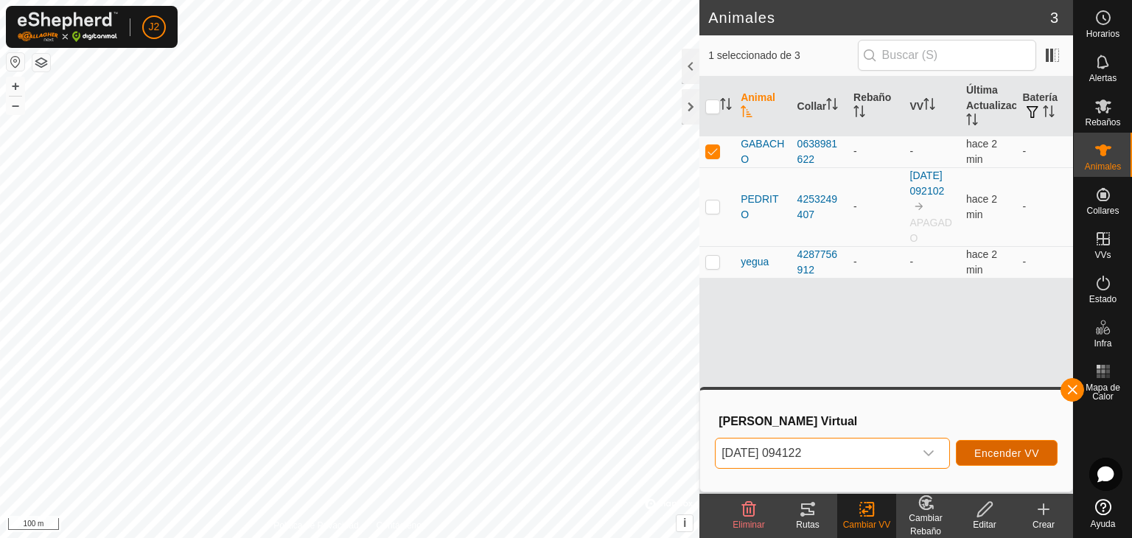
click at [991, 466] on button "Encender VV" at bounding box center [1007, 453] width 102 height 26
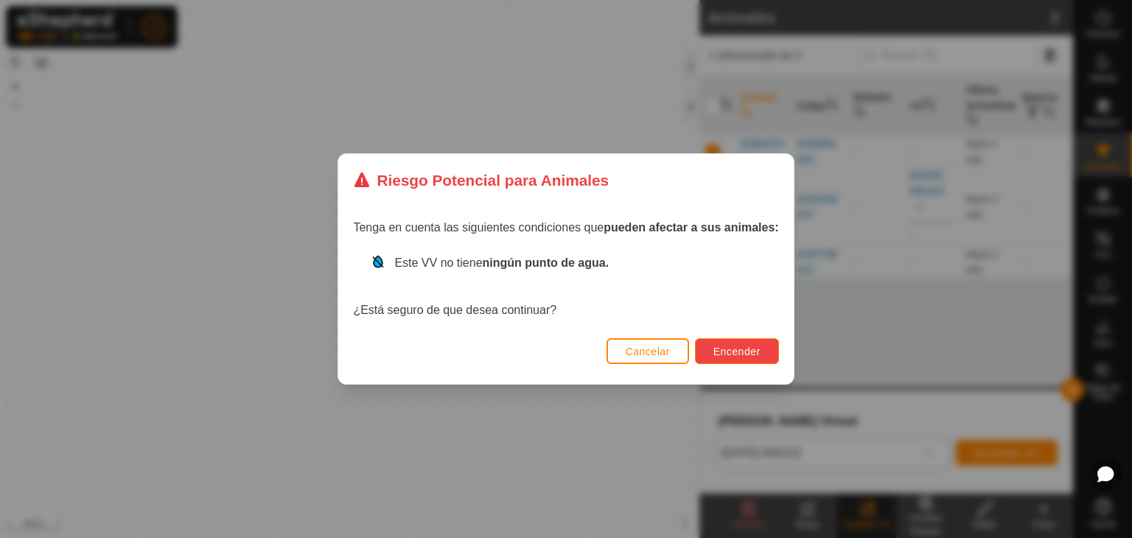
click at [746, 352] on span "Encender" at bounding box center [736, 352] width 47 height 12
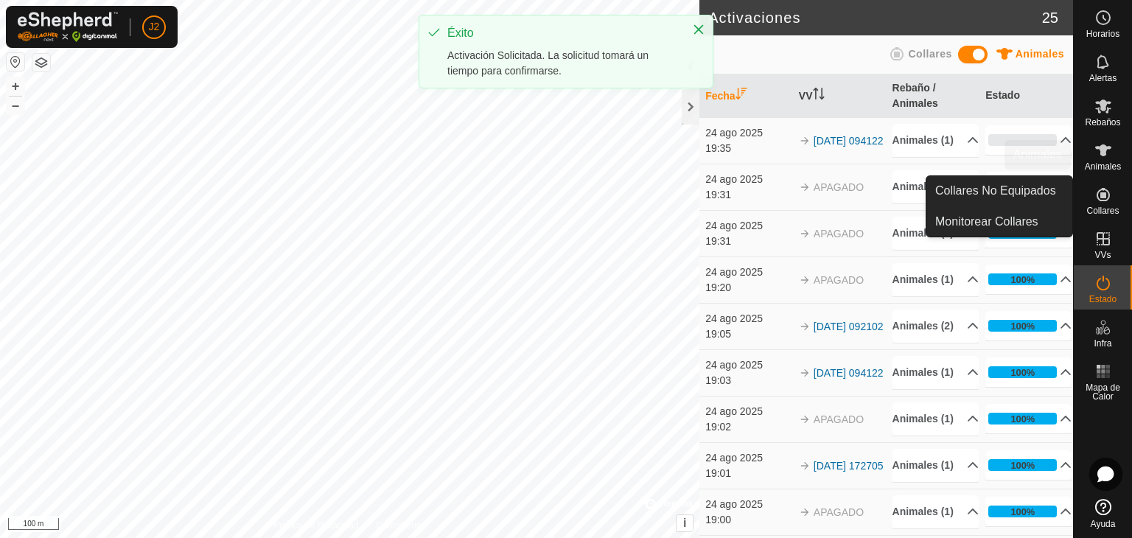
drag, startPoint x: 1115, startPoint y: 137, endPoint x: 1105, endPoint y: 145, distance: 12.5
click at [1114, 138] on div "Animales" at bounding box center [1102, 155] width 58 height 44
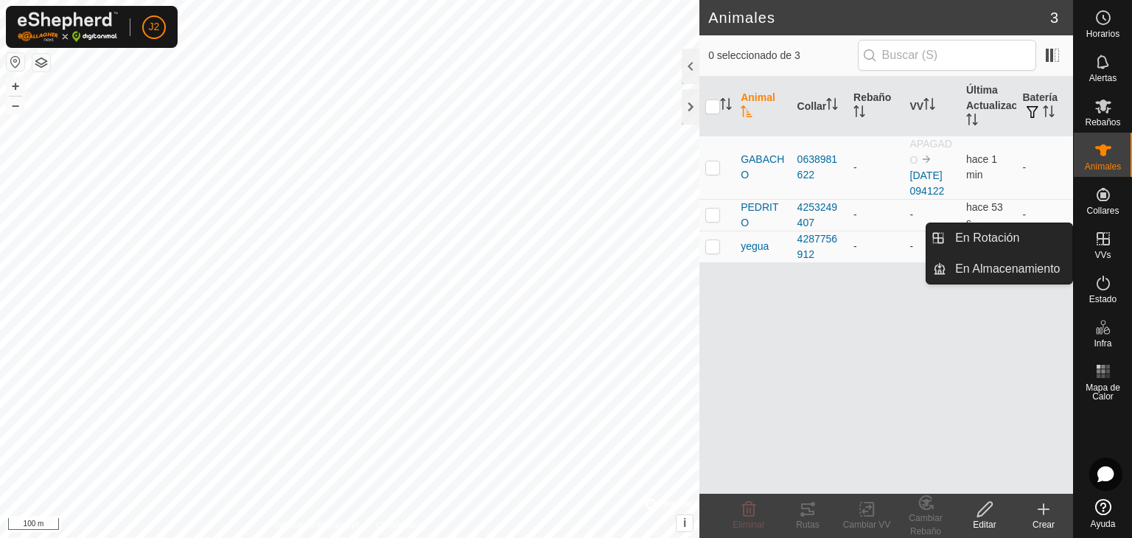
click at [1106, 237] on icon at bounding box center [1103, 239] width 18 height 18
click at [999, 236] on link "En Rotación" at bounding box center [1009, 237] width 126 height 29
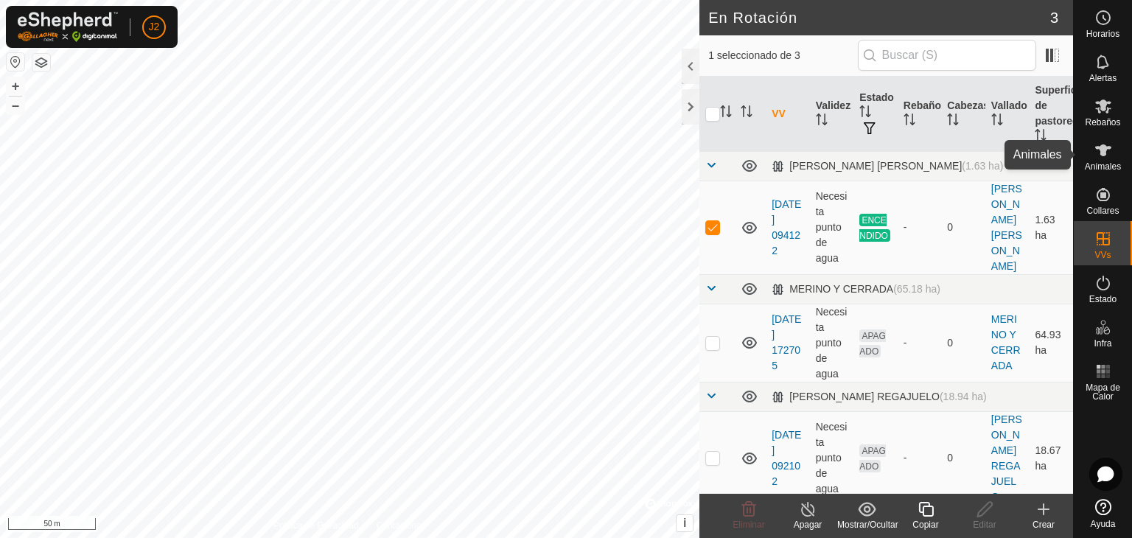
click at [1110, 151] on icon at bounding box center [1103, 150] width 18 height 18
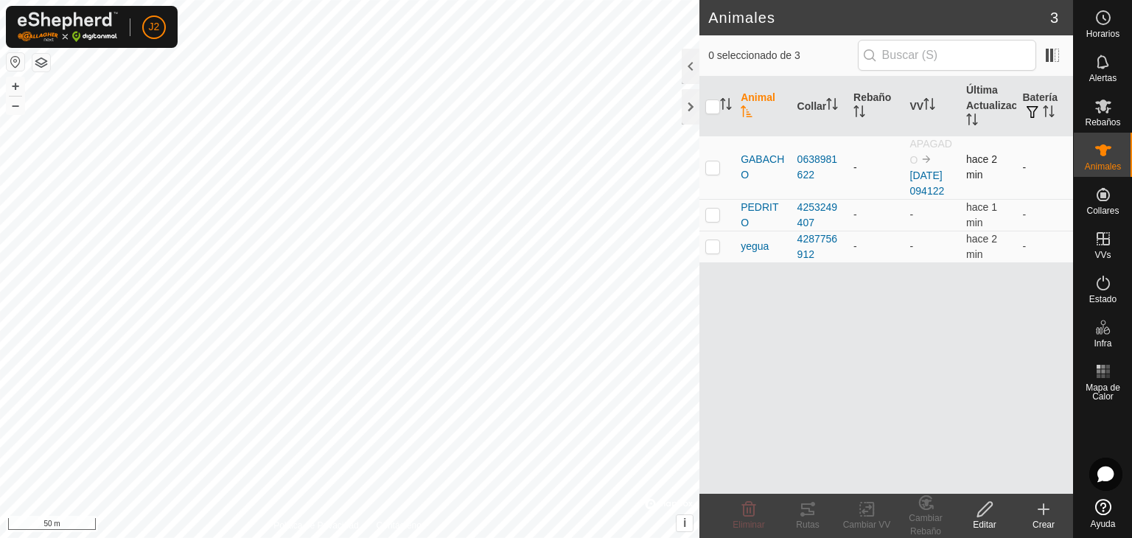
click at [712, 173] on p-checkbox at bounding box center [712, 167] width 15 height 12
checkbox input "false"
click at [748, 227] on span "PEDRITO" at bounding box center [762, 215] width 44 height 31
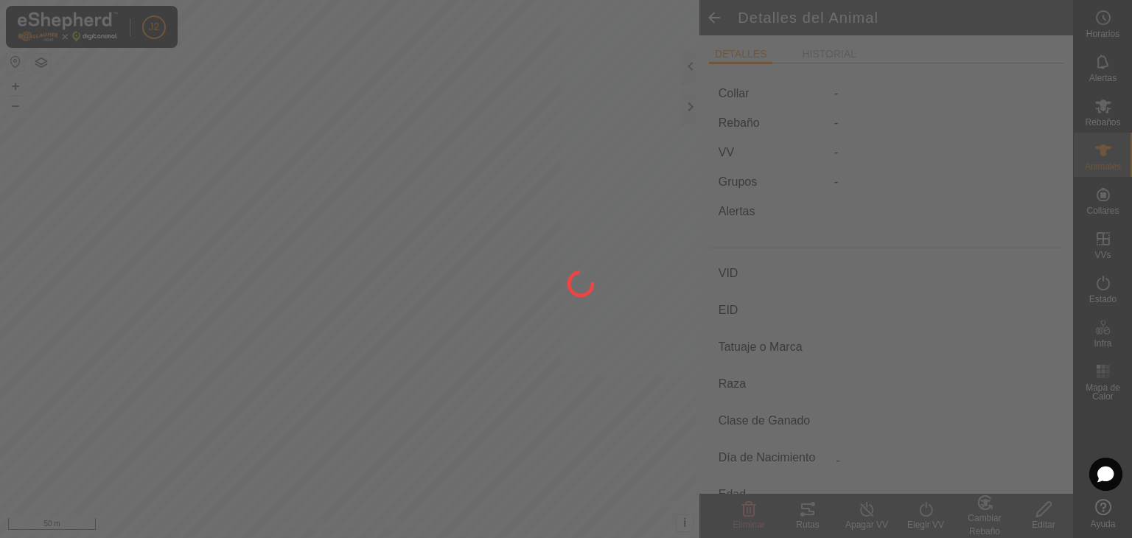
type input "PEDRITO"
type input "-"
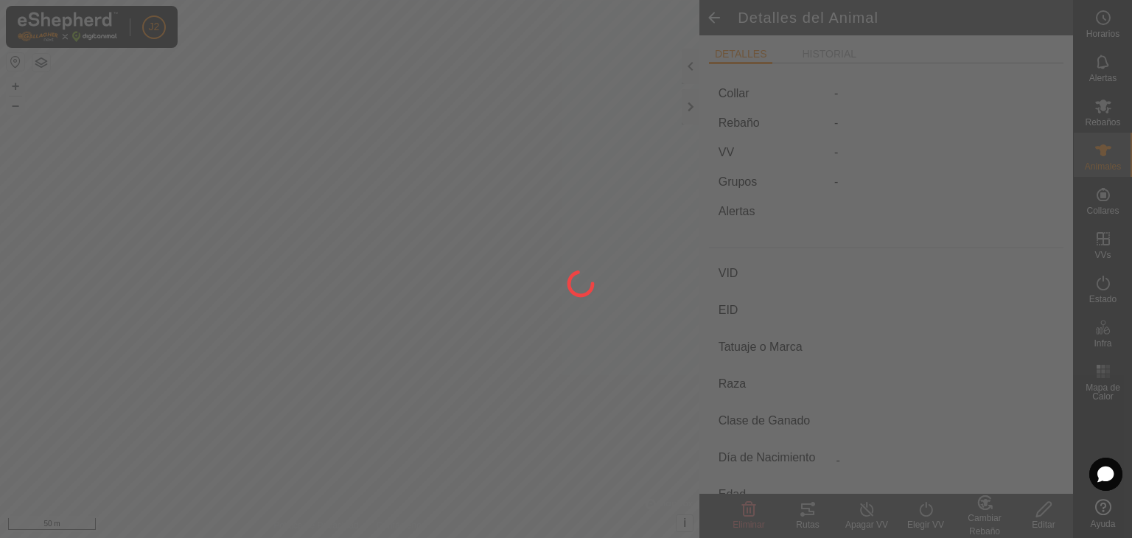
type input "0 kg"
type input "-"
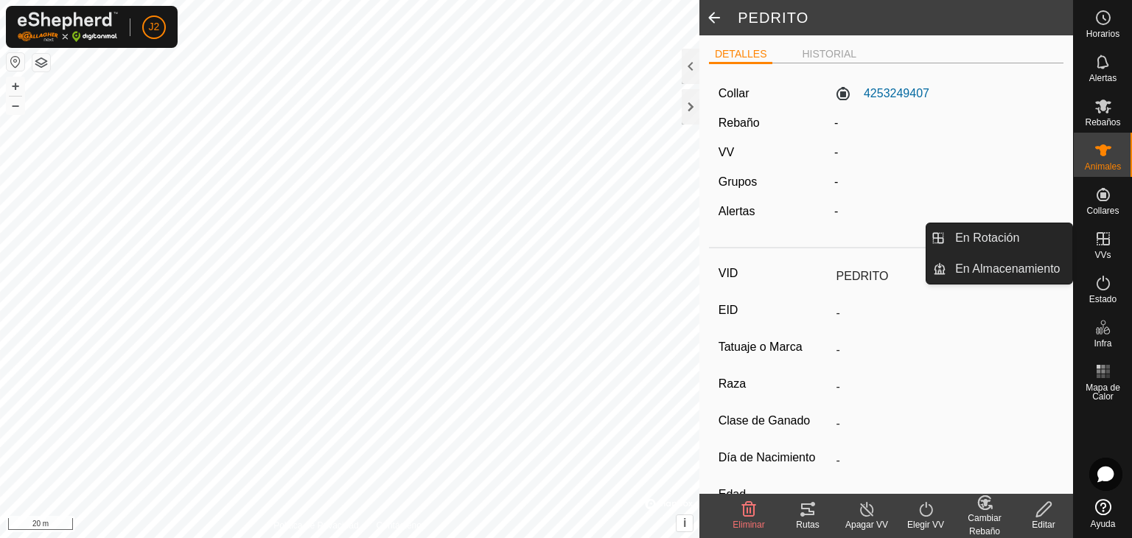
click at [1100, 240] on icon at bounding box center [1103, 239] width 18 height 18
click at [990, 237] on link "En Rotación" at bounding box center [1009, 237] width 126 height 29
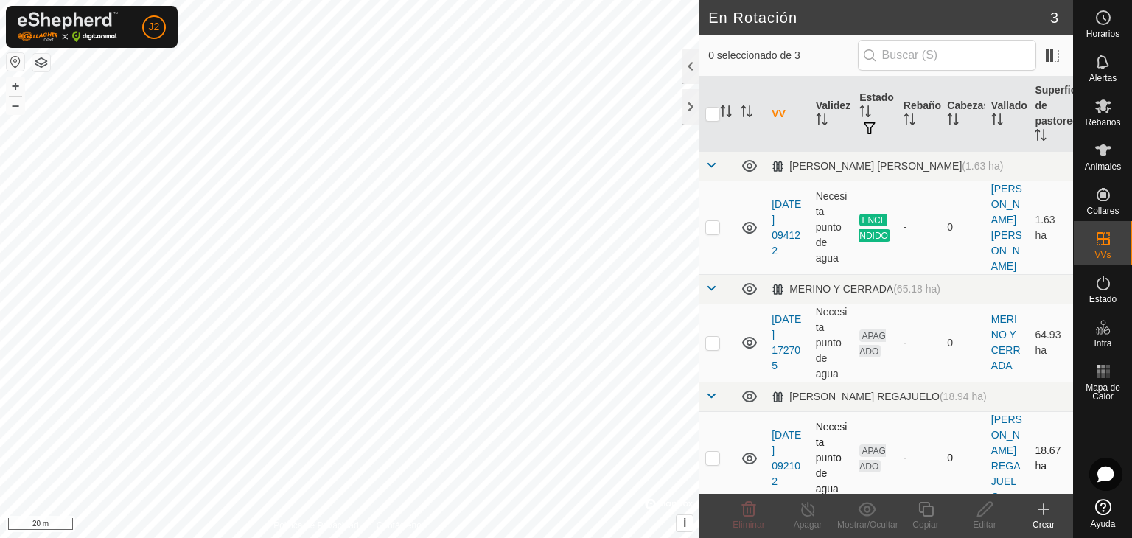
click at [714, 452] on p-checkbox at bounding box center [712, 458] width 15 height 12
checkbox input "true"
click at [984, 511] on icon at bounding box center [984, 509] width 15 height 15
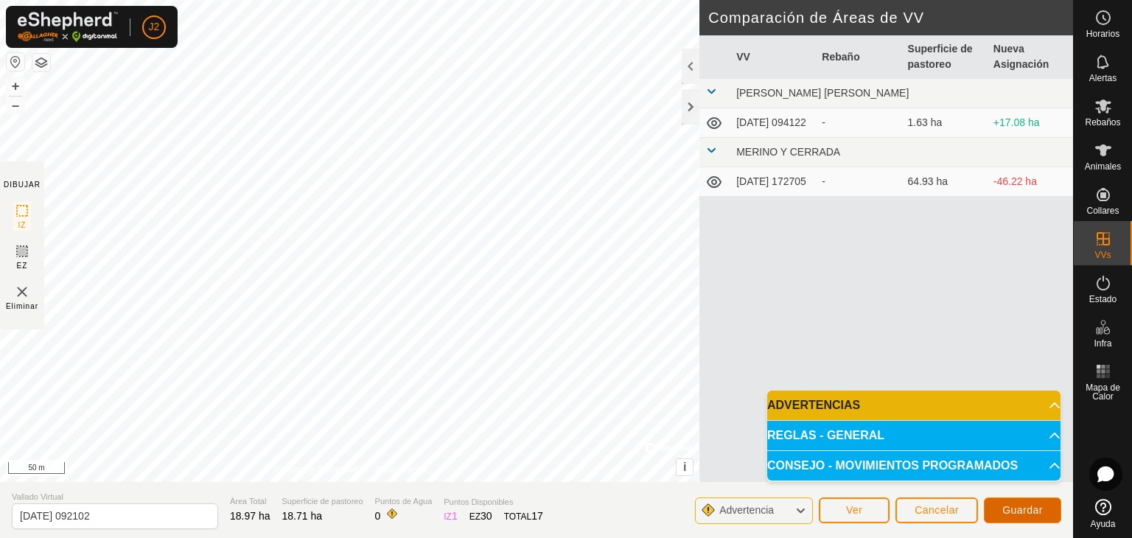
click at [1018, 516] on button "Guardar" at bounding box center [1022, 510] width 77 height 26
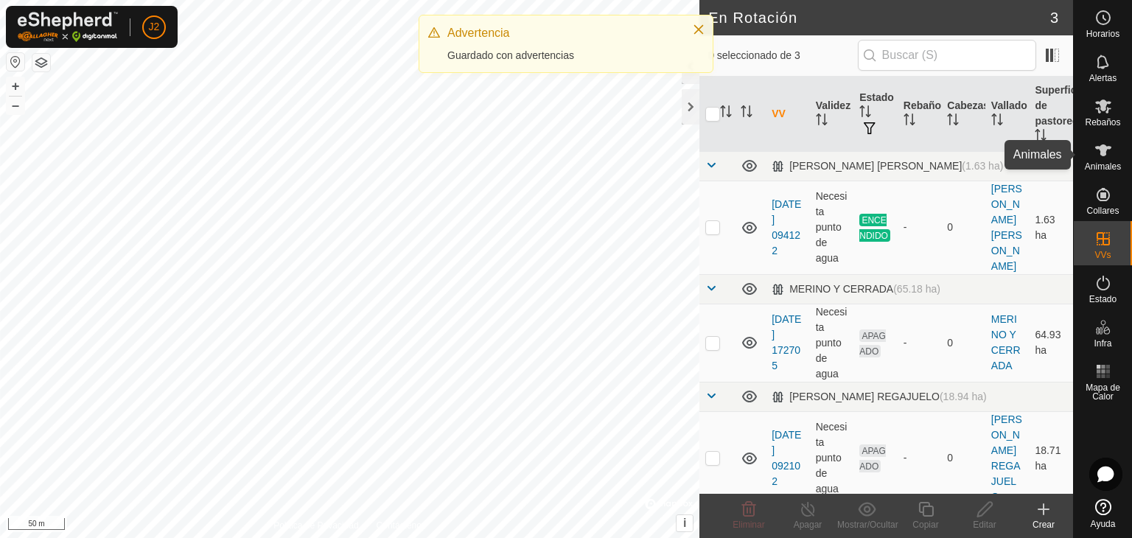
click at [1100, 157] on icon at bounding box center [1103, 150] width 18 height 18
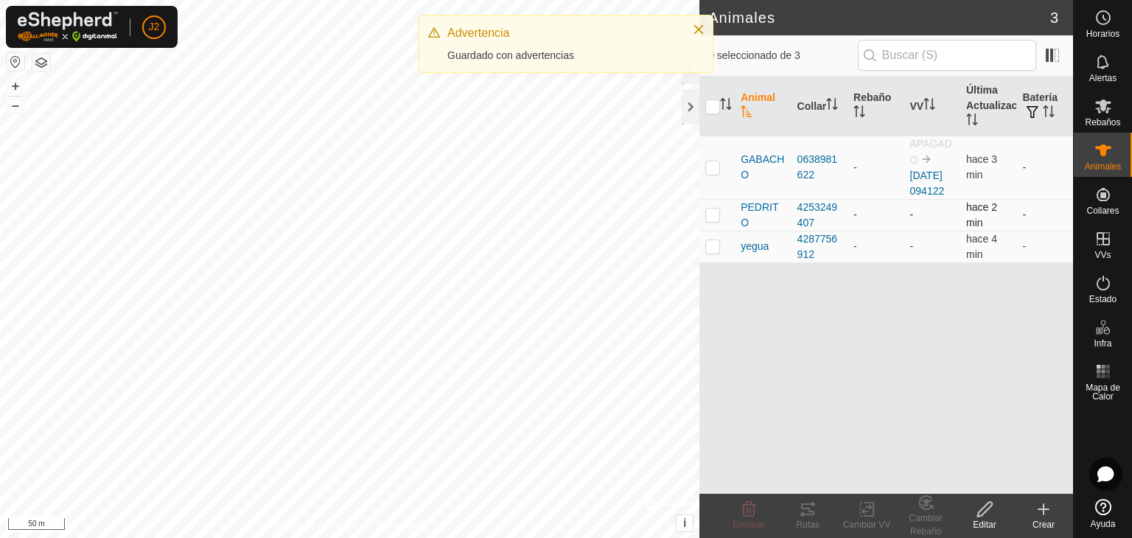
click at [713, 220] on p-checkbox at bounding box center [712, 215] width 15 height 12
checkbox input "true"
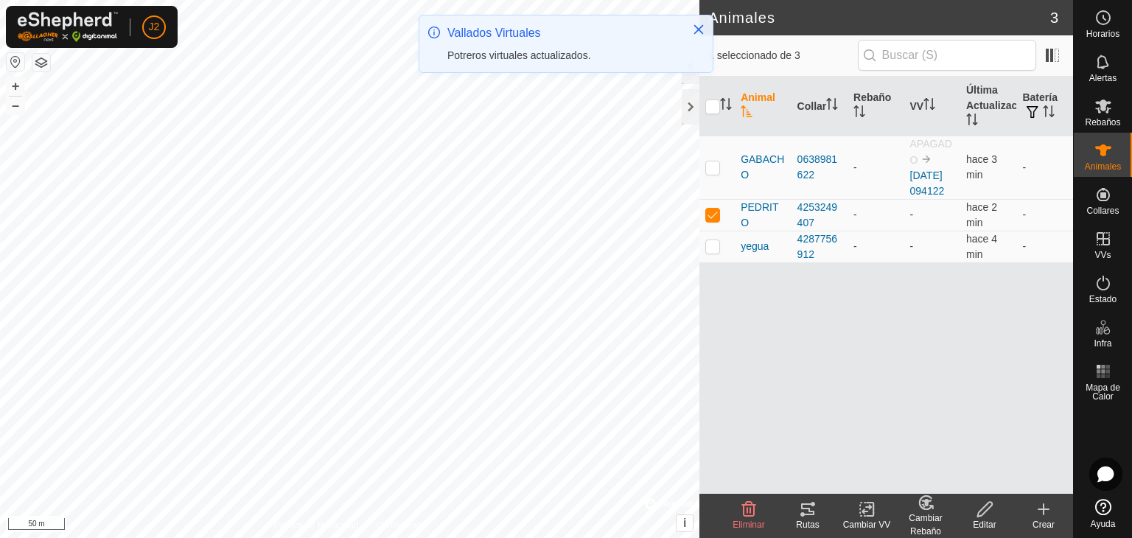
click at [858, 511] on icon at bounding box center [867, 509] width 18 height 18
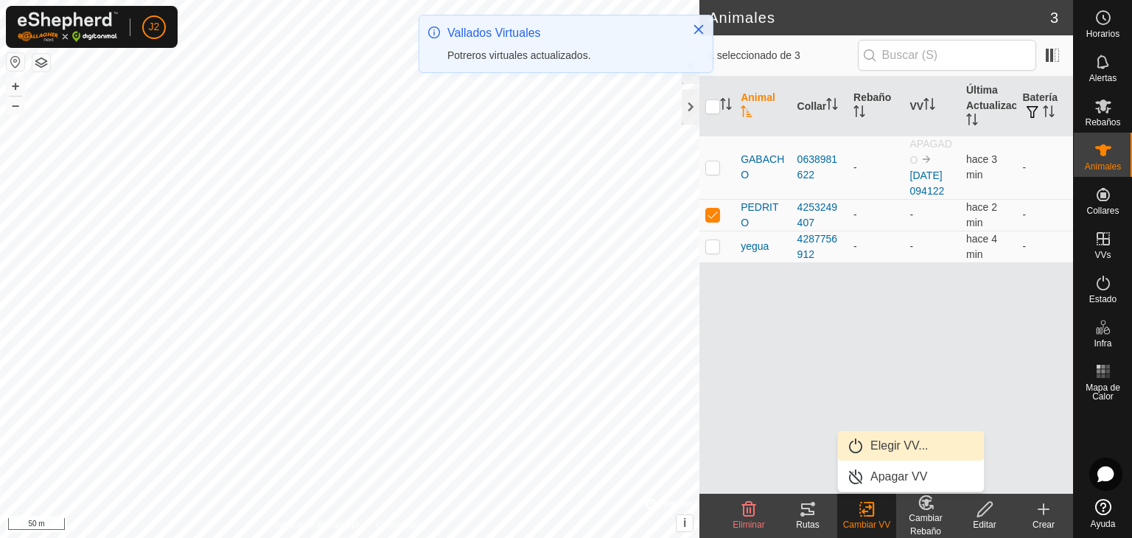
click at [890, 445] on link "Elegir VV..." at bounding box center [911, 445] width 146 height 29
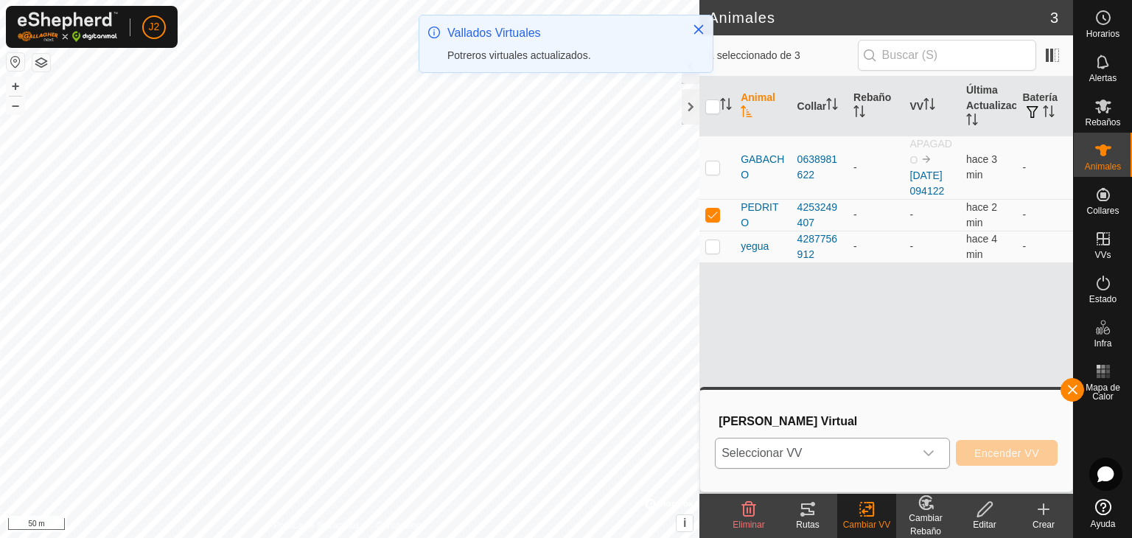
click at [889, 448] on span "Seleccionar VV" at bounding box center [814, 452] width 198 height 29
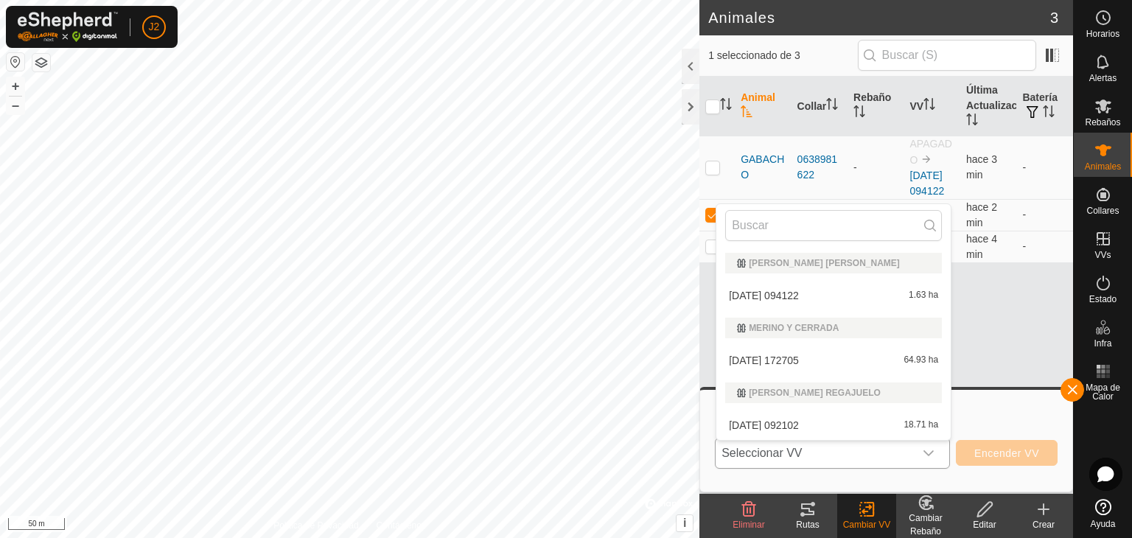
click at [766, 425] on li "2025-08-22 092102 18.71 ha" at bounding box center [833, 424] width 234 height 29
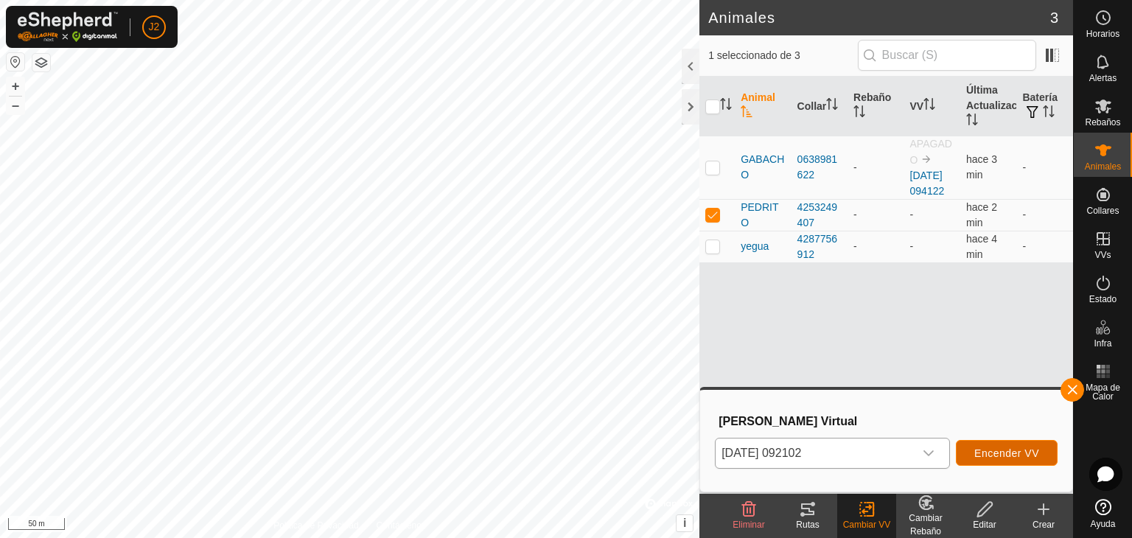
click at [977, 460] on button "Encender VV" at bounding box center [1007, 453] width 102 height 26
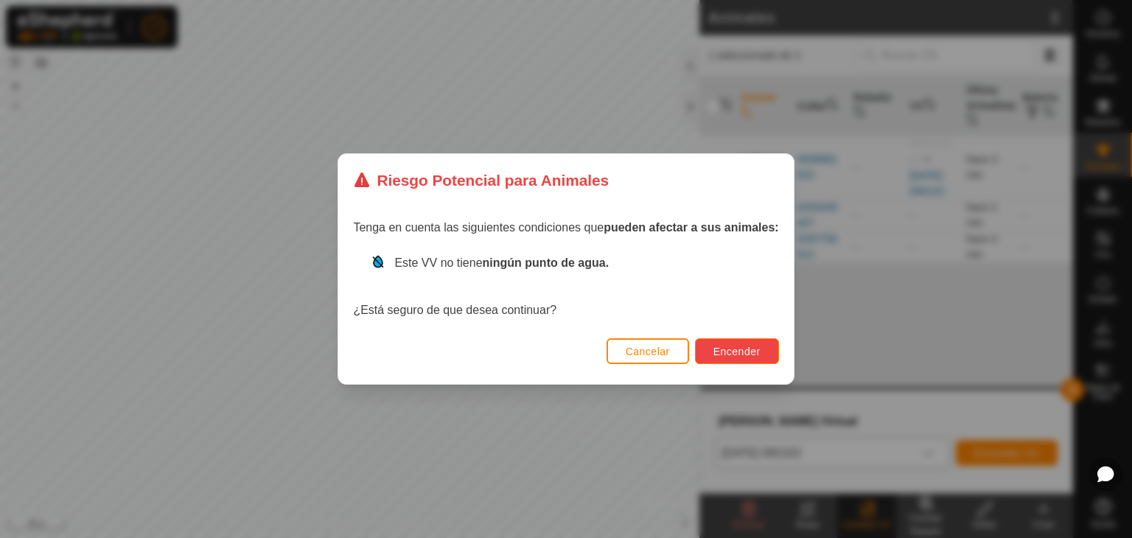
click at [724, 356] on span "Encender" at bounding box center [736, 352] width 47 height 12
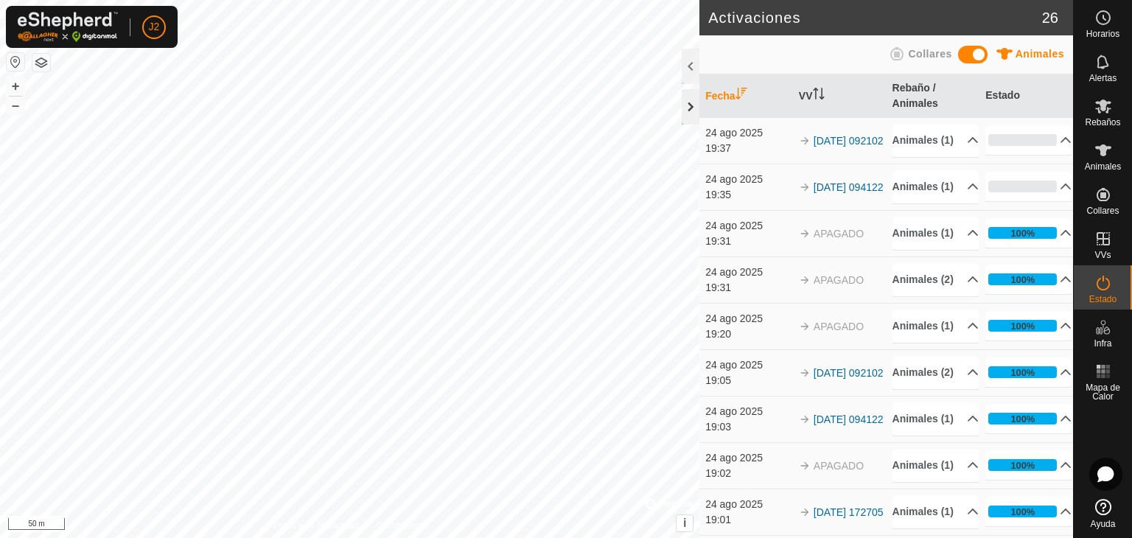
click at [692, 112] on div at bounding box center [691, 106] width 18 height 35
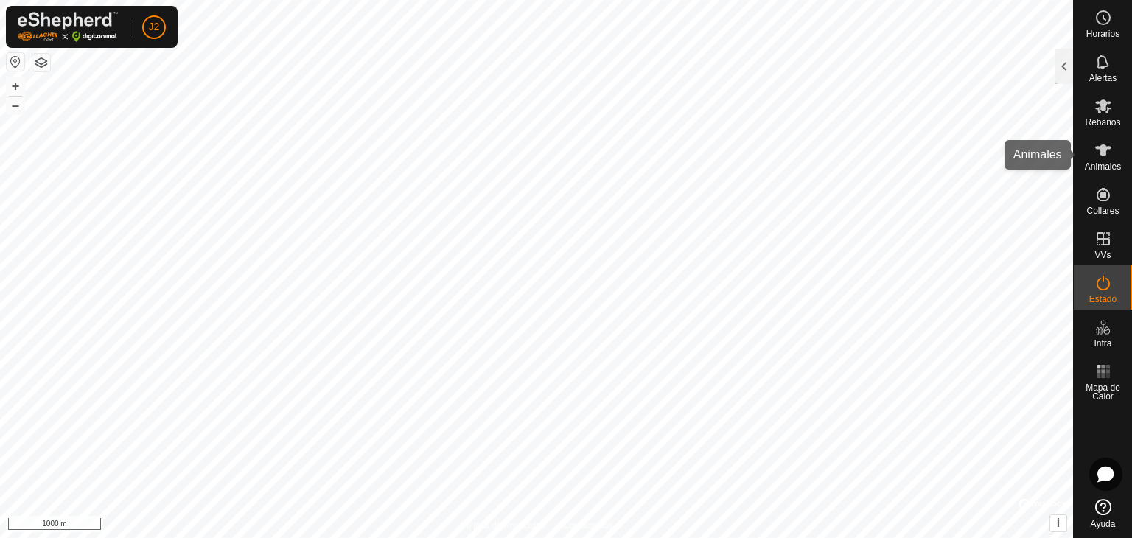
click at [1098, 150] on icon at bounding box center [1103, 150] width 18 height 18
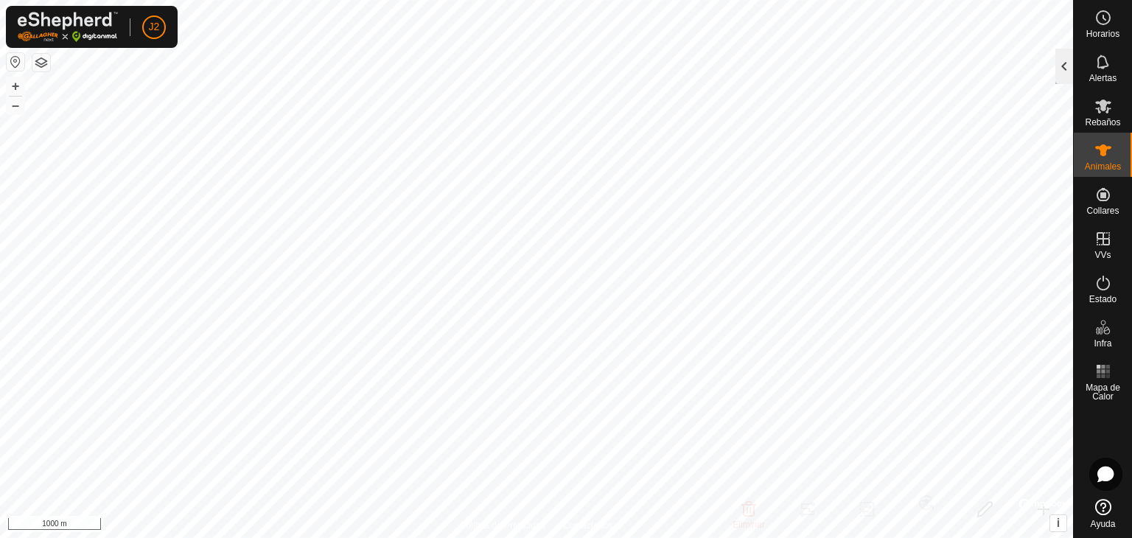
click at [1061, 69] on div at bounding box center [1064, 66] width 18 height 35
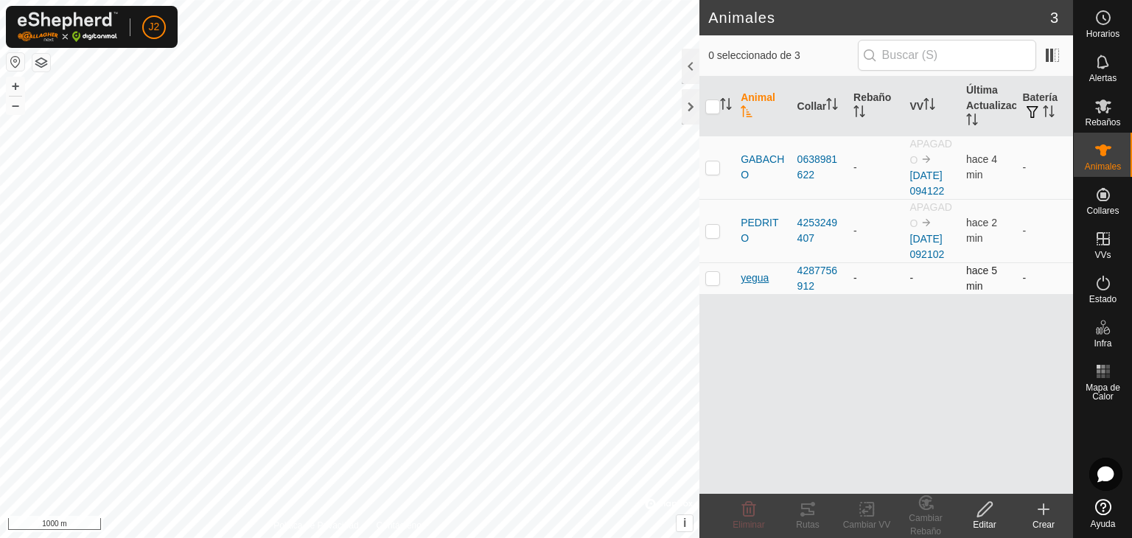
click at [753, 286] on span "yegua" at bounding box center [754, 277] width 28 height 15
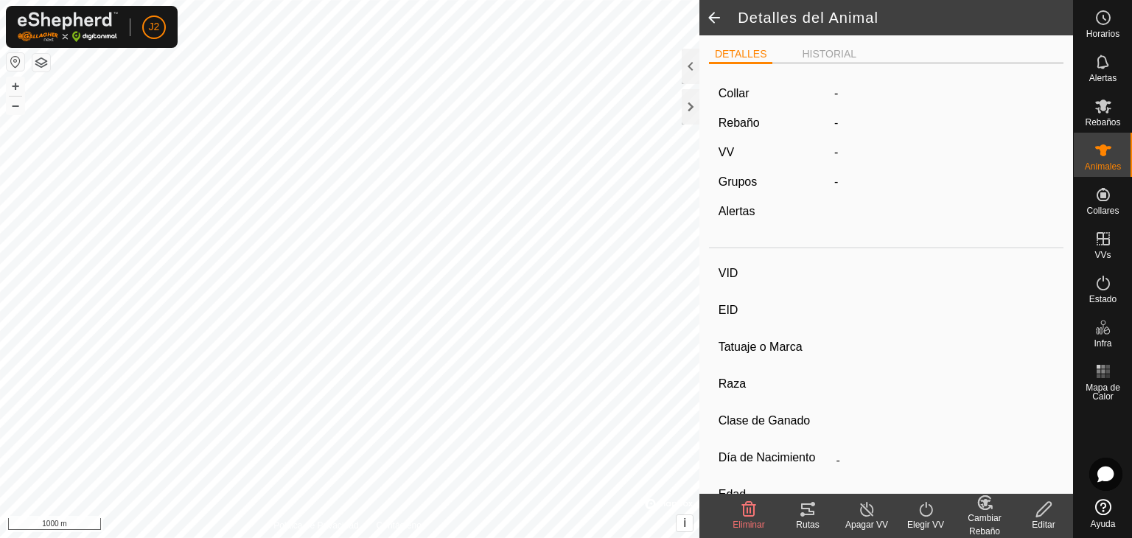
type input "yegua"
type input "-"
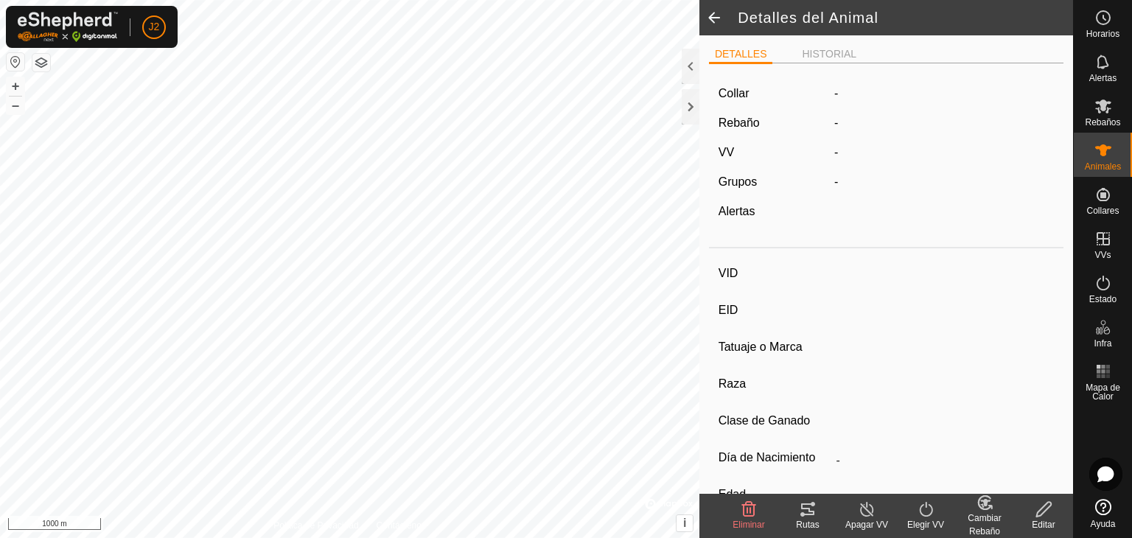
type input "0 kg"
type input "-"
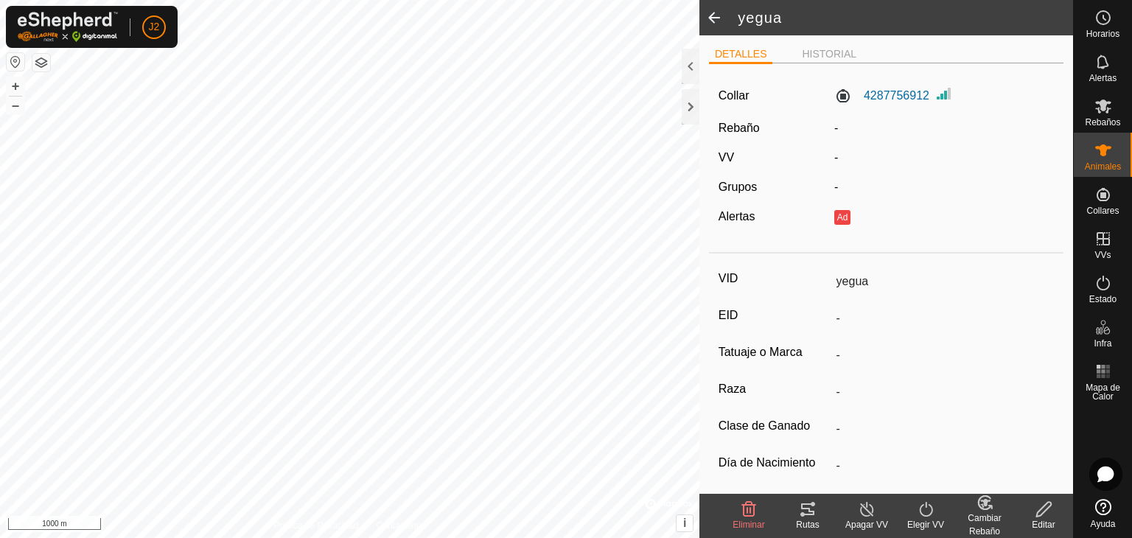
click at [718, 23] on span at bounding box center [713, 17] width 29 height 35
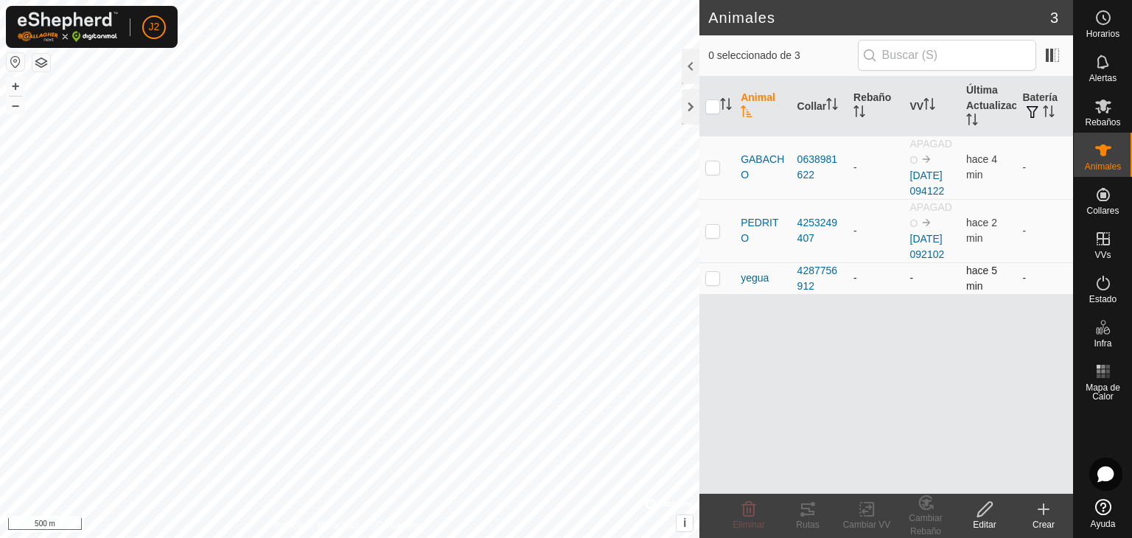
click at [715, 284] on p-checkbox at bounding box center [712, 278] width 15 height 12
click at [980, 514] on icon at bounding box center [984, 509] width 15 height 15
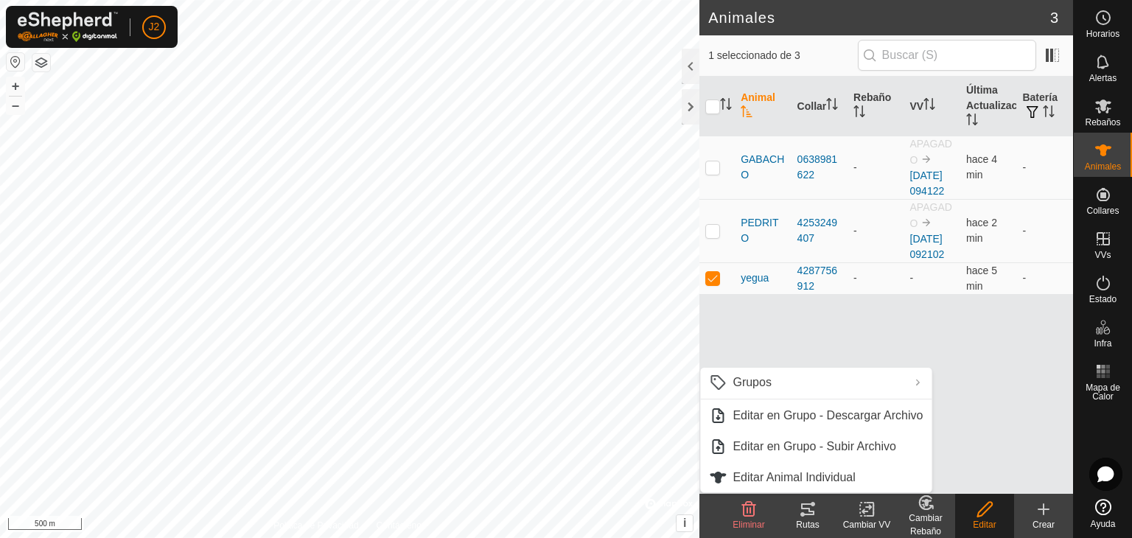
click at [959, 378] on div "Animal Collar Rebaño VV Última Actualización Batería GABACHO 0638981622 - APAGA…" at bounding box center [886, 285] width 374 height 417
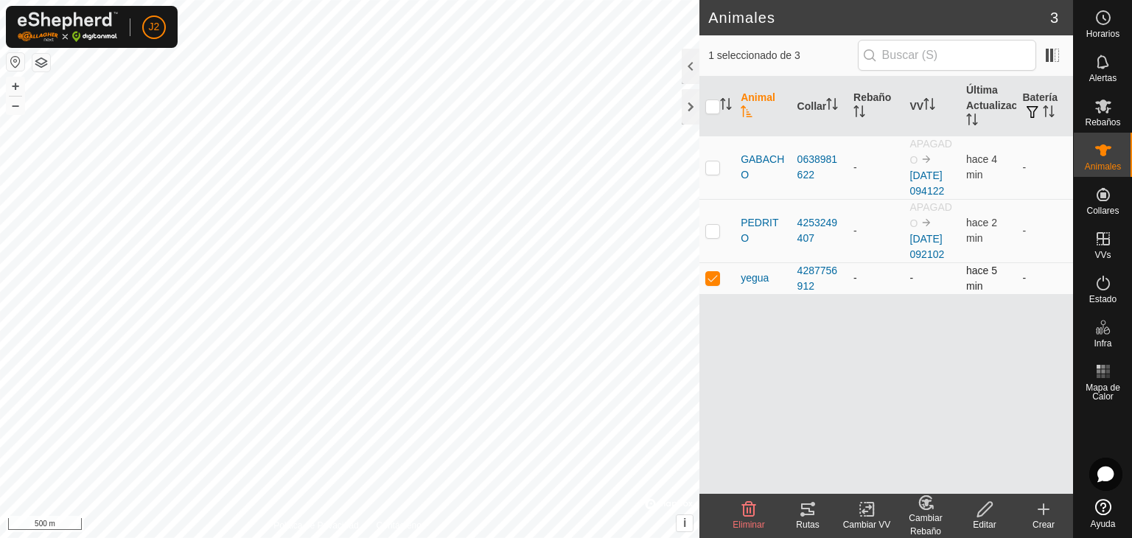
click at [712, 284] on p-checkbox at bounding box center [712, 278] width 15 height 12
checkbox input "false"
click at [691, 95] on div at bounding box center [691, 106] width 18 height 35
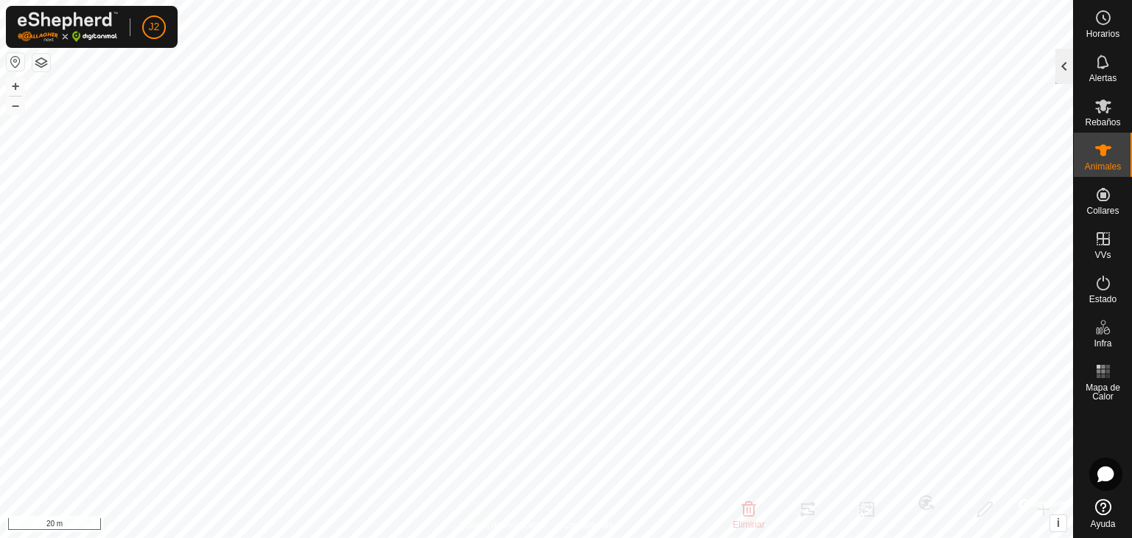
click at [1059, 63] on div at bounding box center [1064, 66] width 18 height 35
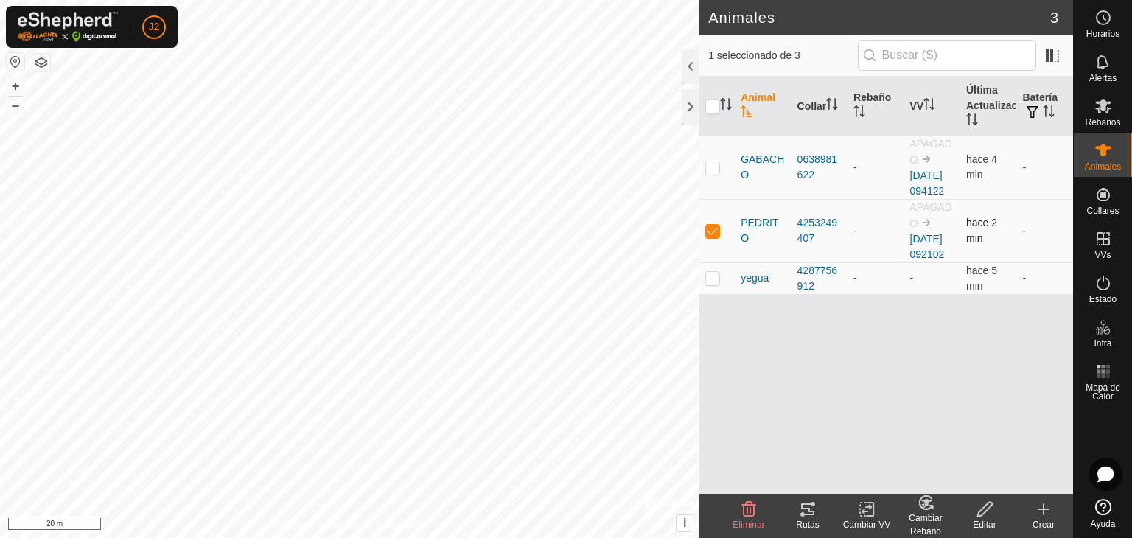
click at [710, 237] on p-checkbox at bounding box center [712, 231] width 15 height 12
checkbox input "false"
click at [768, 161] on span "GABACHO" at bounding box center [762, 167] width 44 height 31
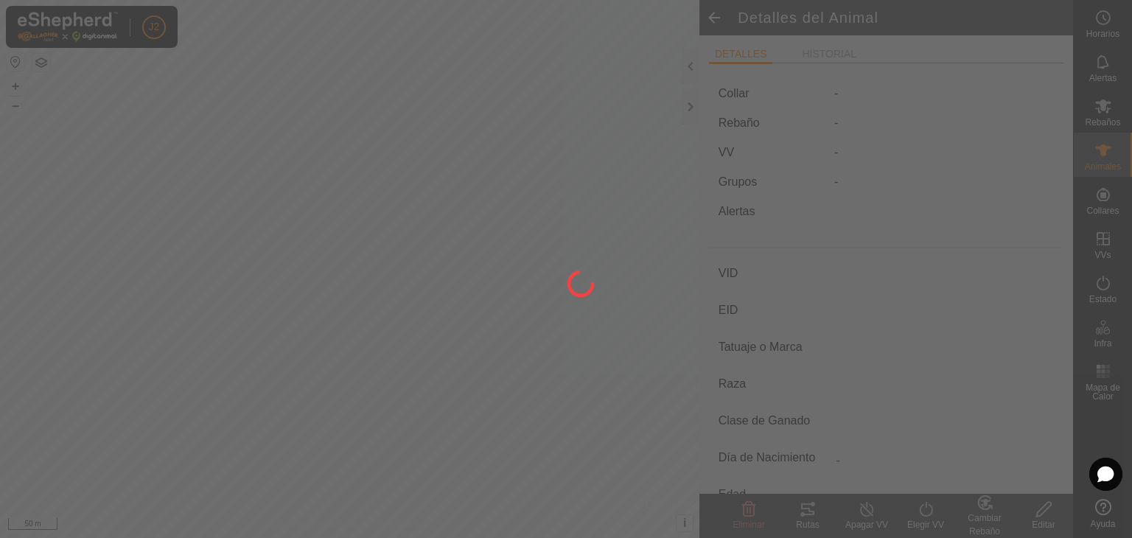
type input "GABACHO"
type input "-"
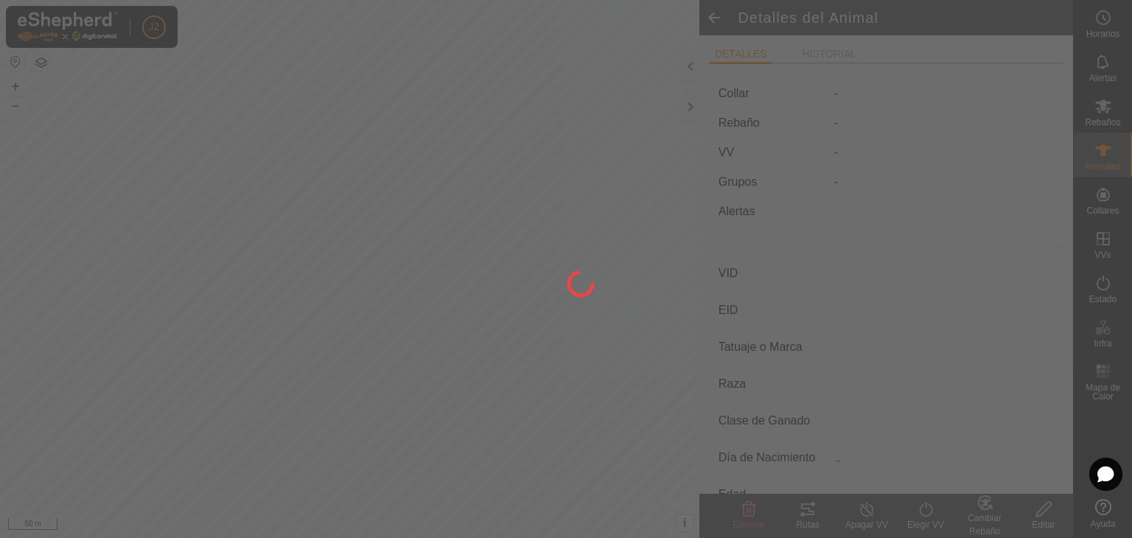
type input "0 kg"
type input "-"
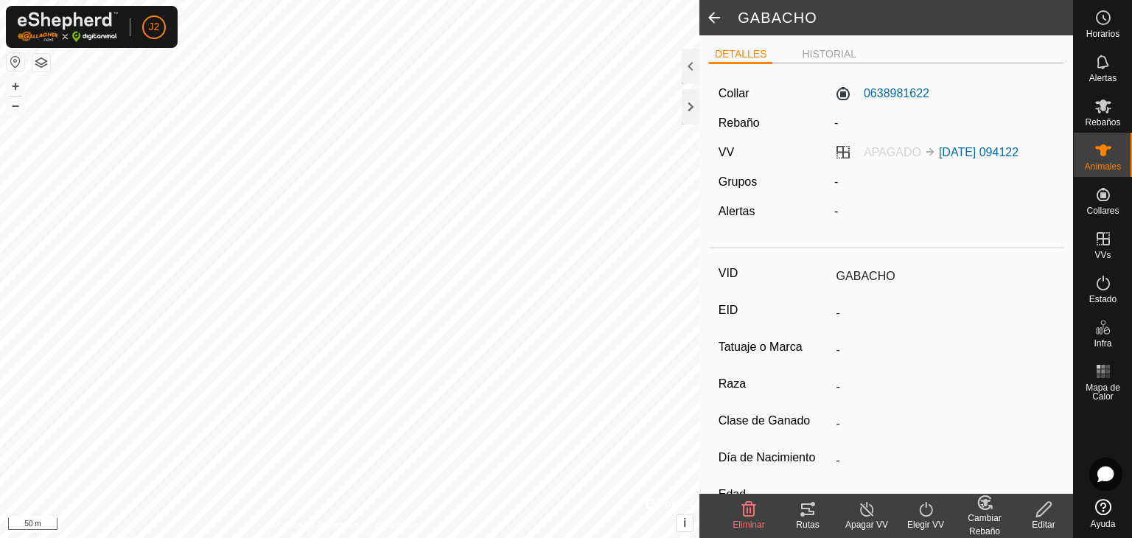
click at [711, 13] on span at bounding box center [713, 17] width 29 height 35
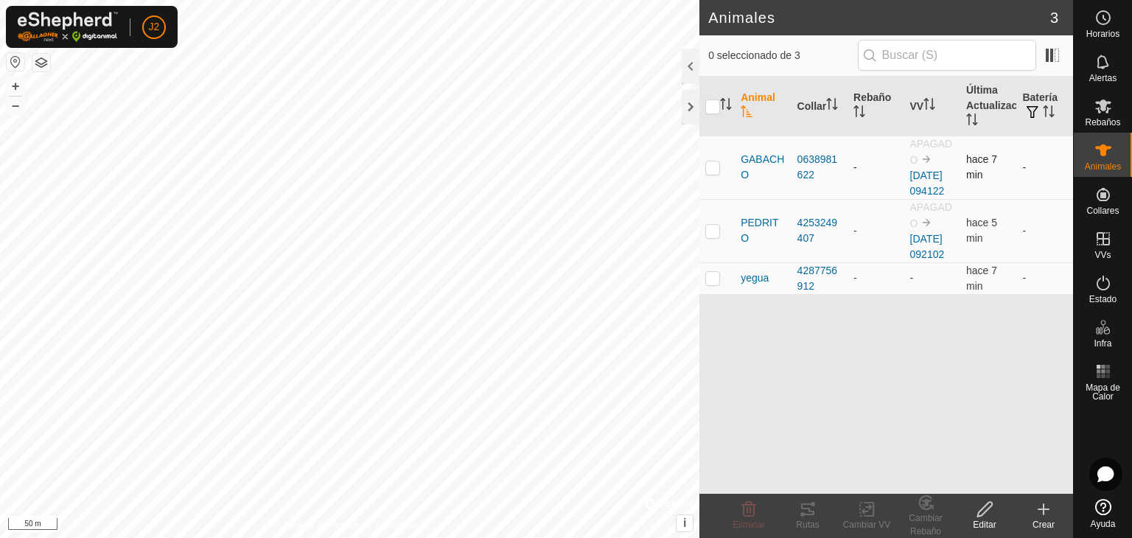
click at [718, 173] on p-checkbox at bounding box center [712, 167] width 15 height 12
checkbox input "true"
click at [858, 514] on icon at bounding box center [867, 509] width 18 height 18
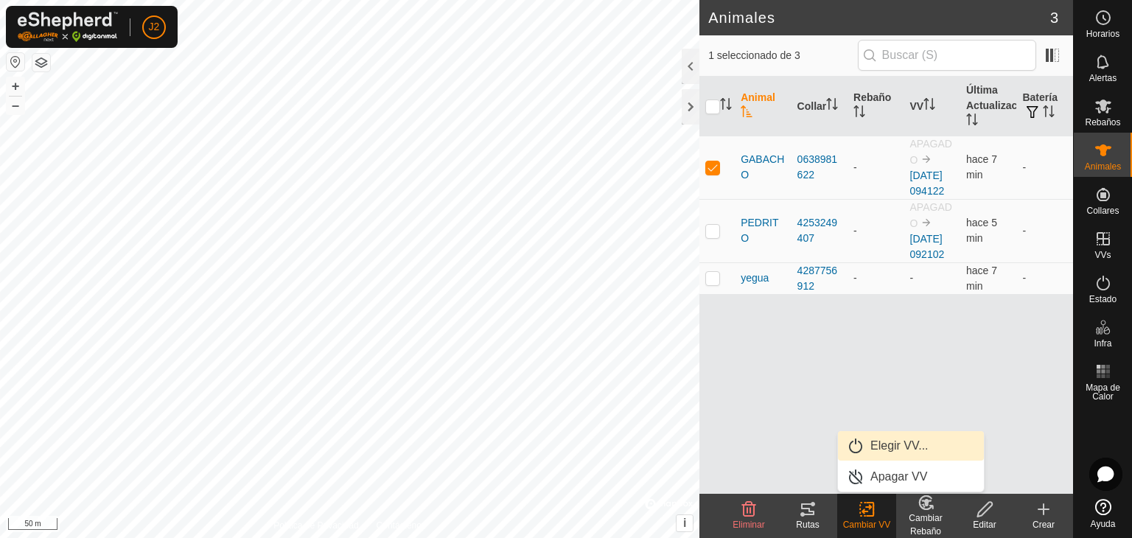
click at [887, 447] on link "Elegir VV..." at bounding box center [911, 445] width 146 height 29
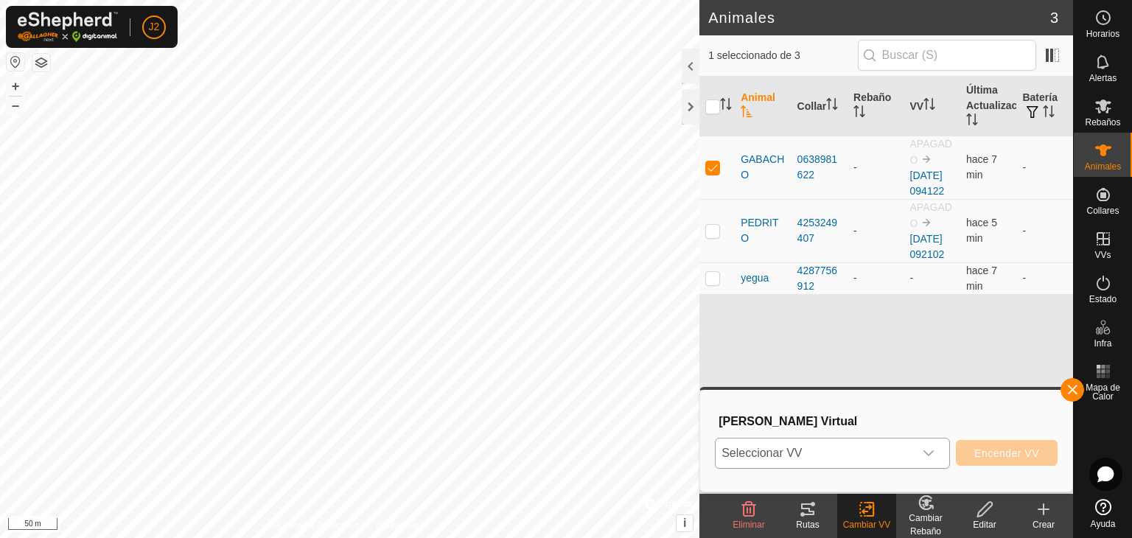
click at [803, 452] on span "Seleccionar VV" at bounding box center [814, 452] width 198 height 29
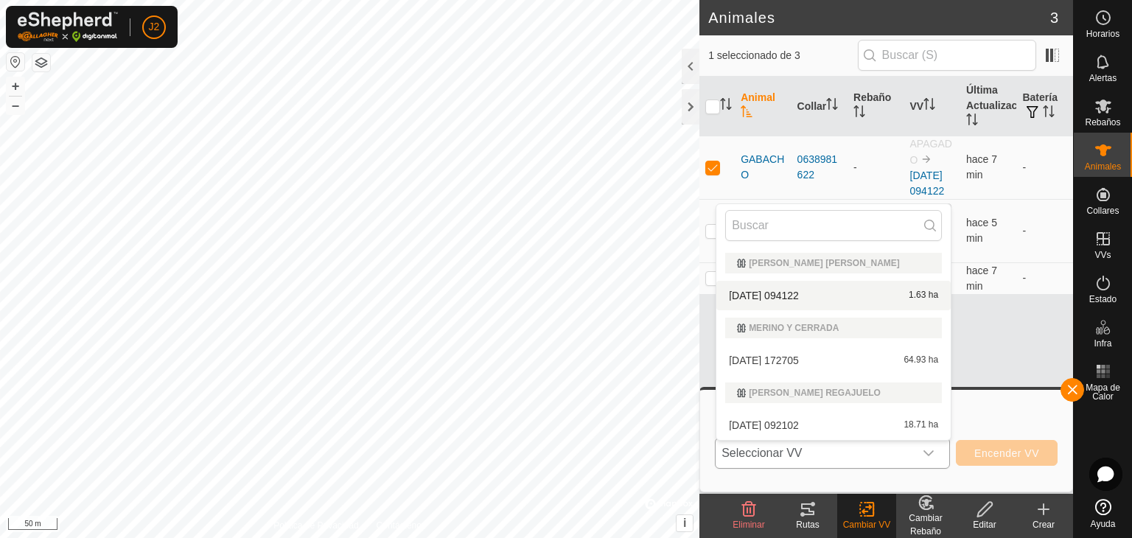
click at [785, 292] on li "[DATE] 094122 1.63 ha" at bounding box center [833, 295] width 234 height 29
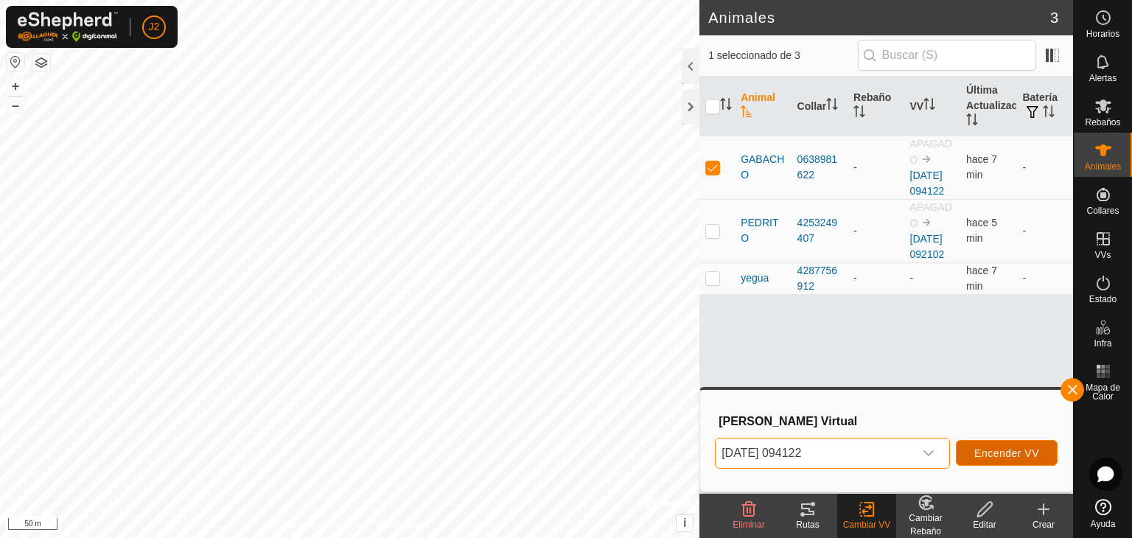
click at [1006, 460] on button "Encender VV" at bounding box center [1007, 453] width 102 height 26
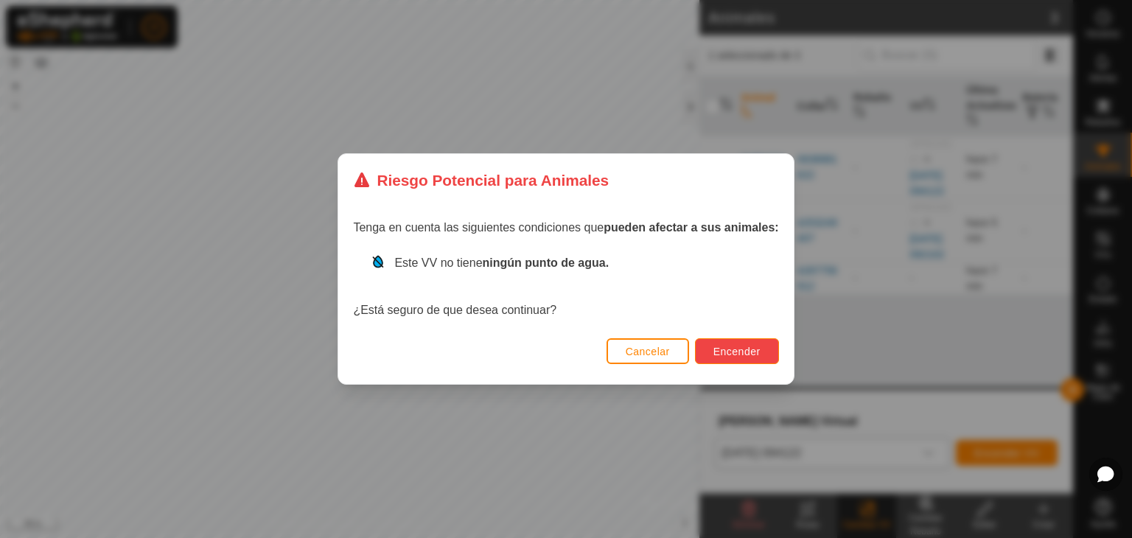
click at [763, 346] on button "Encender" at bounding box center [737, 351] width 84 height 26
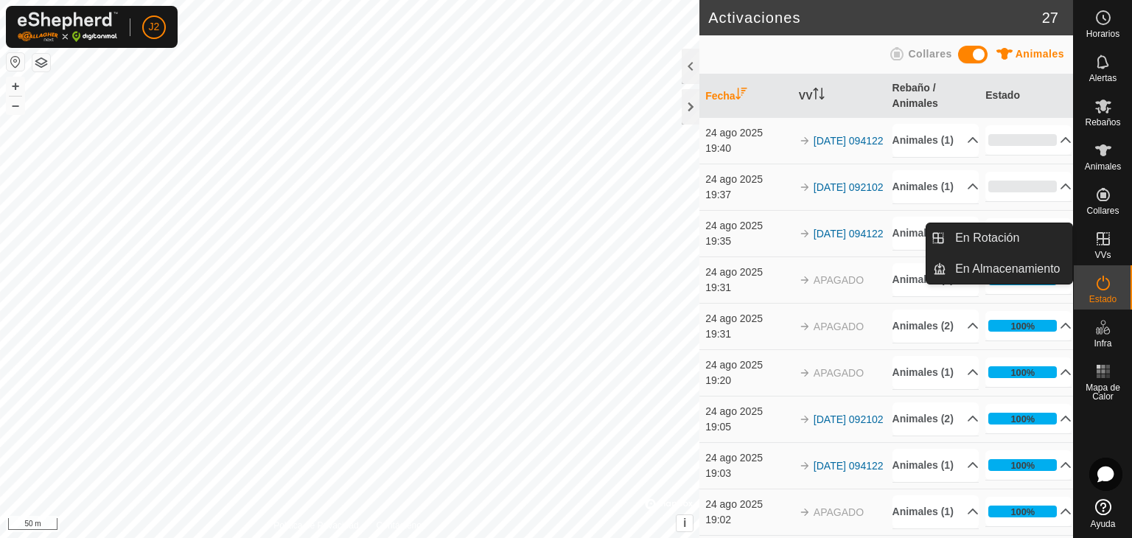
click at [1108, 248] on es-virtualpaddocks-svg-icon at bounding box center [1103, 239] width 27 height 24
drag, startPoint x: 1068, startPoint y: 245, endPoint x: 1037, endPoint y: 236, distance: 32.4
click at [1037, 236] on link "En Rotación" at bounding box center [1009, 237] width 126 height 29
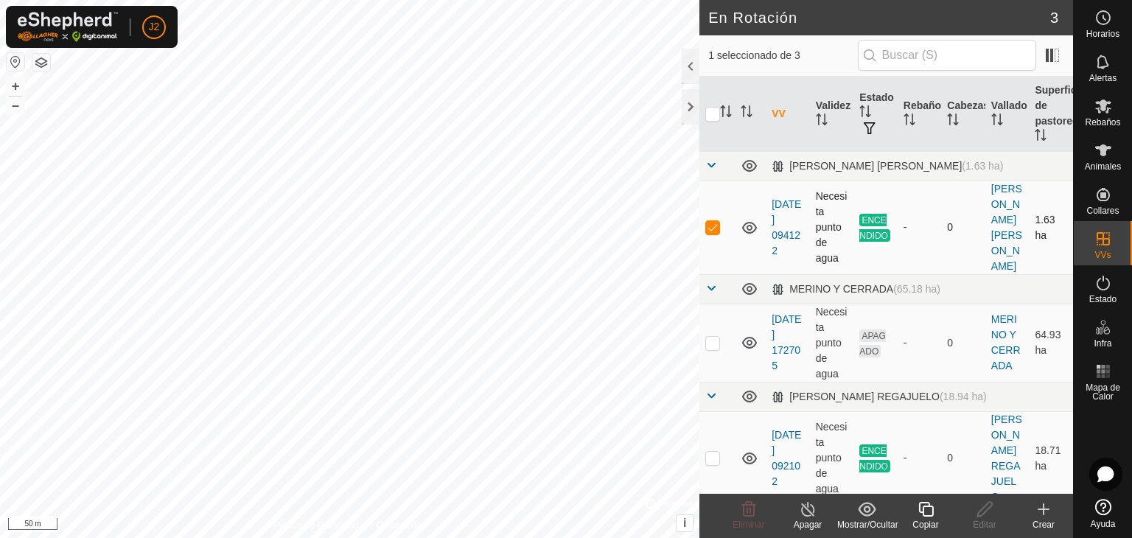
click at [719, 221] on p-checkbox at bounding box center [712, 227] width 15 height 12
checkbox input "false"
click at [696, 108] on div at bounding box center [691, 106] width 18 height 35
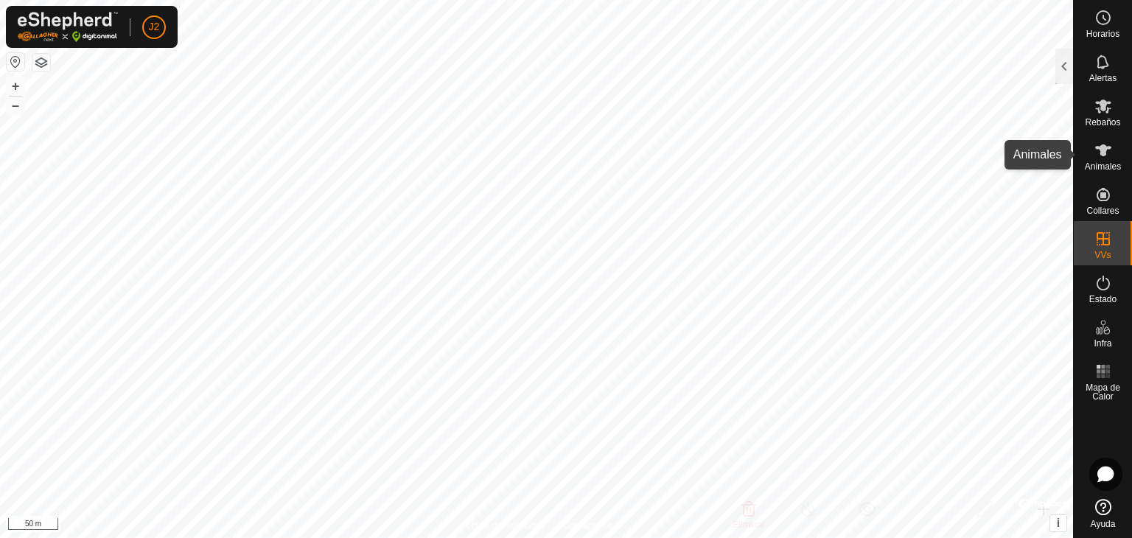
click at [1096, 160] on es-animals-svg-icon at bounding box center [1103, 151] width 27 height 24
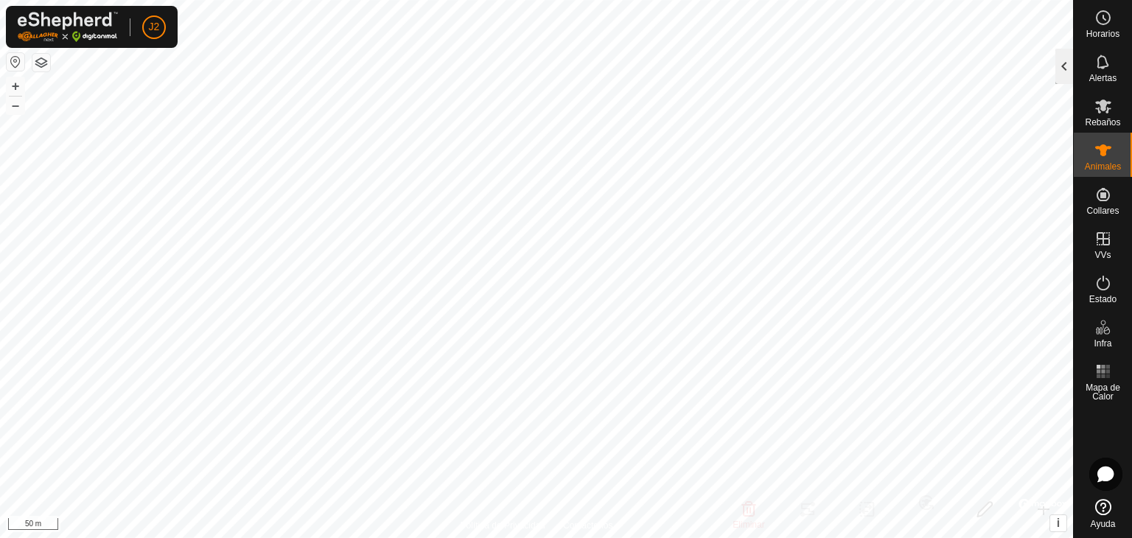
click at [1072, 66] on div at bounding box center [1064, 66] width 18 height 35
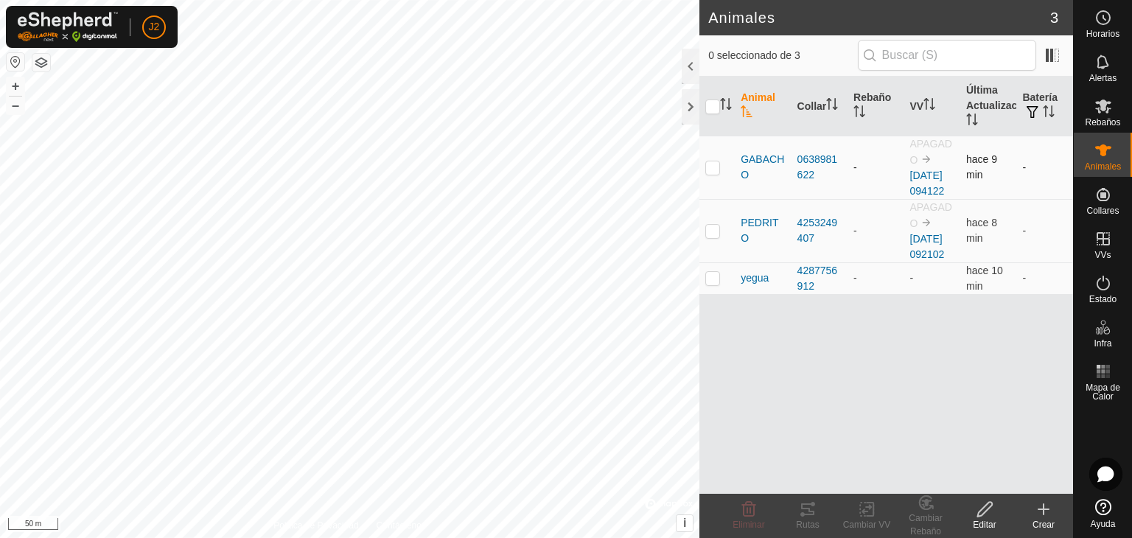
click at [704, 181] on td at bounding box center [716, 167] width 35 height 63
click at [805, 505] on icon at bounding box center [808, 509] width 18 height 18
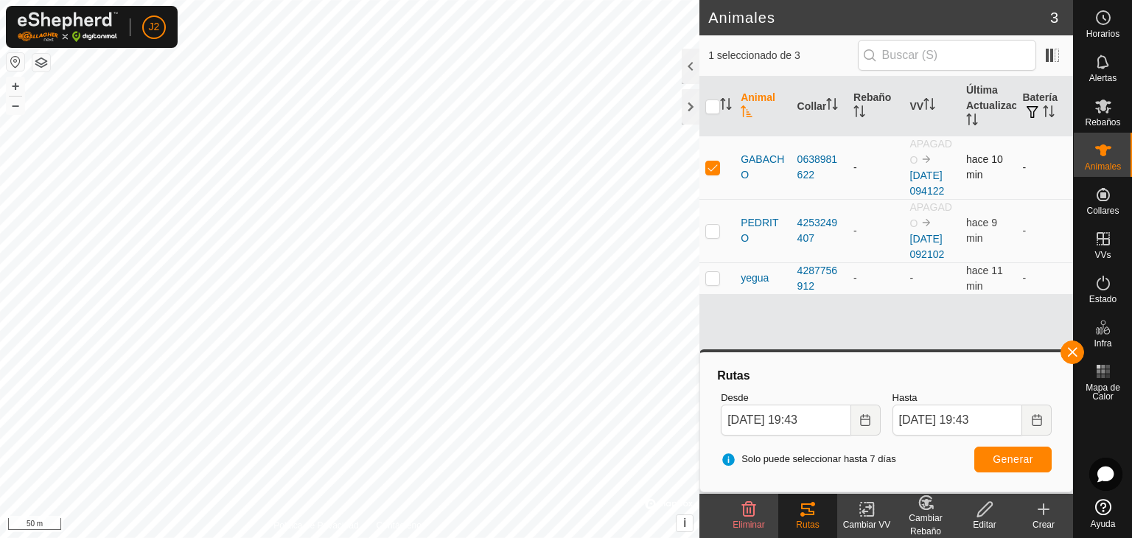
click at [710, 181] on td at bounding box center [716, 167] width 35 height 63
checkbox input "false"
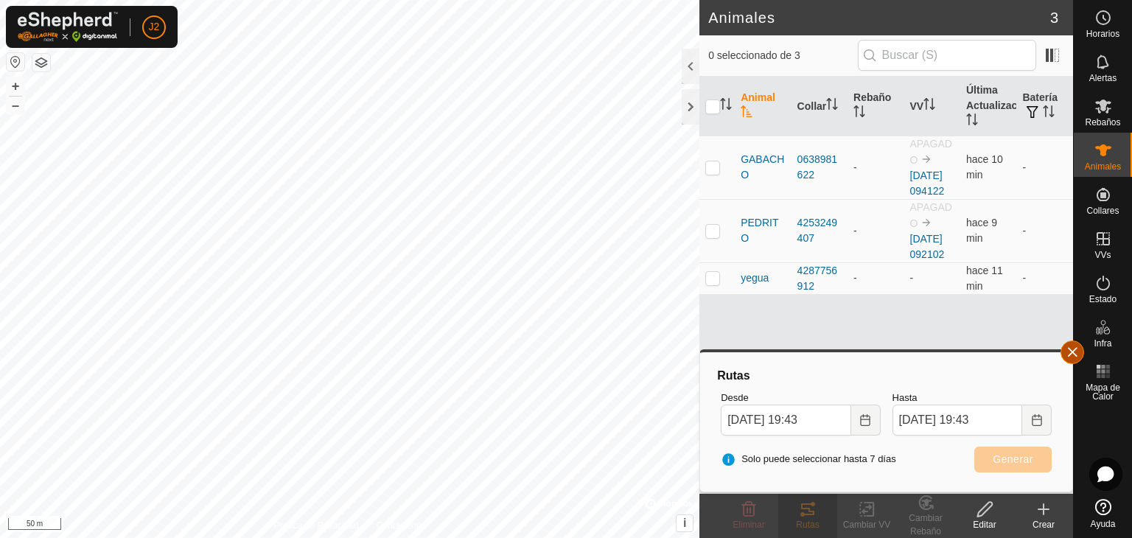
click at [1072, 346] on button "button" at bounding box center [1072, 352] width 24 height 24
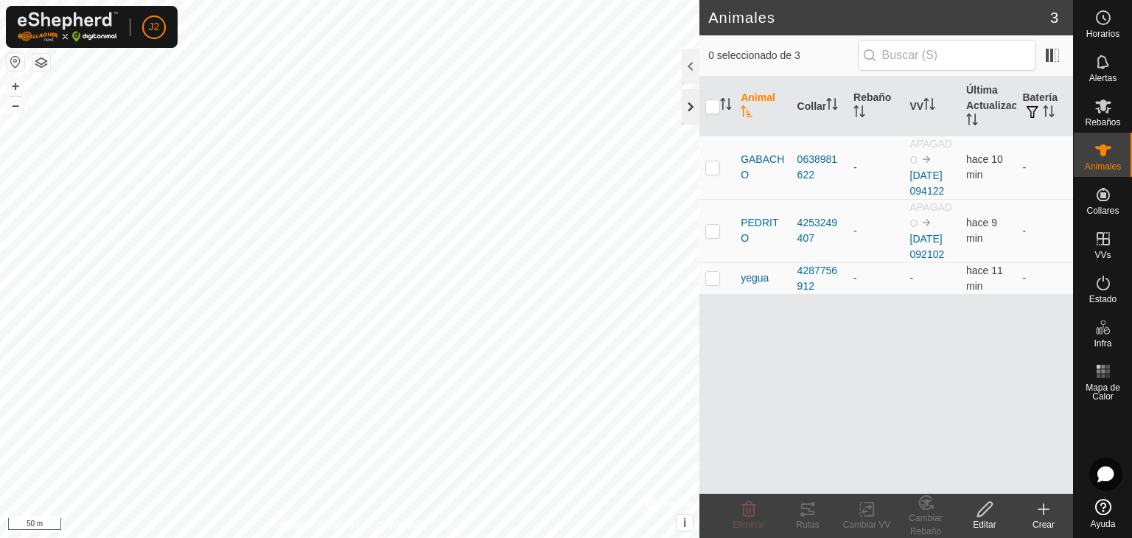
click at [690, 110] on div at bounding box center [691, 106] width 18 height 35
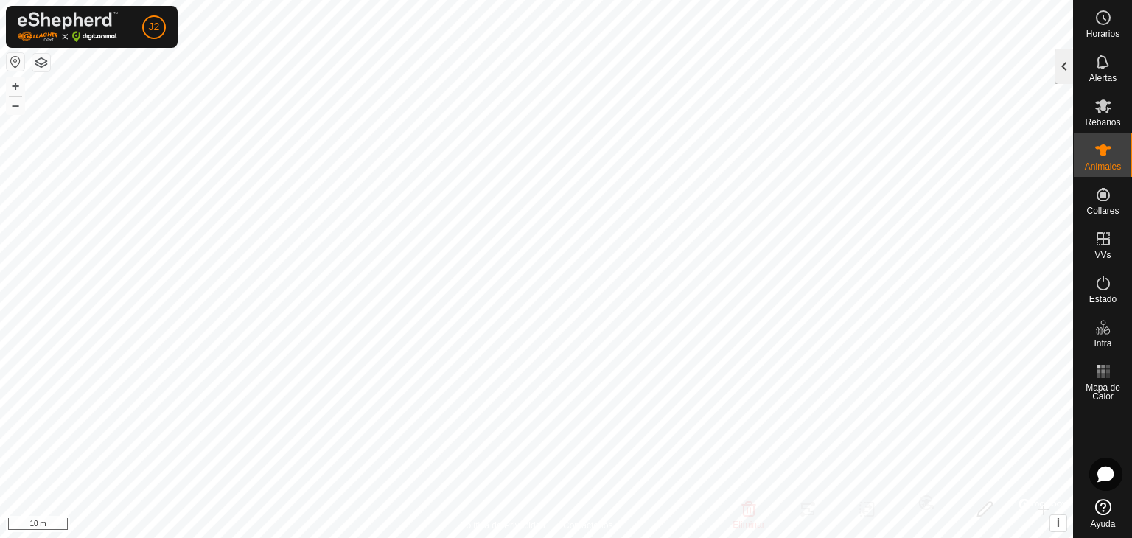
click at [1059, 71] on div at bounding box center [1064, 66] width 18 height 35
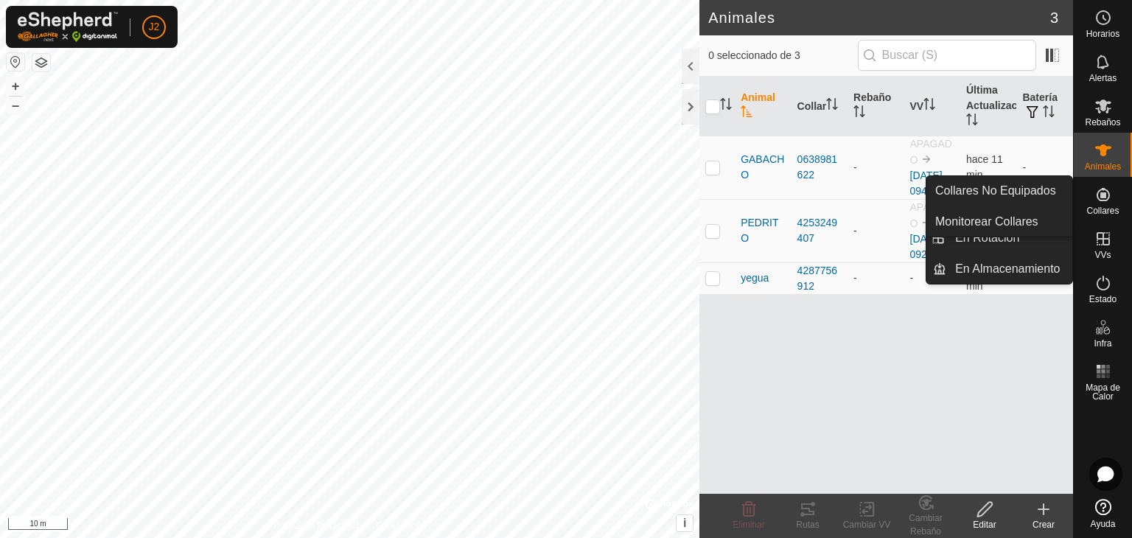
click at [1105, 206] on span "Collares" at bounding box center [1102, 210] width 32 height 9
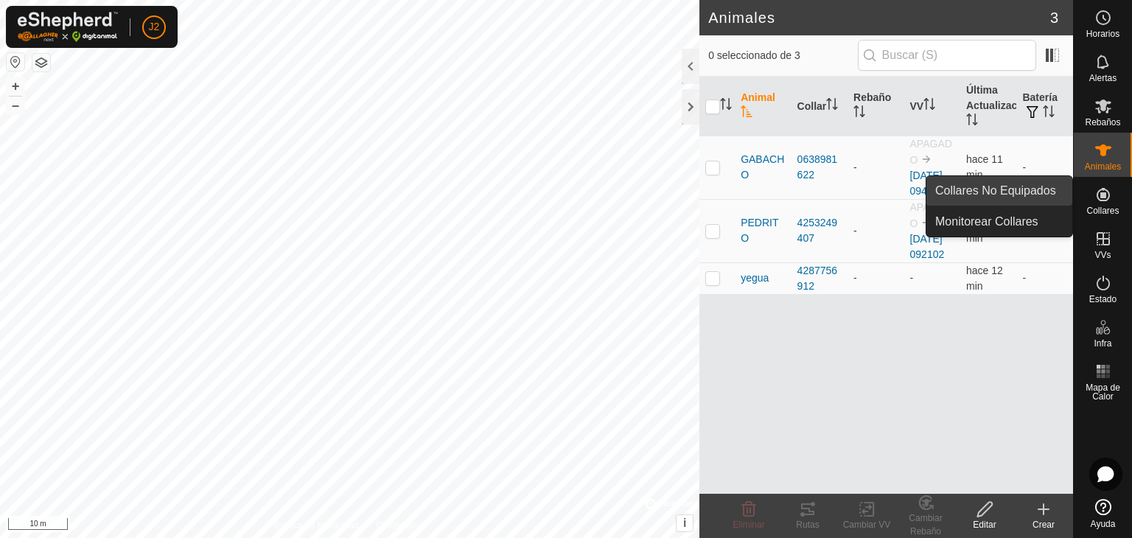
click at [1029, 195] on link "Collares No Equipados" at bounding box center [999, 190] width 146 height 29
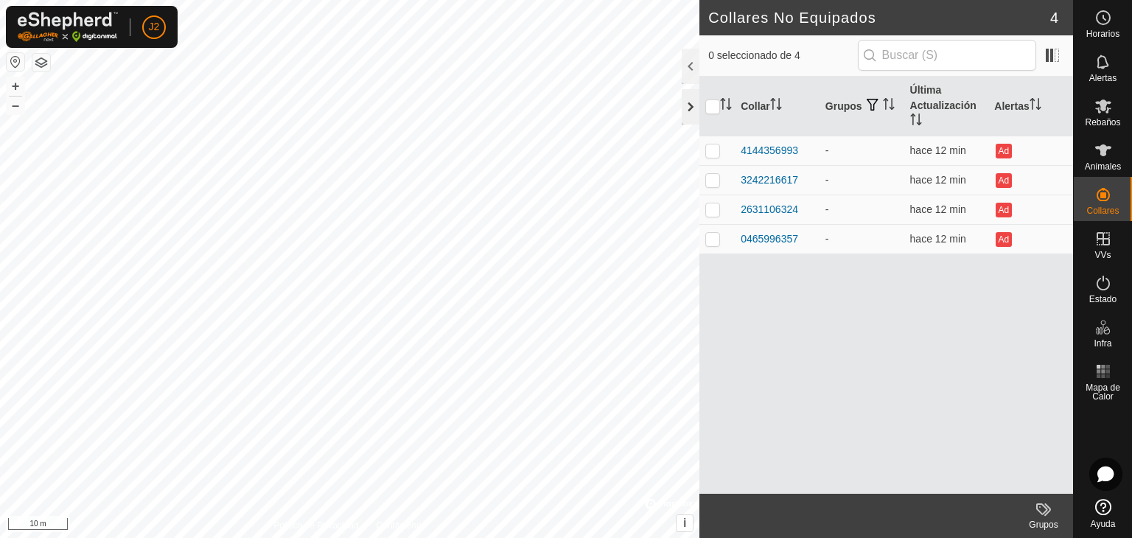
click at [690, 105] on div at bounding box center [691, 106] width 18 height 35
click at [693, 108] on div at bounding box center [691, 106] width 18 height 35
click at [687, 107] on div at bounding box center [691, 106] width 18 height 35
click at [689, 104] on div at bounding box center [691, 106] width 18 height 35
click at [938, 400] on div "Collar Grupos Última Actualización Alertas 4144356993 - hace 18 min Ad 32422166…" at bounding box center [886, 285] width 374 height 417
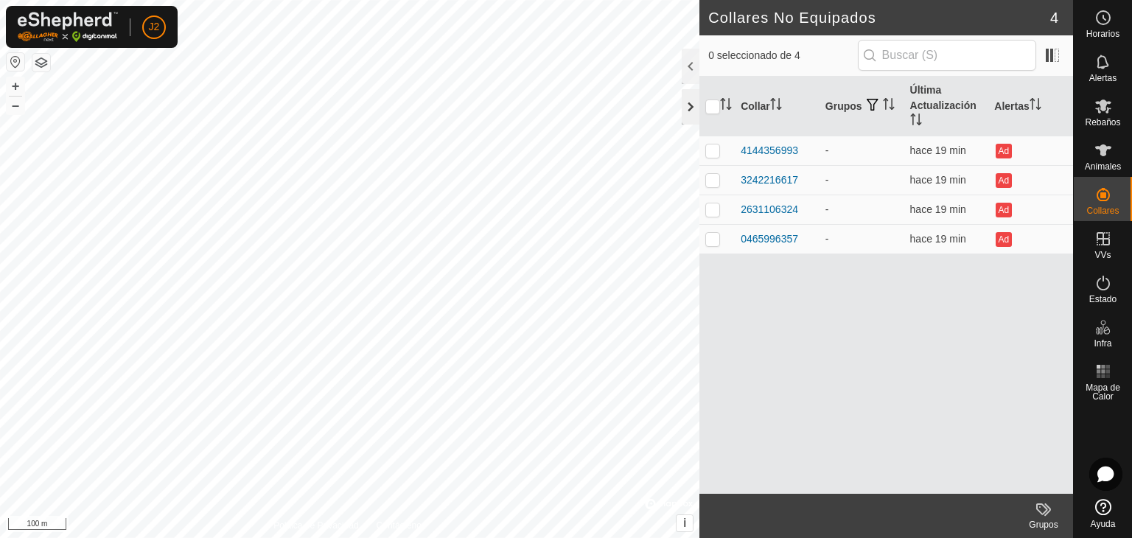
click at [692, 113] on div at bounding box center [691, 106] width 18 height 35
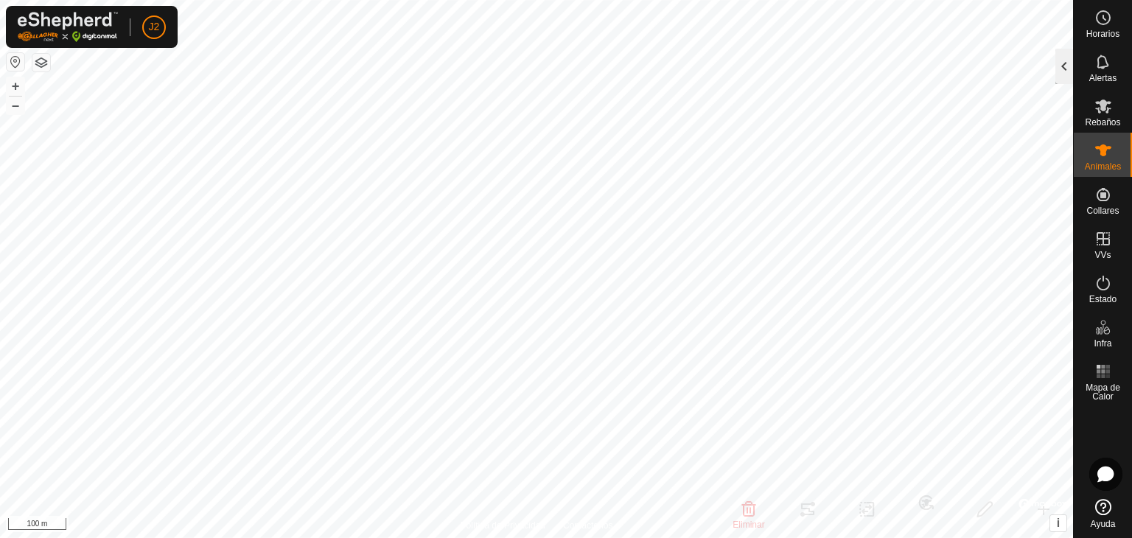
click at [1058, 69] on div at bounding box center [1064, 66] width 18 height 35
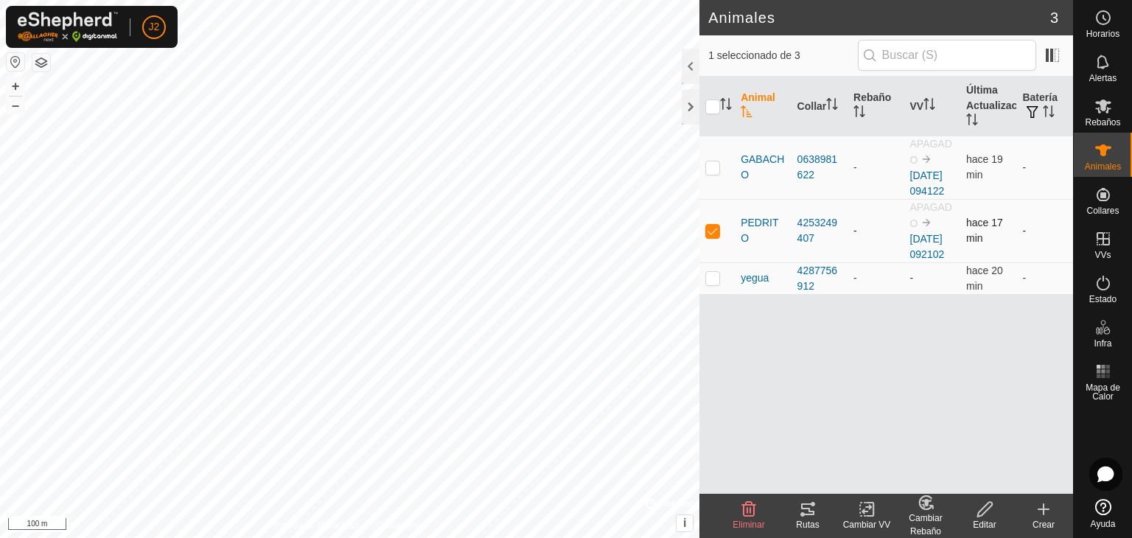
click at [710, 237] on p-checkbox at bounding box center [712, 231] width 15 height 12
checkbox input "false"
click at [685, 109] on div at bounding box center [691, 106] width 18 height 35
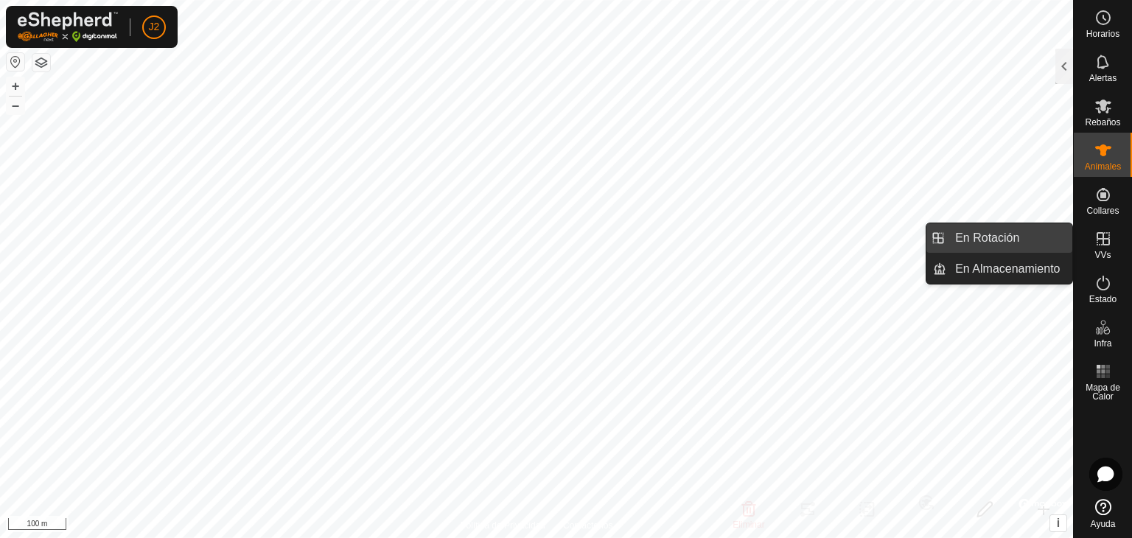
drag, startPoint x: 1072, startPoint y: 244, endPoint x: 1052, endPoint y: 242, distance: 19.9
click at [1052, 242] on link "En Rotación" at bounding box center [1009, 237] width 126 height 29
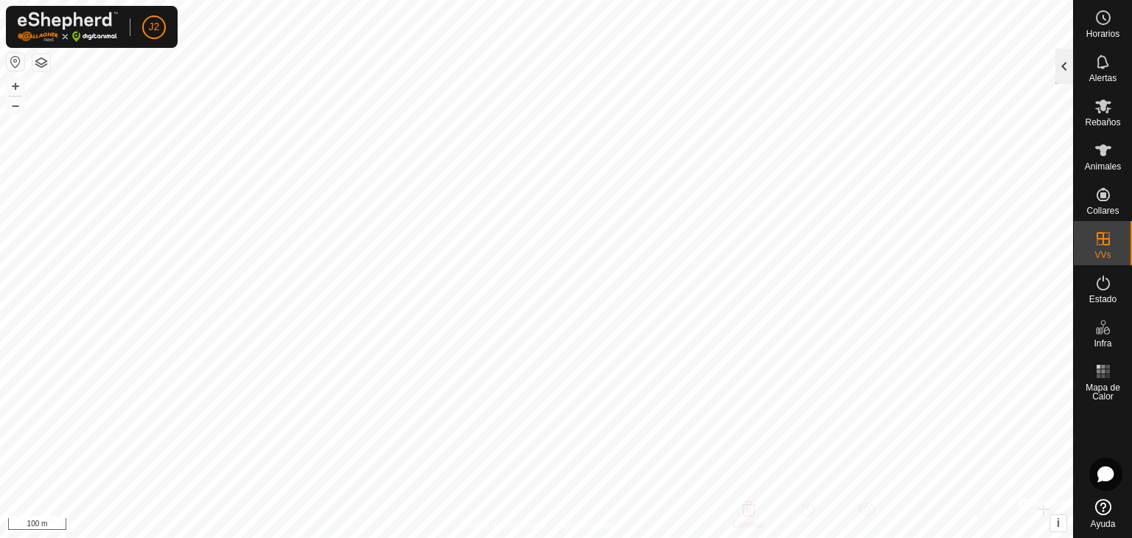
click at [1067, 71] on div at bounding box center [1064, 66] width 18 height 35
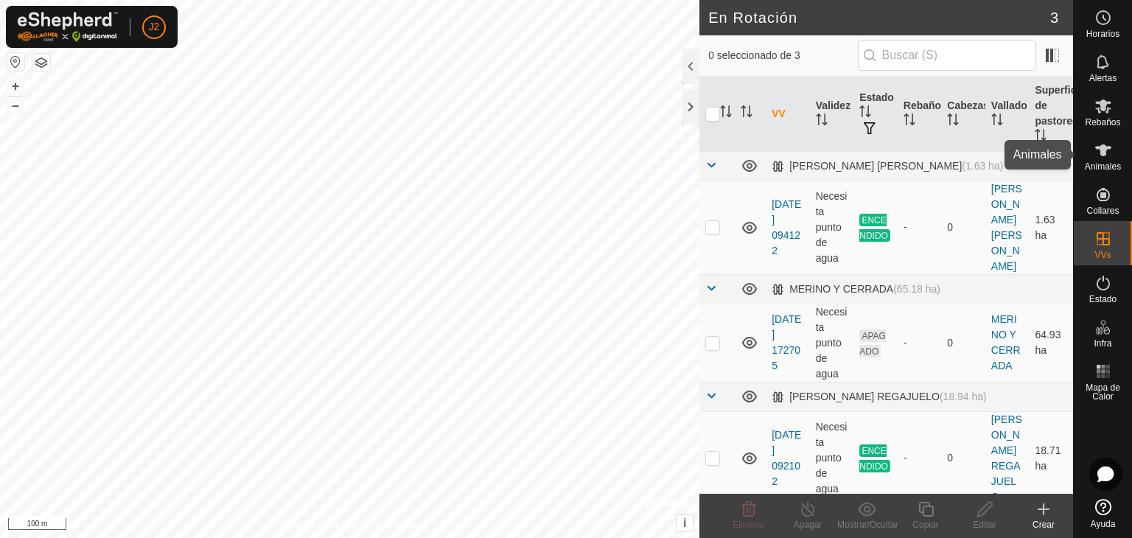
click at [1103, 153] on icon at bounding box center [1103, 150] width 16 height 12
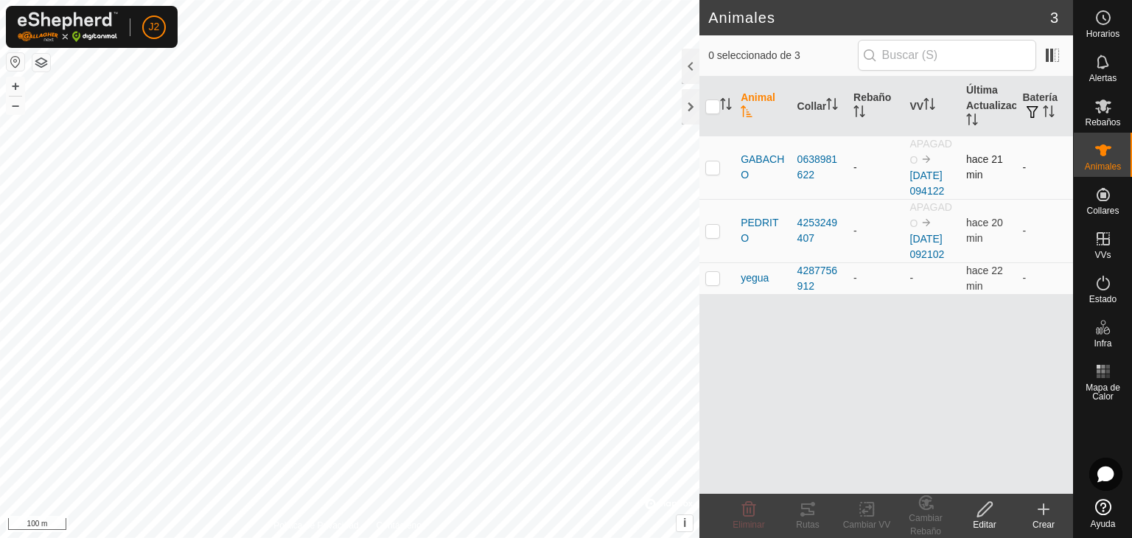
click at [707, 173] on p-checkbox at bounding box center [712, 167] width 15 height 12
checkbox input "true"
click at [858, 514] on icon at bounding box center [867, 509] width 18 height 18
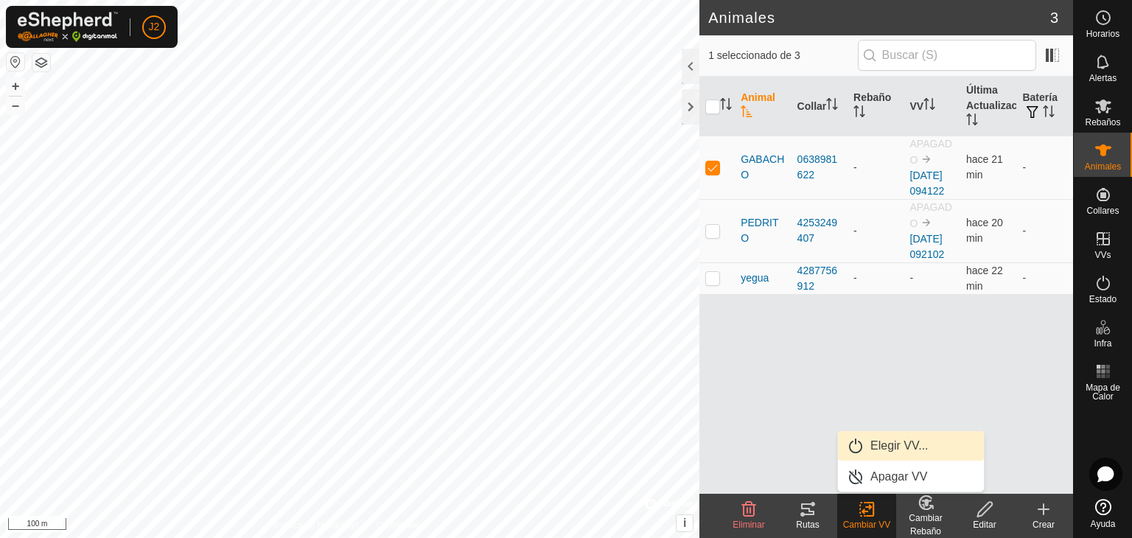
click at [875, 449] on link "Elegir VV..." at bounding box center [911, 445] width 146 height 29
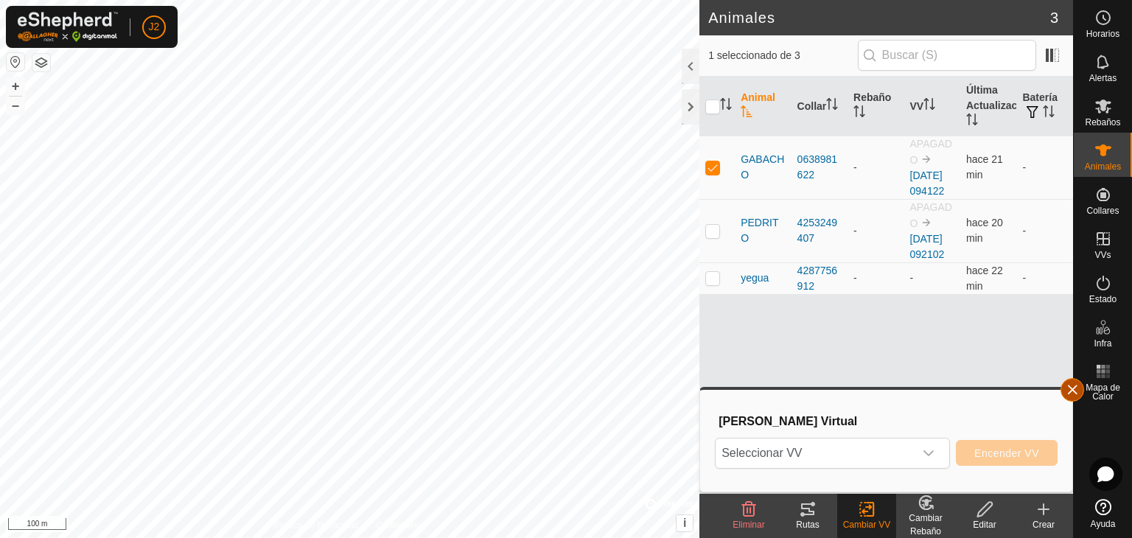
click at [1068, 390] on button "button" at bounding box center [1072, 390] width 24 height 24
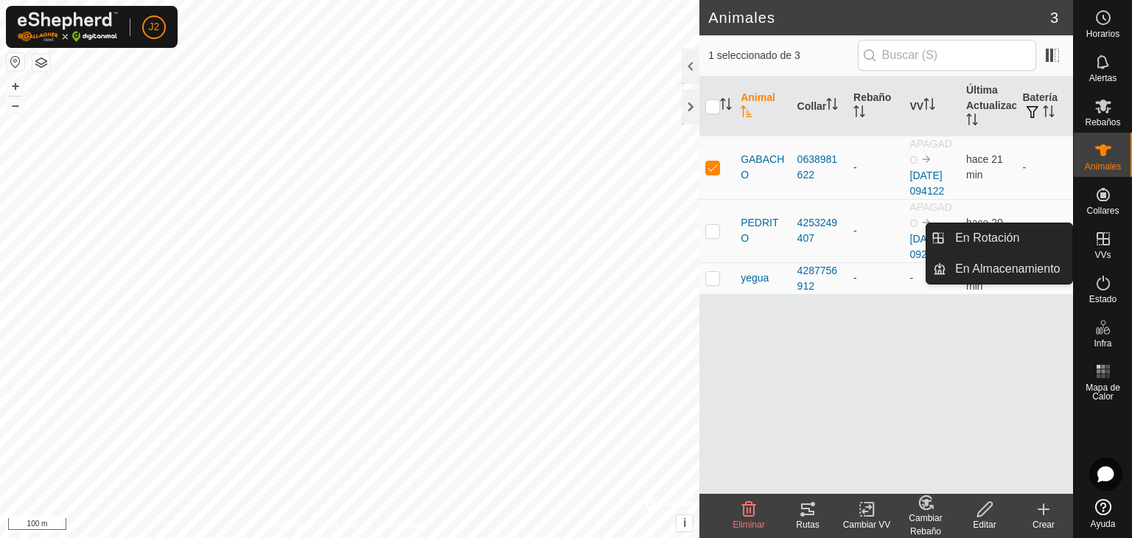
click at [1106, 247] on icon at bounding box center [1103, 239] width 18 height 18
click at [1037, 242] on link "En Rotación" at bounding box center [1009, 237] width 126 height 29
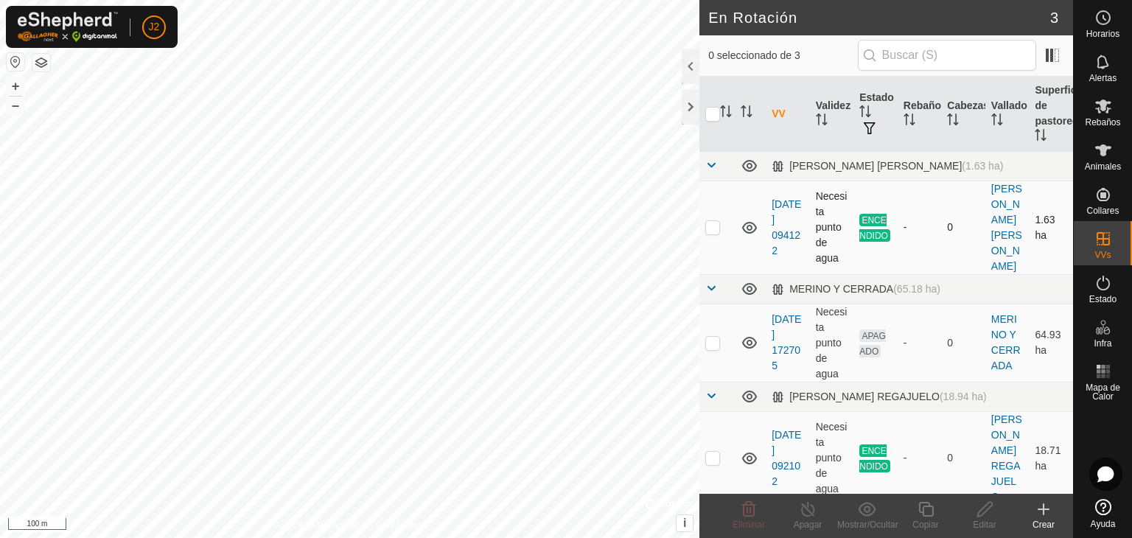
click at [715, 221] on p-checkbox at bounding box center [712, 227] width 15 height 12
click at [718, 211] on td at bounding box center [716, 228] width 35 height 94
checkbox input "false"
click at [1112, 160] on es-animals-svg-icon at bounding box center [1103, 151] width 27 height 24
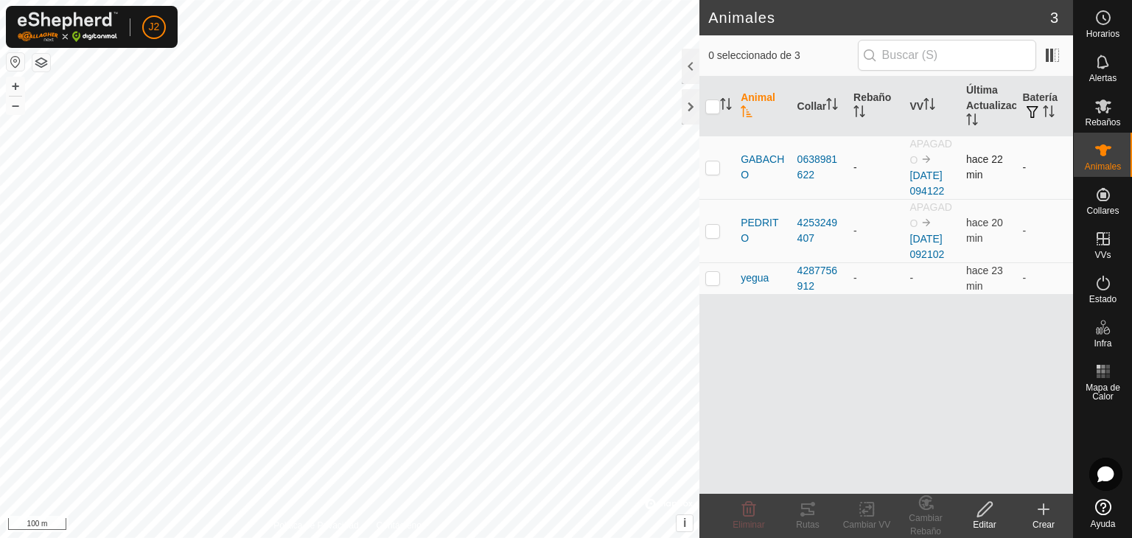
click at [704, 175] on td at bounding box center [716, 167] width 35 height 63
checkbox input "true"
click at [712, 173] on p-checkbox at bounding box center [712, 167] width 15 height 12
checkbox input "true"
click at [866, 511] on icon at bounding box center [866, 510] width 10 height 10
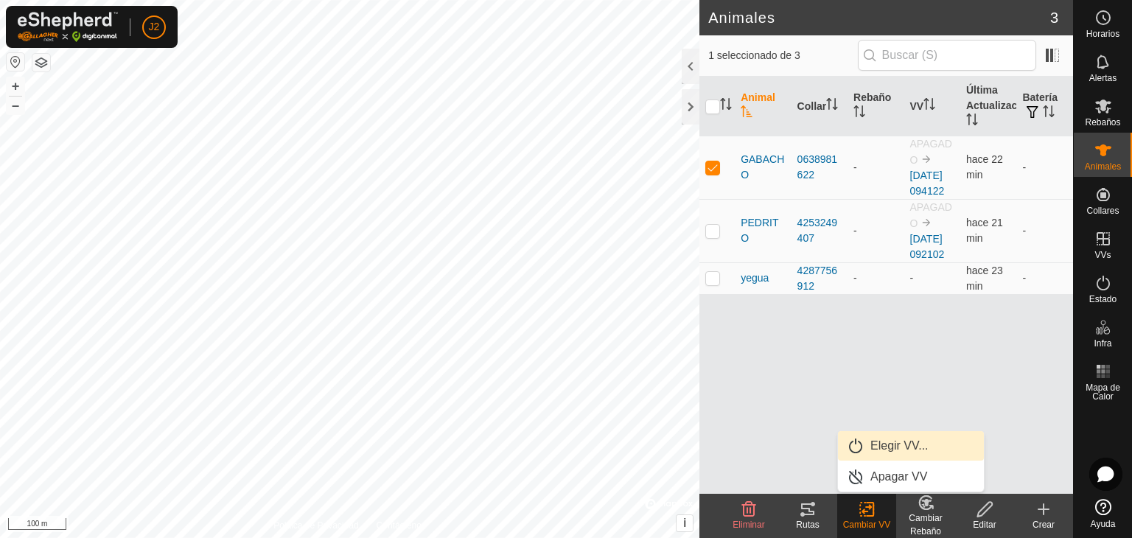
click at [919, 443] on link "Elegir VV..." at bounding box center [911, 445] width 146 height 29
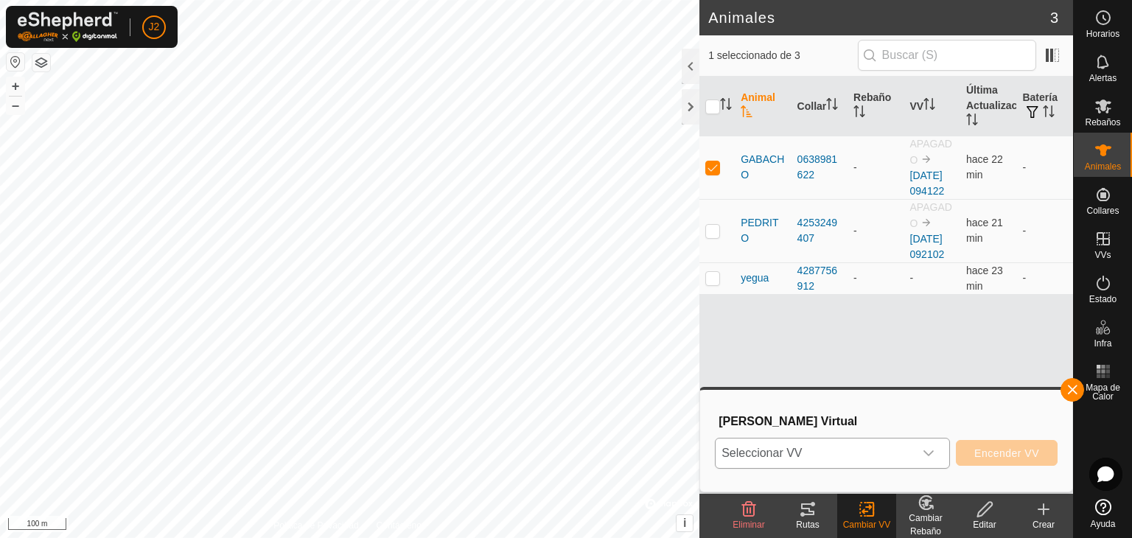
click at [890, 451] on span "Seleccionar VV" at bounding box center [814, 452] width 198 height 29
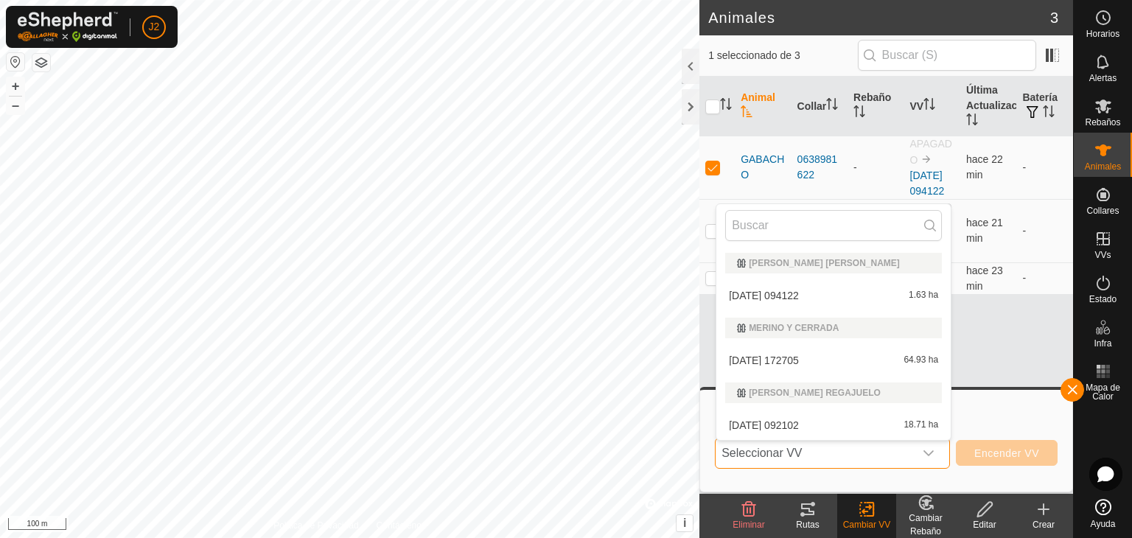
click at [843, 461] on span "Seleccionar VV" at bounding box center [814, 452] width 198 height 29
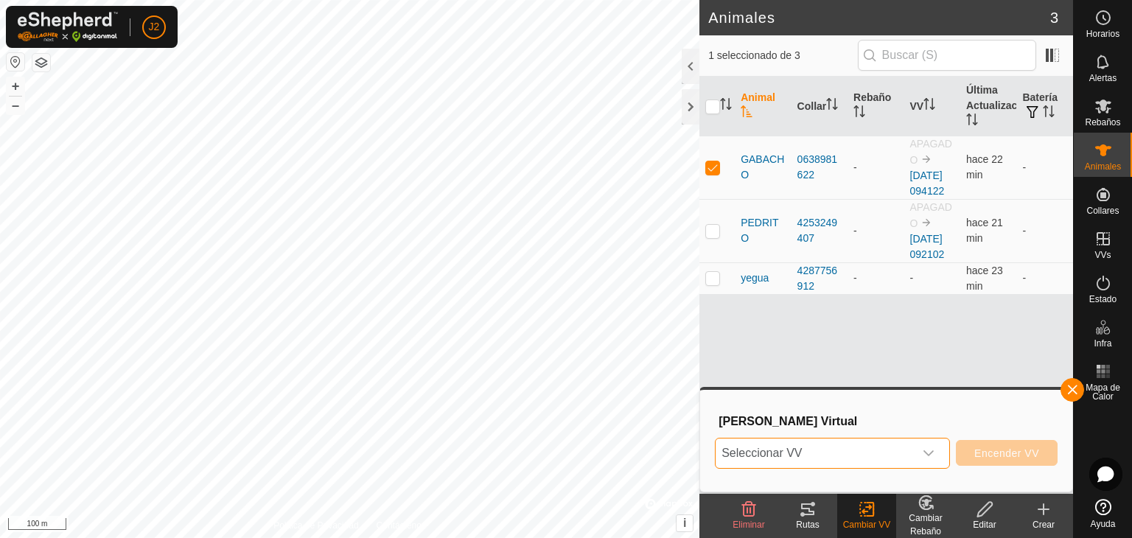
click at [828, 455] on span "Seleccionar VV" at bounding box center [814, 452] width 198 height 29
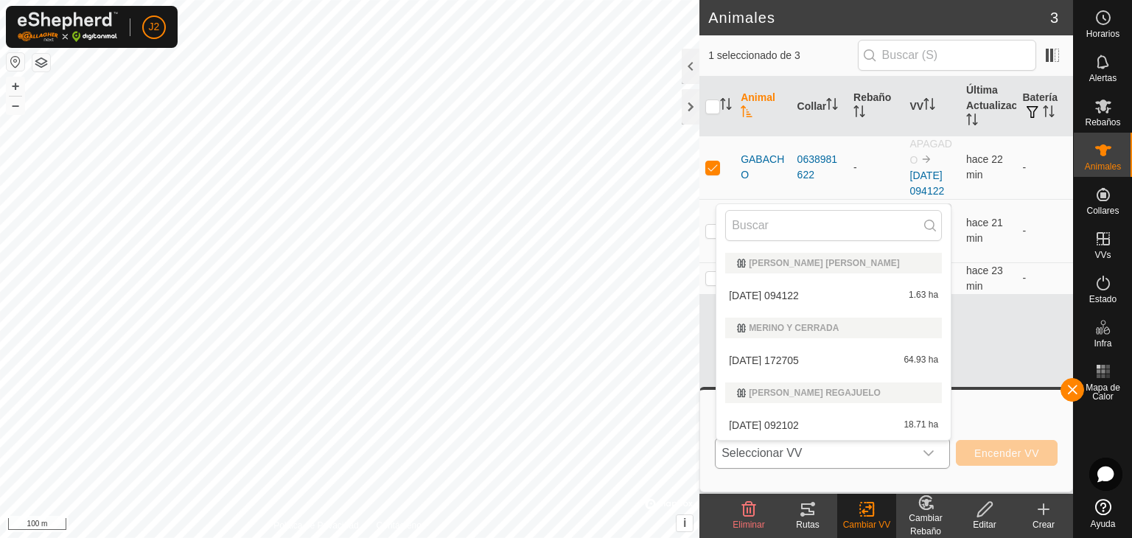
click at [777, 298] on li "[DATE] 094122 1.63 ha" at bounding box center [833, 295] width 234 height 29
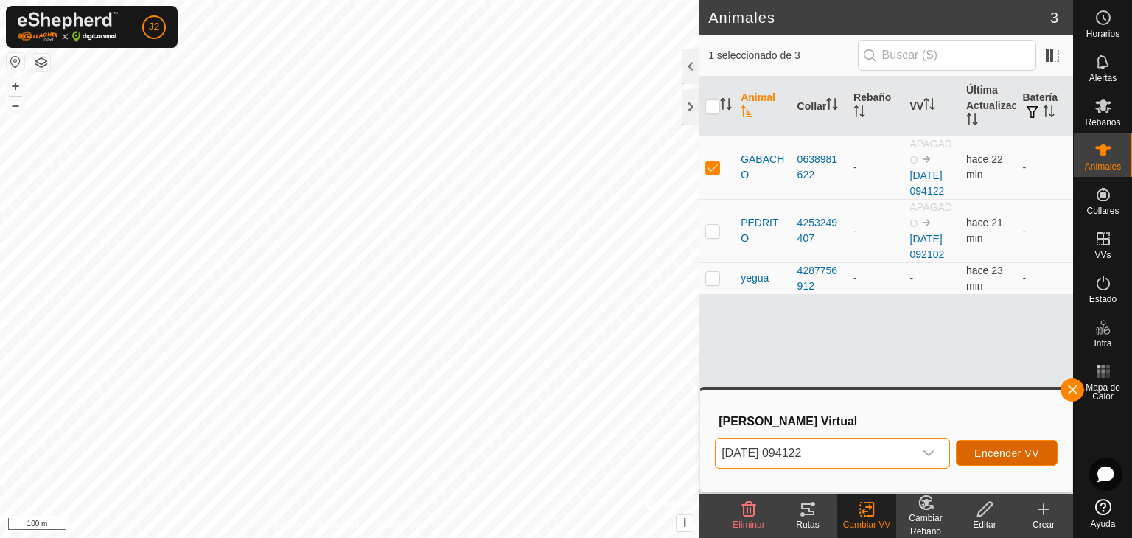
click at [998, 455] on span "Encender VV" at bounding box center [1006, 453] width 65 height 12
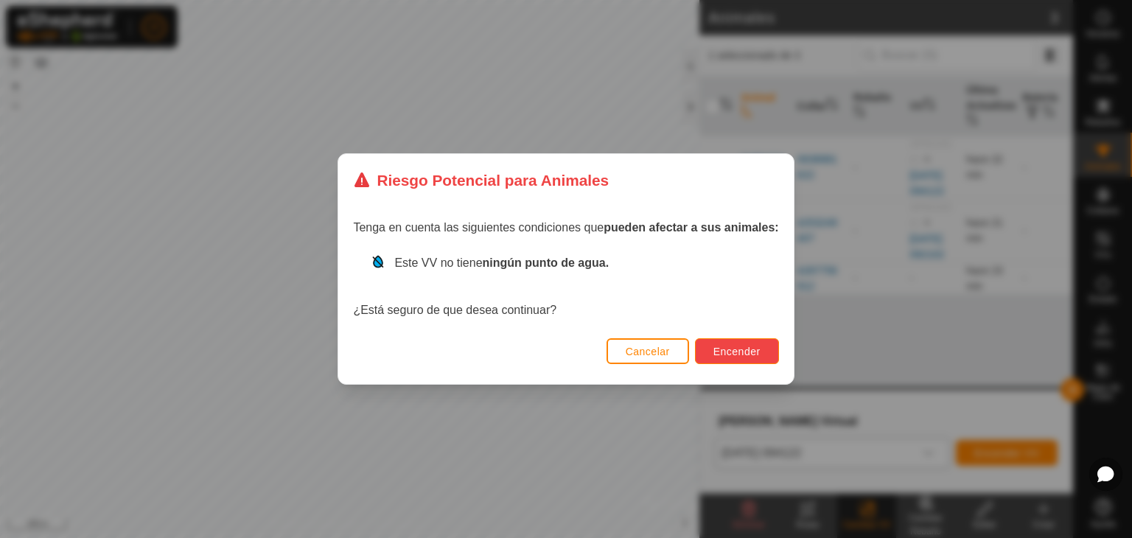
click at [740, 348] on span "Encender" at bounding box center [736, 352] width 47 height 12
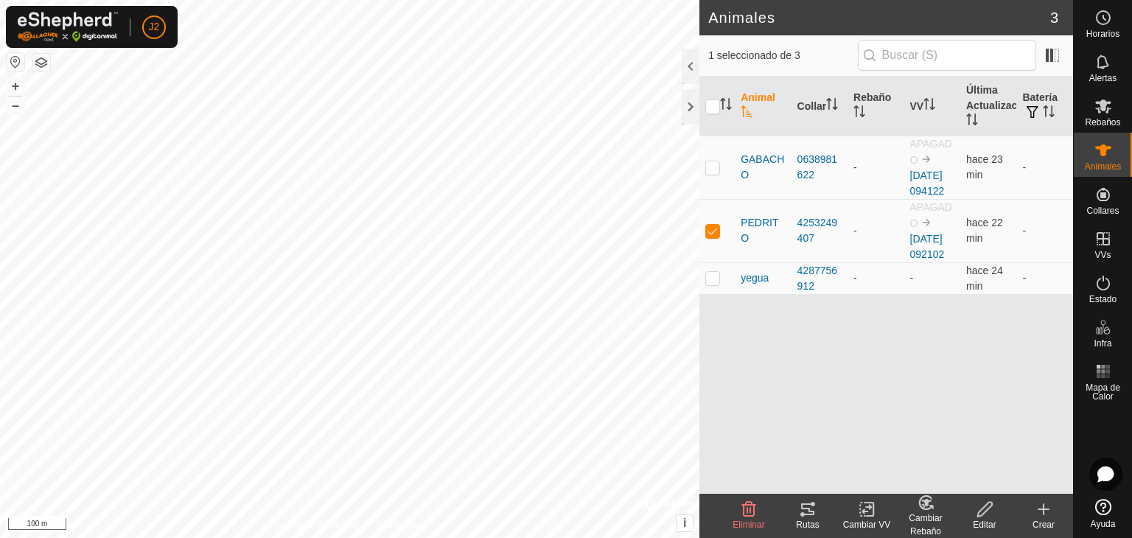
click at [864, 512] on icon at bounding box center [867, 509] width 18 height 18
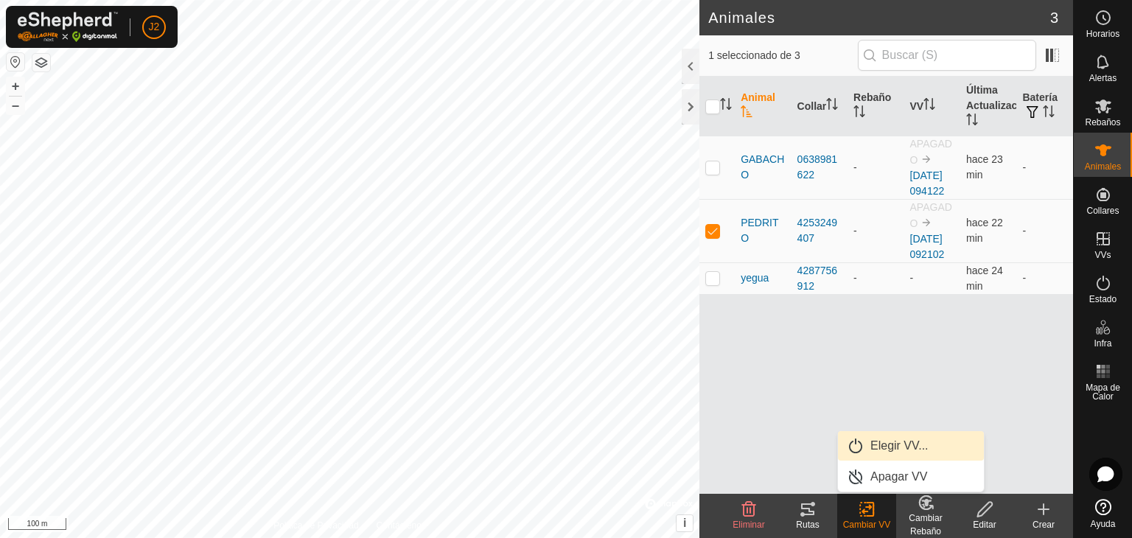
click at [897, 448] on link "Elegir VV..." at bounding box center [911, 445] width 146 height 29
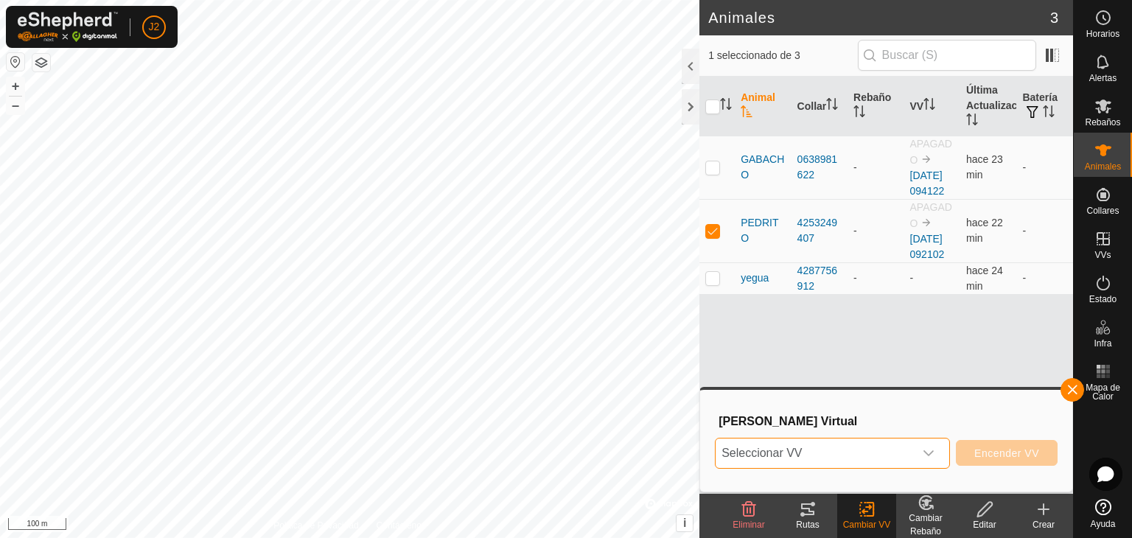
click at [829, 455] on span "Seleccionar VV" at bounding box center [814, 452] width 198 height 29
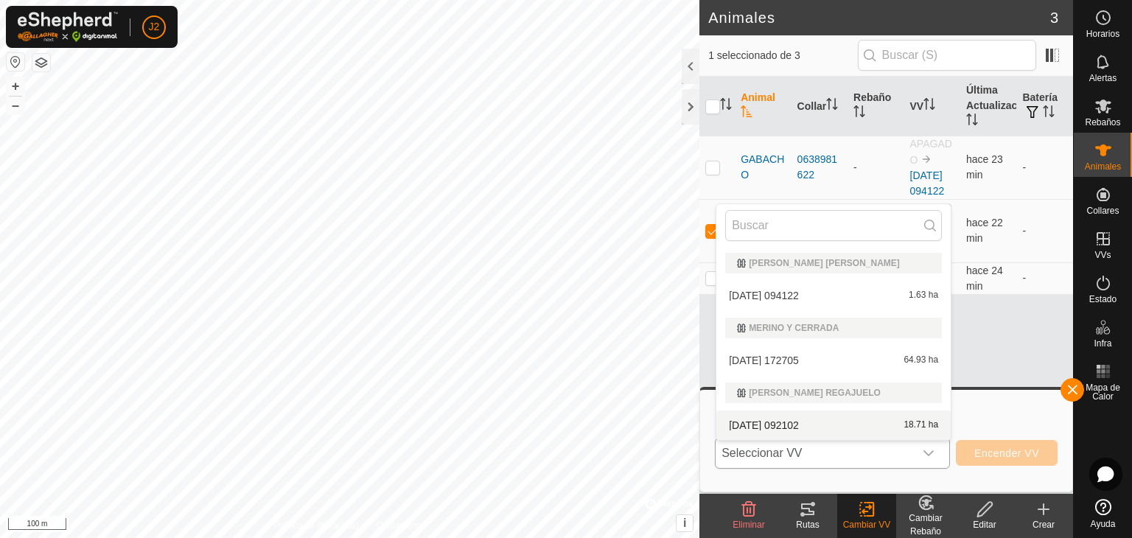
click at [751, 427] on li "2025-08-22 092102 18.71 ha" at bounding box center [833, 424] width 234 height 29
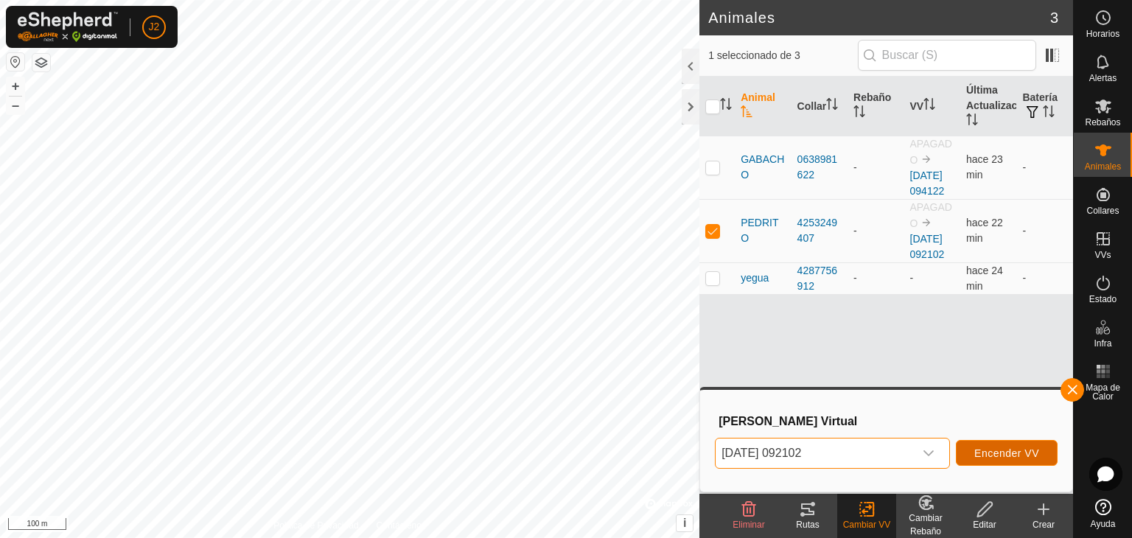
click at [996, 449] on span "Encender VV" at bounding box center [1006, 453] width 65 height 12
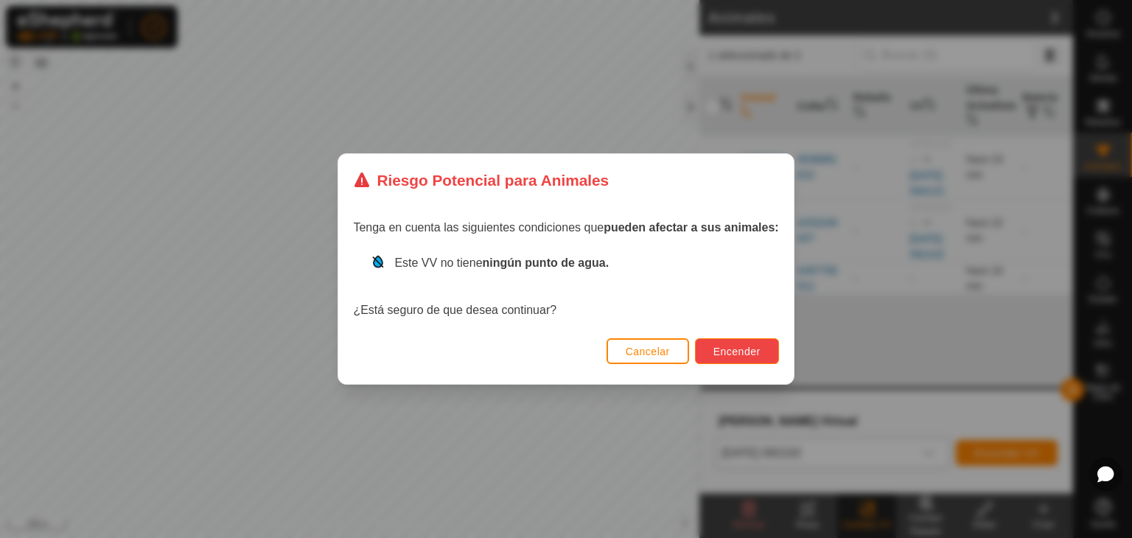
click at [739, 346] on span "Encender" at bounding box center [736, 352] width 47 height 12
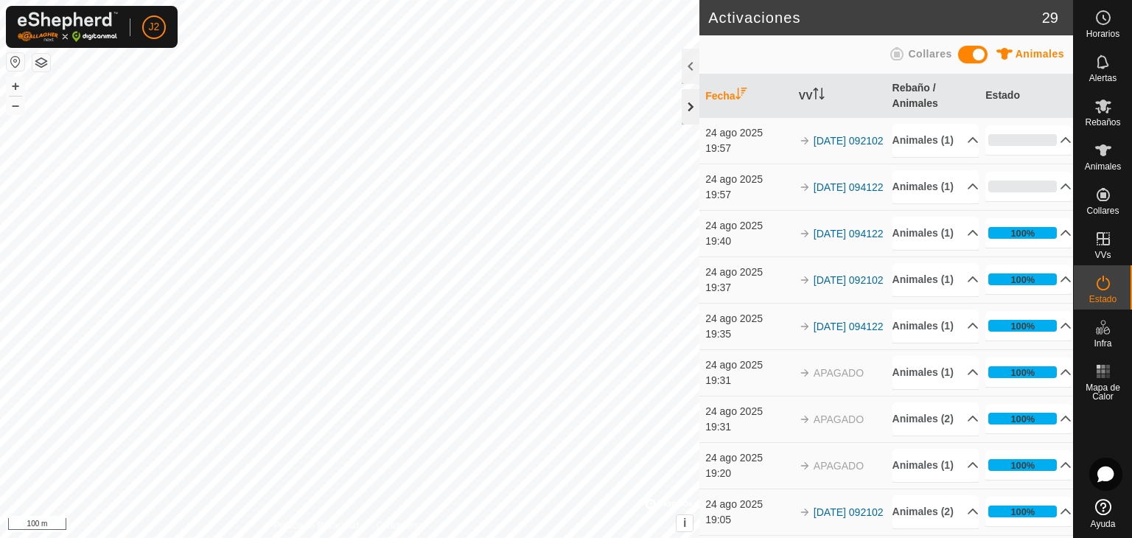
click at [689, 109] on div at bounding box center [691, 106] width 18 height 35
click at [726, 115] on th "Fecha" at bounding box center [746, 95] width 94 height 43
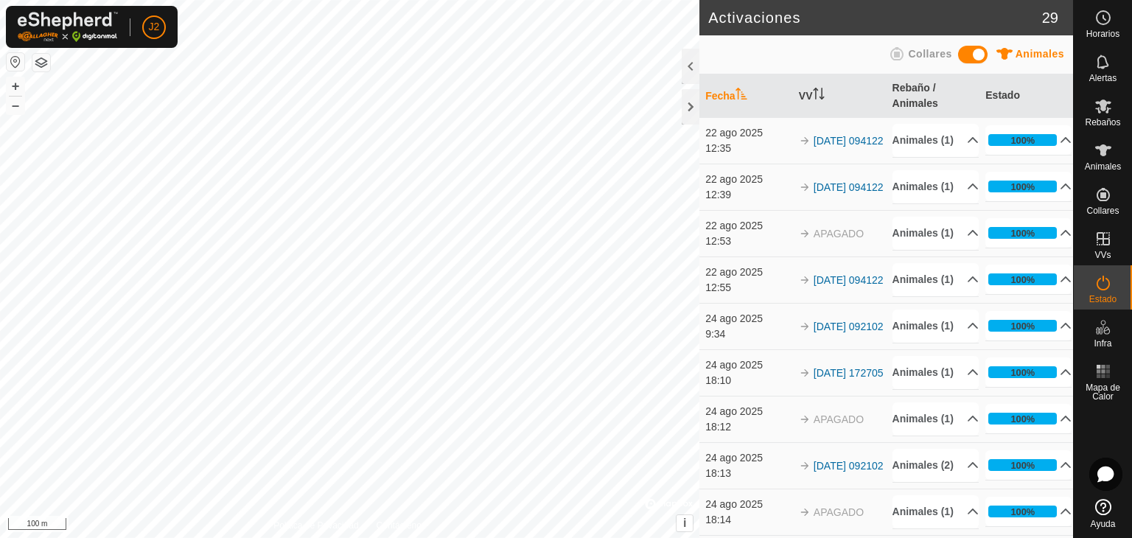
click at [721, 97] on th "Fecha" at bounding box center [746, 95] width 94 height 43
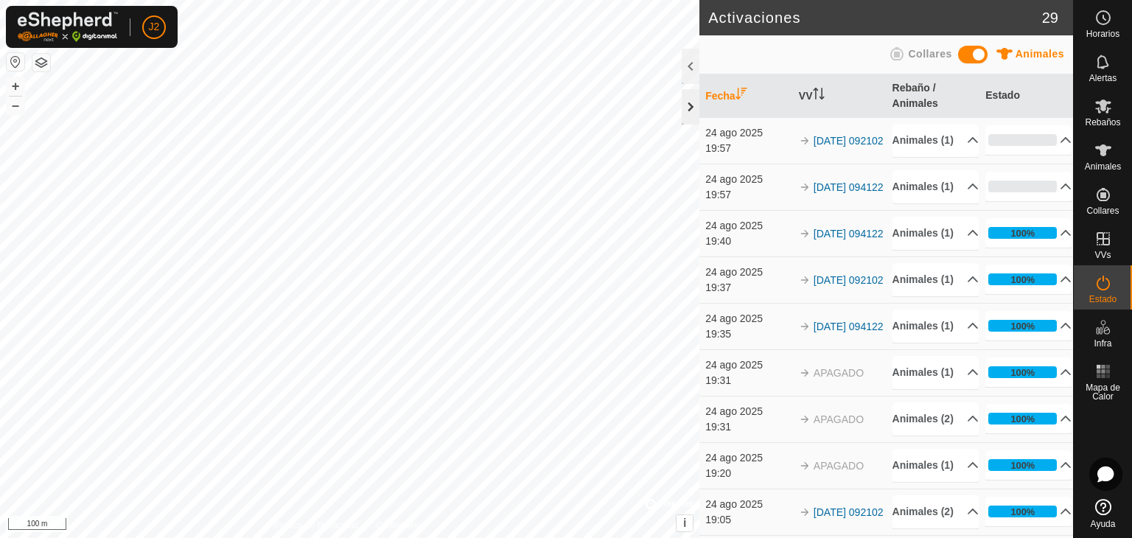
click at [689, 109] on div at bounding box center [691, 106] width 18 height 35
click at [690, 108] on div at bounding box center [691, 106] width 18 height 35
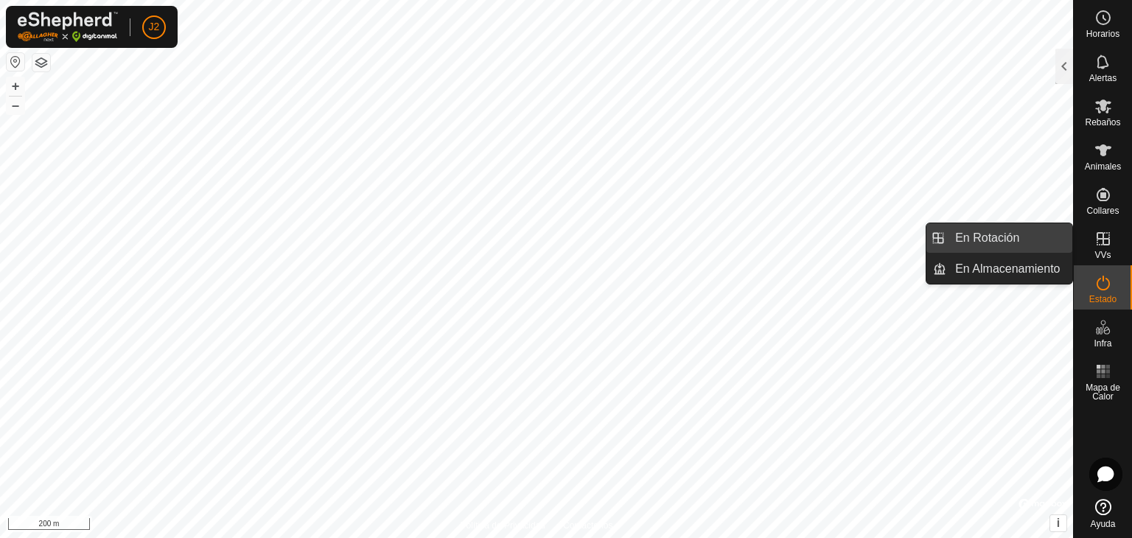
click at [1048, 239] on link "En Rotación" at bounding box center [1009, 237] width 126 height 29
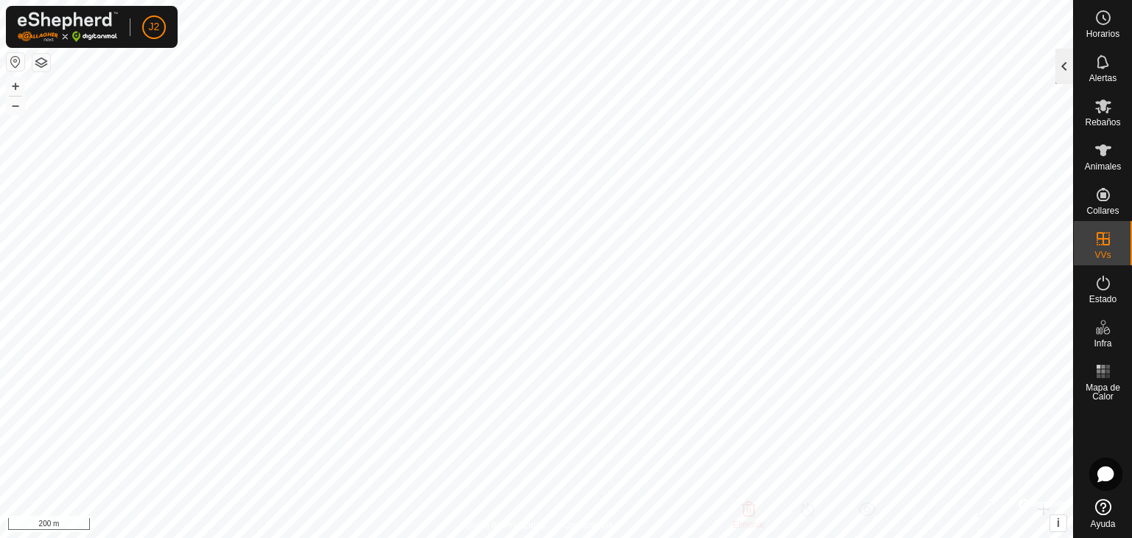
click at [1064, 69] on div at bounding box center [1064, 66] width 18 height 35
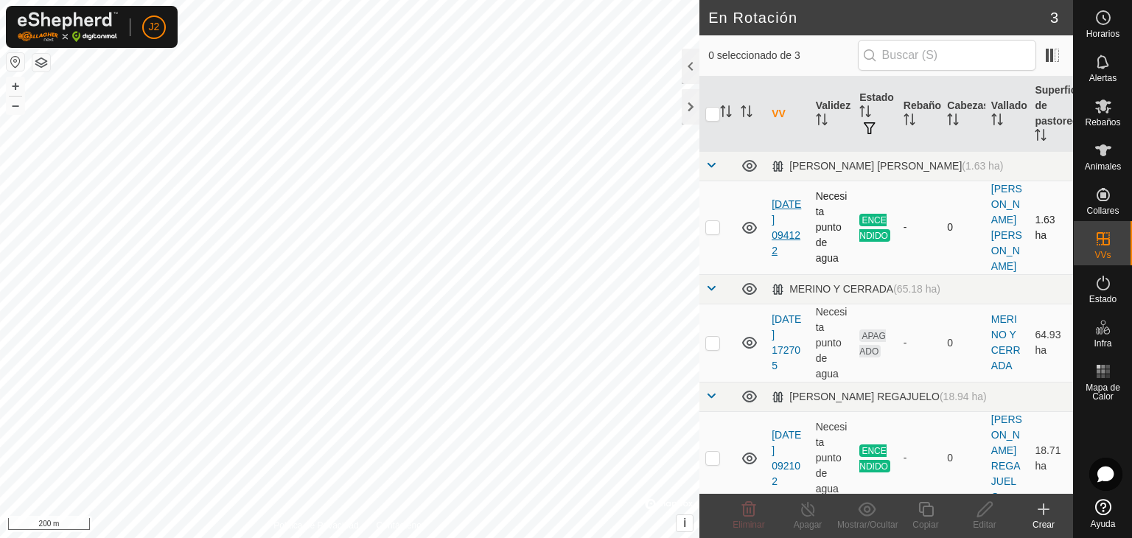
click at [789, 209] on link "[DATE] 094122" at bounding box center [785, 227] width 29 height 58
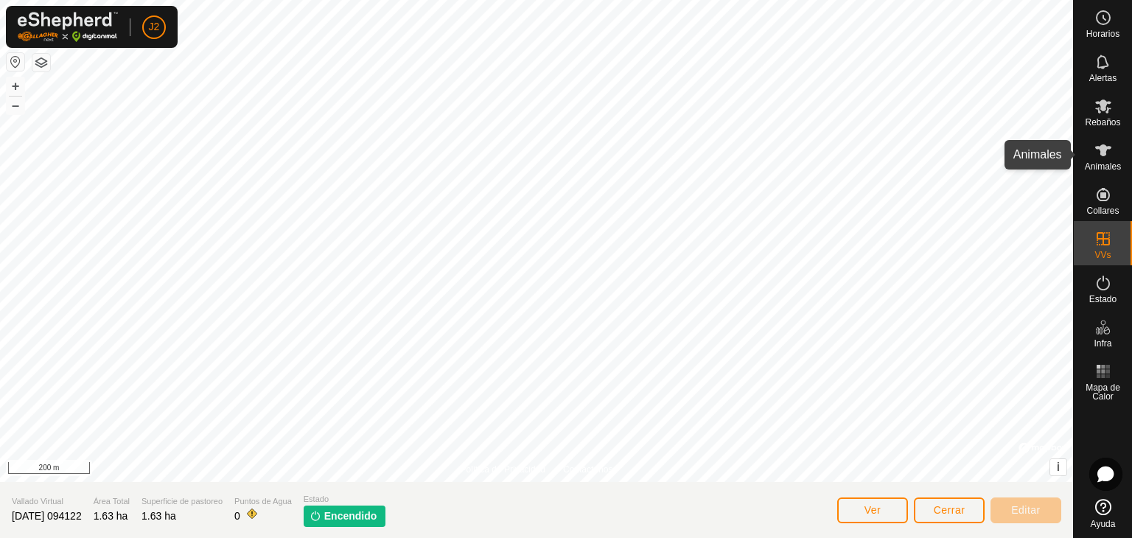
click at [1106, 158] on icon at bounding box center [1103, 150] width 18 height 18
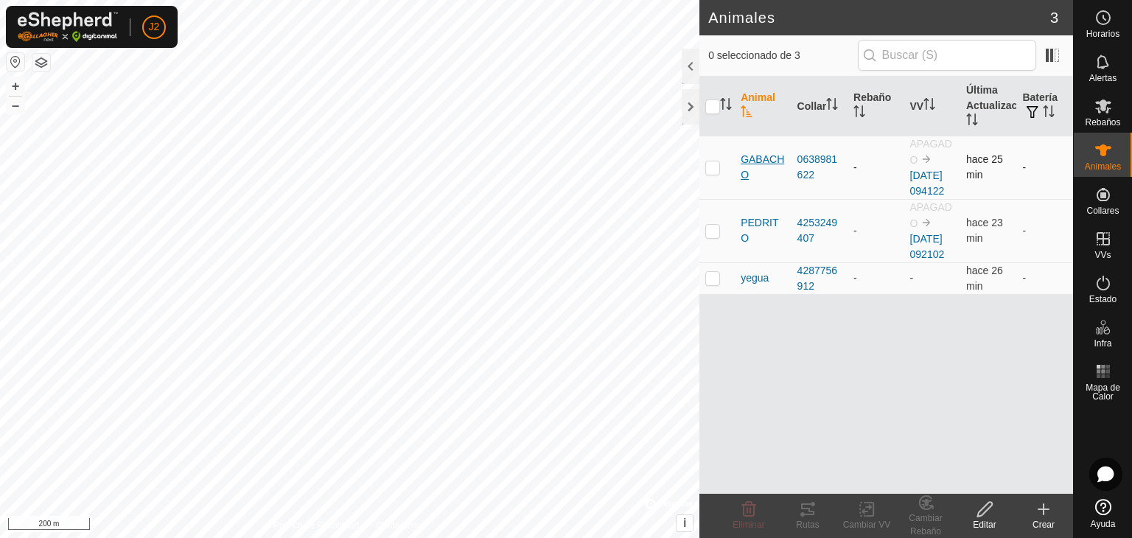
click at [768, 166] on span "GABACHO" at bounding box center [762, 167] width 44 height 31
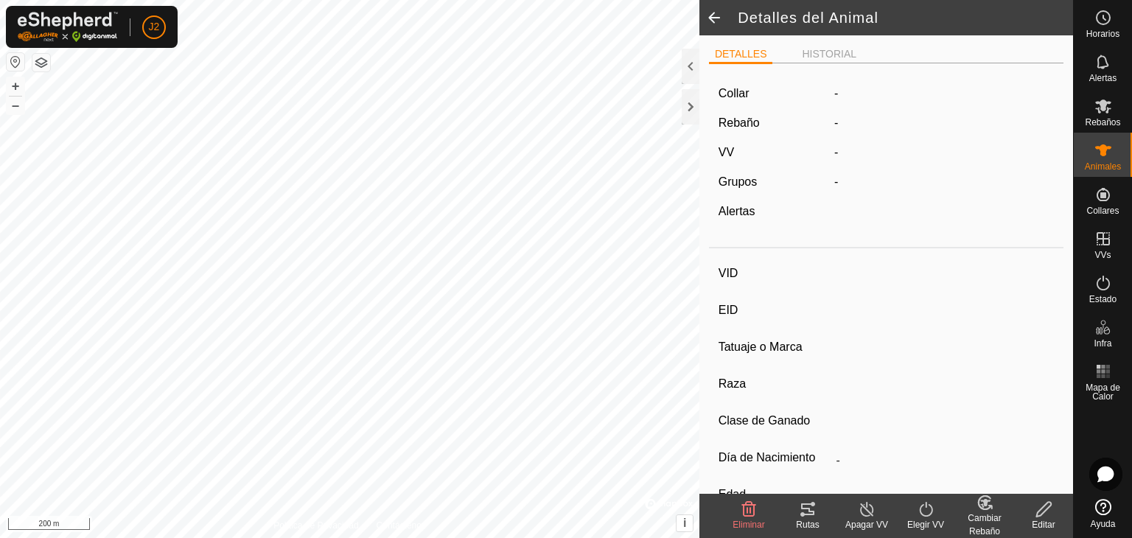
type input "GABACHO"
type input "-"
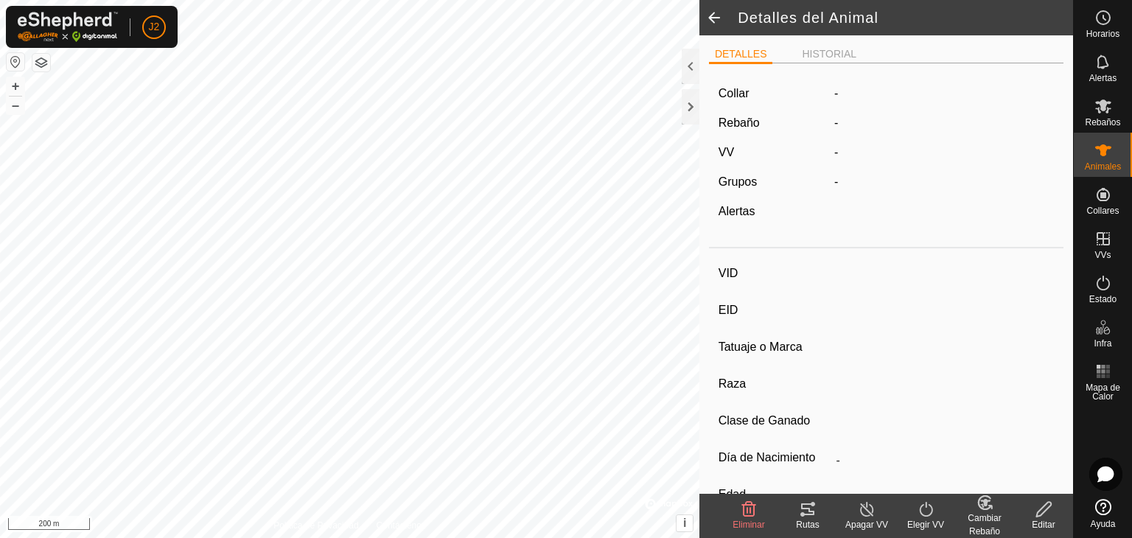
type input "0 kg"
type input "-"
click at [861, 513] on icon at bounding box center [866, 509] width 13 height 15
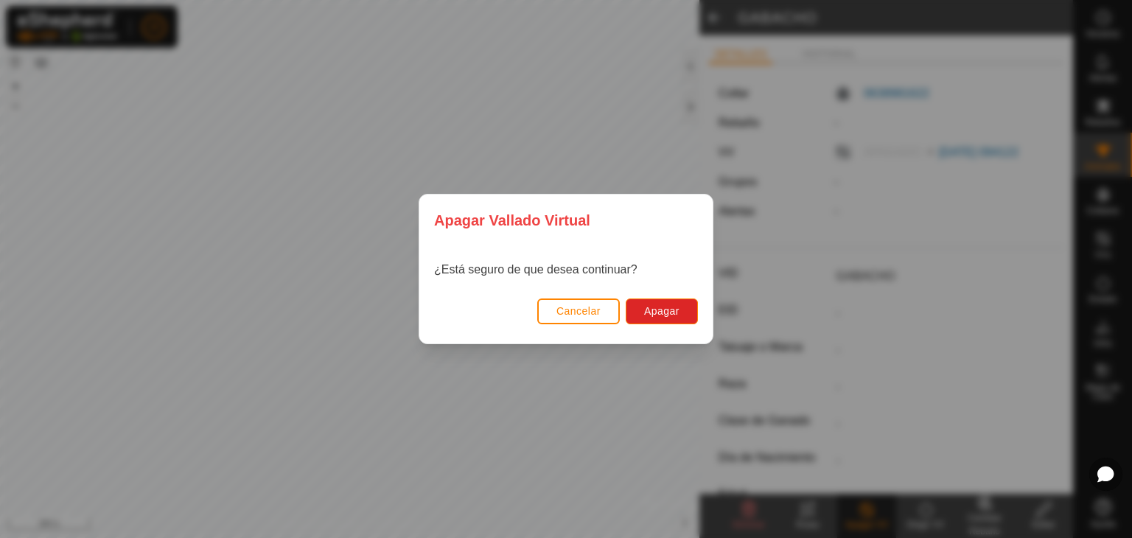
click at [562, 312] on span "Cancelar" at bounding box center [578, 311] width 44 height 12
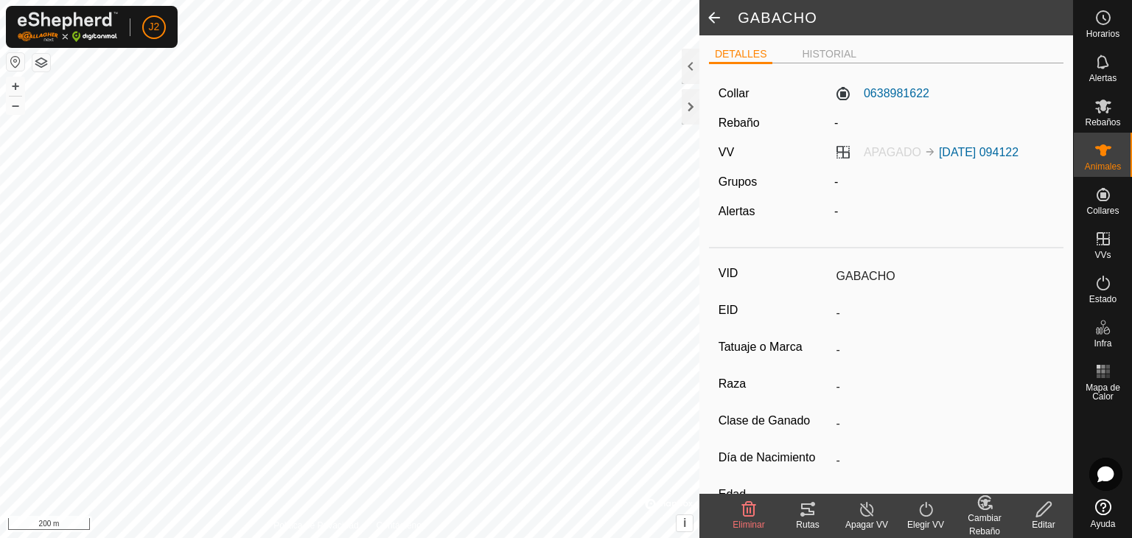
click at [702, 15] on span at bounding box center [713, 17] width 29 height 35
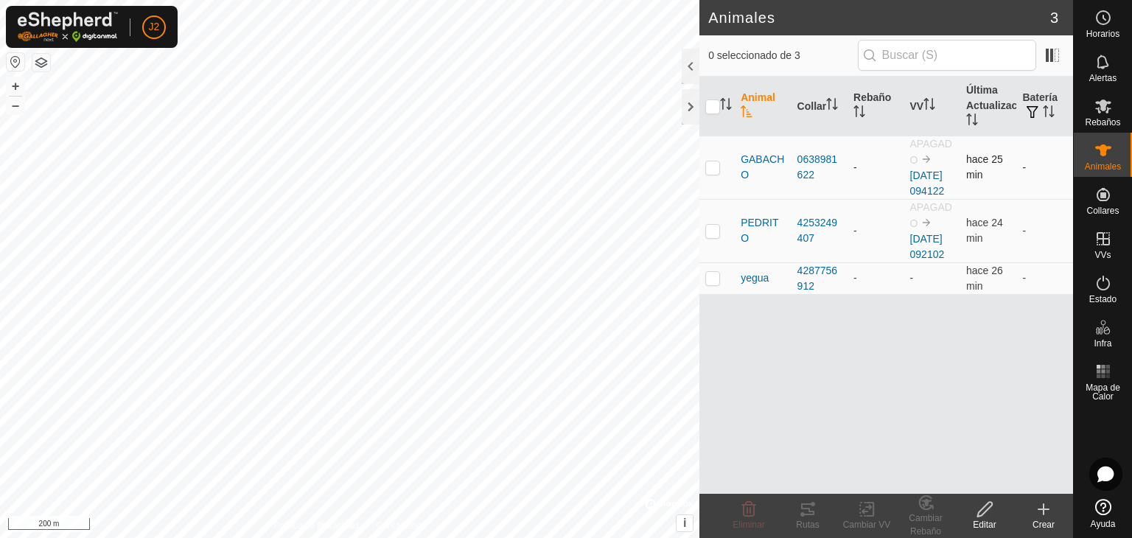
click at [717, 169] on p-checkbox at bounding box center [712, 167] width 15 height 12
click at [689, 107] on div at bounding box center [691, 106] width 18 height 35
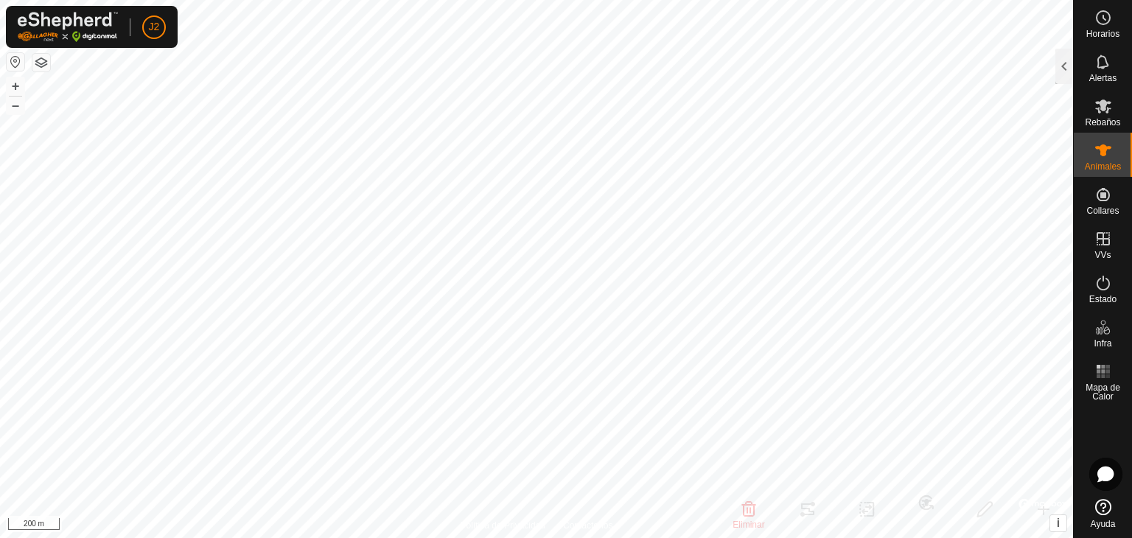
click at [1059, 84] on div at bounding box center [1064, 69] width 18 height 41
click at [1059, 76] on div at bounding box center [1064, 66] width 18 height 35
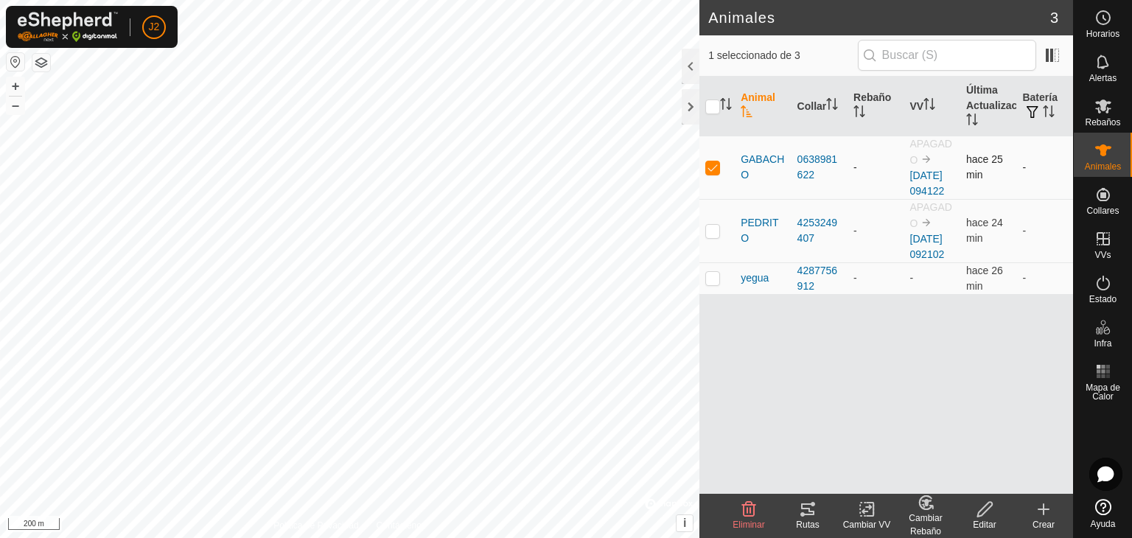
click at [713, 173] on p-checkbox at bounding box center [712, 167] width 15 height 12
checkbox input "false"
click at [822, 294] on div "4287756912" at bounding box center [819, 278] width 44 height 31
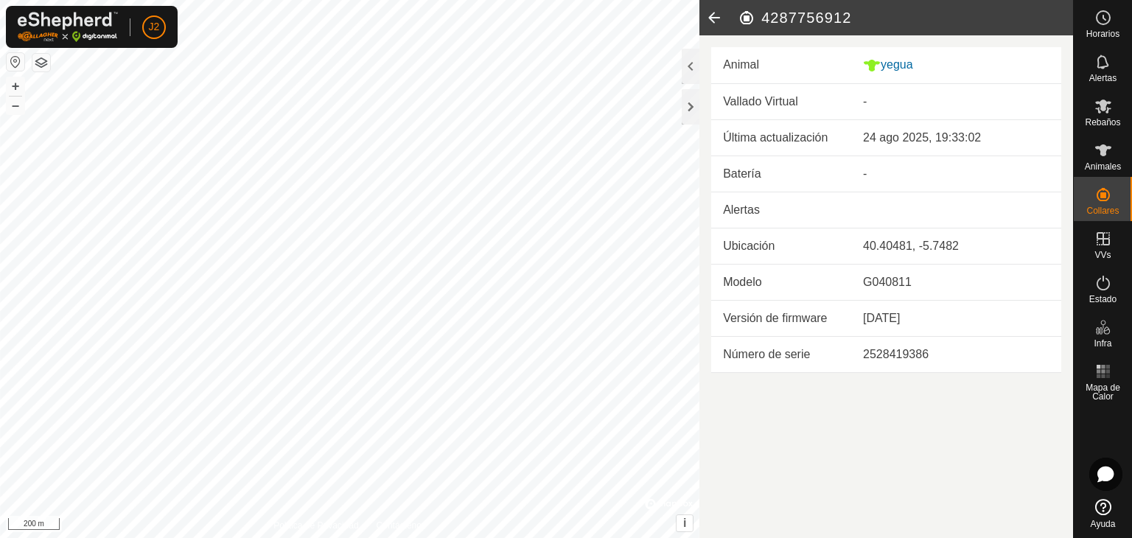
click at [707, 27] on icon at bounding box center [713, 17] width 29 height 35
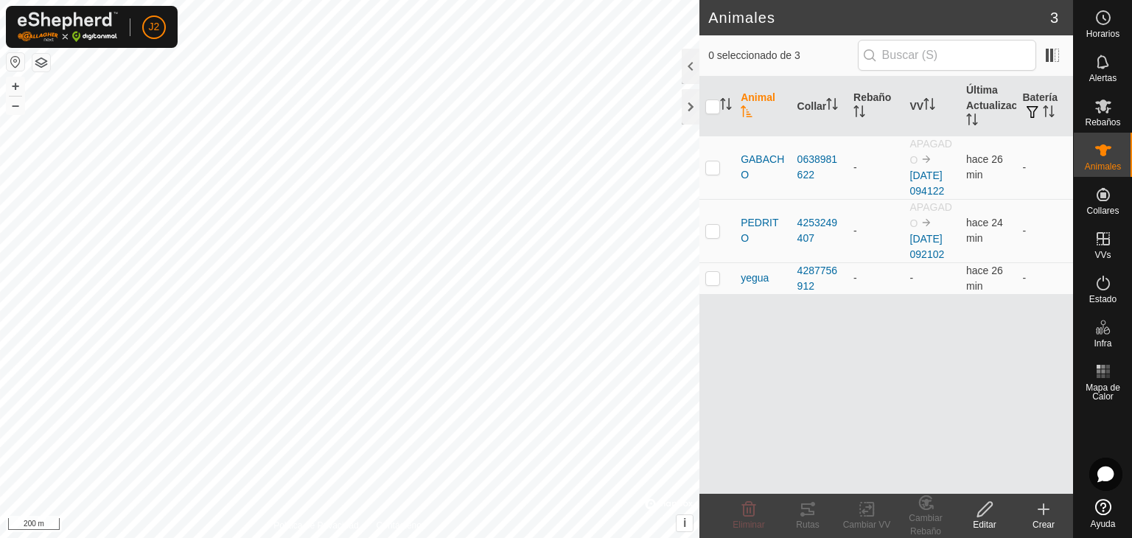
click at [861, 328] on div "Animal Collar Rebaño VV Última Actualización Batería GABACHO 0638981622 - APAGA…" at bounding box center [886, 285] width 374 height 417
